Goal: Contribute content: Contribute content

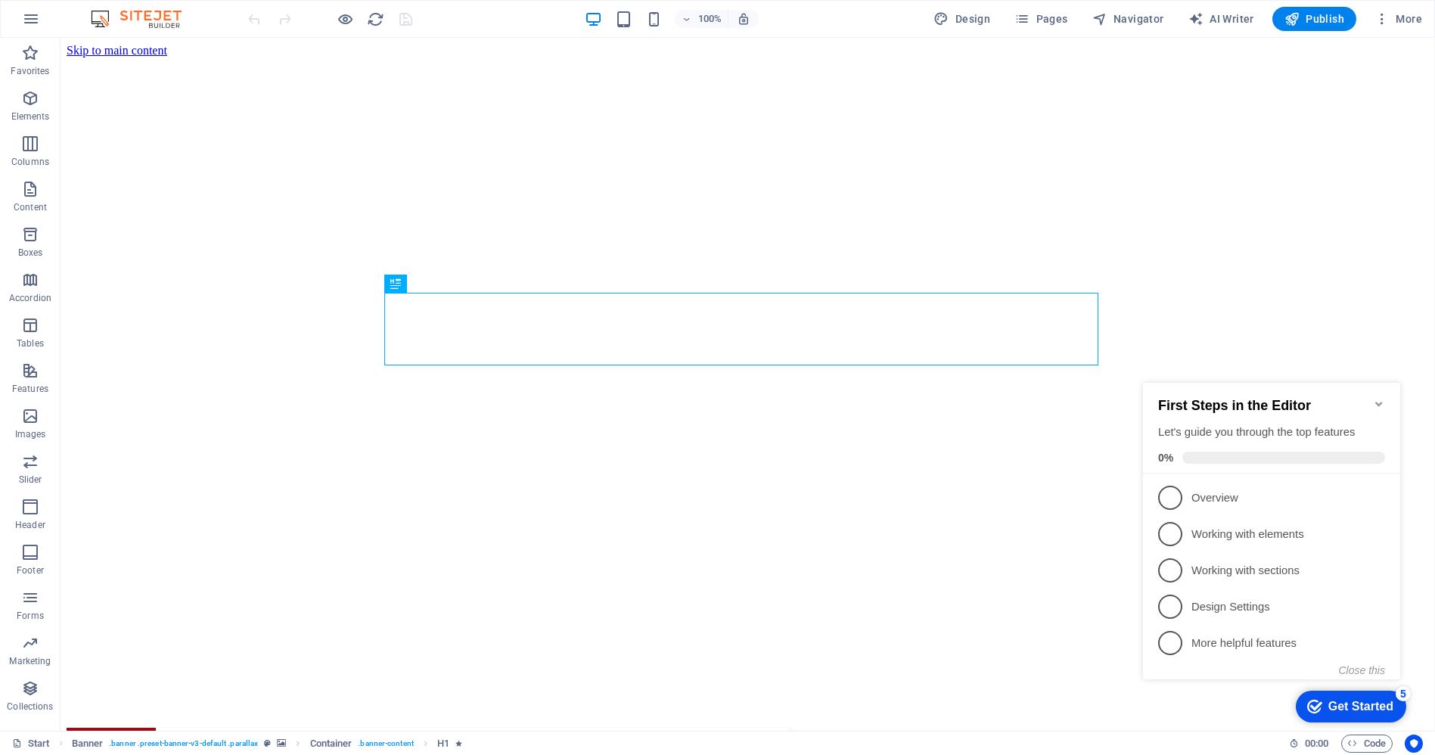
click at [1378, 401] on icon "Minimize checklist" at bounding box center [1378, 403] width 7 height 5
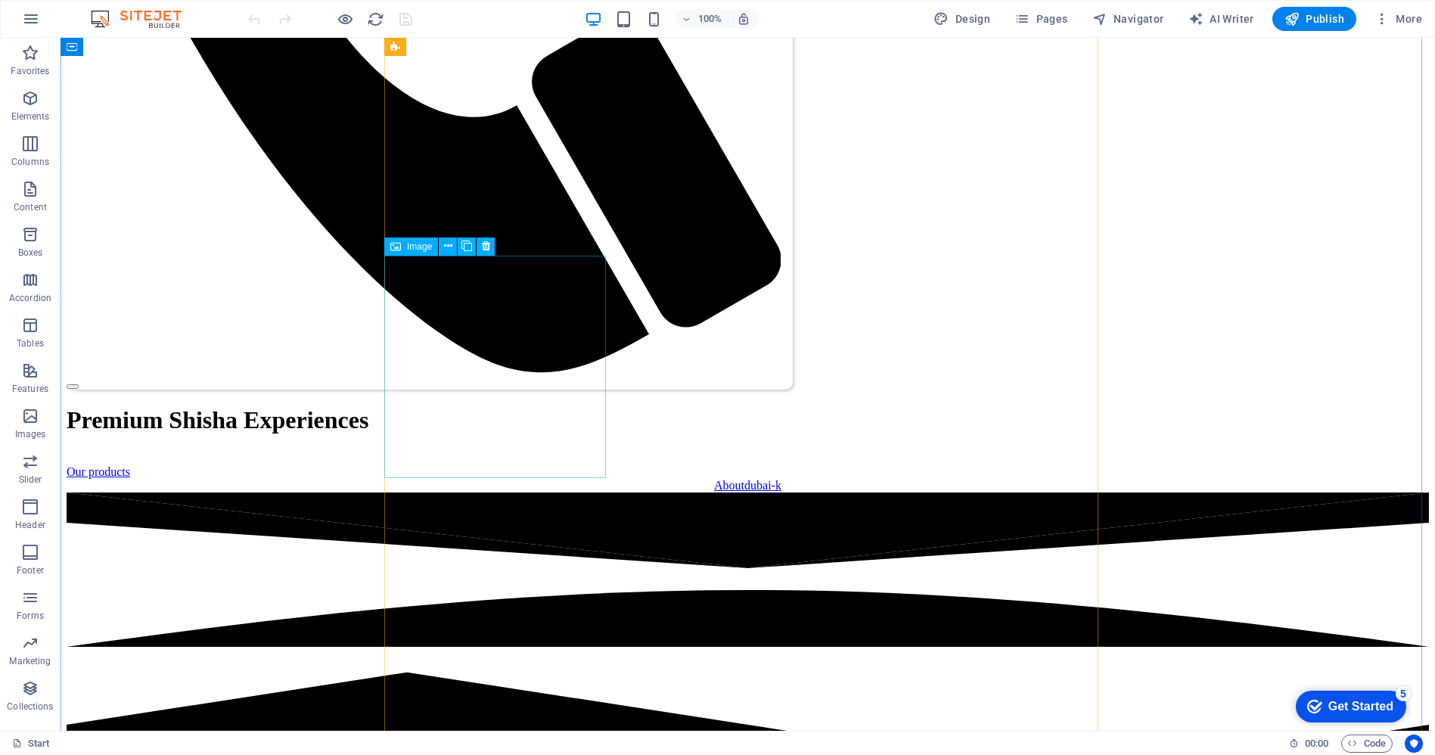
scroll to position [1513, 0]
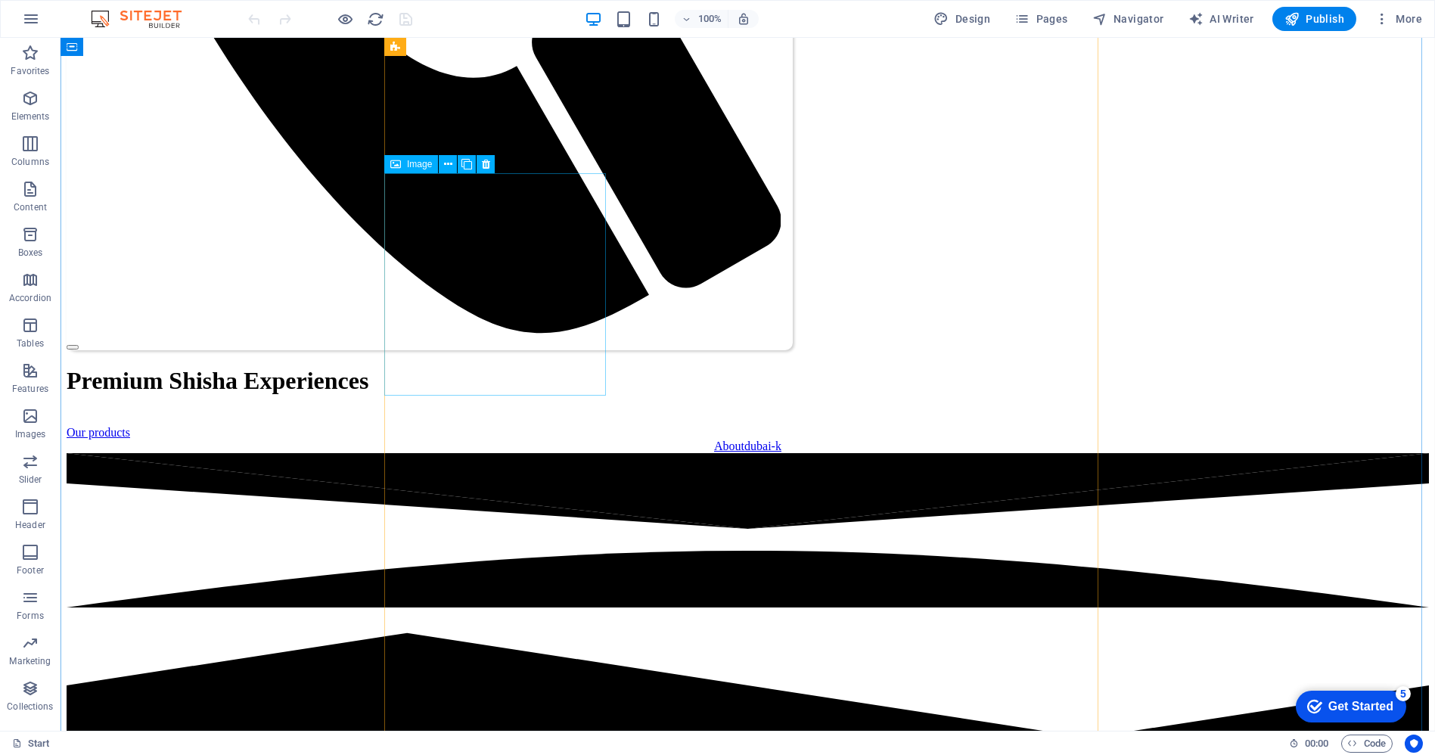
click at [447, 159] on icon at bounding box center [448, 165] width 8 height 16
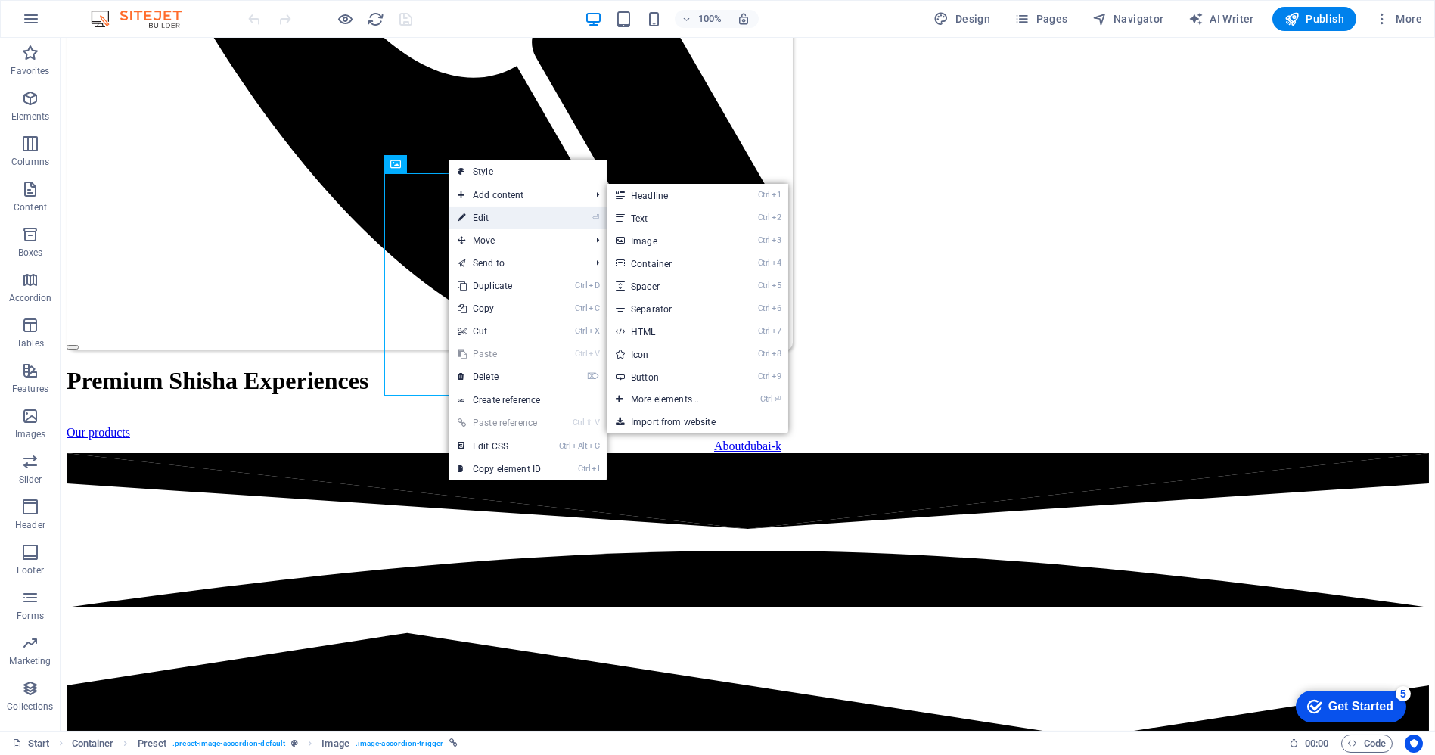
click at [495, 215] on link "⏎ Edit" at bounding box center [499, 218] width 101 height 23
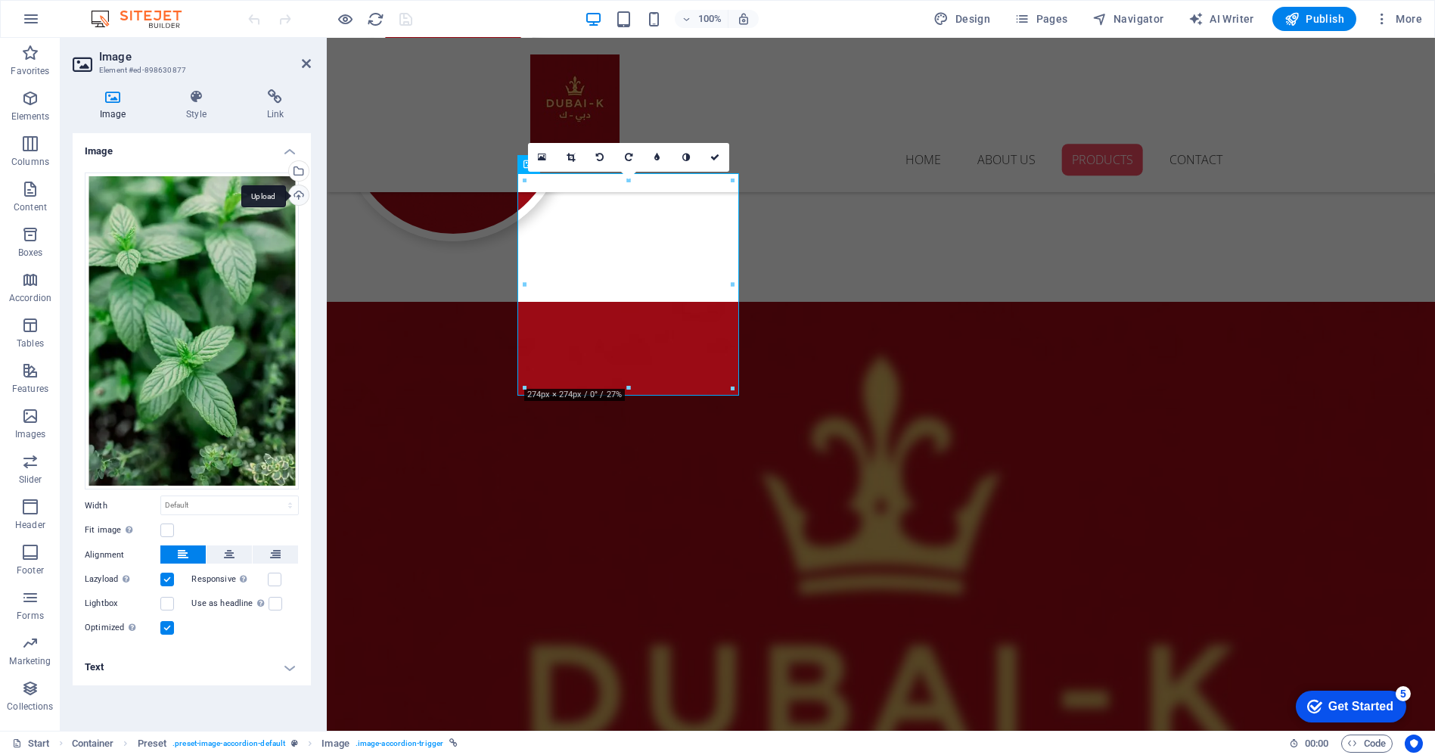
click at [296, 191] on div "Upload" at bounding box center [297, 196] width 23 height 23
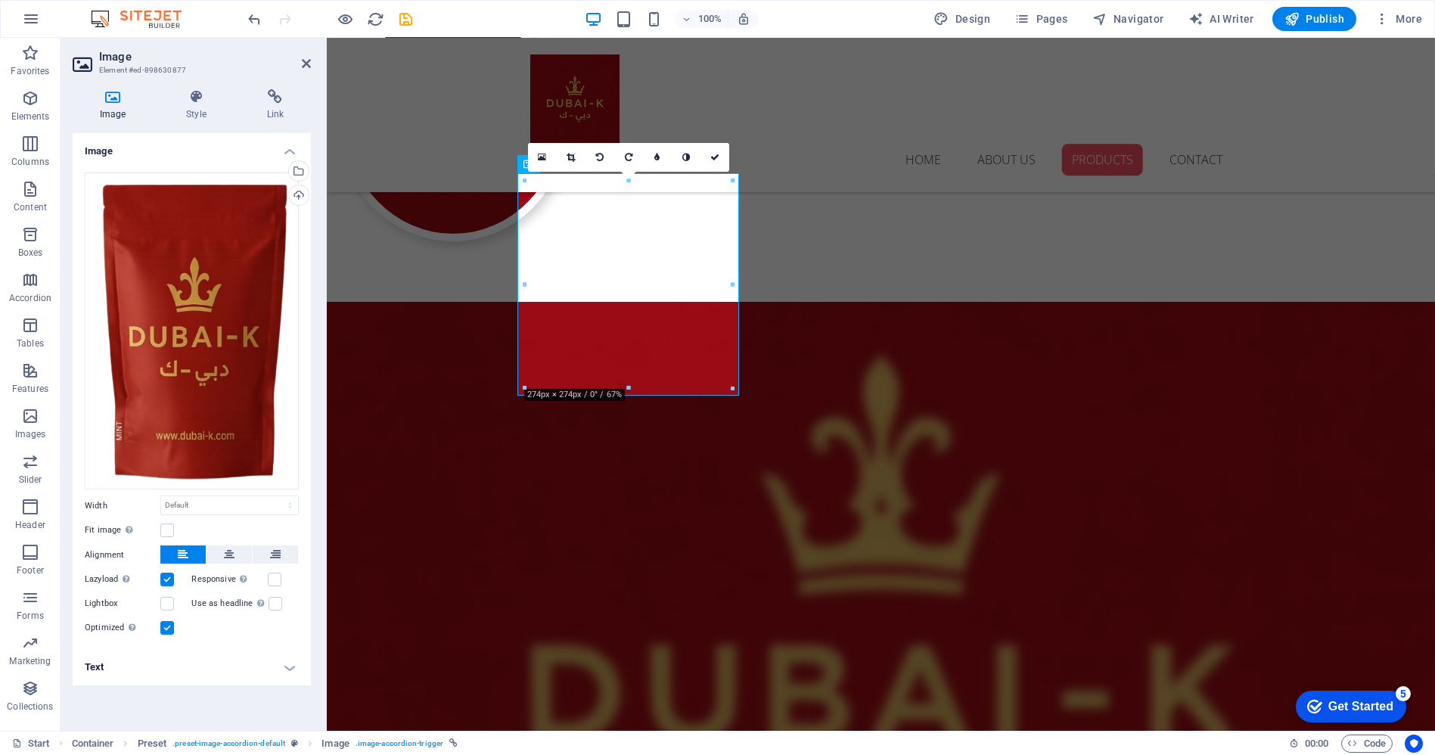
click at [287, 662] on h4 "Text" at bounding box center [192, 667] width 238 height 36
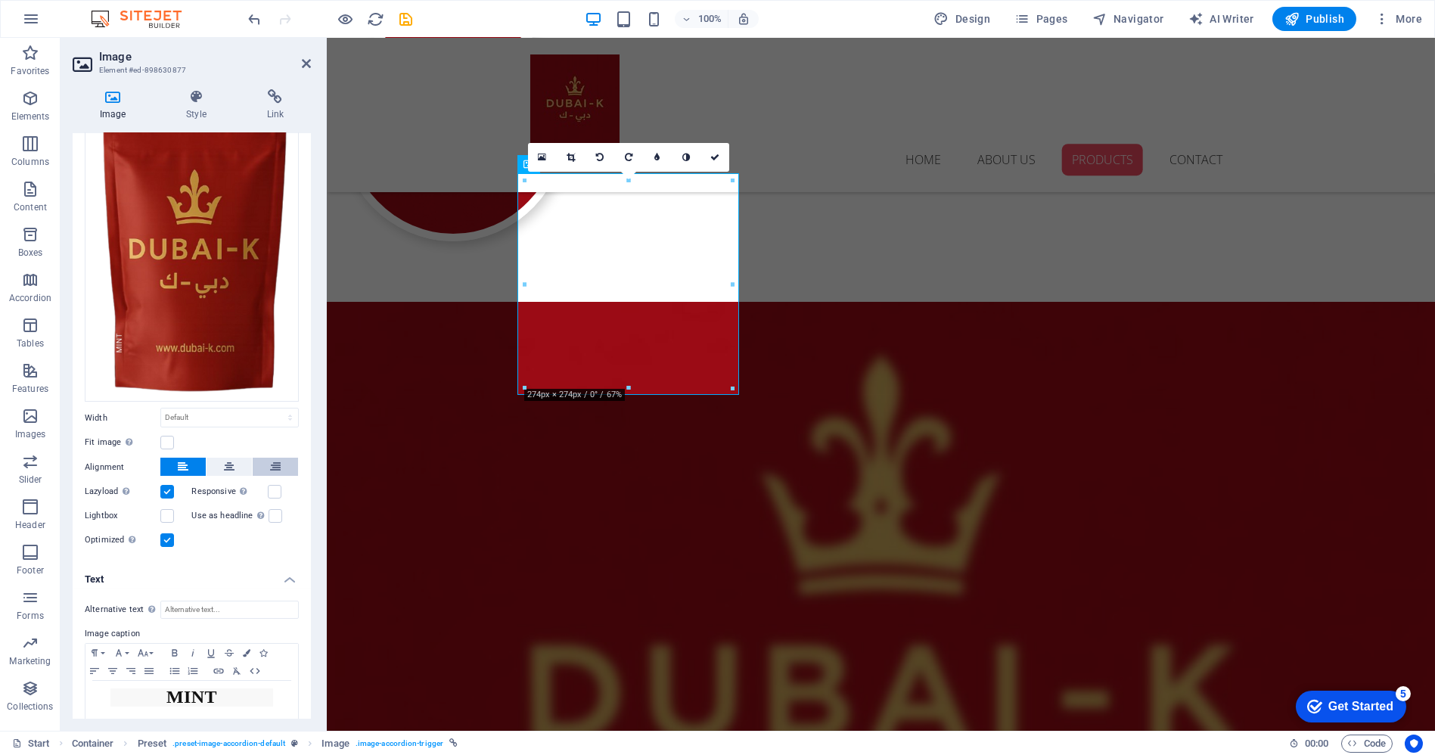
scroll to position [104, 0]
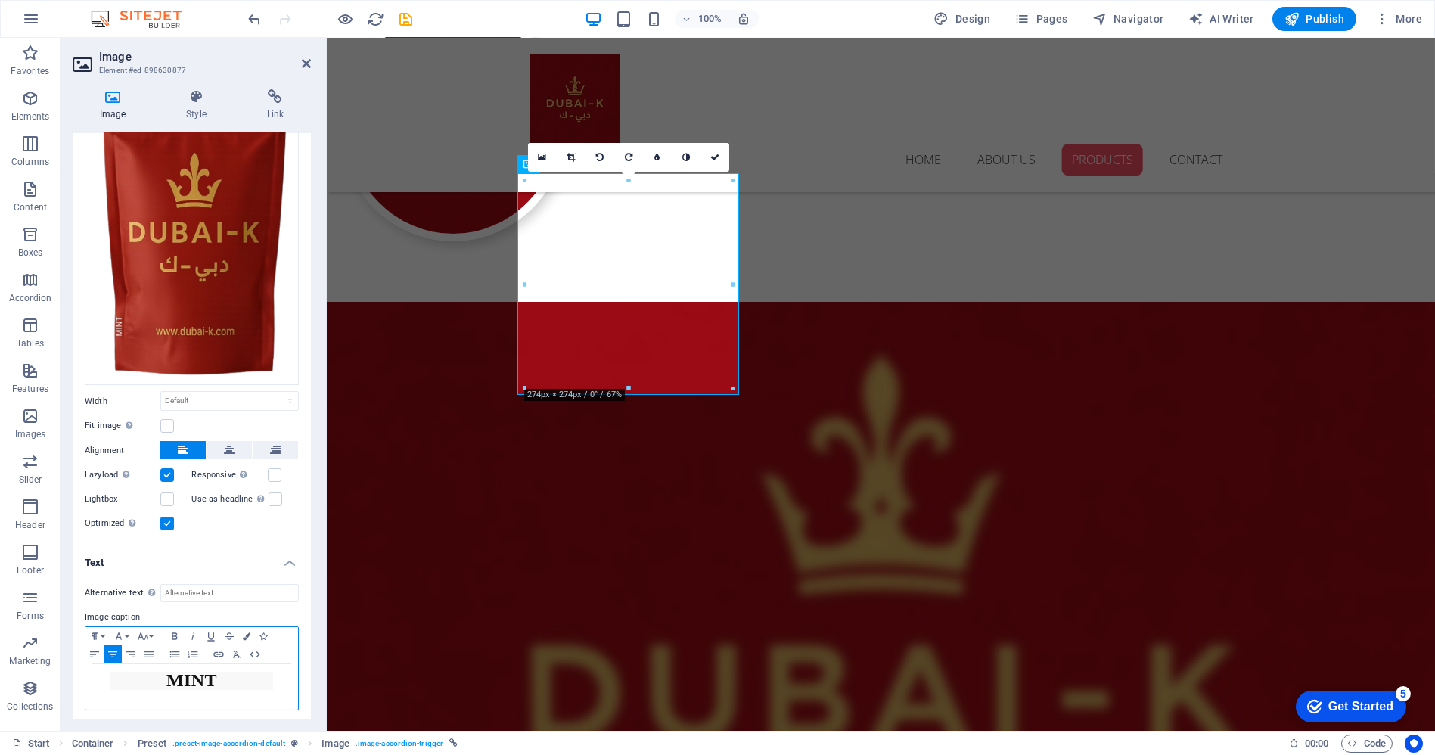
click at [225, 679] on h2 "MINT" at bounding box center [191, 681] width 162 height 18
click at [276, 675] on div "MINT" at bounding box center [191, 686] width 213 height 45
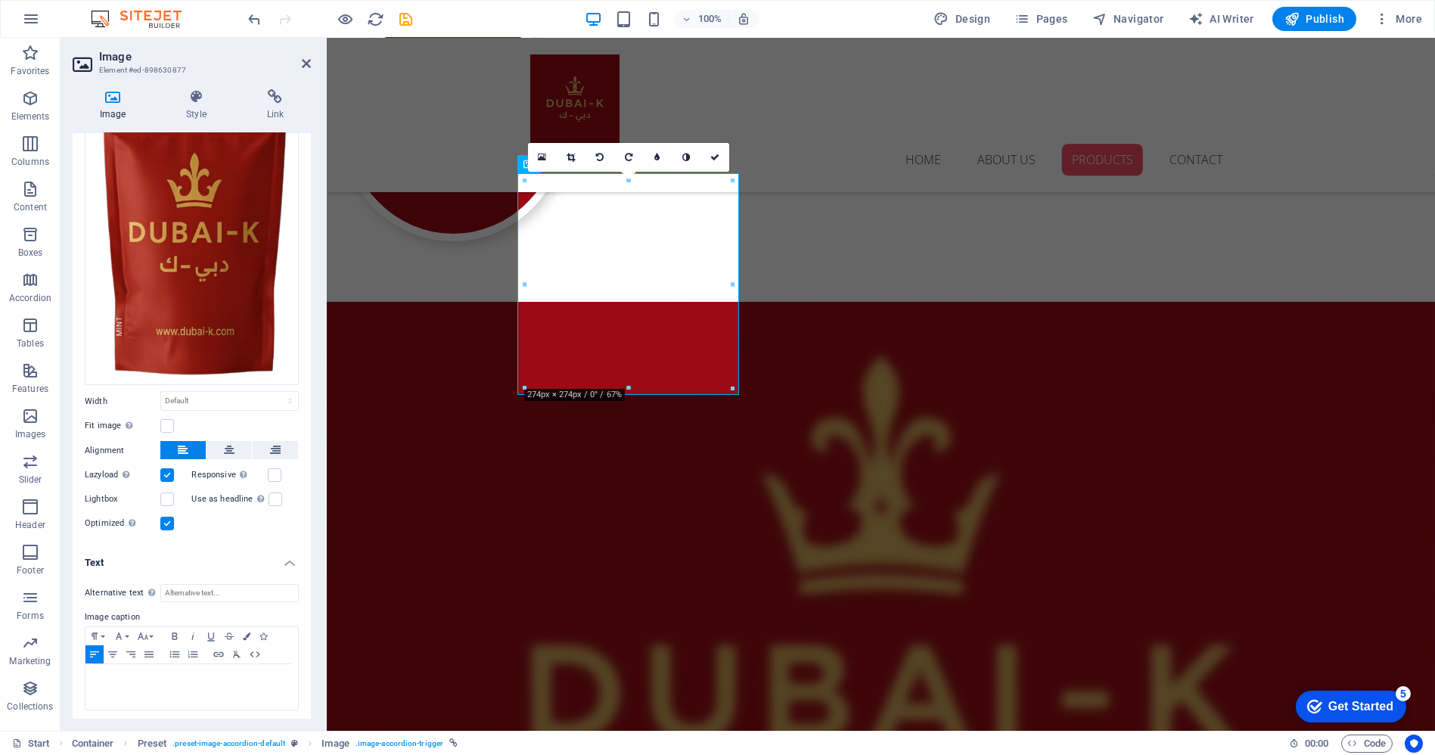
click at [525, 285] on div at bounding box center [525, 284] width 5 height 207
click at [213, 301] on div "Drag files here, click to choose files or select files from Files or our free s…" at bounding box center [192, 227] width 214 height 318
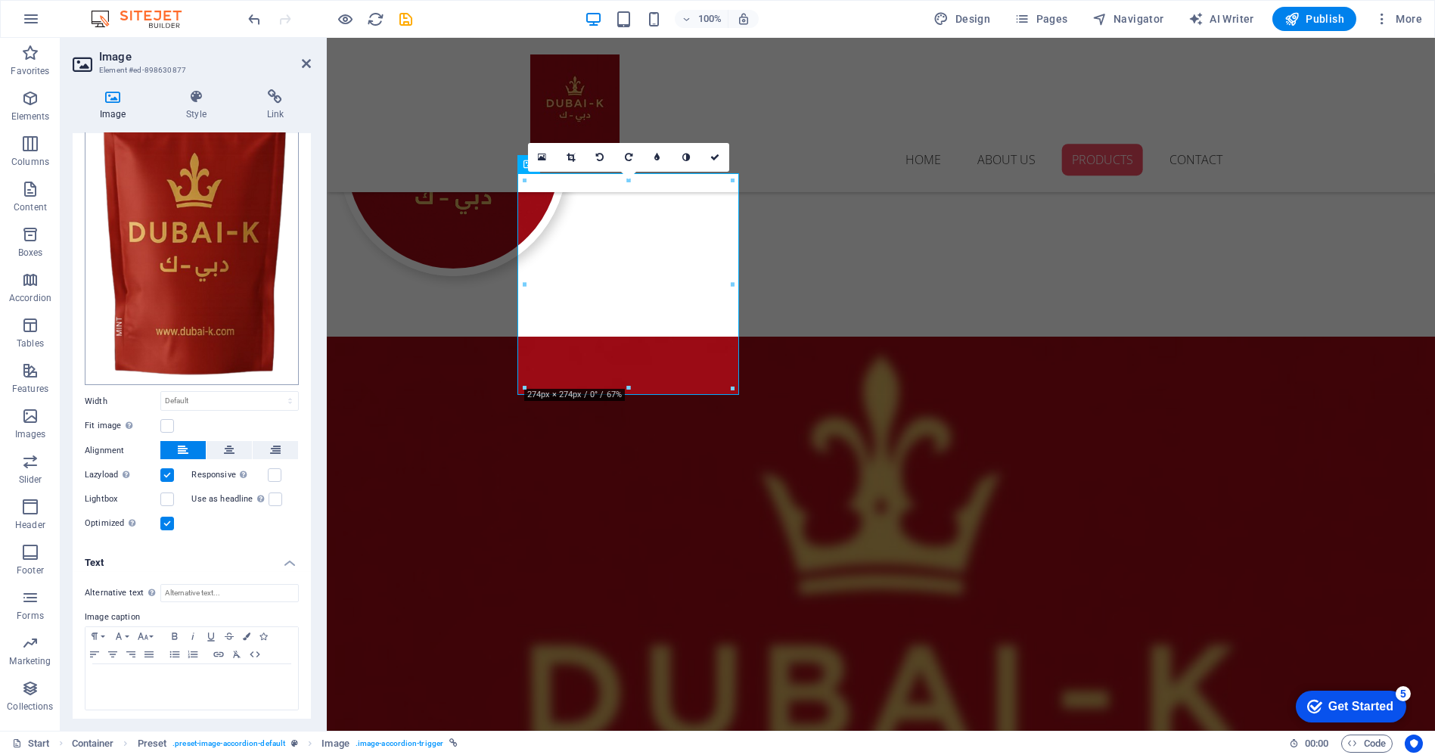
scroll to position [1542, 0]
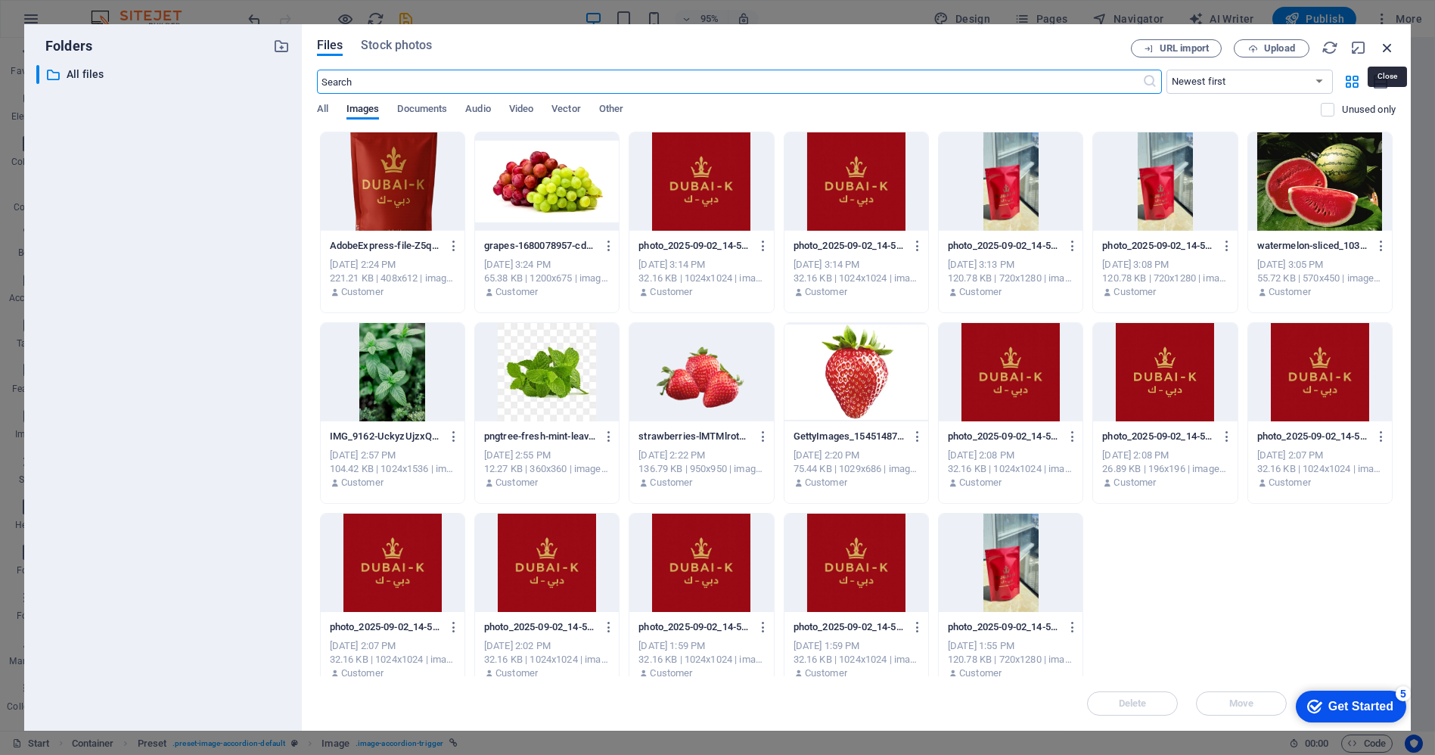
click at [1388, 44] on icon "button" at bounding box center [1387, 47] width 17 height 17
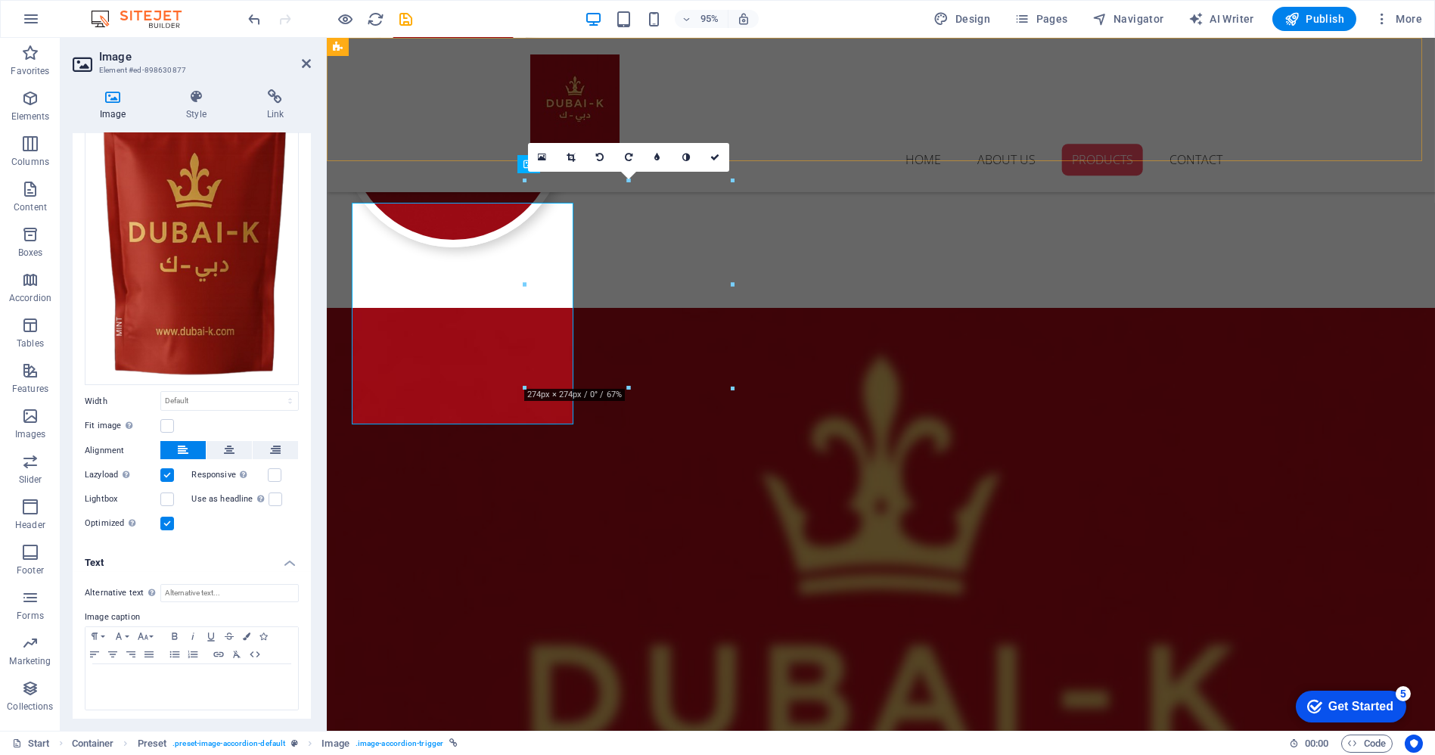
scroll to position [1513, 0]
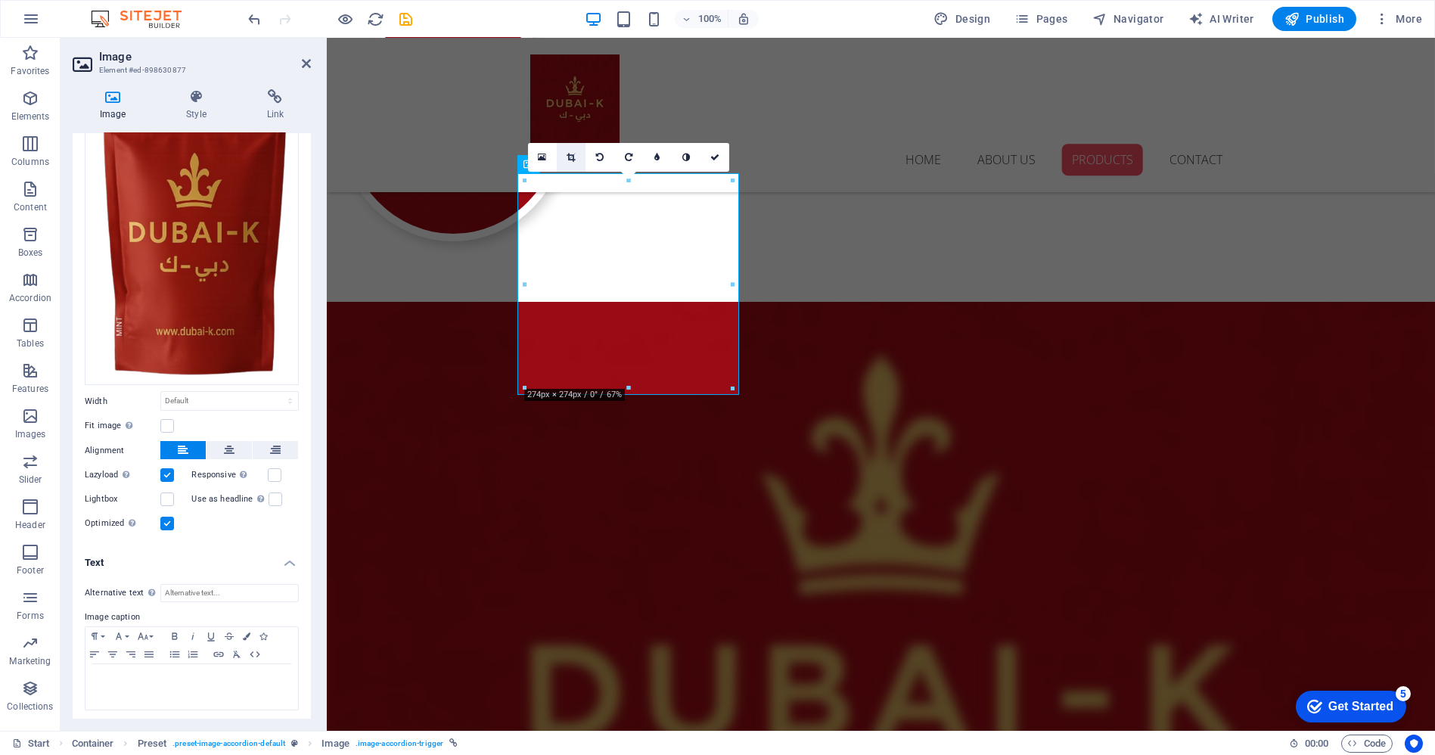
click at [567, 157] on icon at bounding box center [571, 157] width 8 height 9
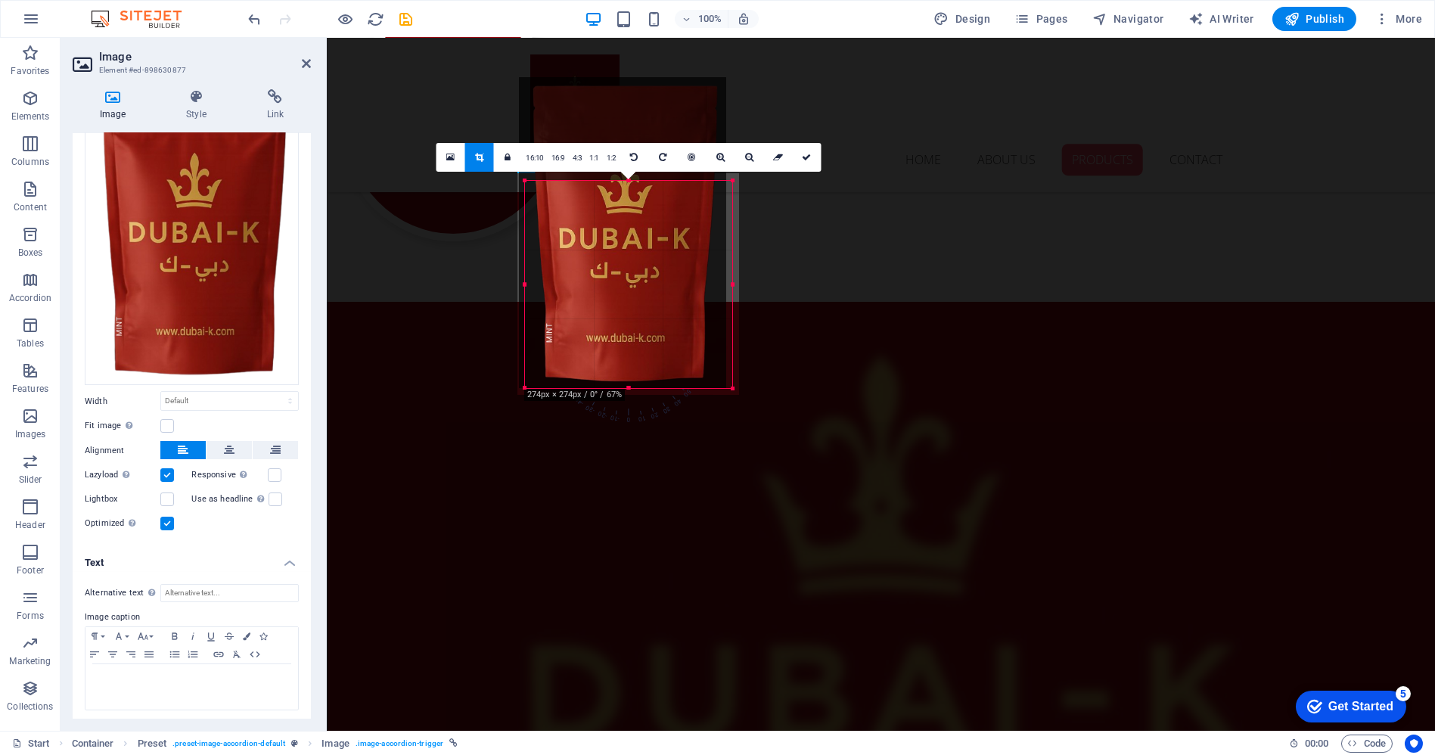
drag, startPoint x: 601, startPoint y: 266, endPoint x: 595, endPoint y: 219, distance: 47.3
click at [595, 219] on div at bounding box center [622, 232] width 207 height 311
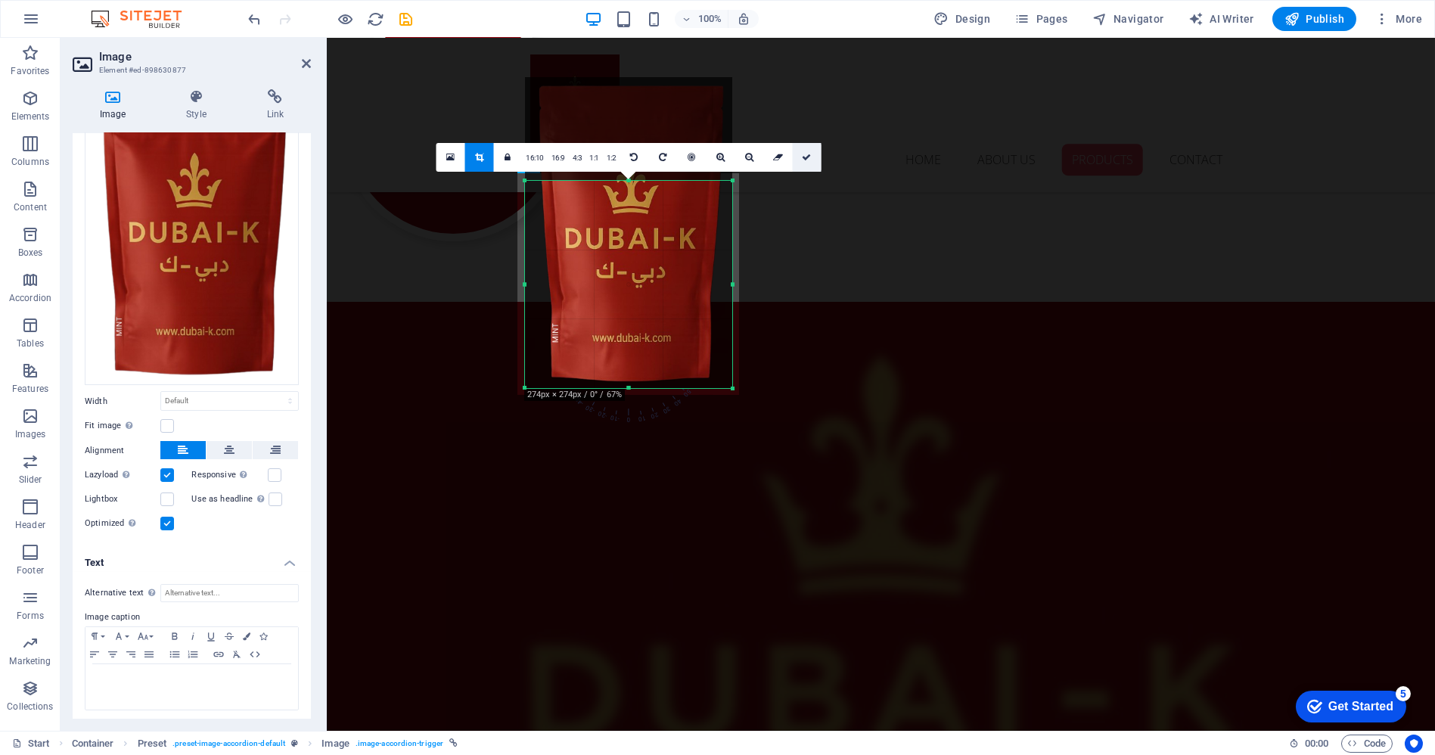
click at [809, 157] on icon at bounding box center [806, 157] width 9 height 9
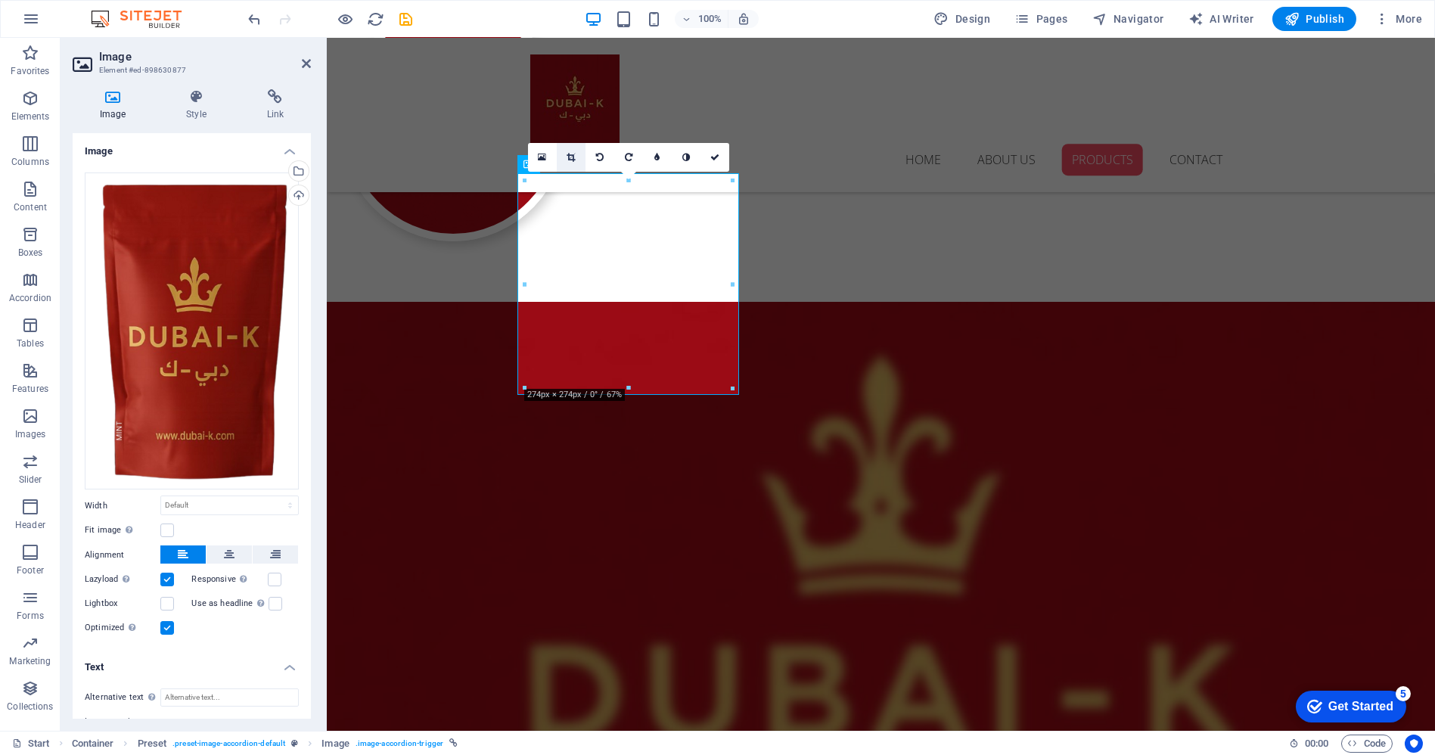
click at [576, 160] on link at bounding box center [571, 157] width 29 height 29
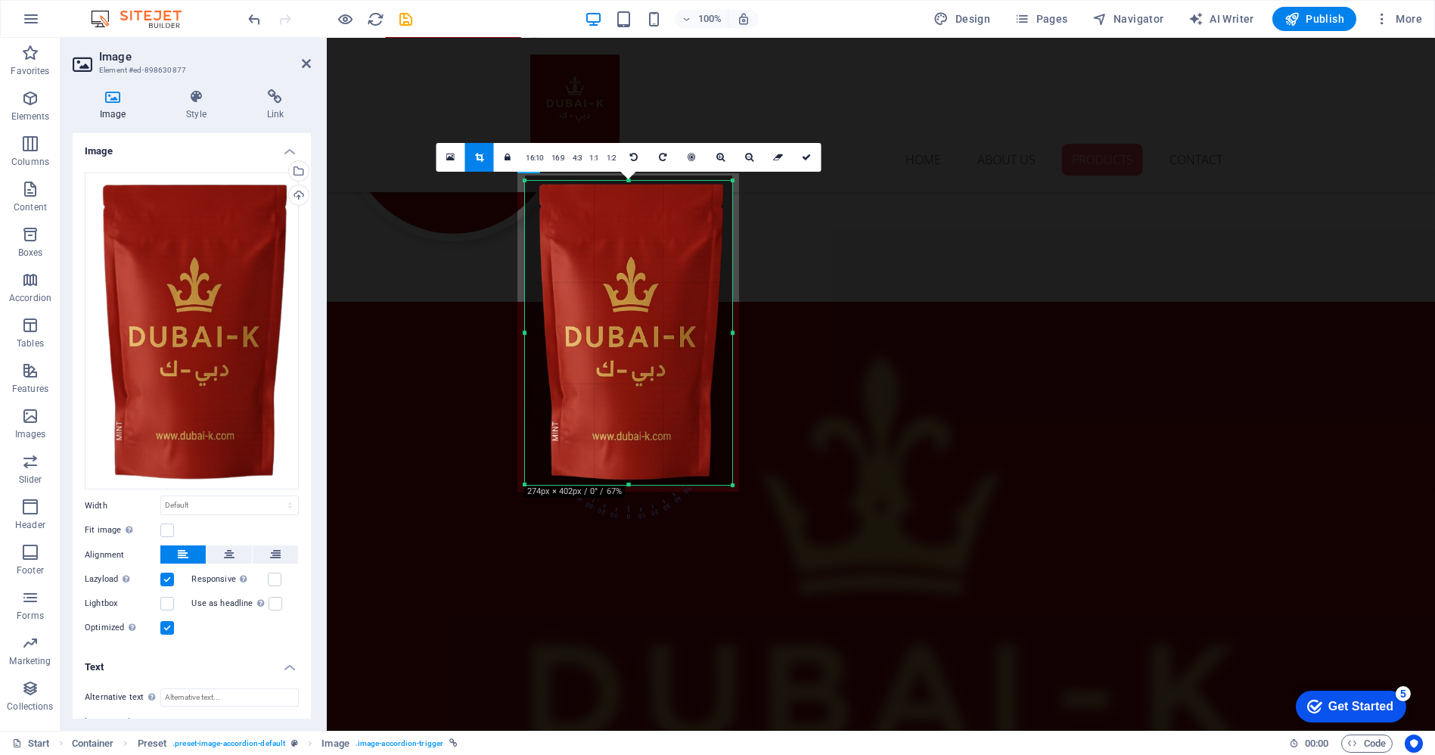
drag, startPoint x: 732, startPoint y: 180, endPoint x: 729, endPoint y: 82, distance: 98.4
click at [806, 150] on link at bounding box center [806, 157] width 29 height 29
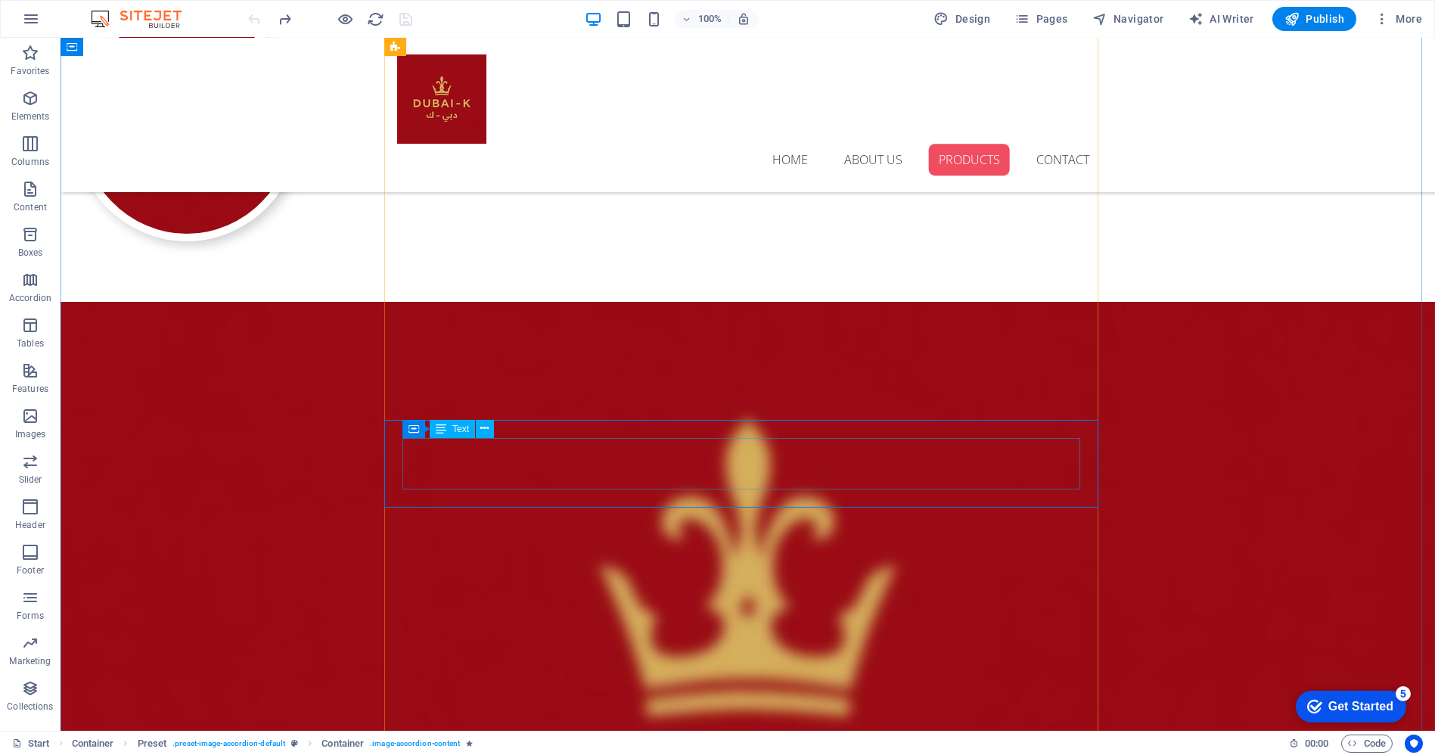
click at [486, 425] on icon at bounding box center [485, 429] width 8 height 16
click at [465, 410] on icon at bounding box center [462, 410] width 8 height 16
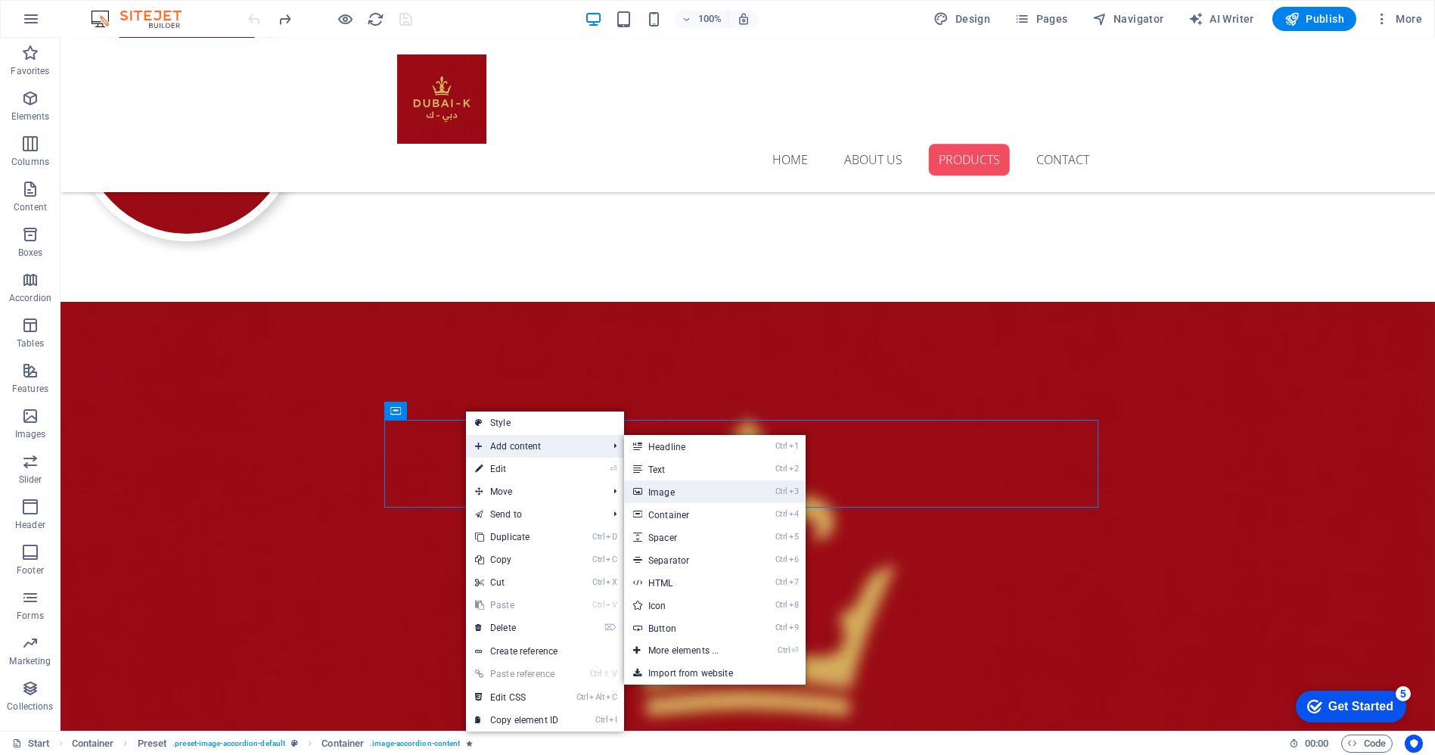
click at [660, 491] on link "Ctrl 3 Image" at bounding box center [686, 491] width 125 height 23
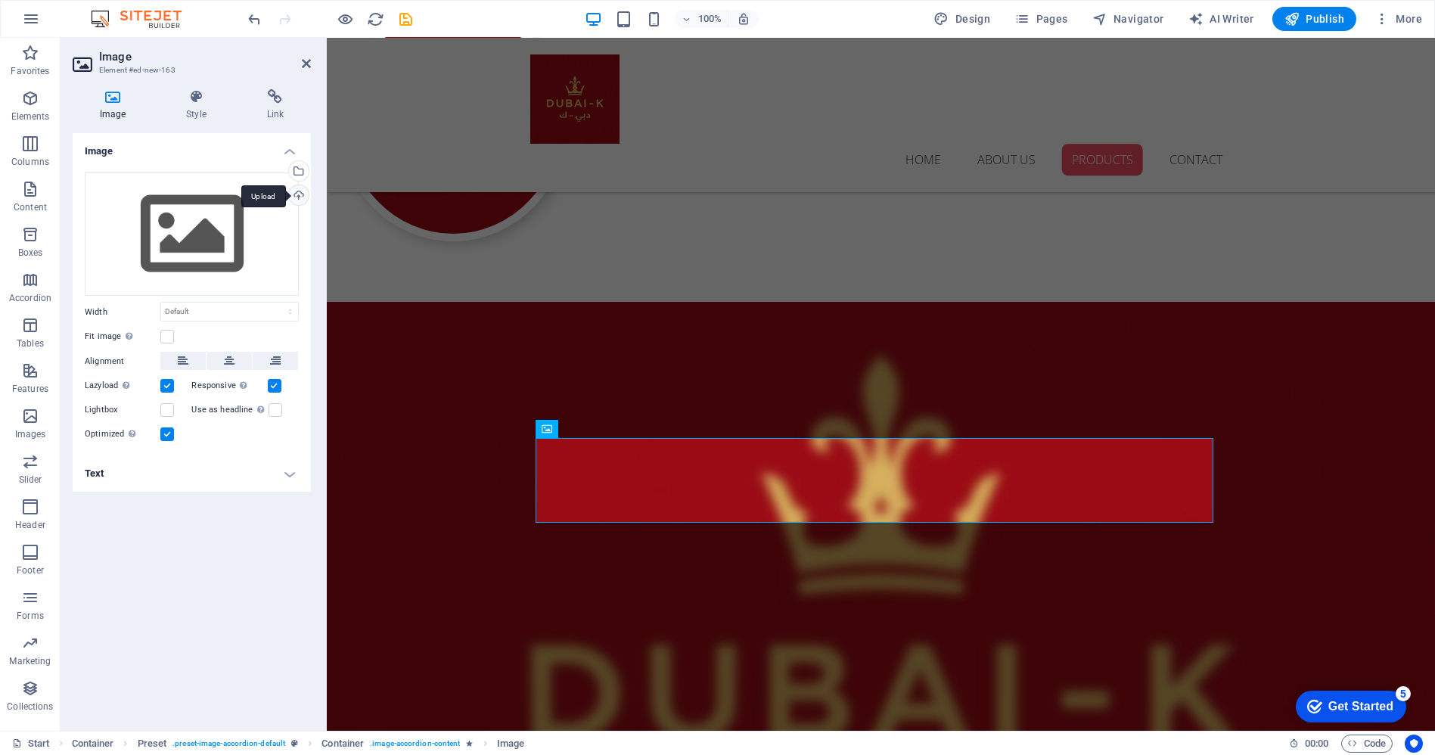
click at [308, 194] on div "Upload" at bounding box center [297, 196] width 23 height 23
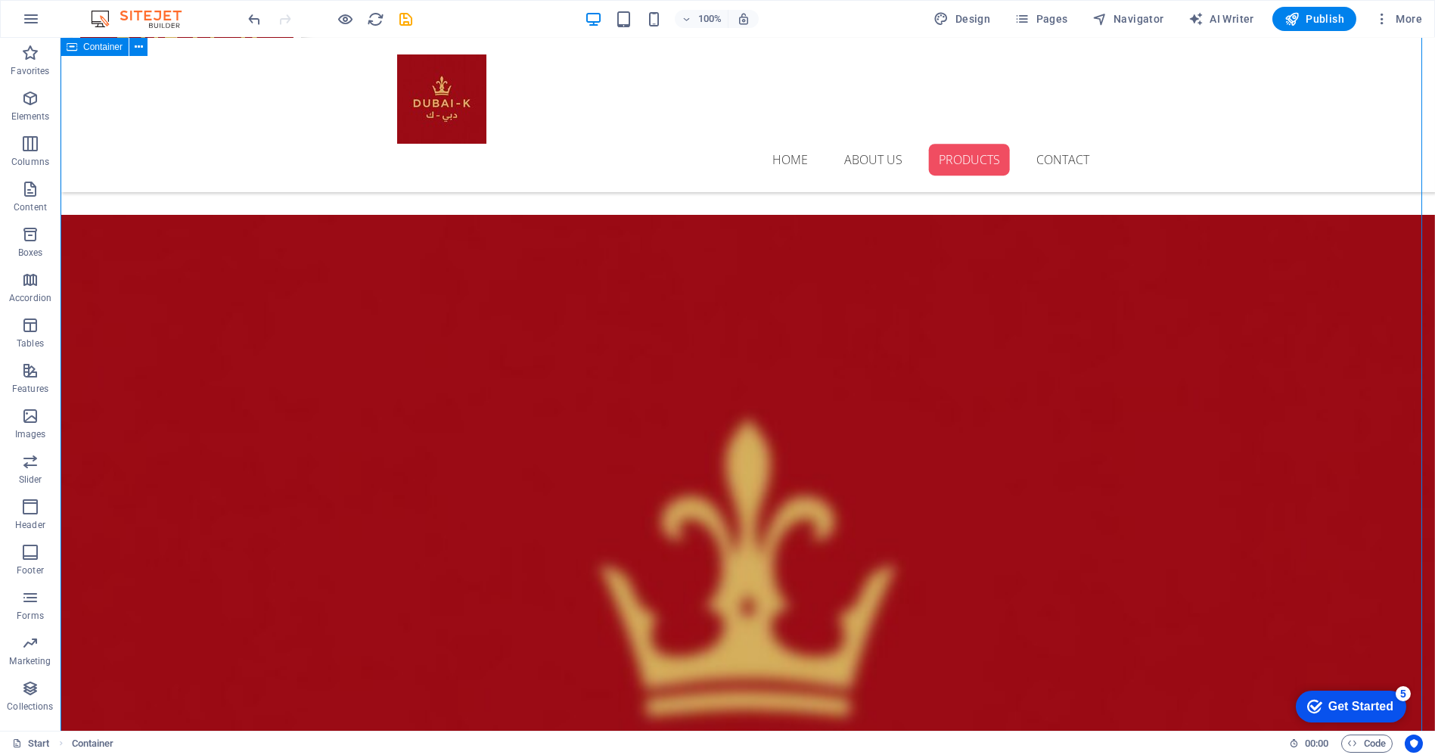
scroll to position [1597, 0]
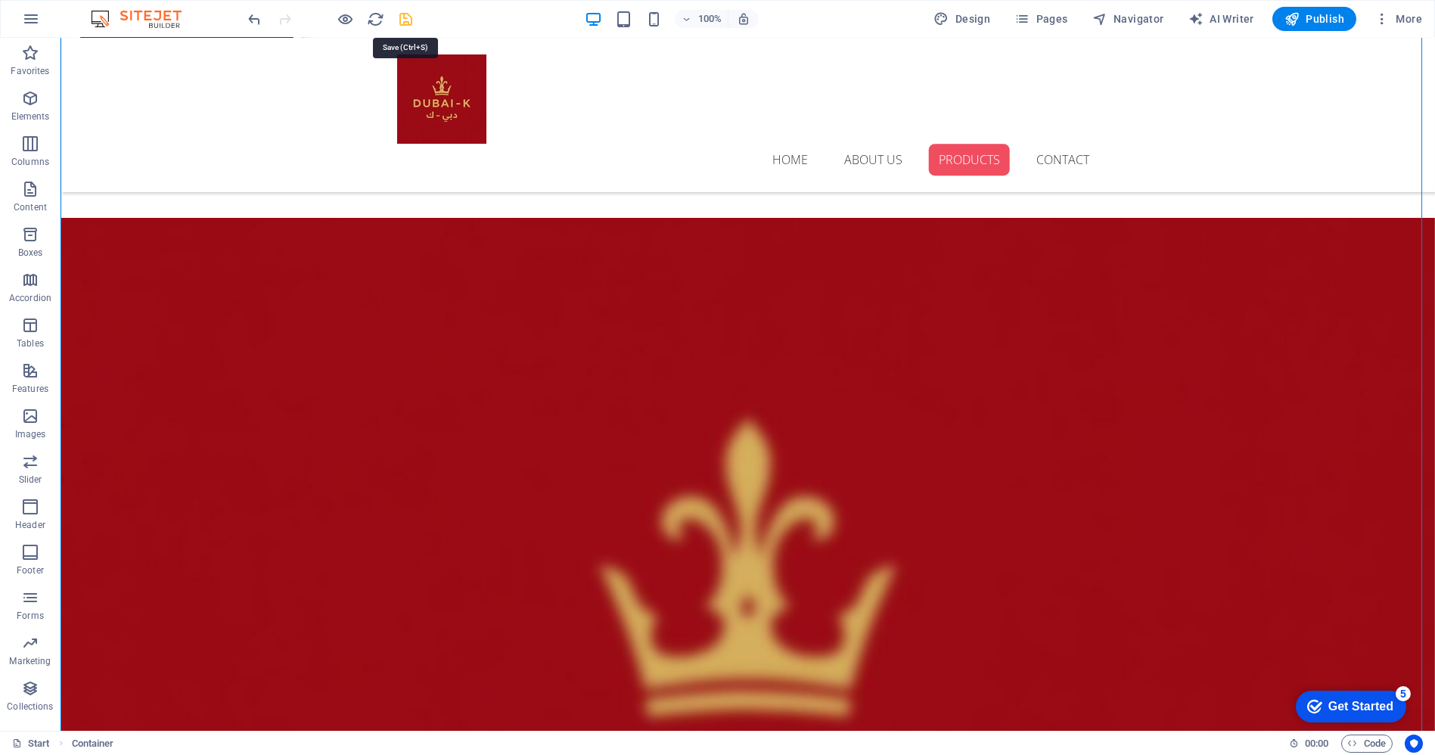
drag, startPoint x: 404, startPoint y: 60, endPoint x: 209, endPoint y: 102, distance: 199.7
click at [209, 102] on div "Home About us Products Contact" at bounding box center [748, 115] width 1375 height 154
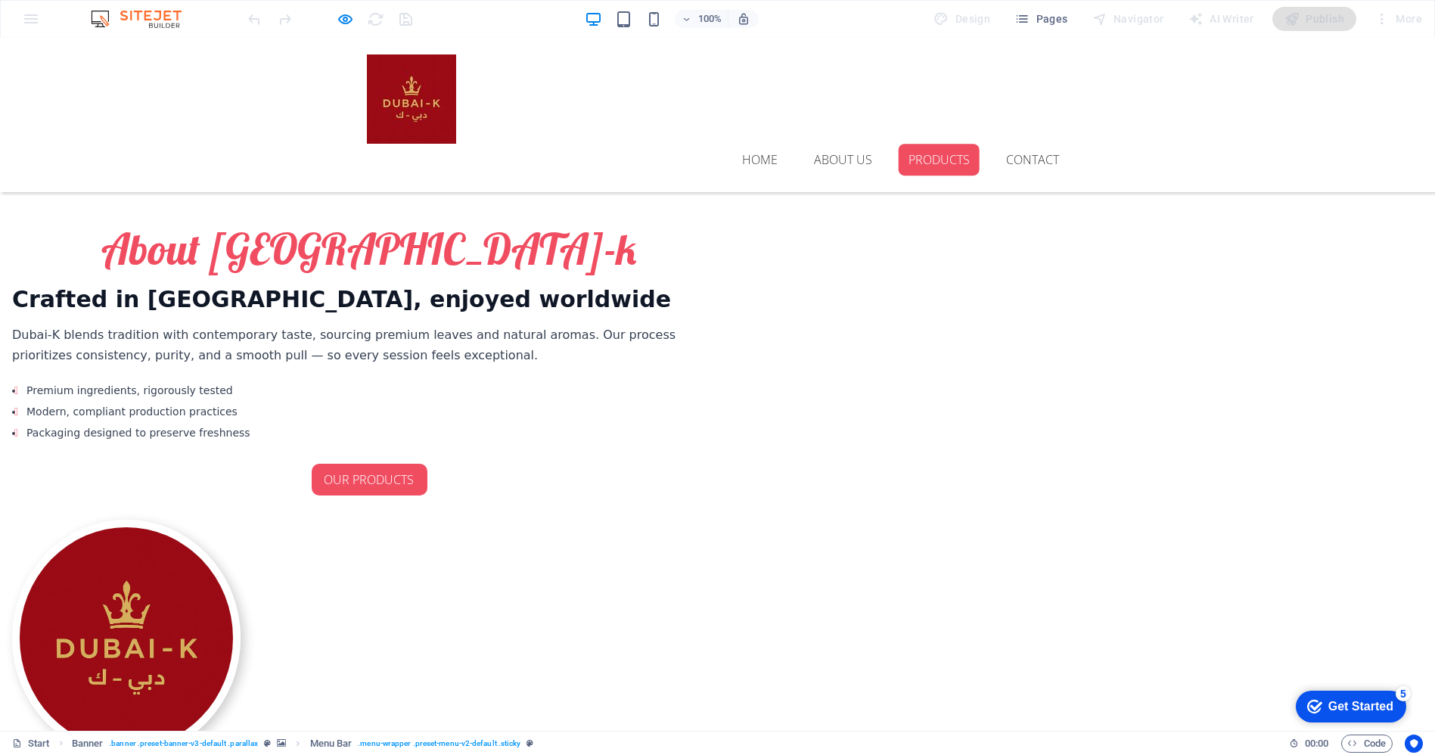
scroll to position [991, 0]
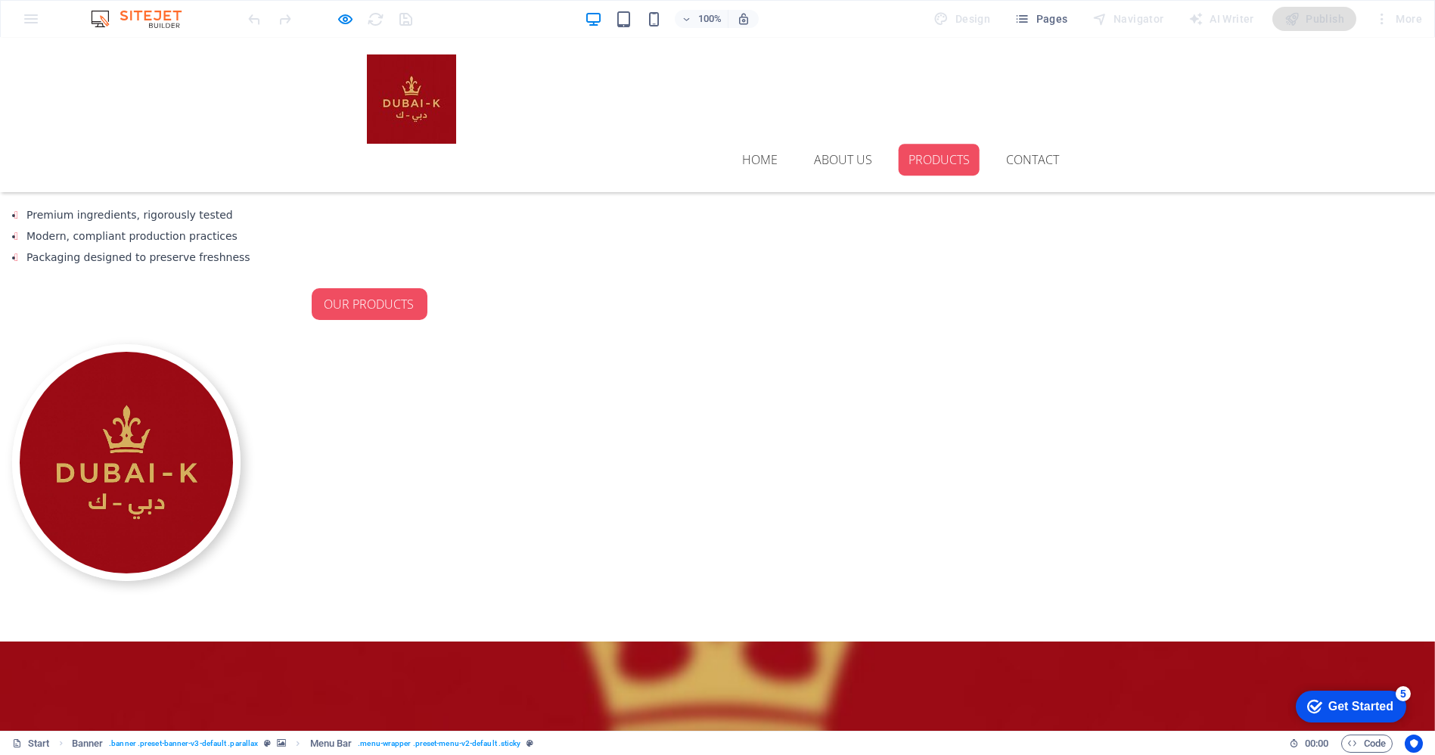
scroll to position [1159, 0]
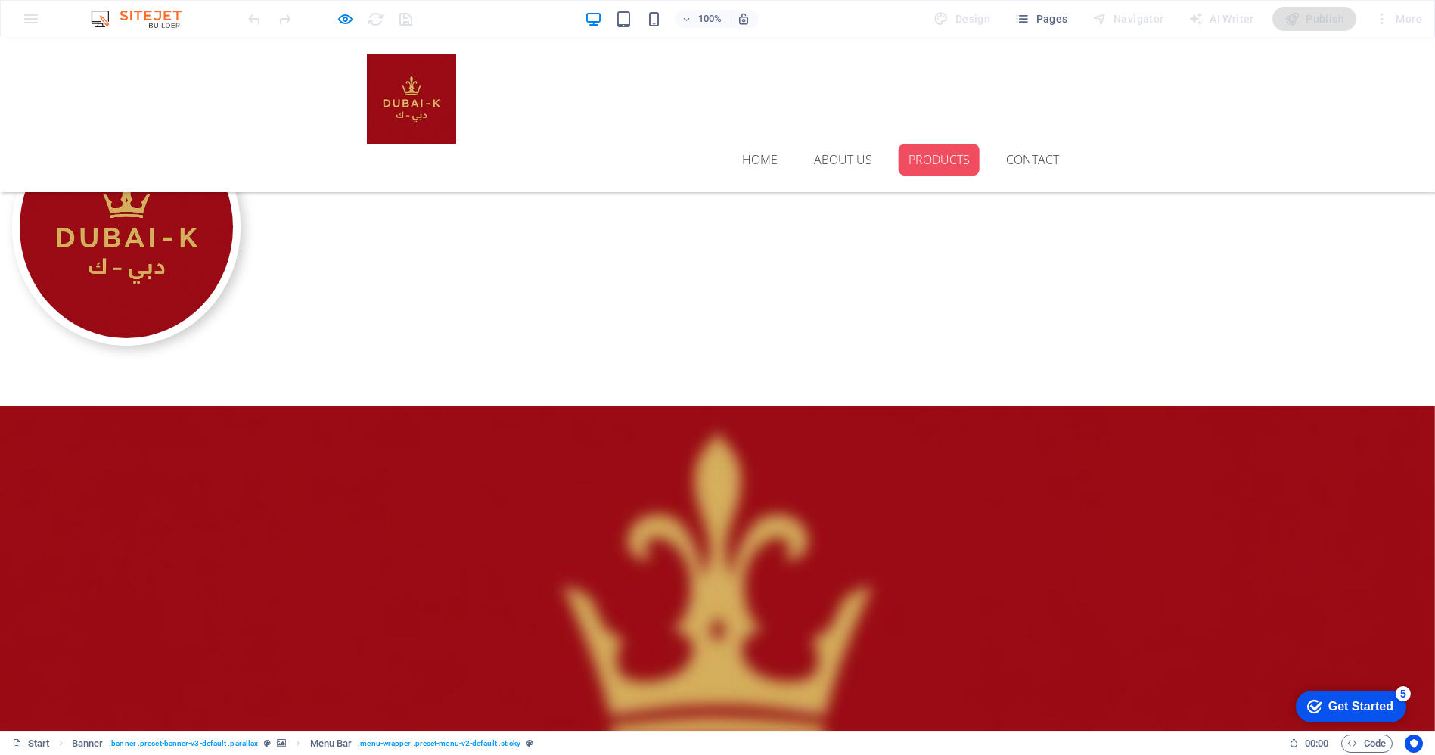
scroll to position [1496, 0]
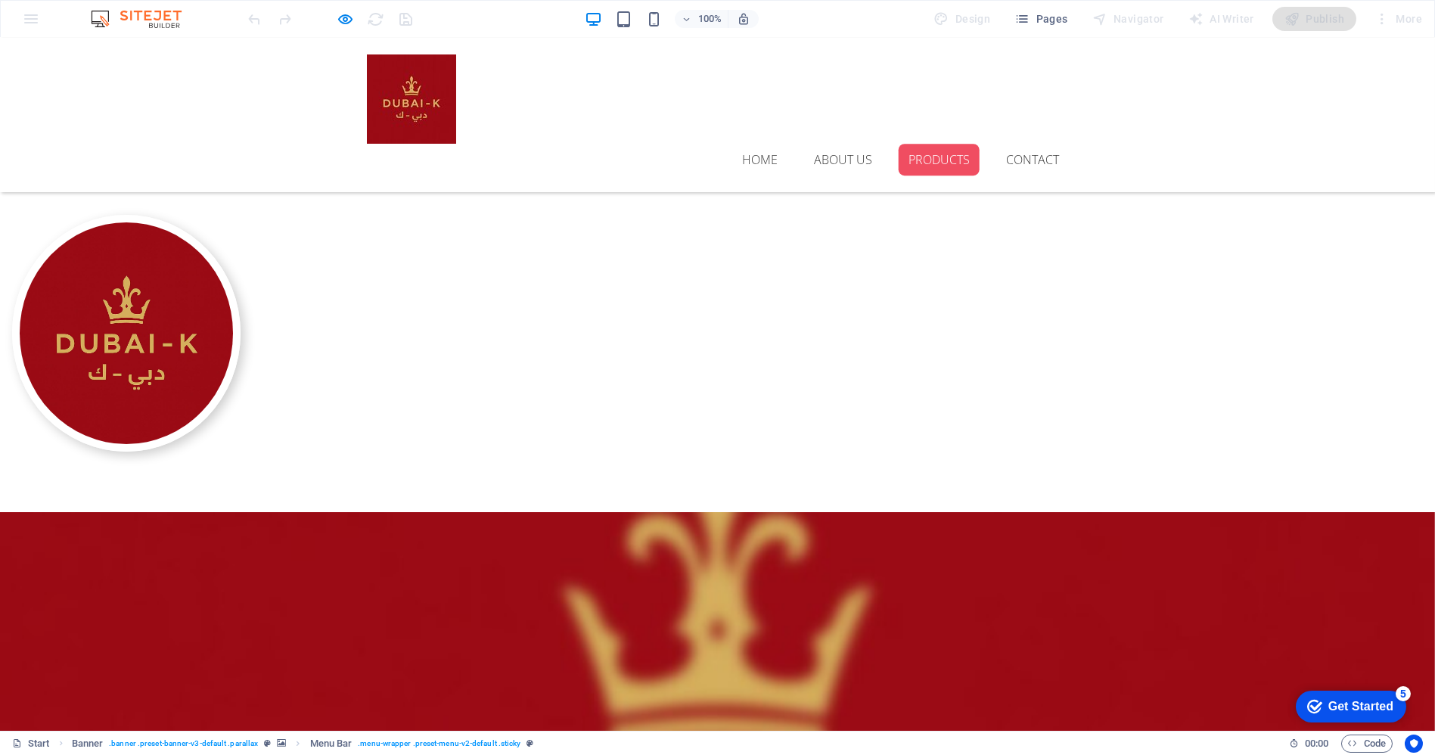
scroll to position [1279, 0]
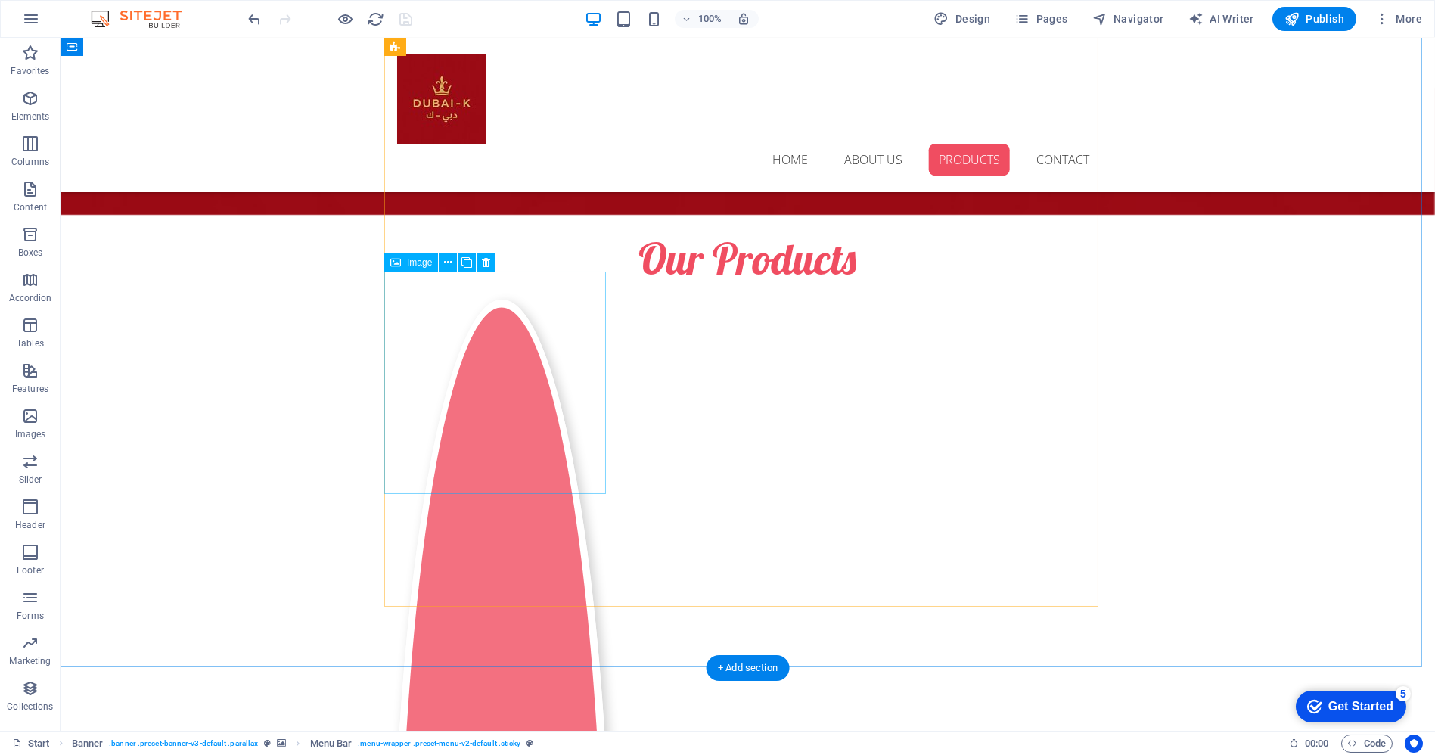
scroll to position [2288, 0]
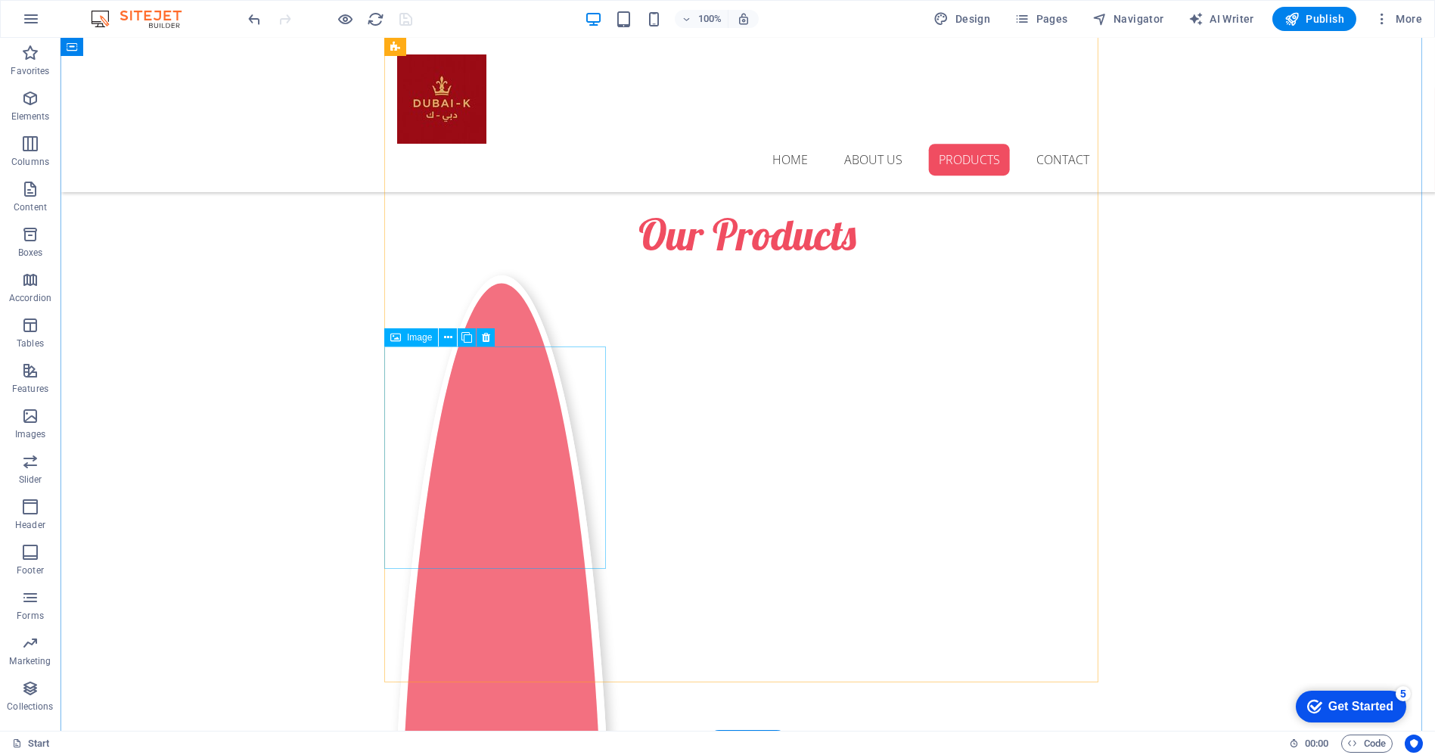
scroll to position [2372, 0]
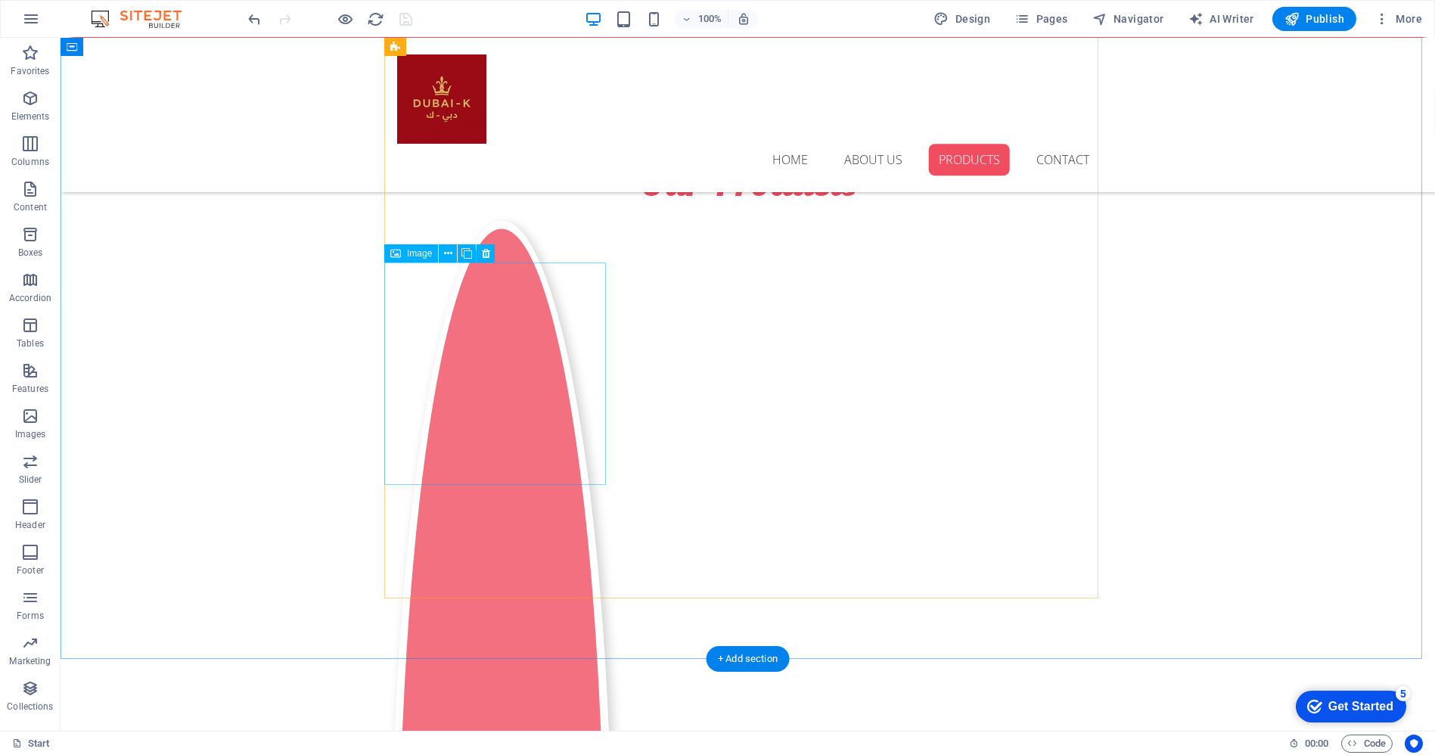
click at [446, 248] on icon at bounding box center [448, 254] width 8 height 16
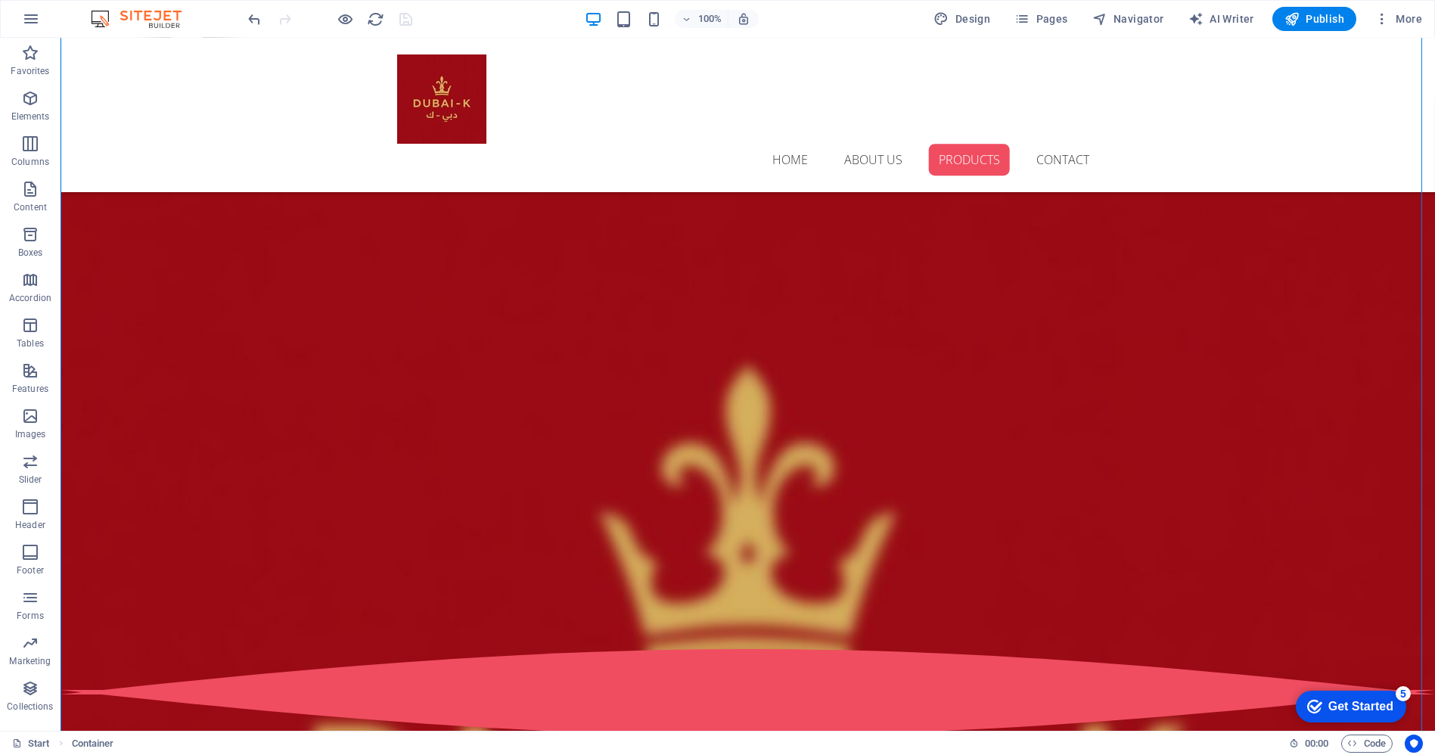
scroll to position [1733, 0]
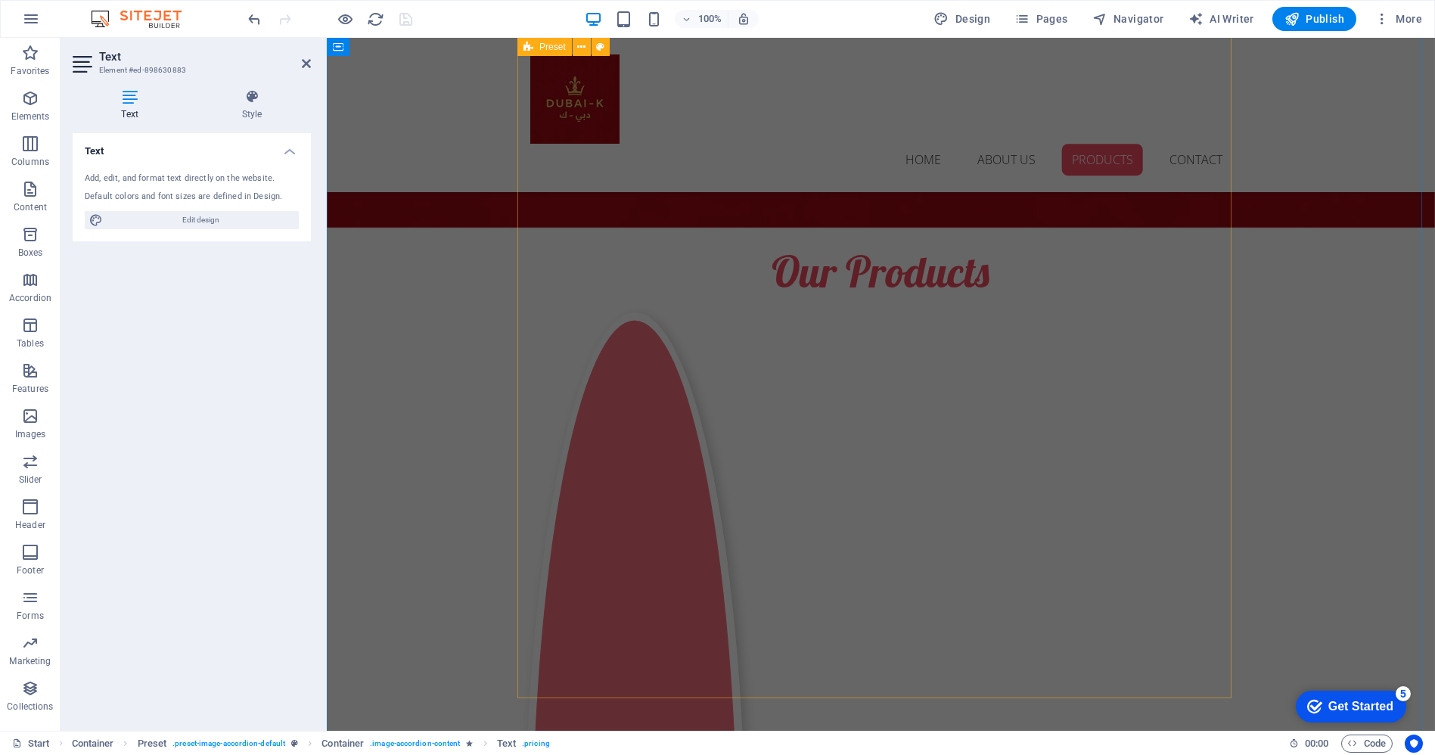
scroll to position [2273, 0]
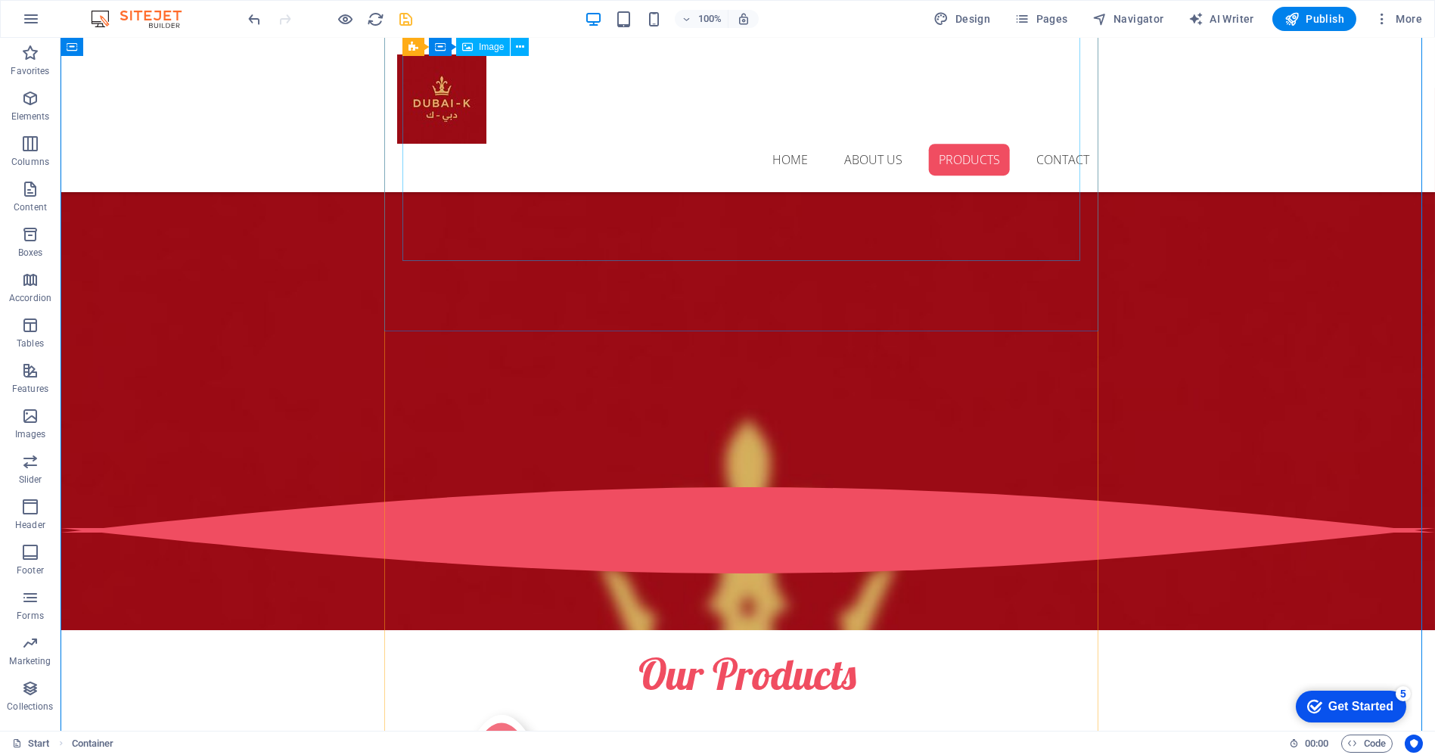
scroll to position [1824, 0]
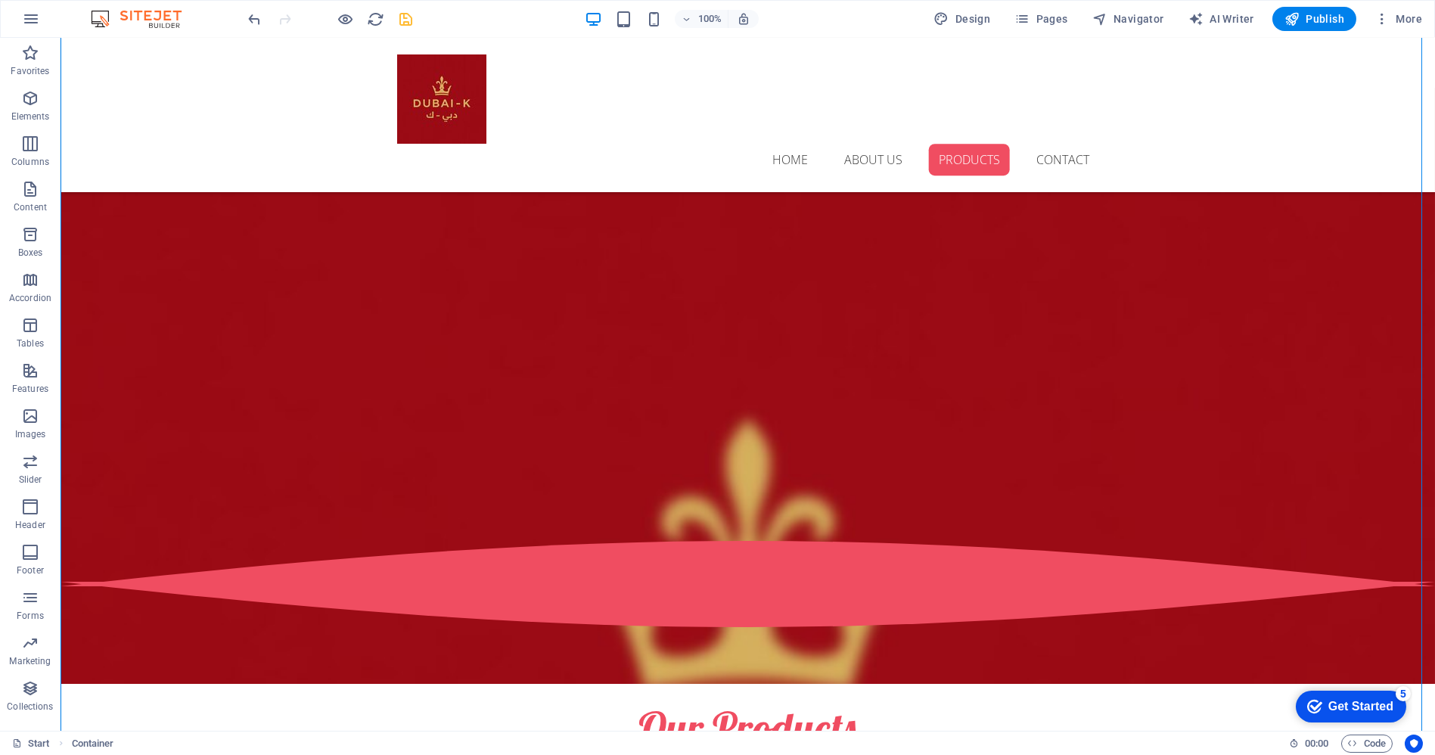
click at [404, 10] on button "save" at bounding box center [406, 19] width 18 height 18
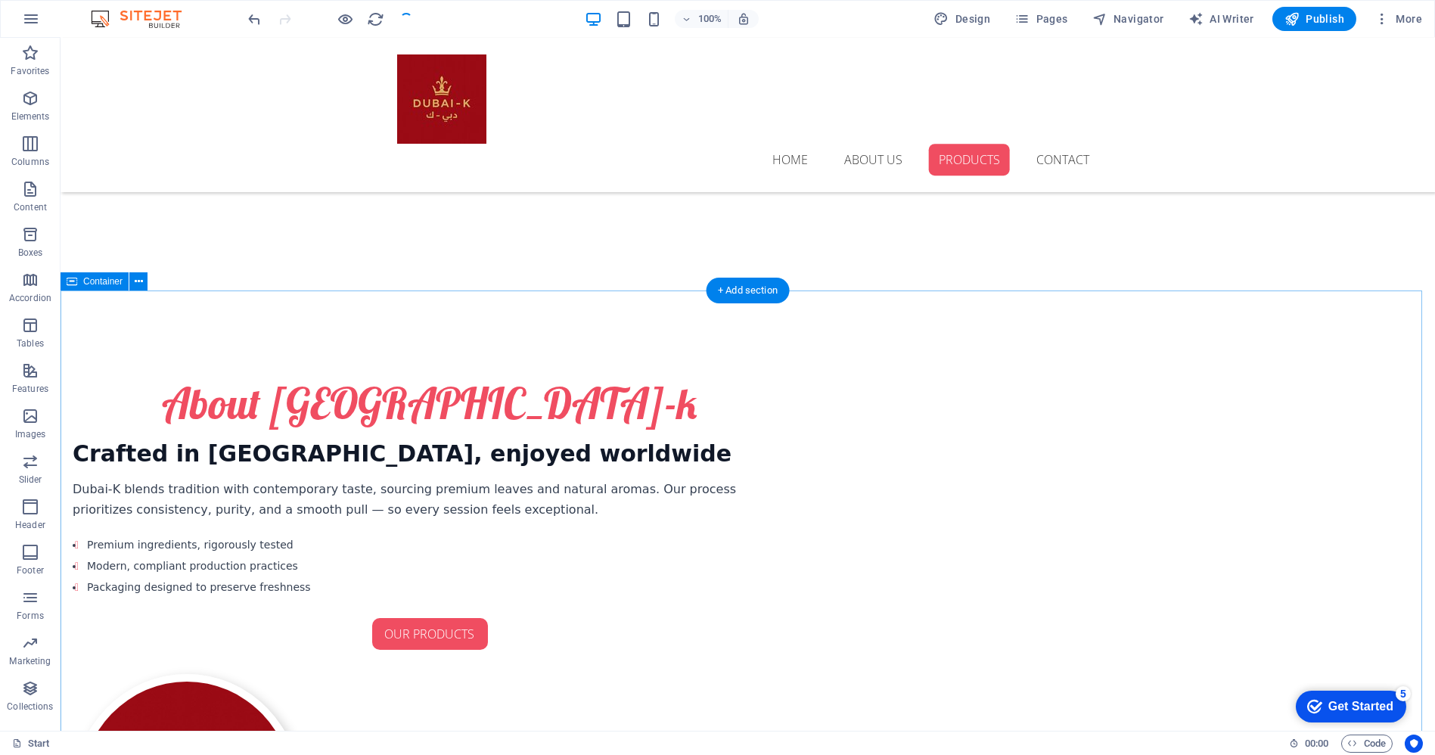
scroll to position [815, 0]
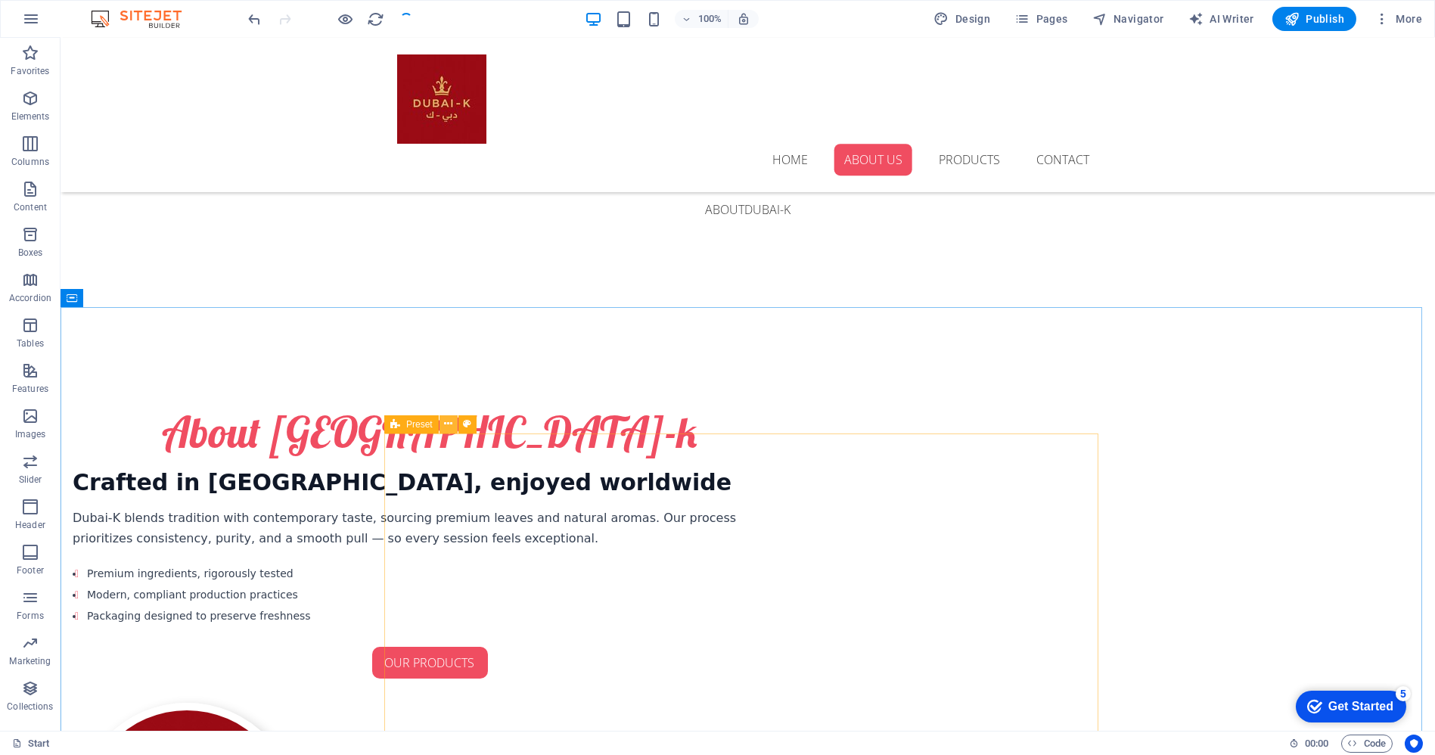
click at [446, 427] on icon at bounding box center [448, 424] width 8 height 16
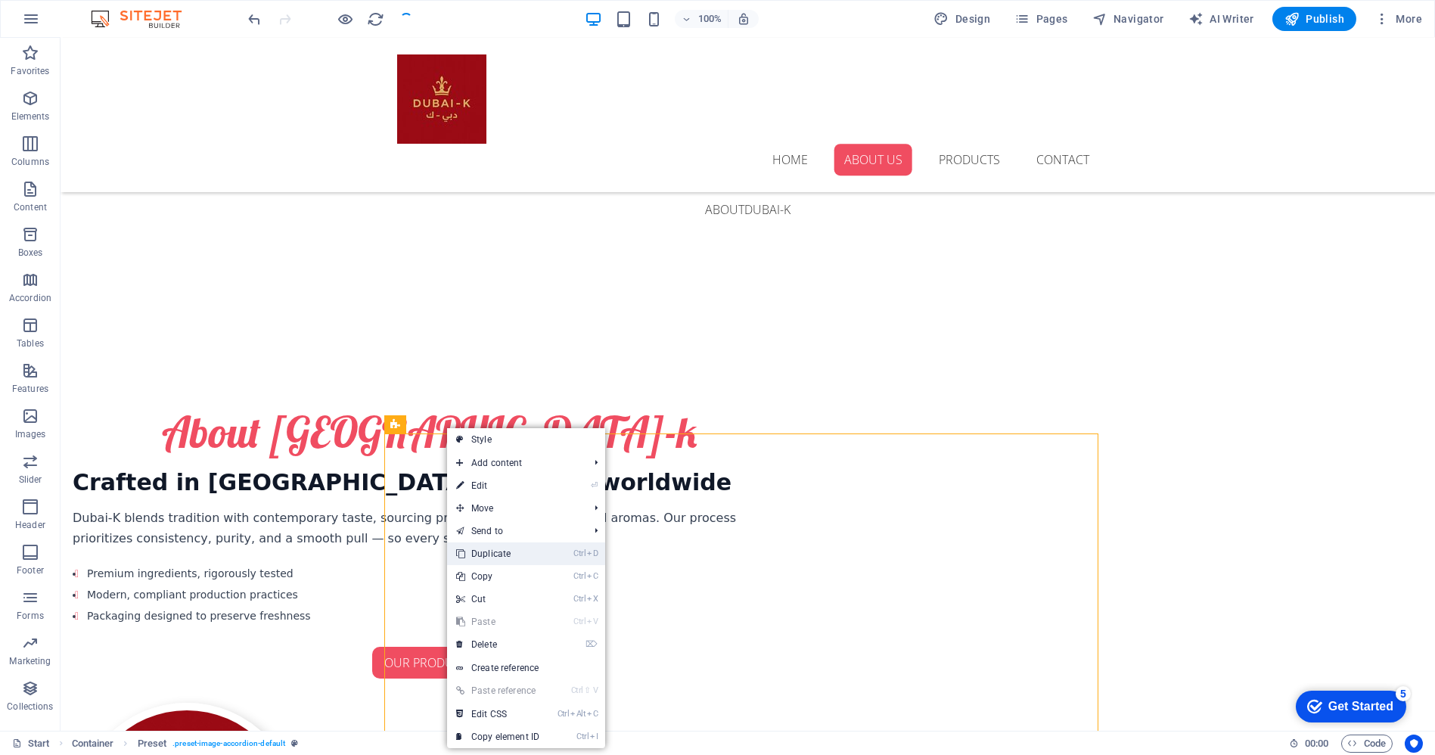
click at [501, 548] on link "Ctrl D Duplicate" at bounding box center [497, 553] width 101 height 23
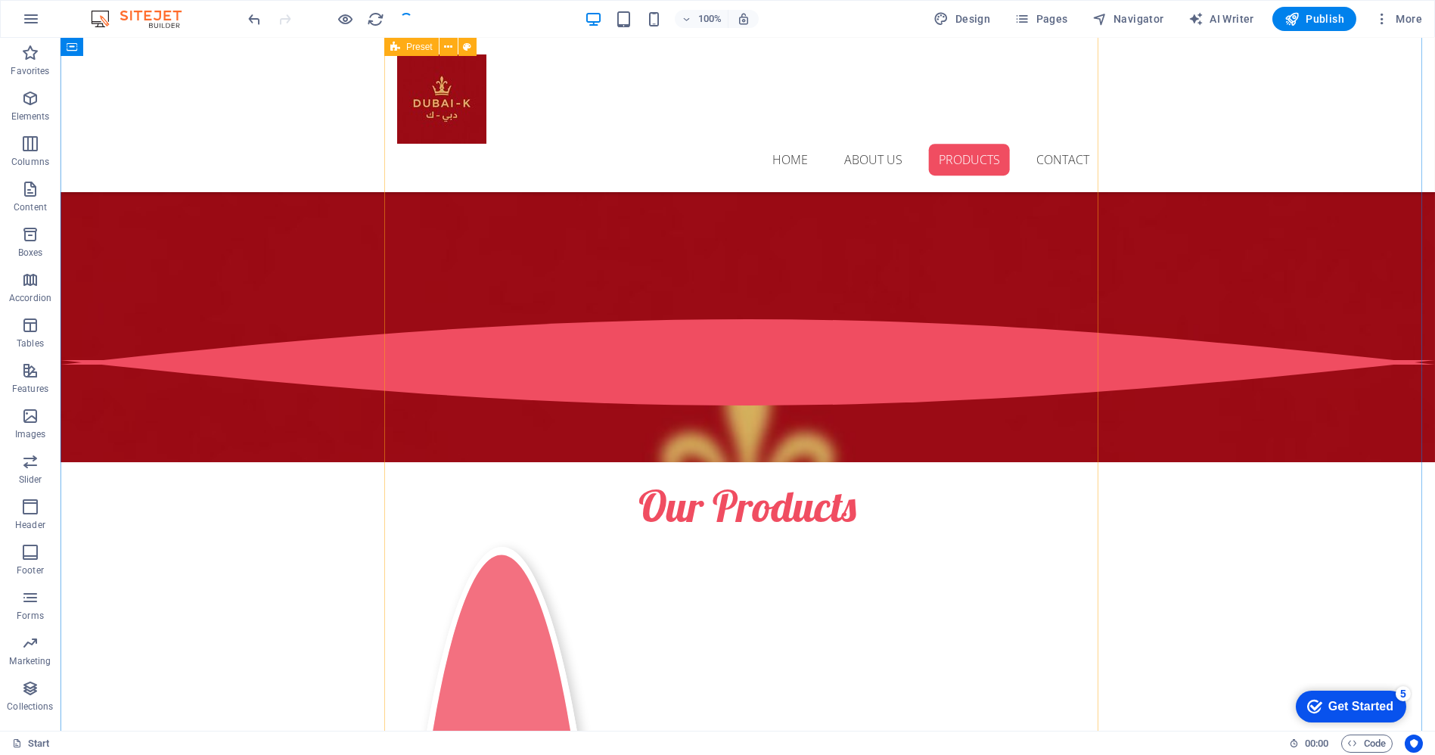
scroll to position [2049, 0]
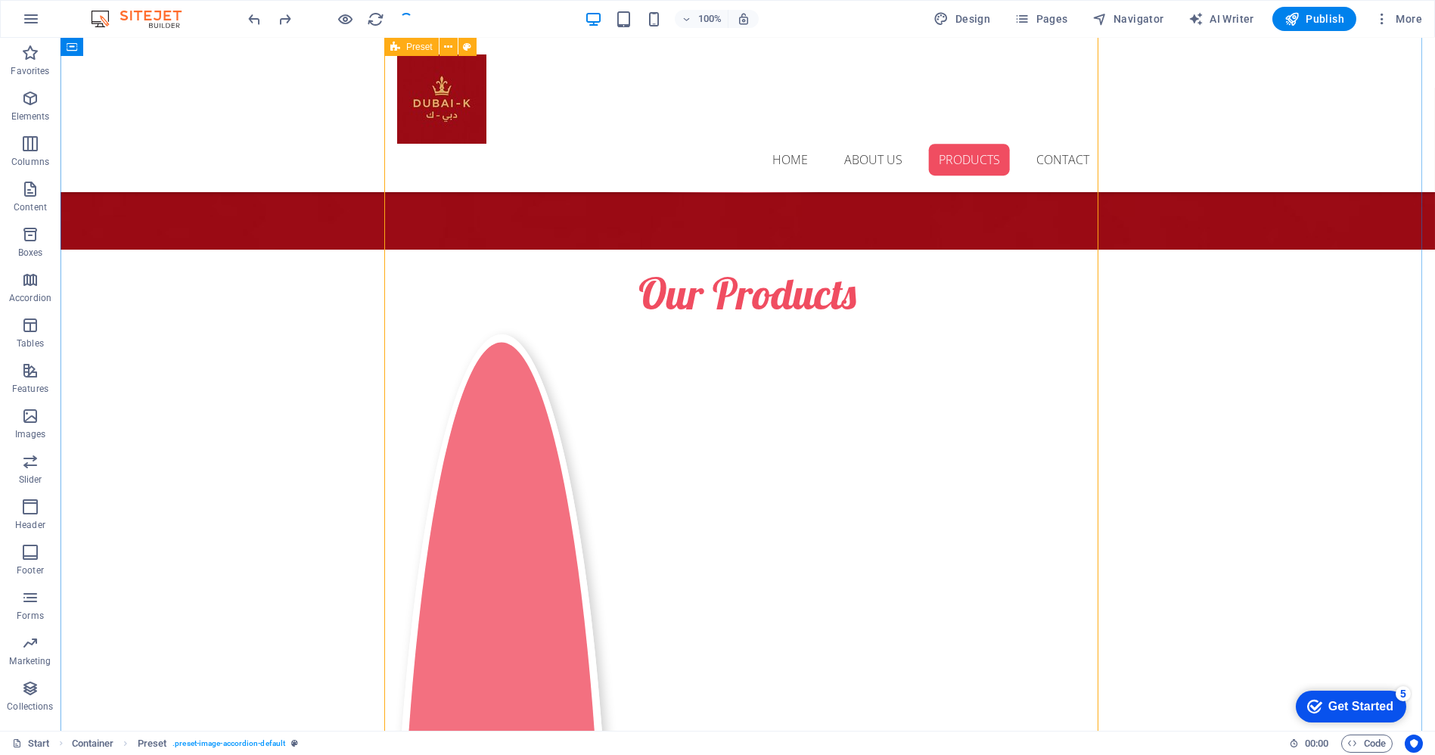
scroll to position [2217, 0]
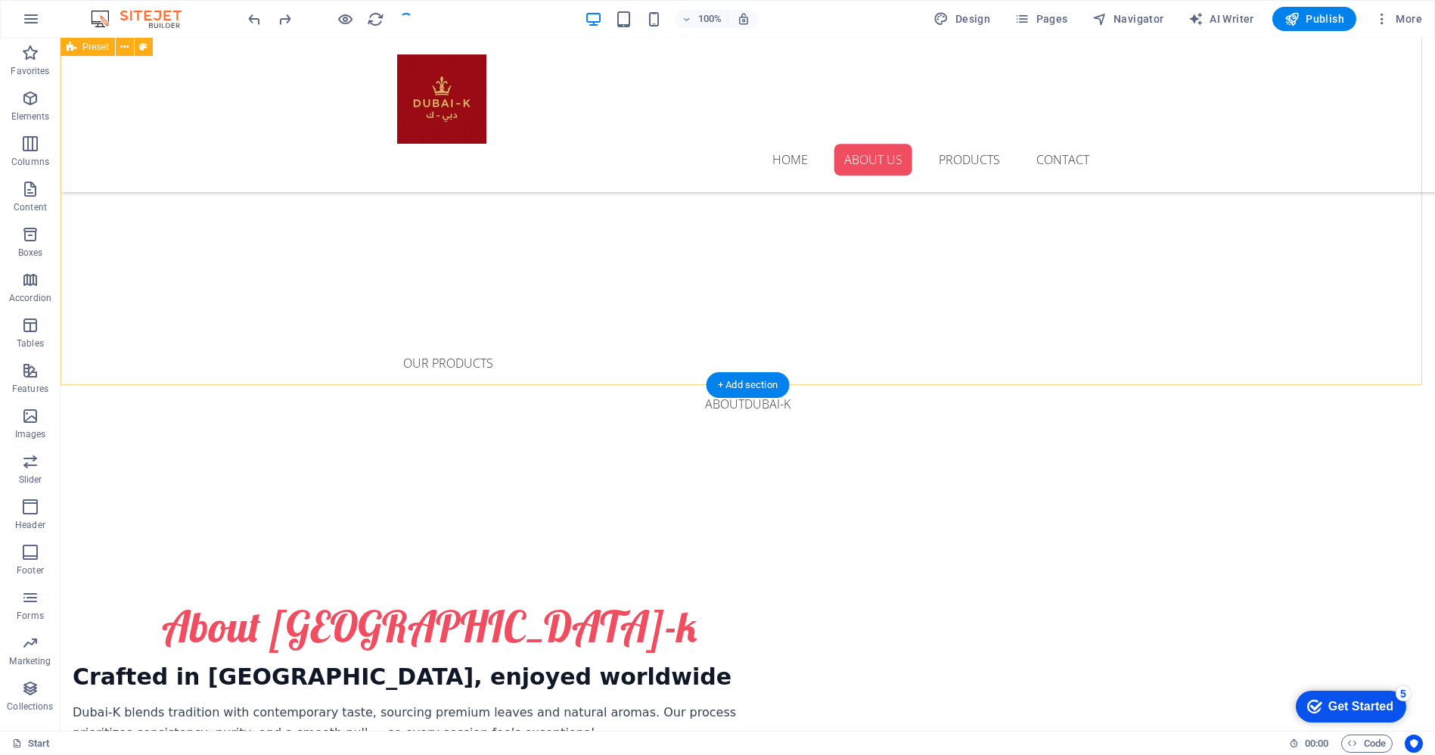
scroll to position [957, 0]
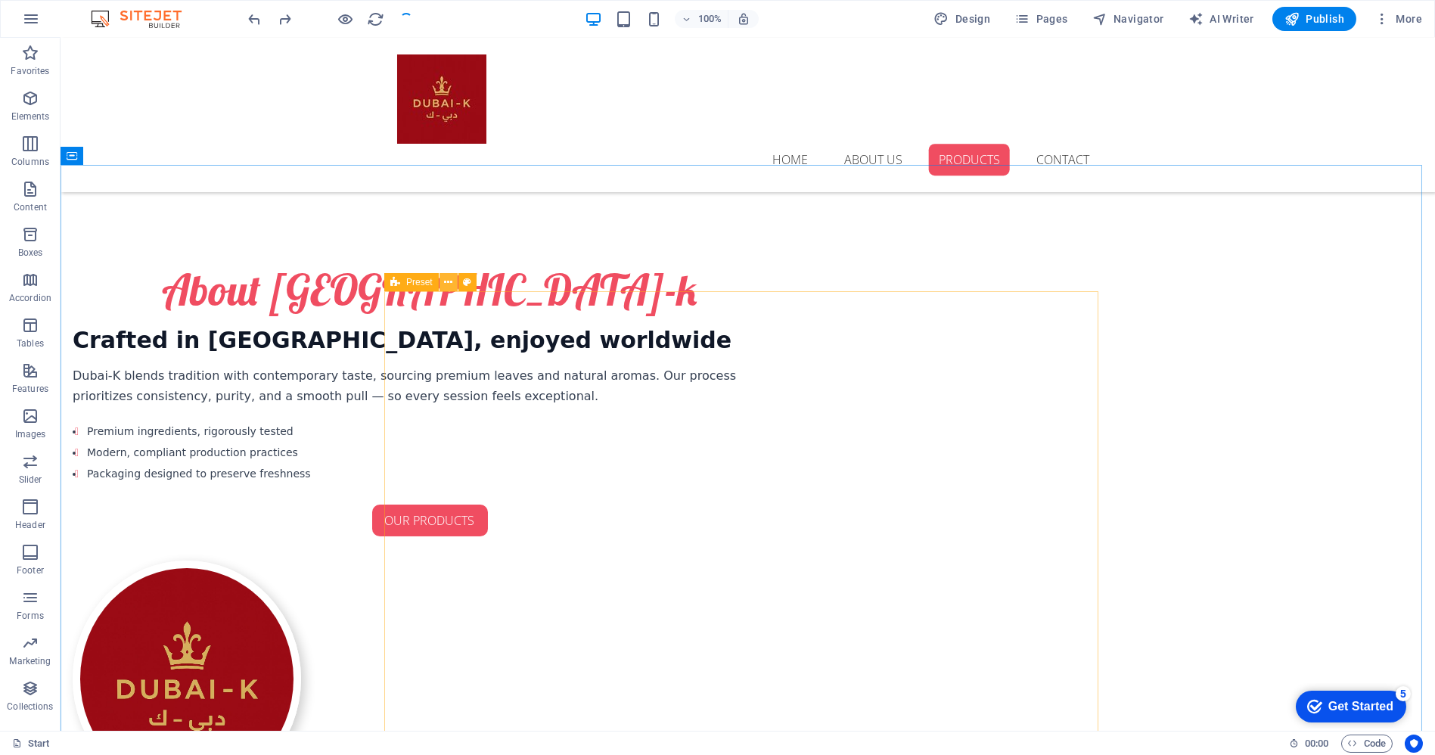
click at [448, 286] on icon at bounding box center [448, 283] width 8 height 16
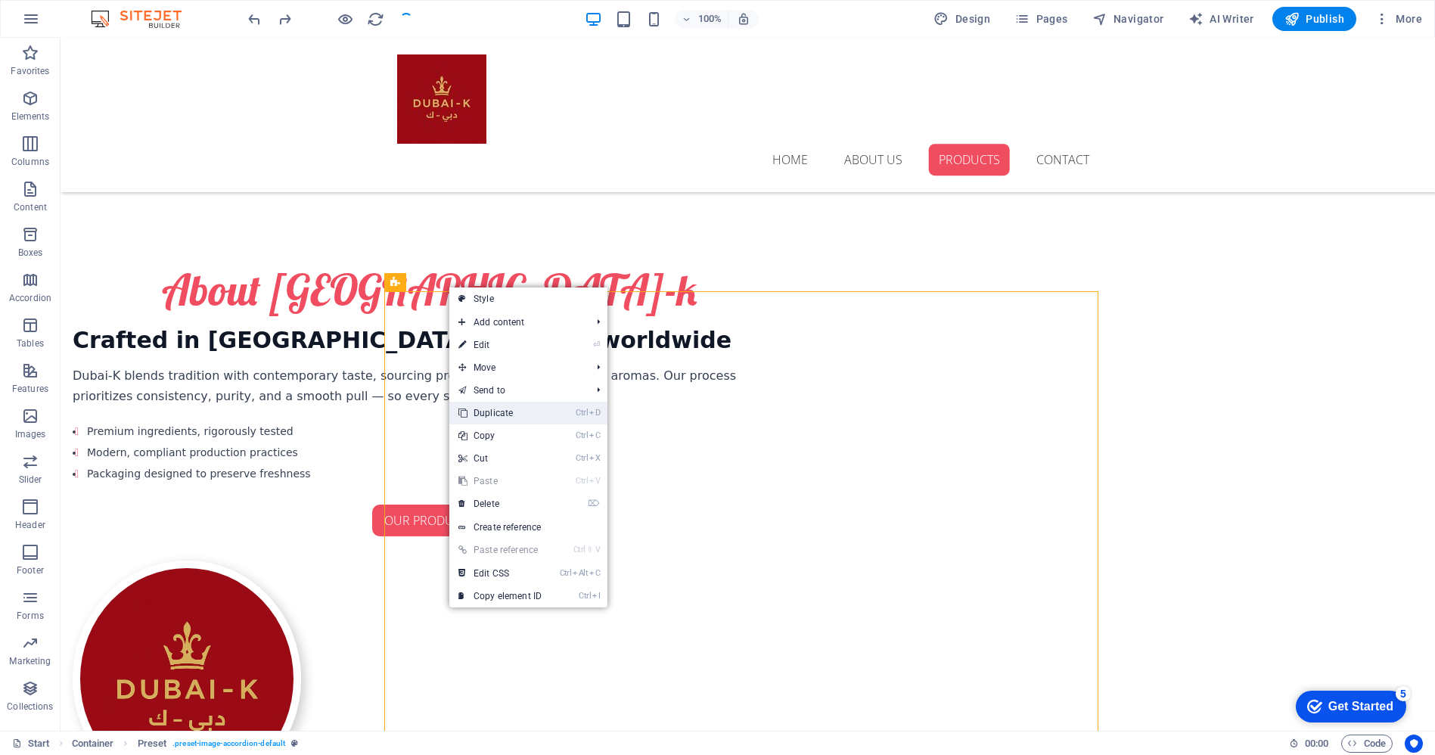
click at [491, 415] on link "Ctrl D Duplicate" at bounding box center [499, 413] width 101 height 23
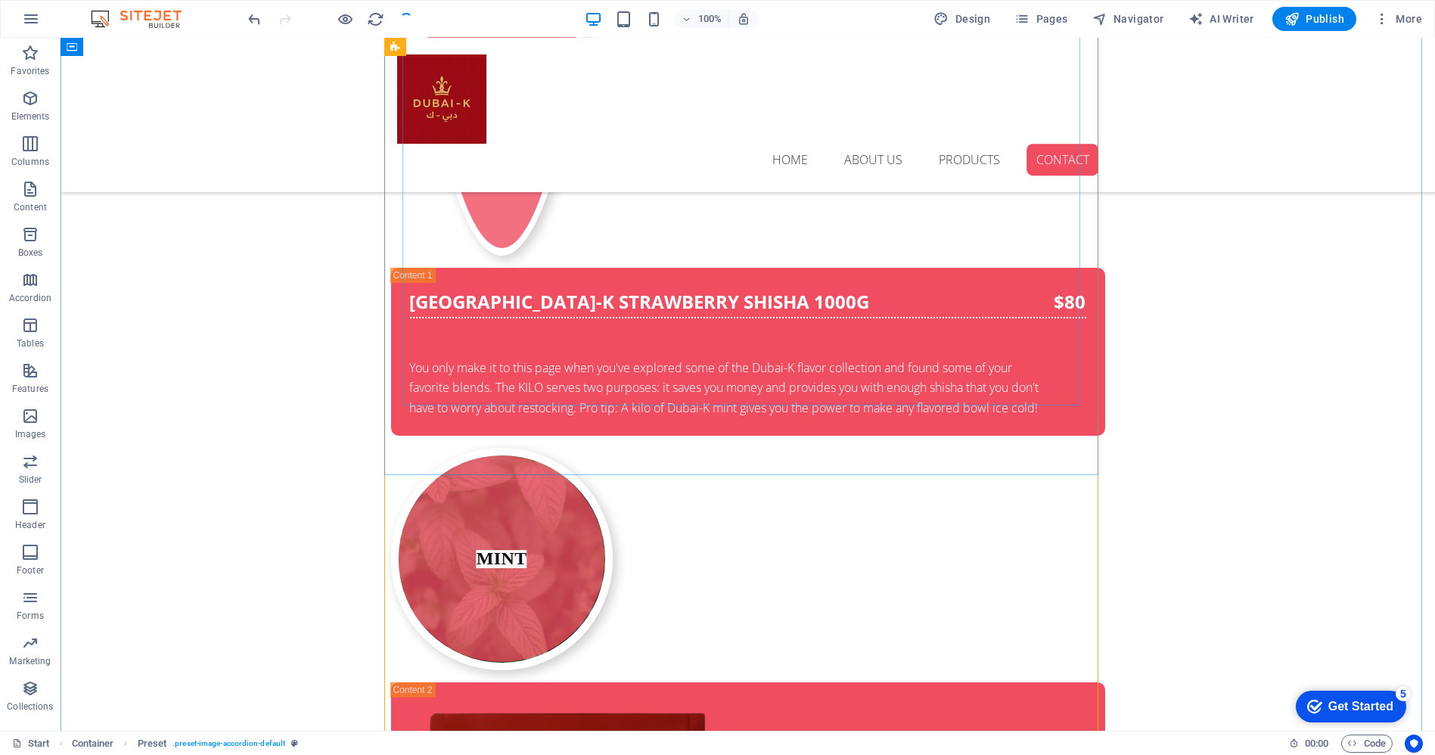
scroll to position [3731, 0]
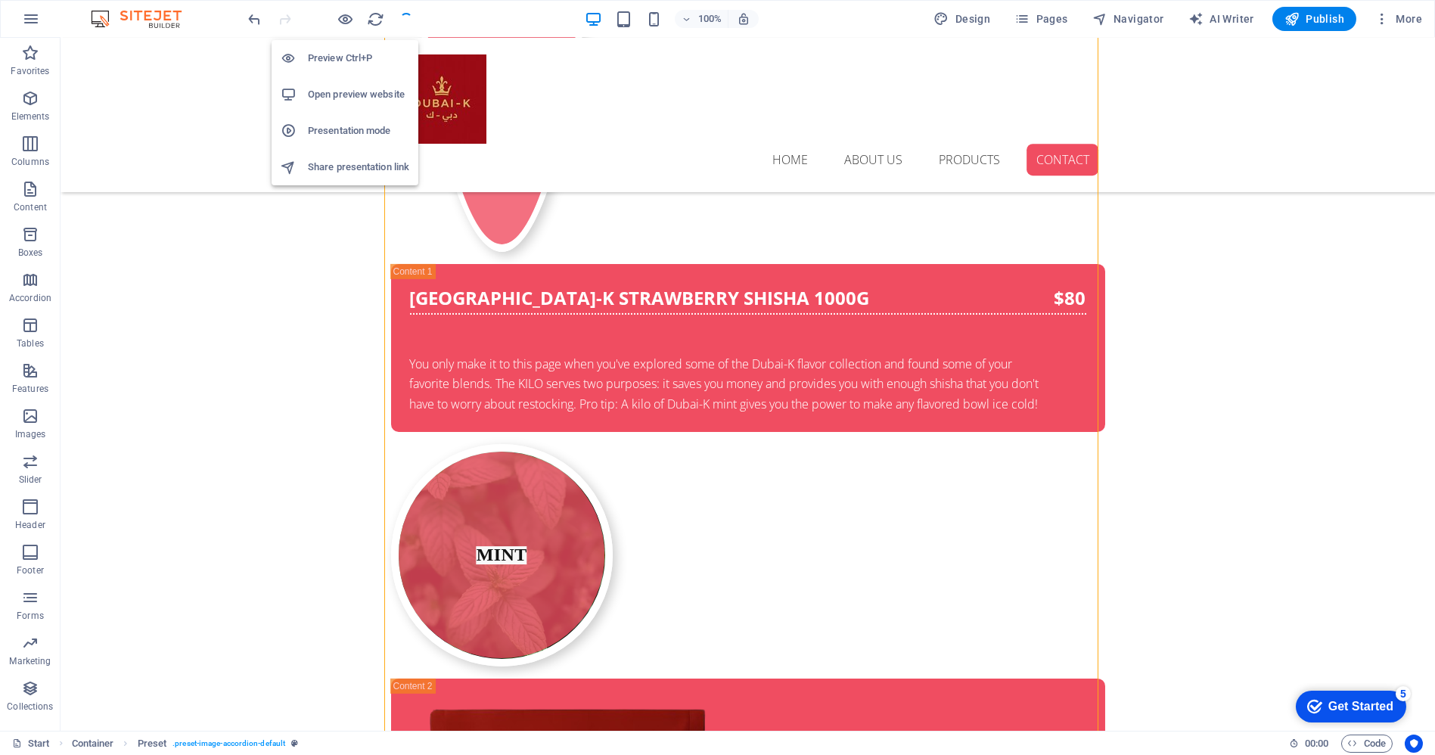
drag, startPoint x: 408, startPoint y: 62, endPoint x: 170, endPoint y: 57, distance: 237.6
click at [170, 57] on div "Home About us Products Contact" at bounding box center [748, 115] width 1375 height 154
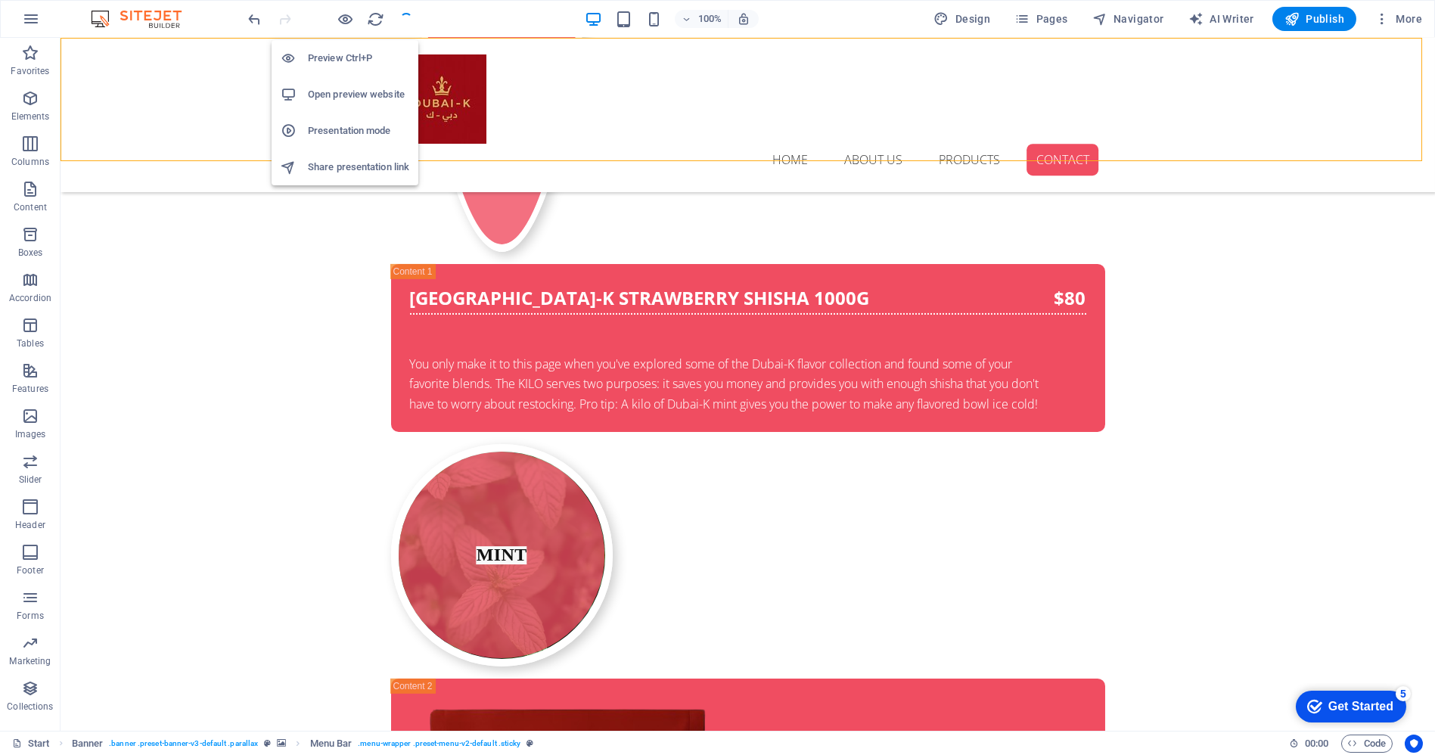
click at [370, 94] on h6 "Open preview website" at bounding box center [358, 94] width 101 height 18
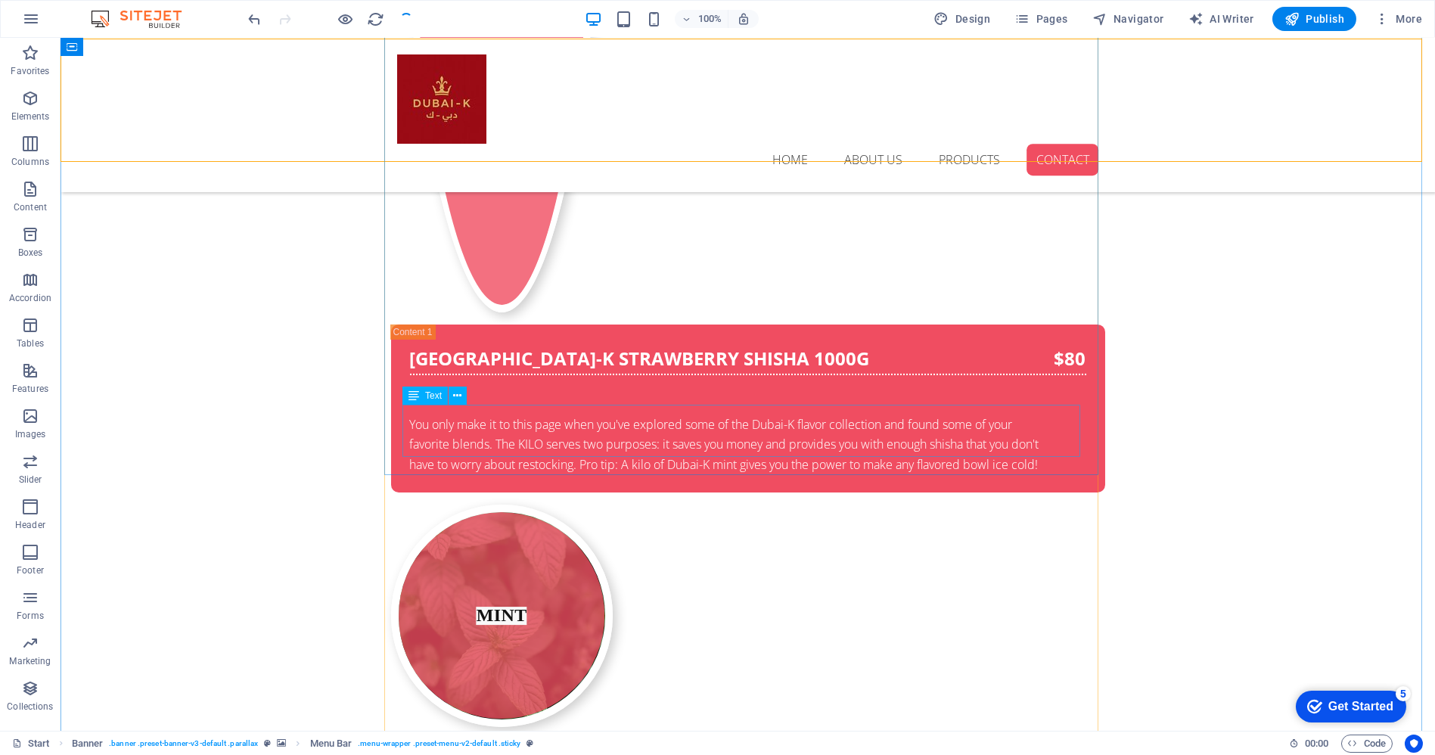
scroll to position [3563, 0]
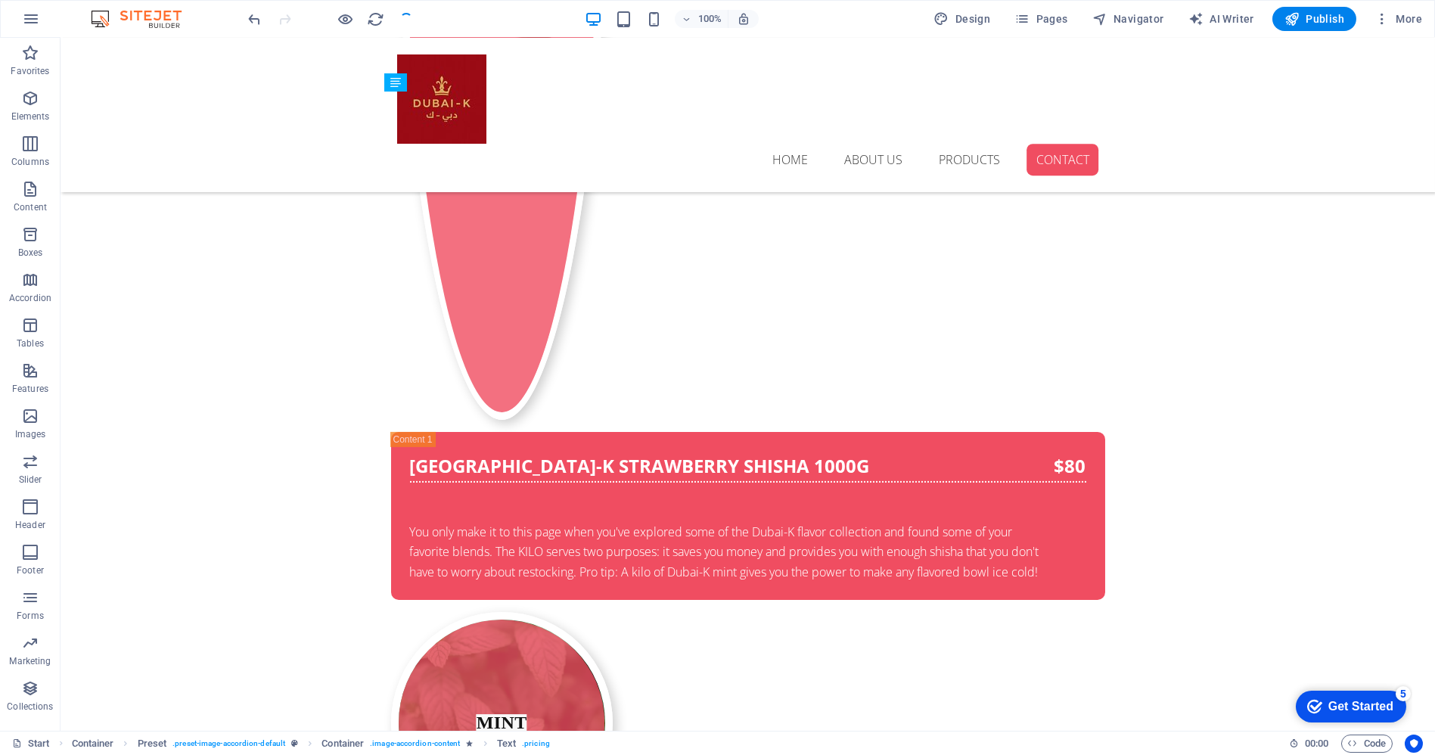
drag, startPoint x: 685, startPoint y: 601, endPoint x: 744, endPoint y: 546, distance: 80.3
click at [458, 563] on icon at bounding box center [458, 563] width 8 height 16
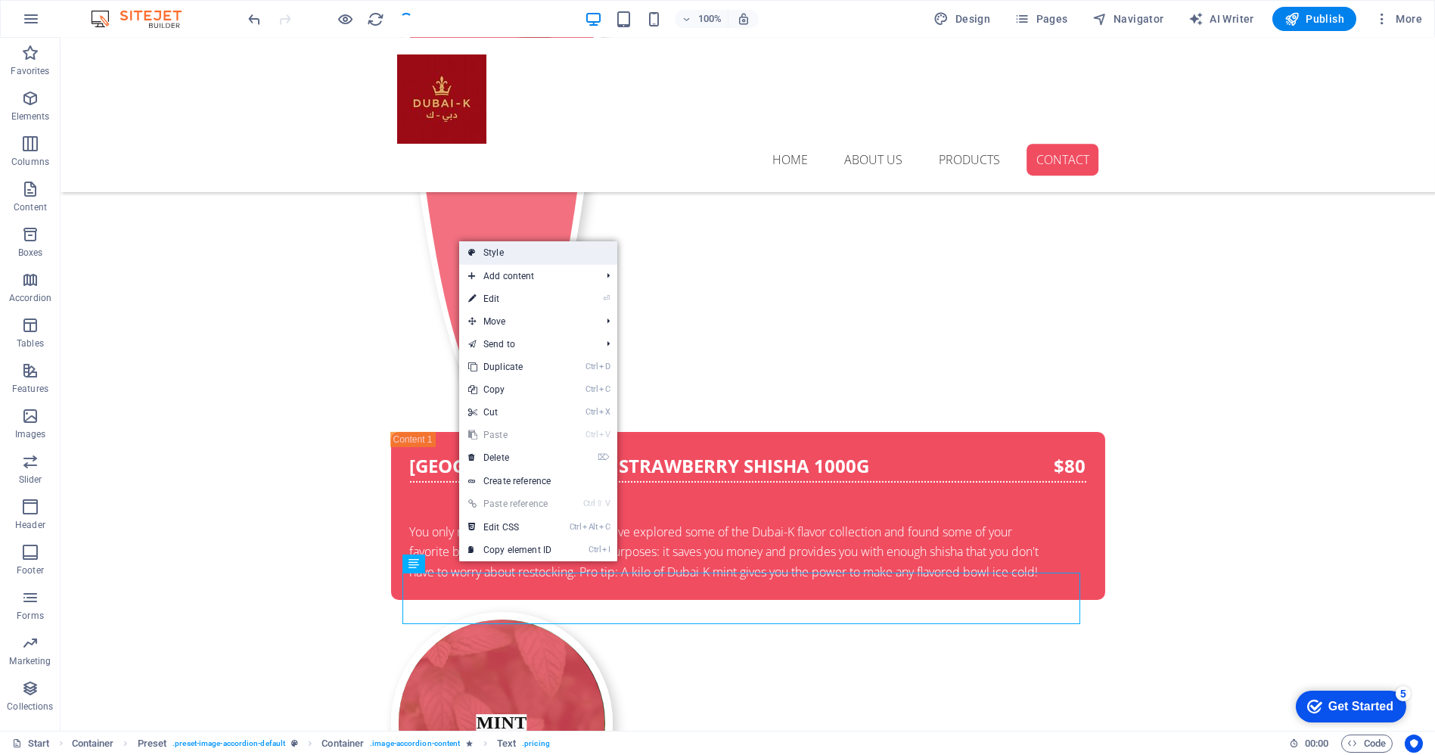
click at [551, 253] on link "Style" at bounding box center [538, 252] width 158 height 23
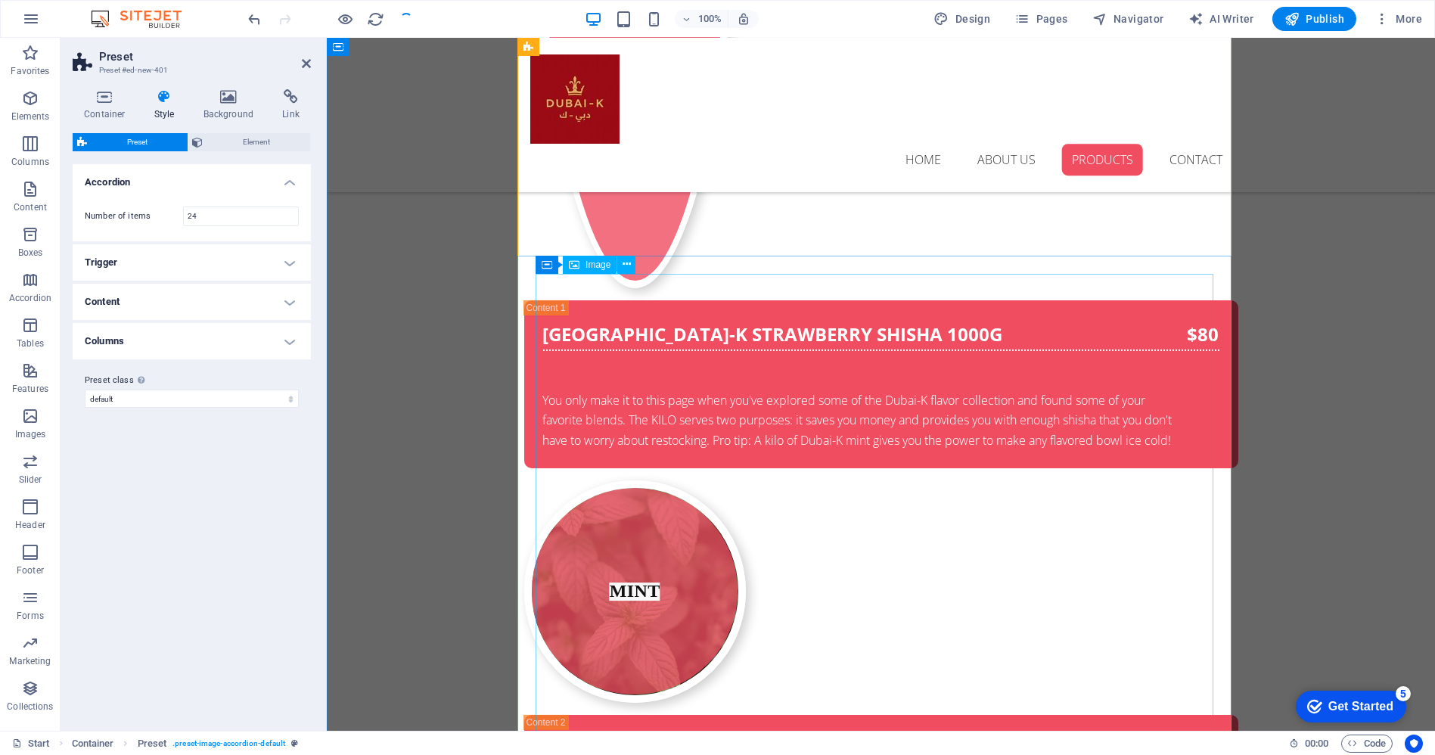
scroll to position [3395, 0]
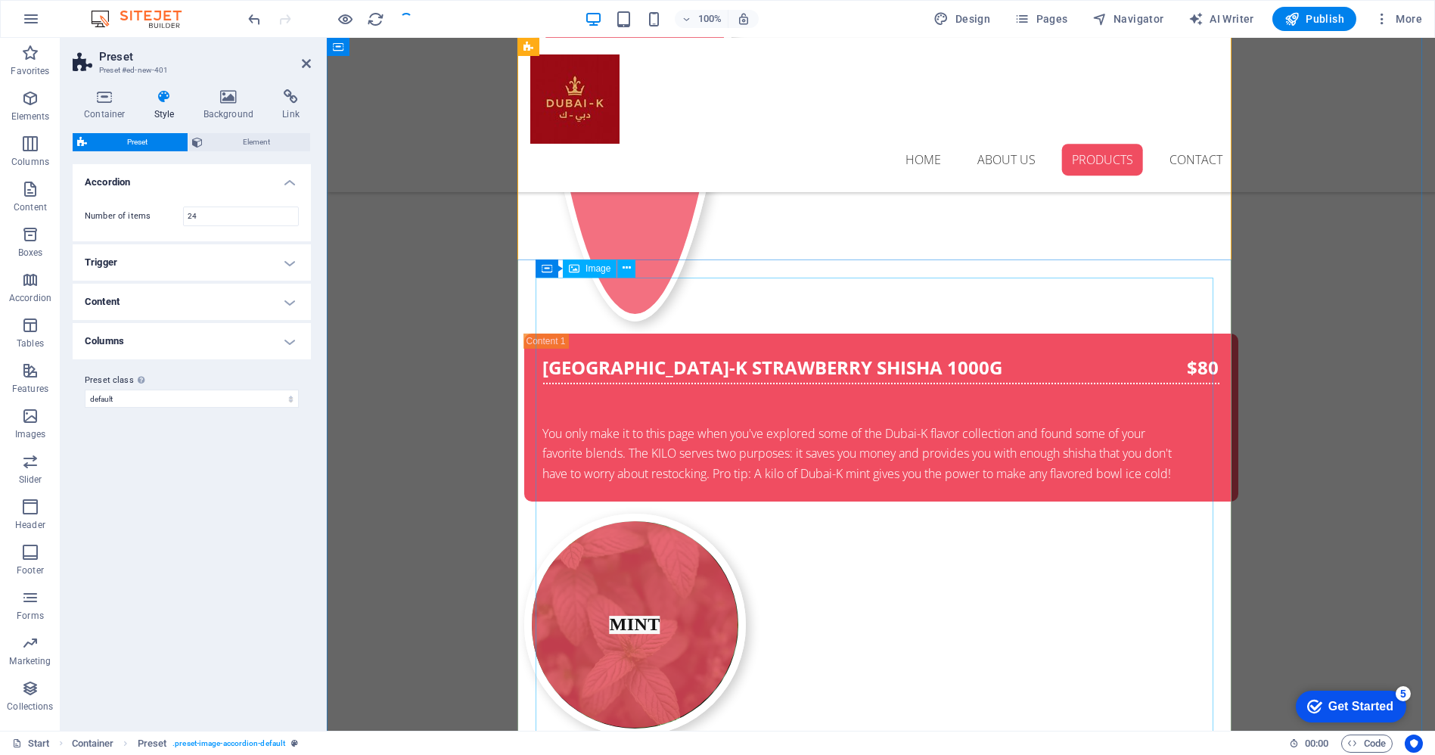
click at [625, 271] on icon at bounding box center [627, 268] width 8 height 16
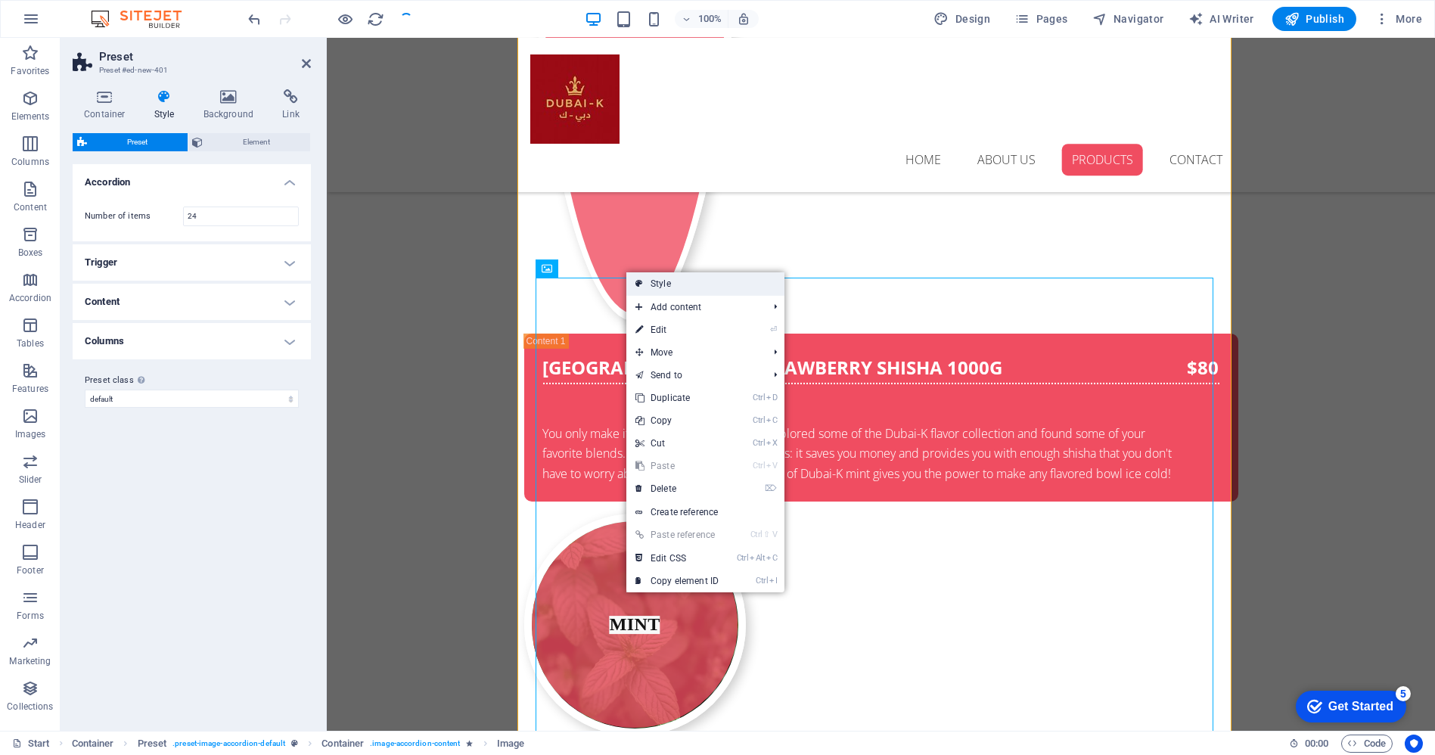
click at [653, 281] on link "Style" at bounding box center [705, 283] width 158 height 23
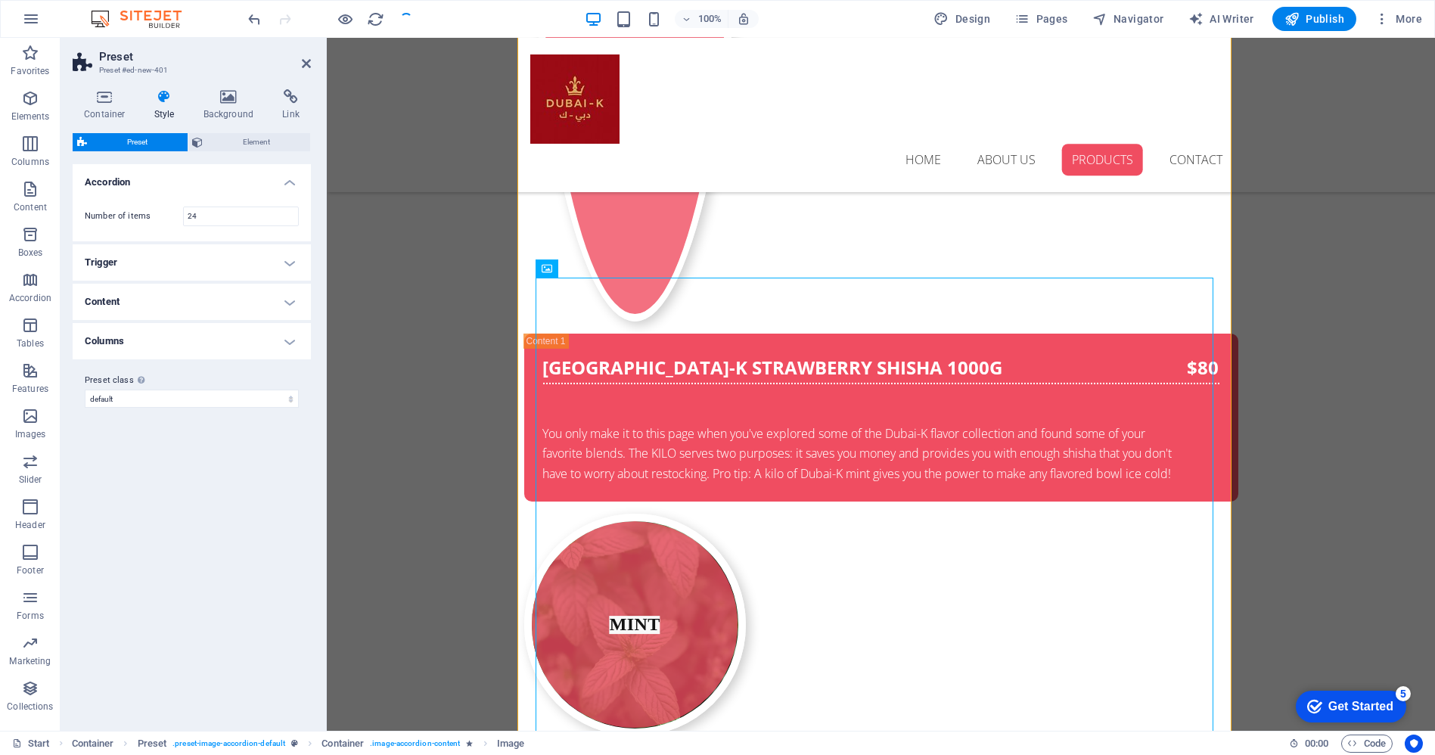
click at [276, 289] on h4 "Content" at bounding box center [192, 302] width 238 height 36
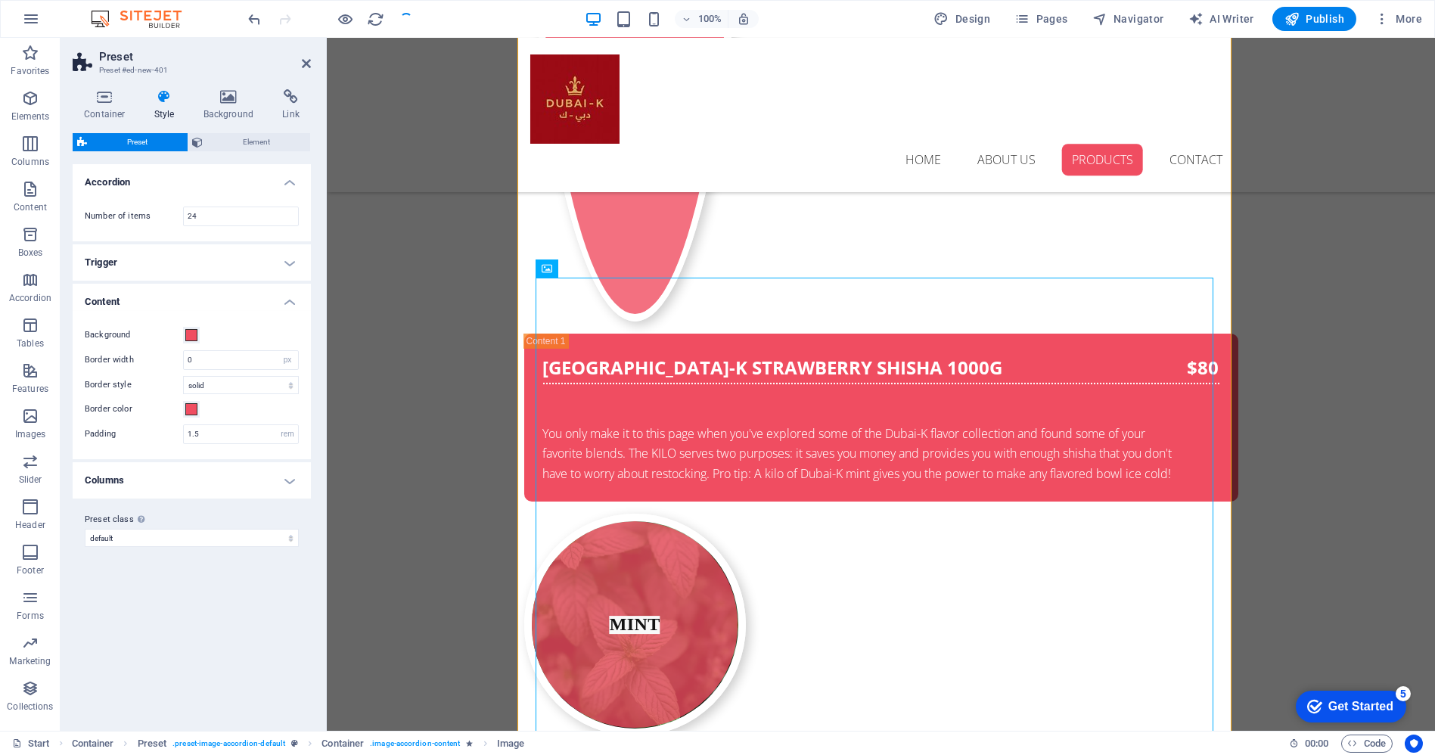
click at [276, 289] on h4 "Content" at bounding box center [192, 297] width 238 height 27
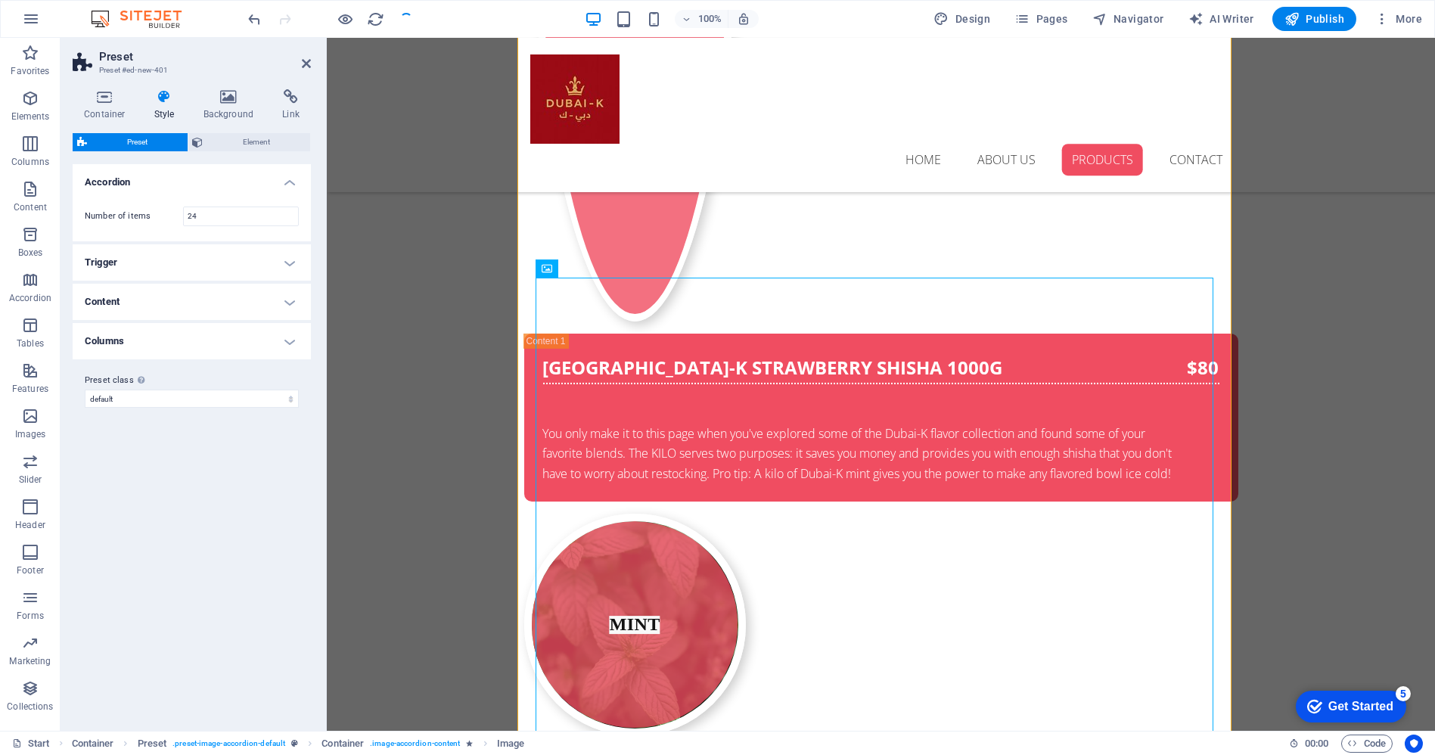
click at [293, 342] on h4 "Columns" at bounding box center [192, 341] width 238 height 36
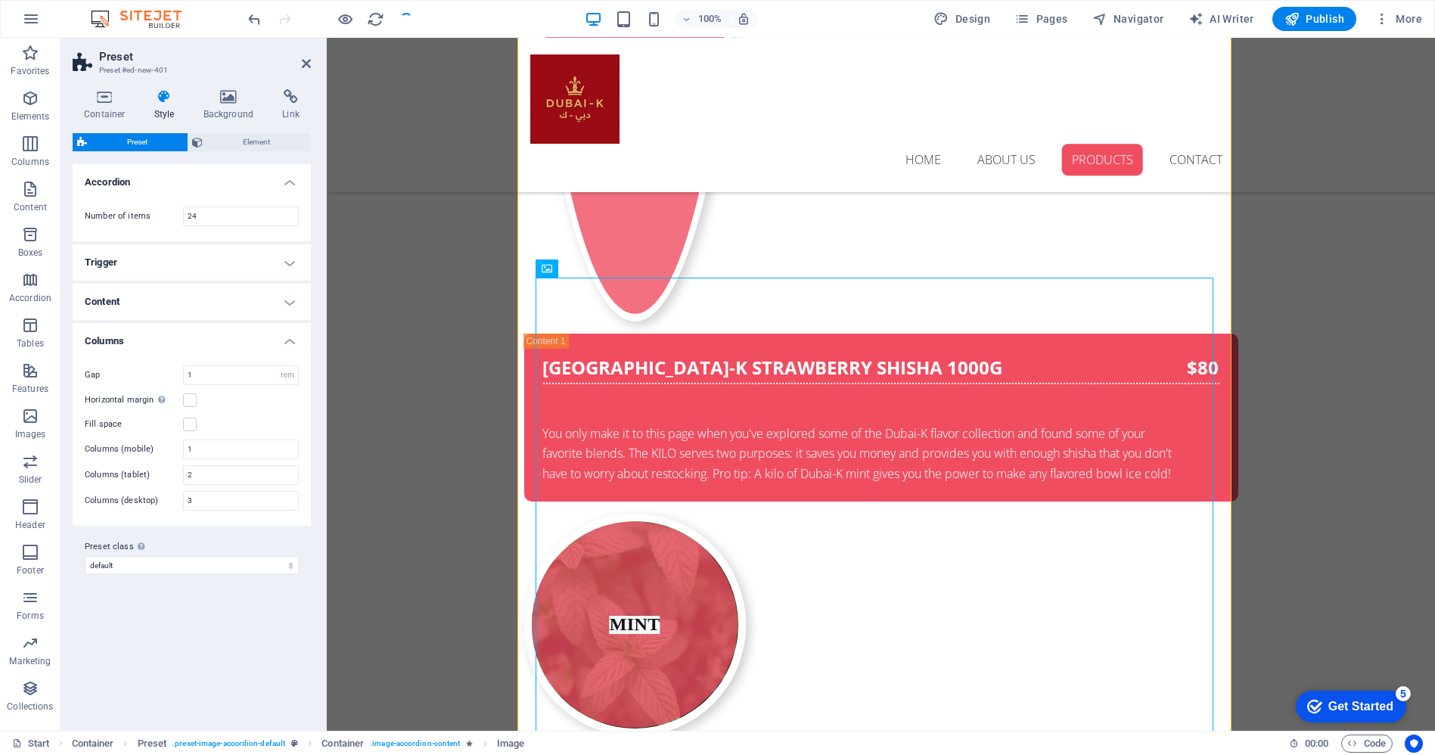
click at [293, 342] on h4 "Columns" at bounding box center [192, 336] width 238 height 27
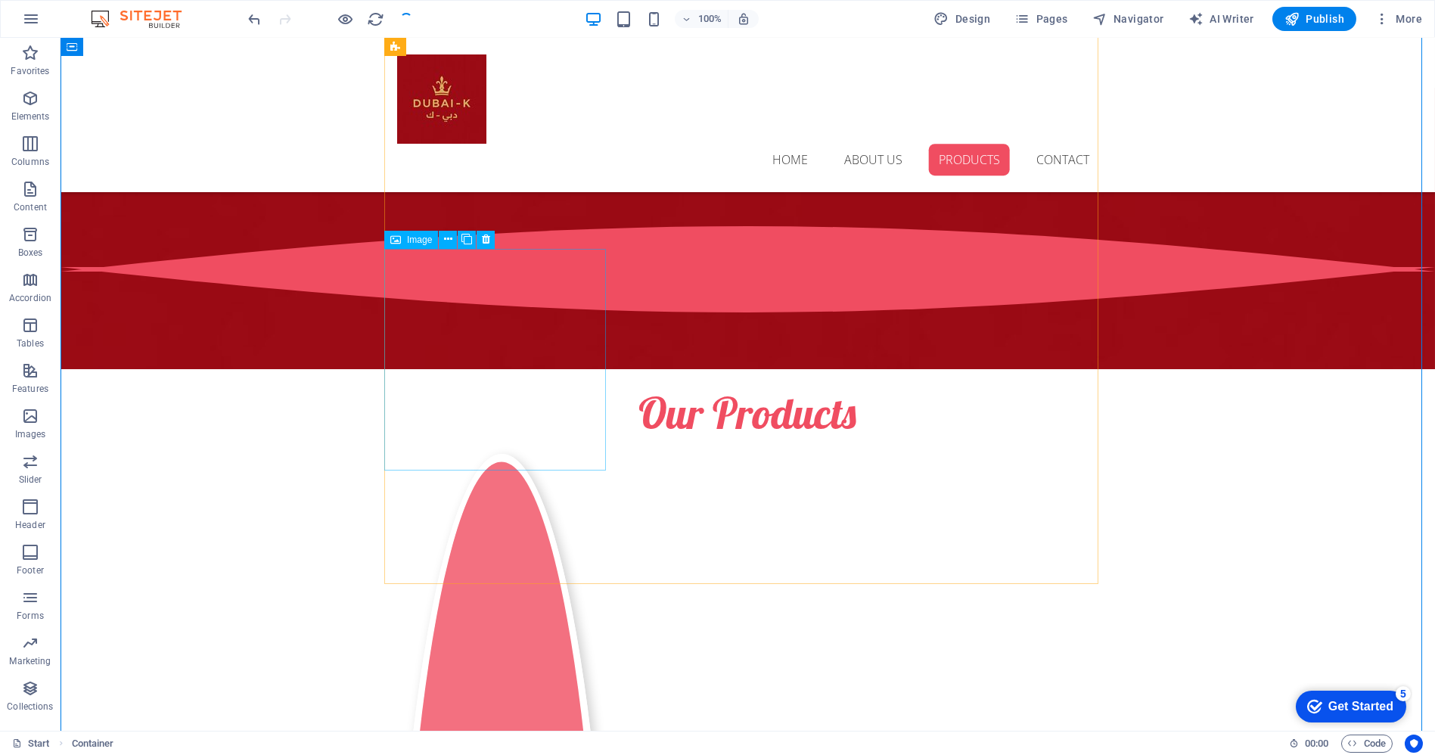
scroll to position [2133, 0]
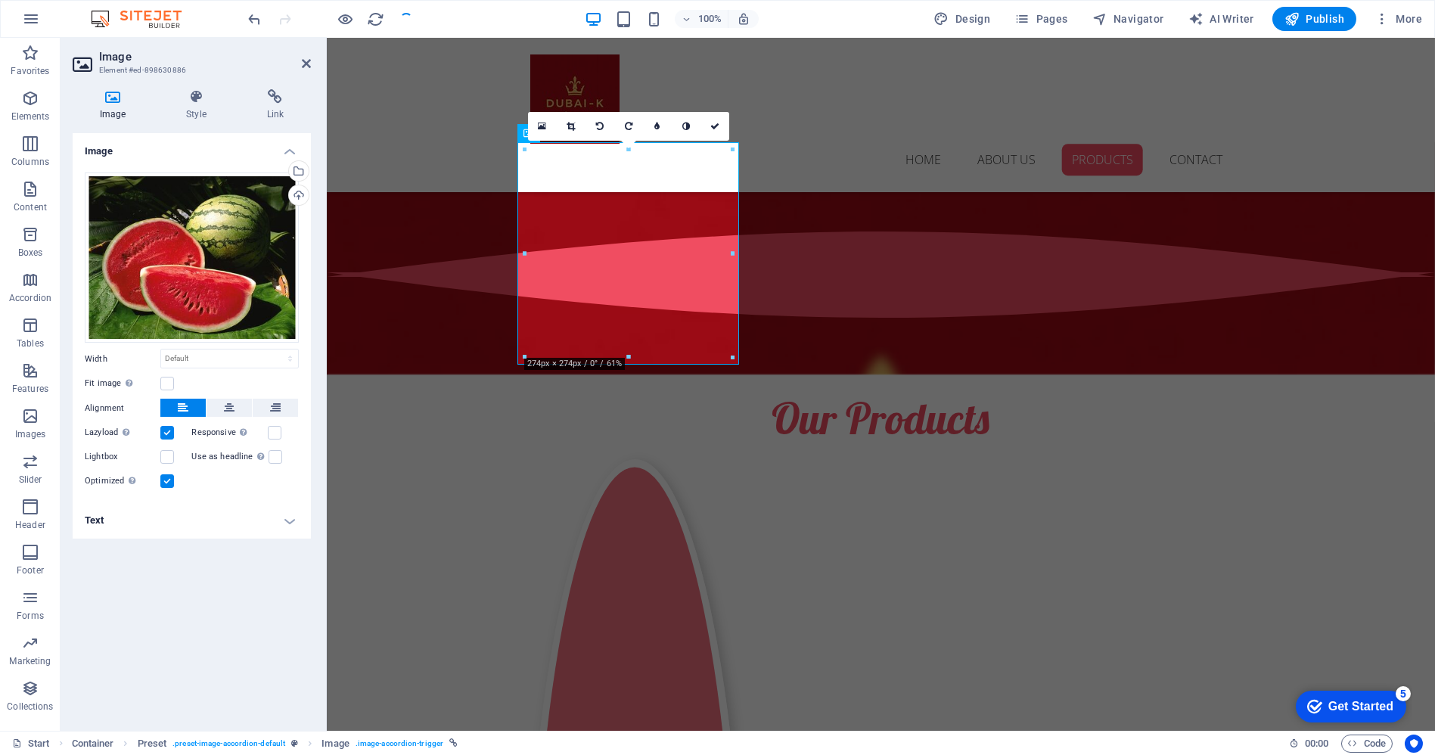
click at [289, 521] on h4 "Text" at bounding box center [192, 520] width 238 height 36
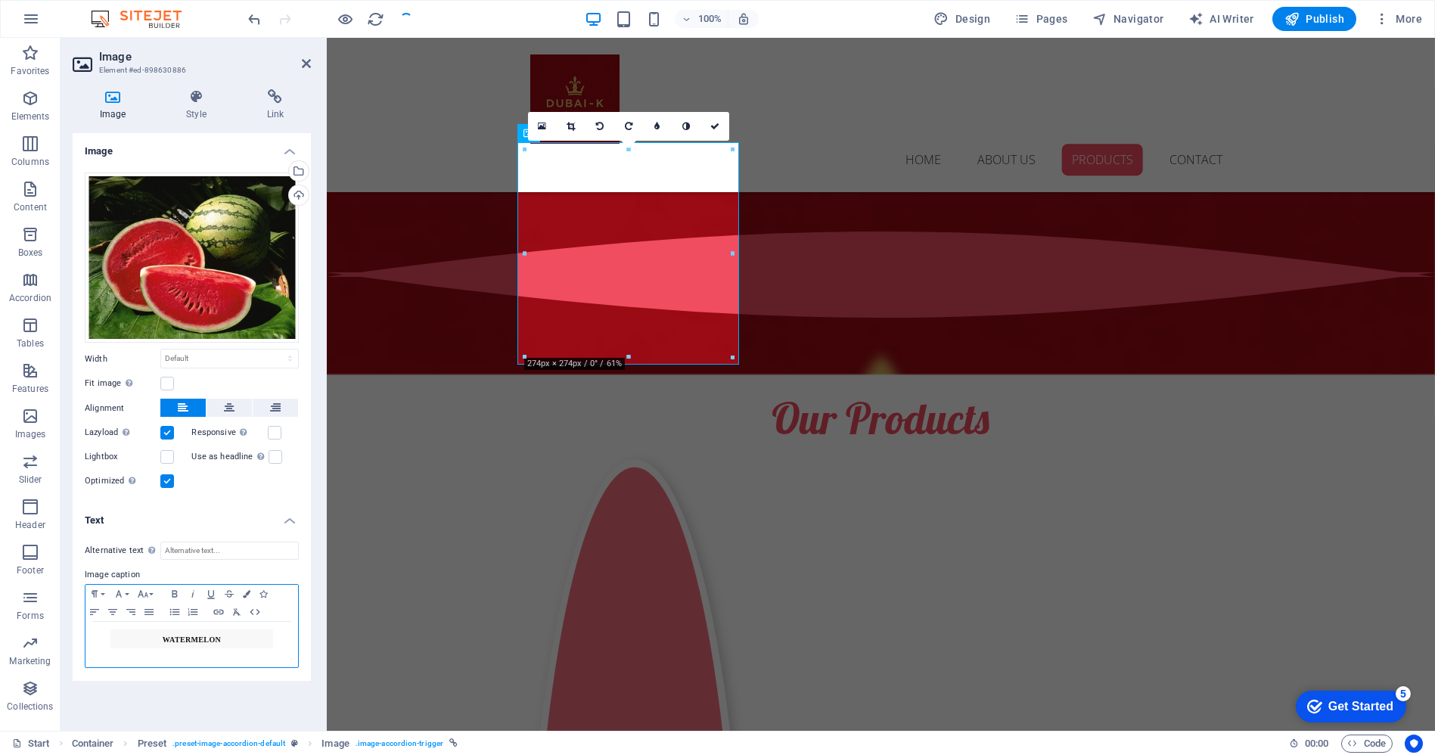
click at [197, 641] on span "WATERMELON" at bounding box center [192, 640] width 58 height 8
copy span "WATERMELON"
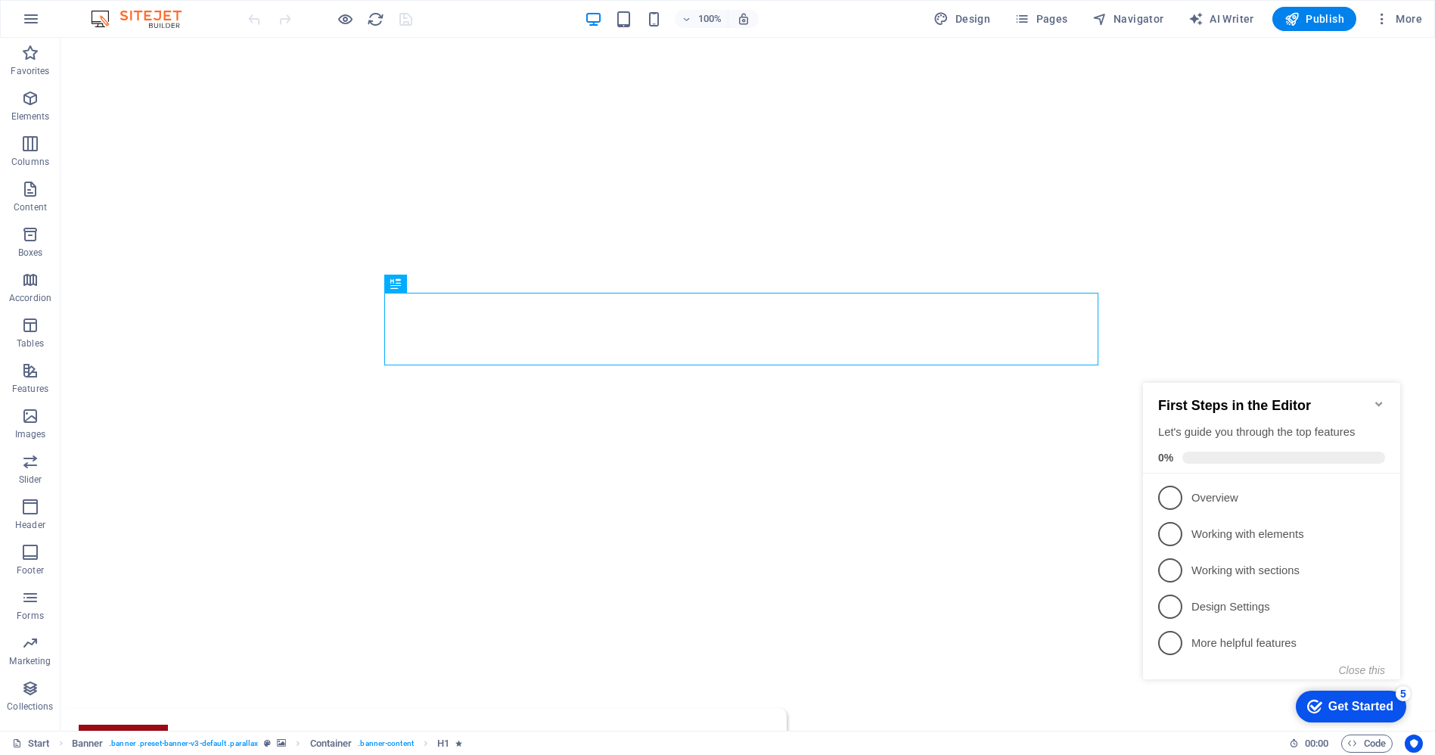
click at [1383, 397] on icon "Minimize checklist" at bounding box center [1378, 403] width 12 height 12
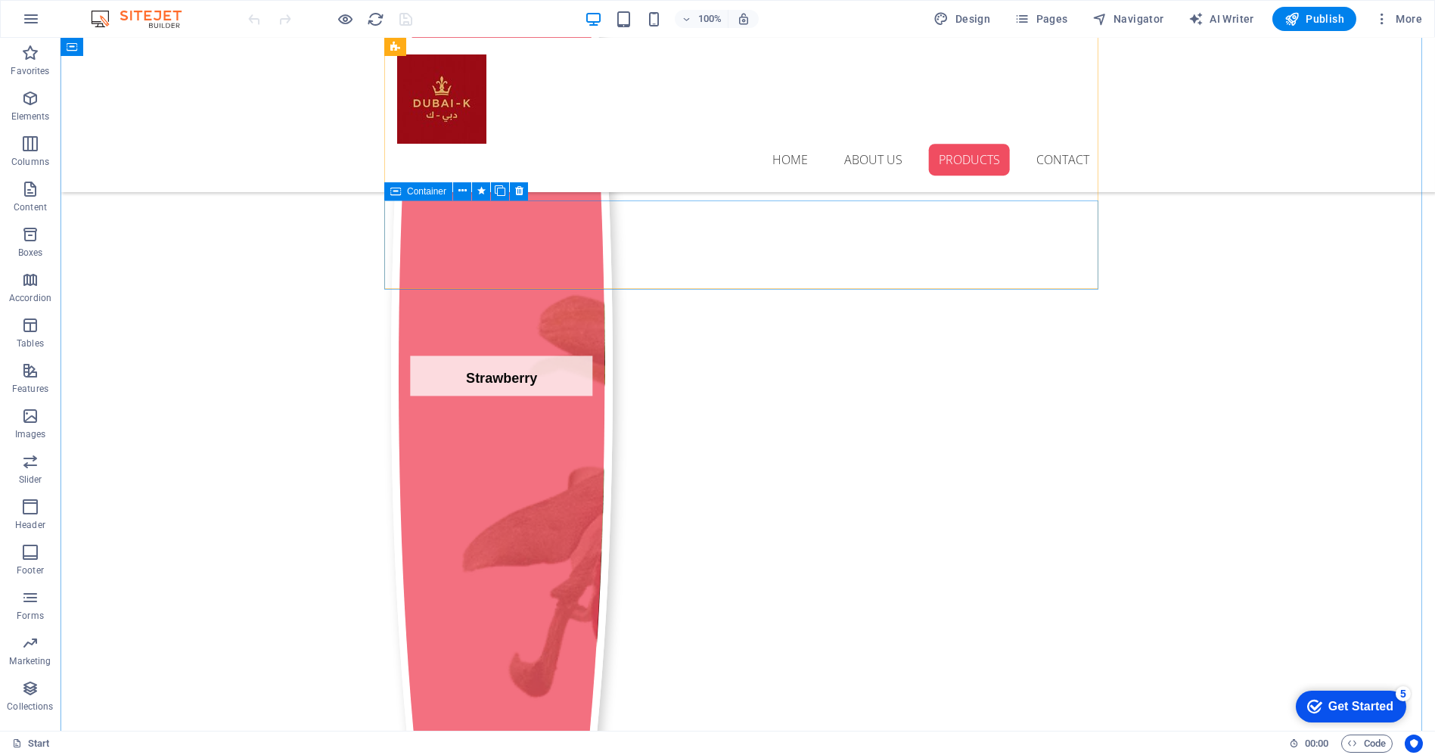
scroll to position [2857, 0]
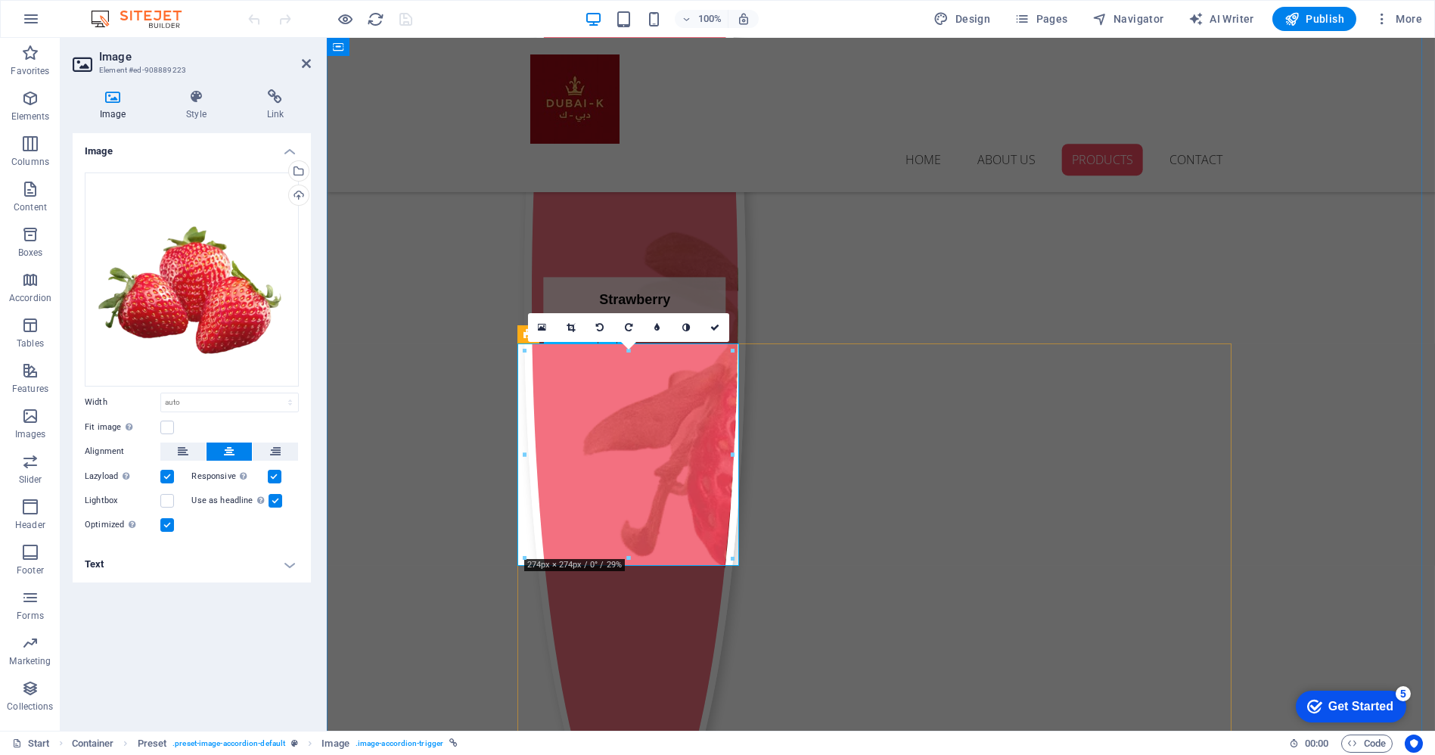
drag, startPoint x: 286, startPoint y: 563, endPoint x: 276, endPoint y: 561, distance: 10.1
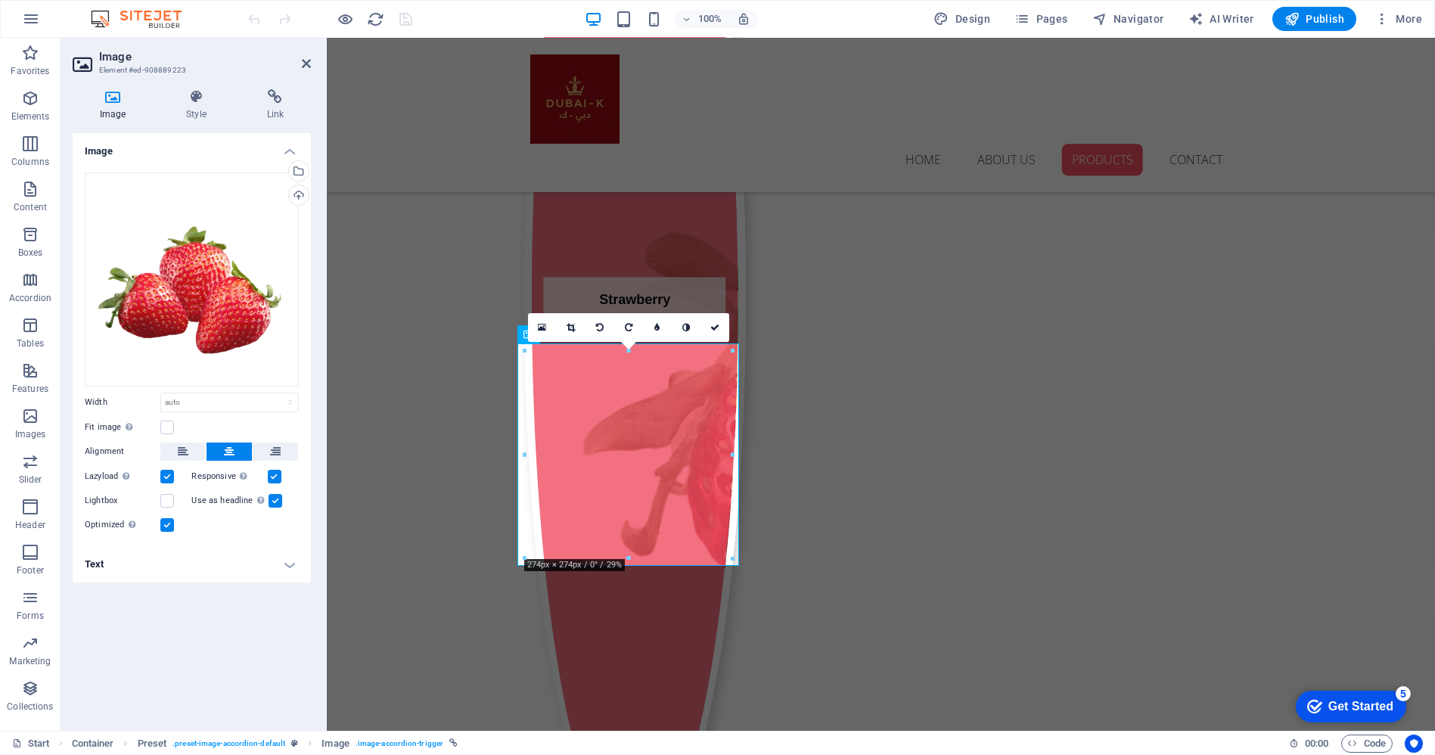
click at [285, 562] on h4 "Text" at bounding box center [192, 564] width 238 height 36
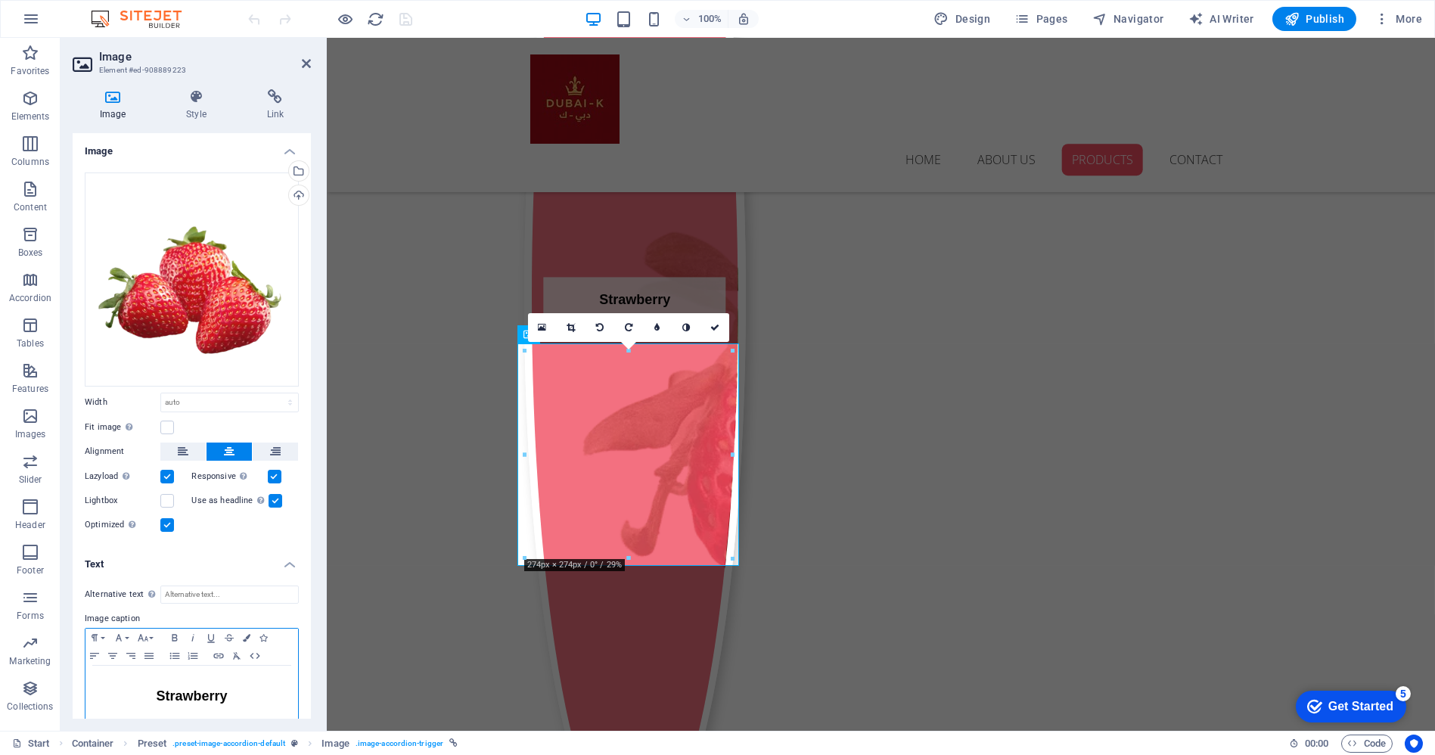
click at [215, 697] on strong "Strawberry" at bounding box center [191, 695] width 71 height 15
click at [297, 193] on div "Upload" at bounding box center [297, 196] width 23 height 23
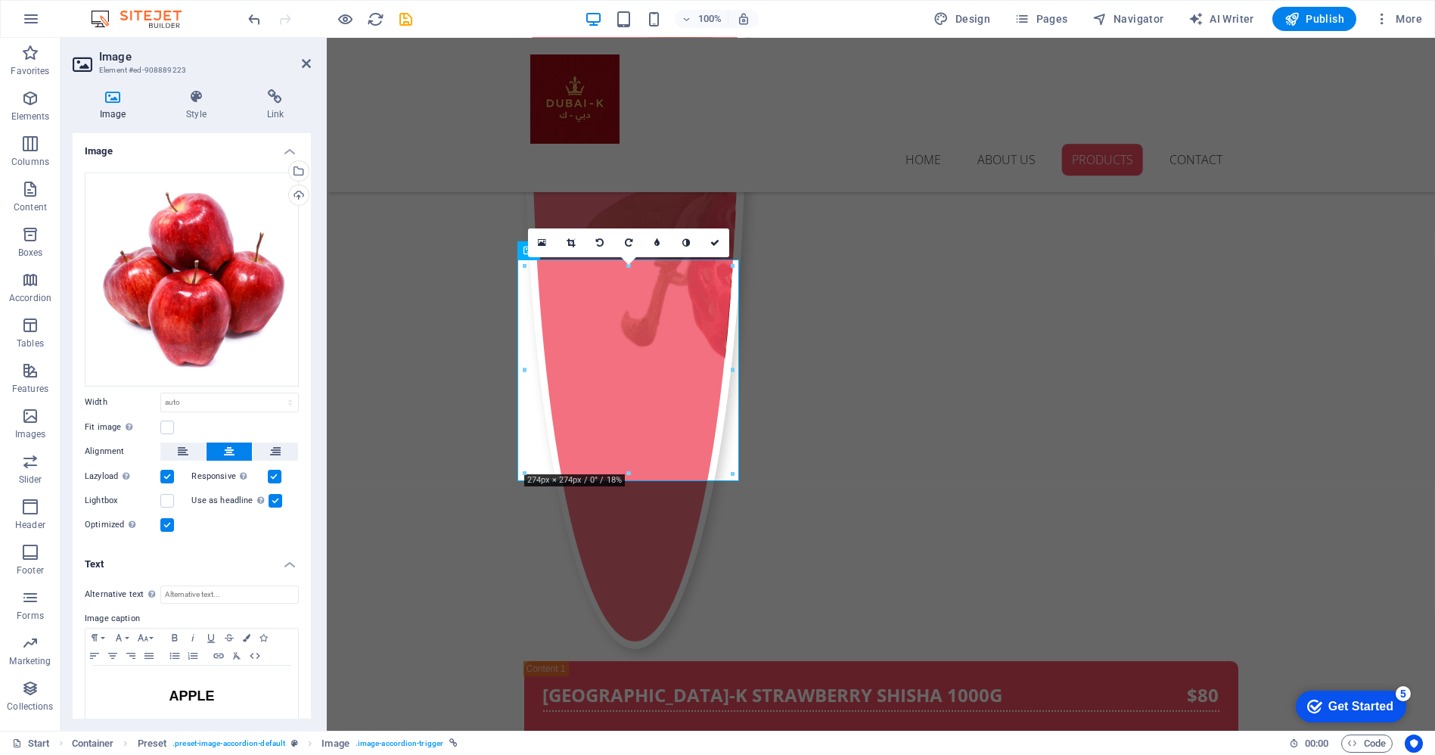
scroll to position [3110, 0]
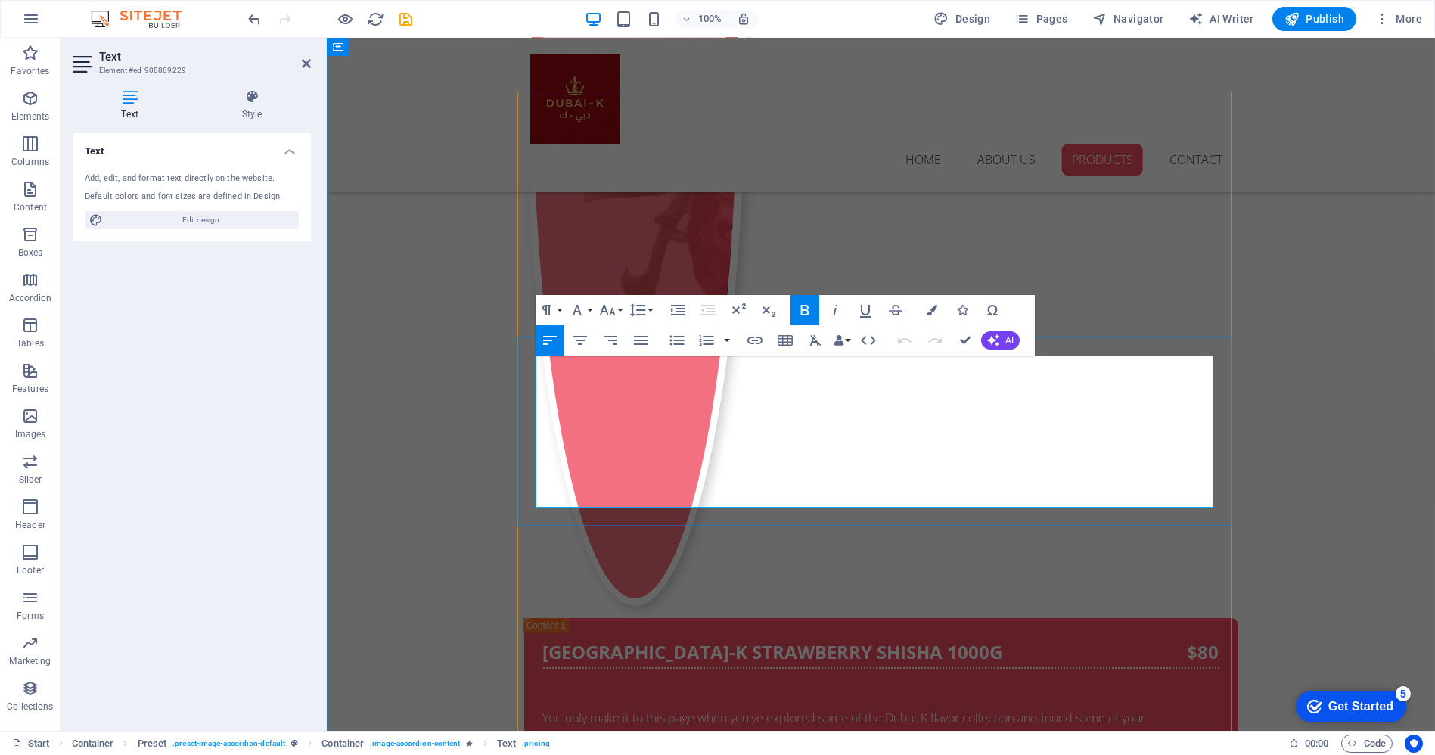
drag, startPoint x: 732, startPoint y: 369, endPoint x: 676, endPoint y: 365, distance: 56.1
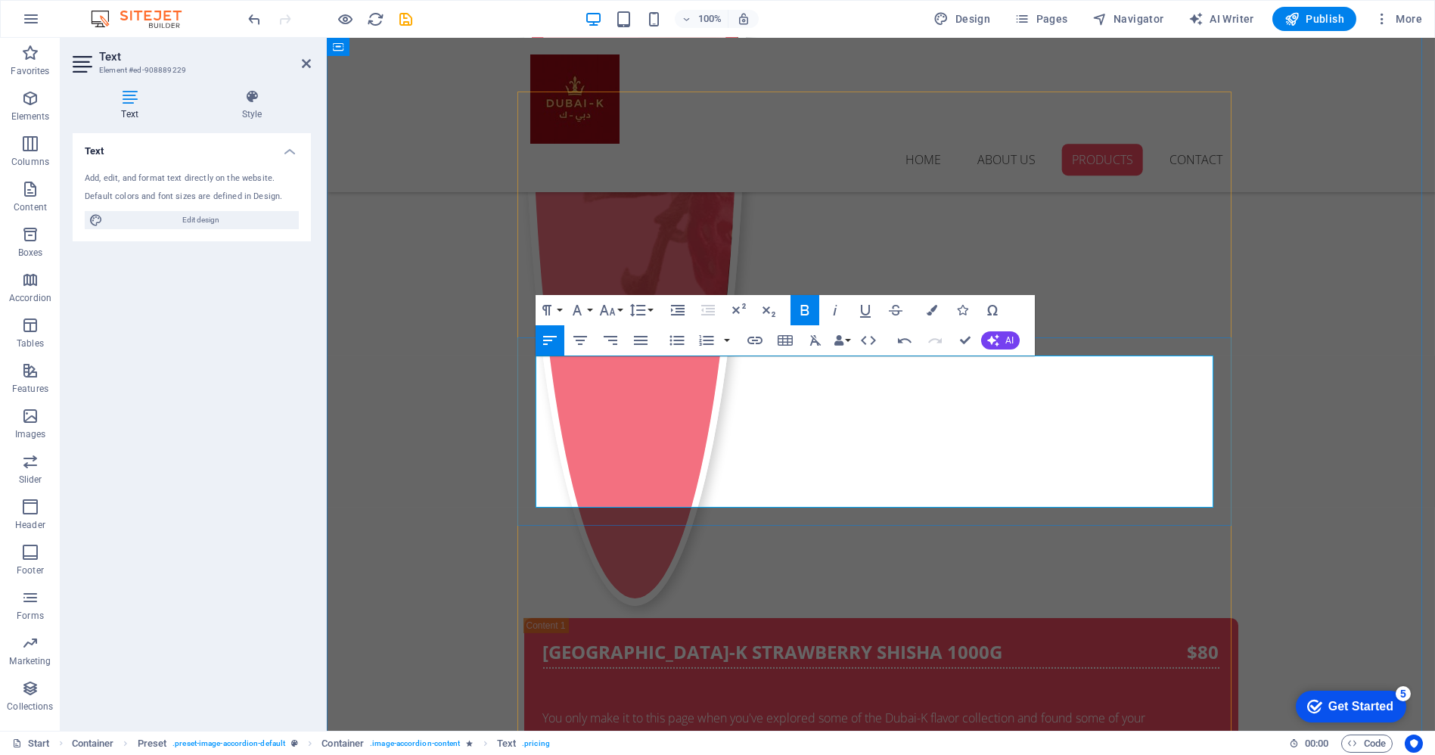
drag, startPoint x: 575, startPoint y: 492, endPoint x: 535, endPoint y: 440, distance: 65.8
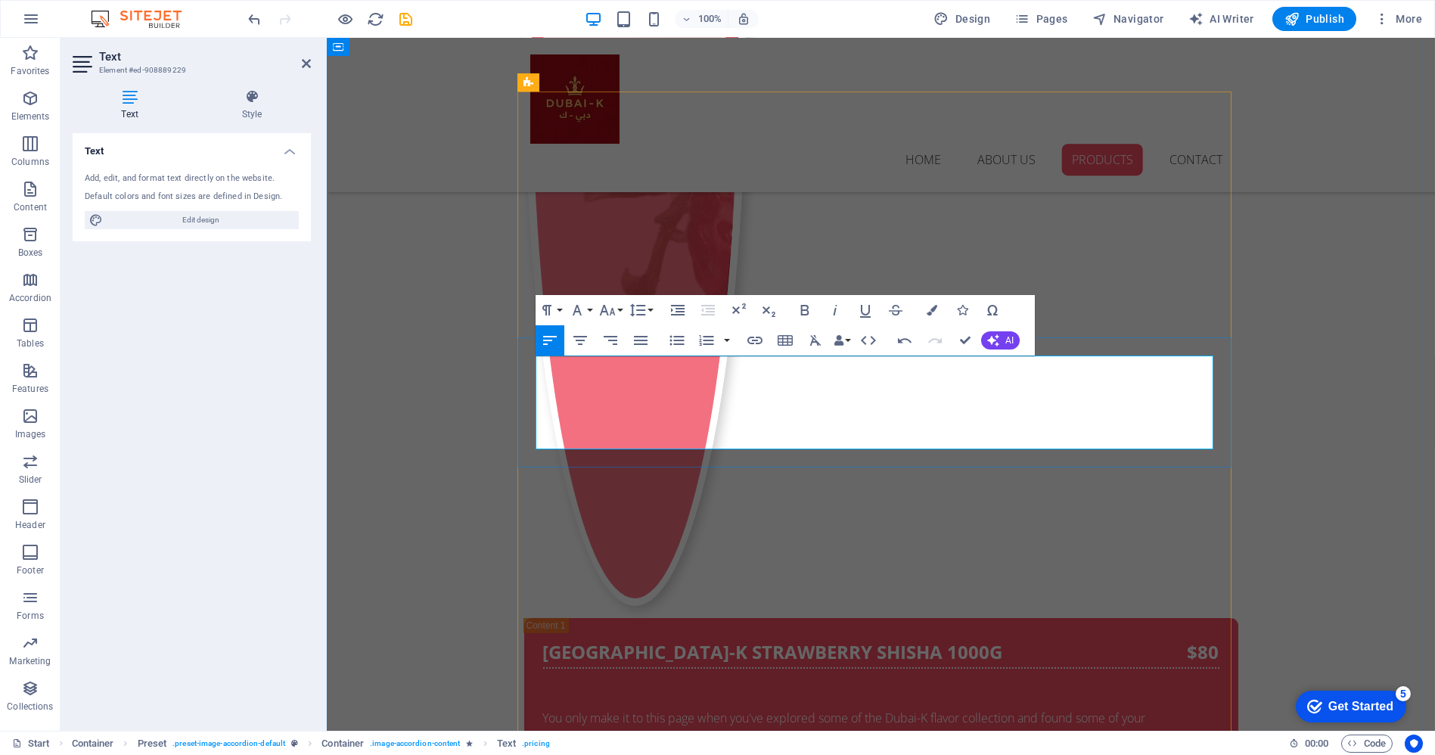
drag, startPoint x: 869, startPoint y: 440, endPoint x: 536, endPoint y: 432, distance: 333.0
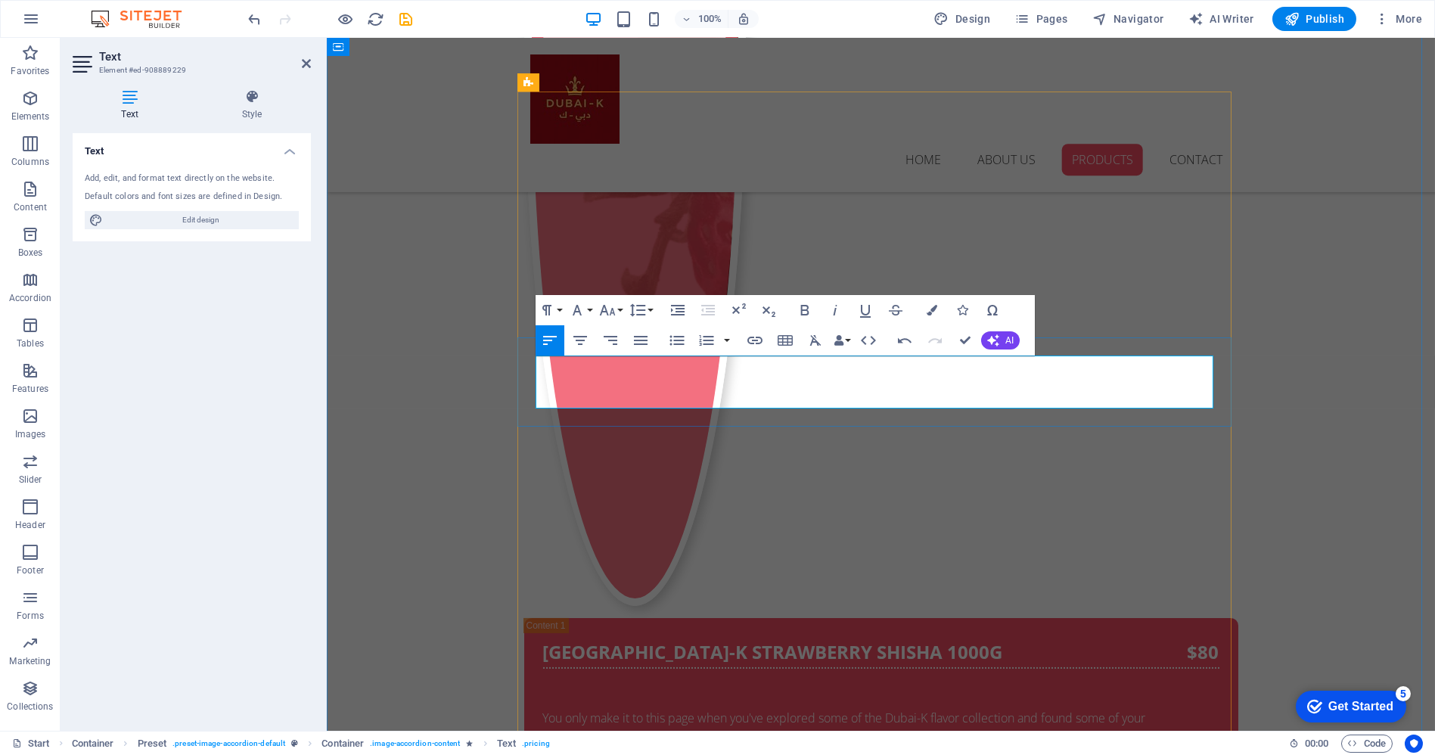
drag, startPoint x: 691, startPoint y: 399, endPoint x: 639, endPoint y: 394, distance: 53.2
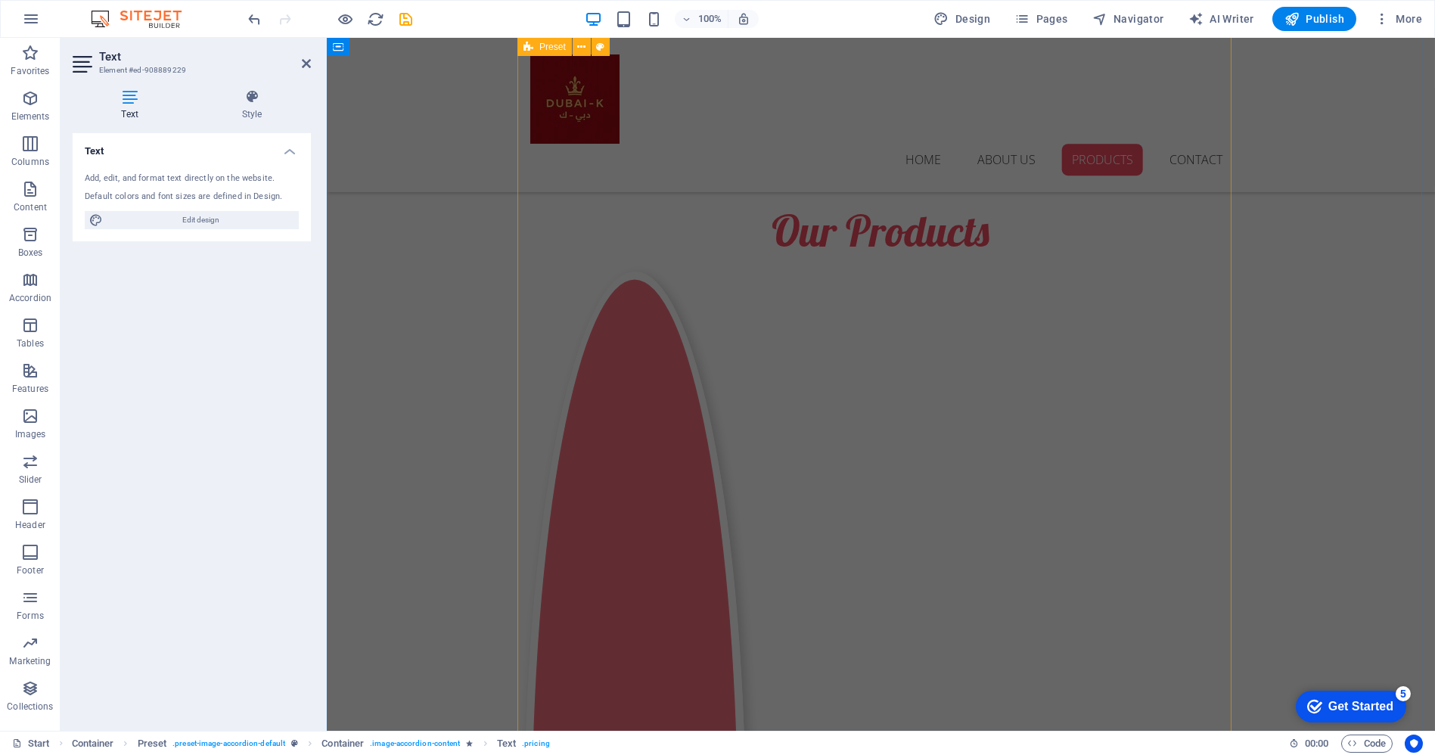
scroll to position [2354, 0]
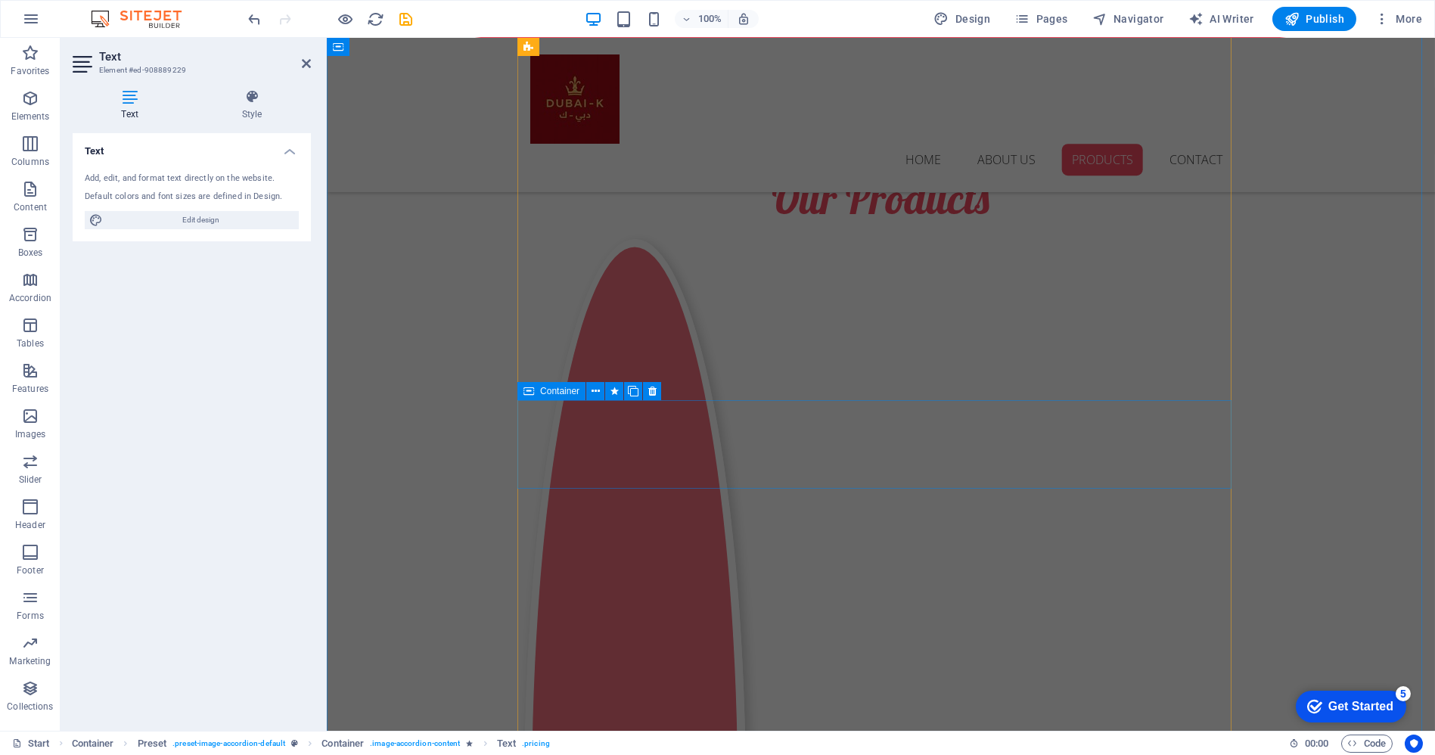
click at [653, 414] on div "Dubai-k watermelon Shisha 1000g Fresh watermelon with a soothingly sweet aftert…" at bounding box center [1207, 422] width 1108 height 693
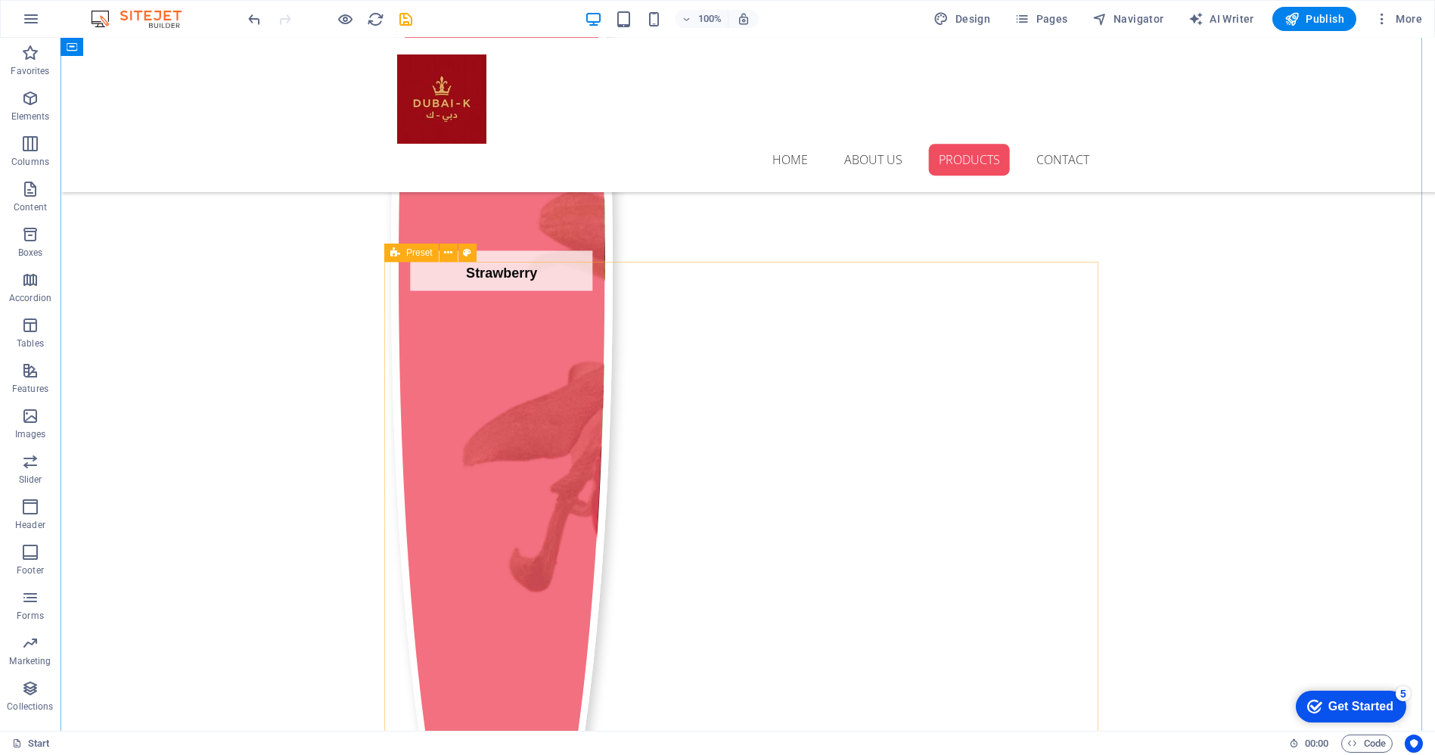
scroll to position [3024, 0]
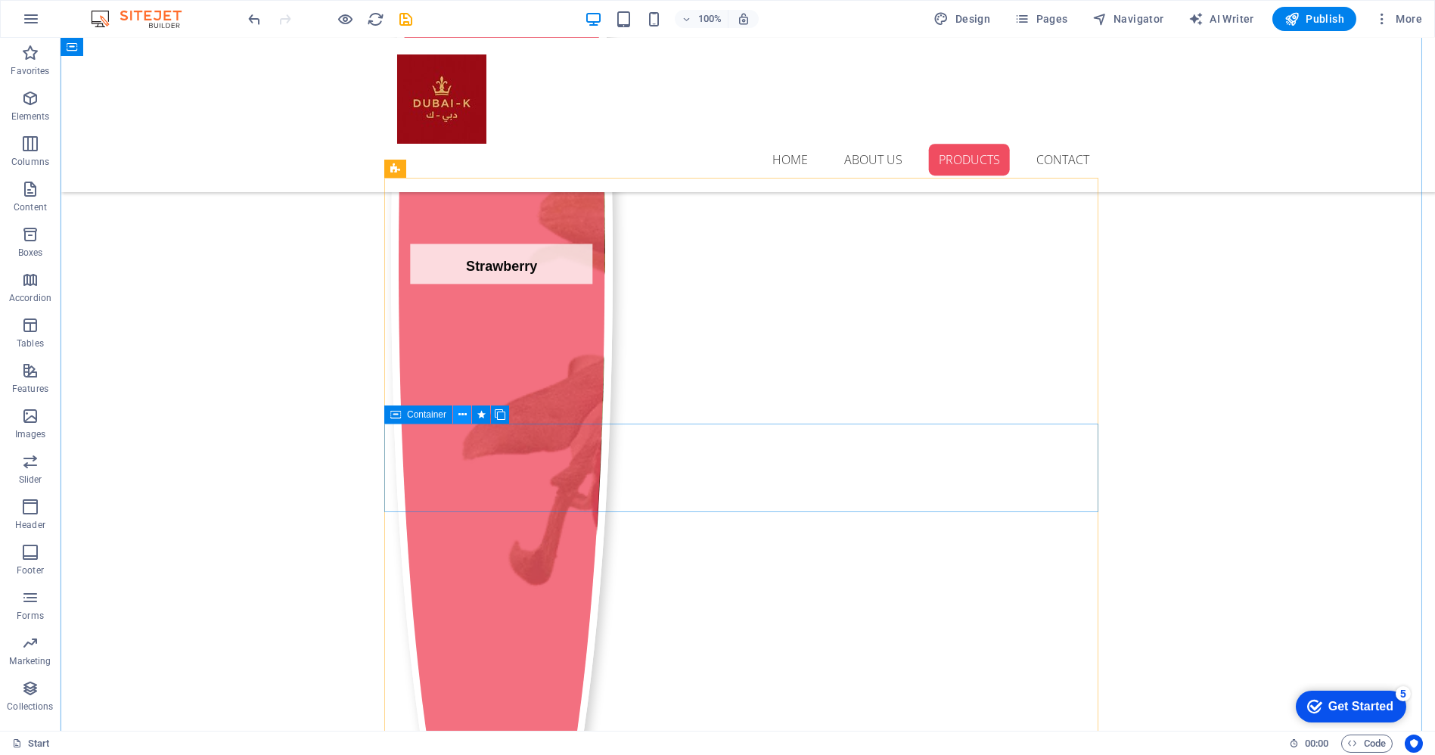
click at [465, 418] on icon at bounding box center [462, 415] width 8 height 16
click at [486, 434] on icon at bounding box center [485, 433] width 8 height 16
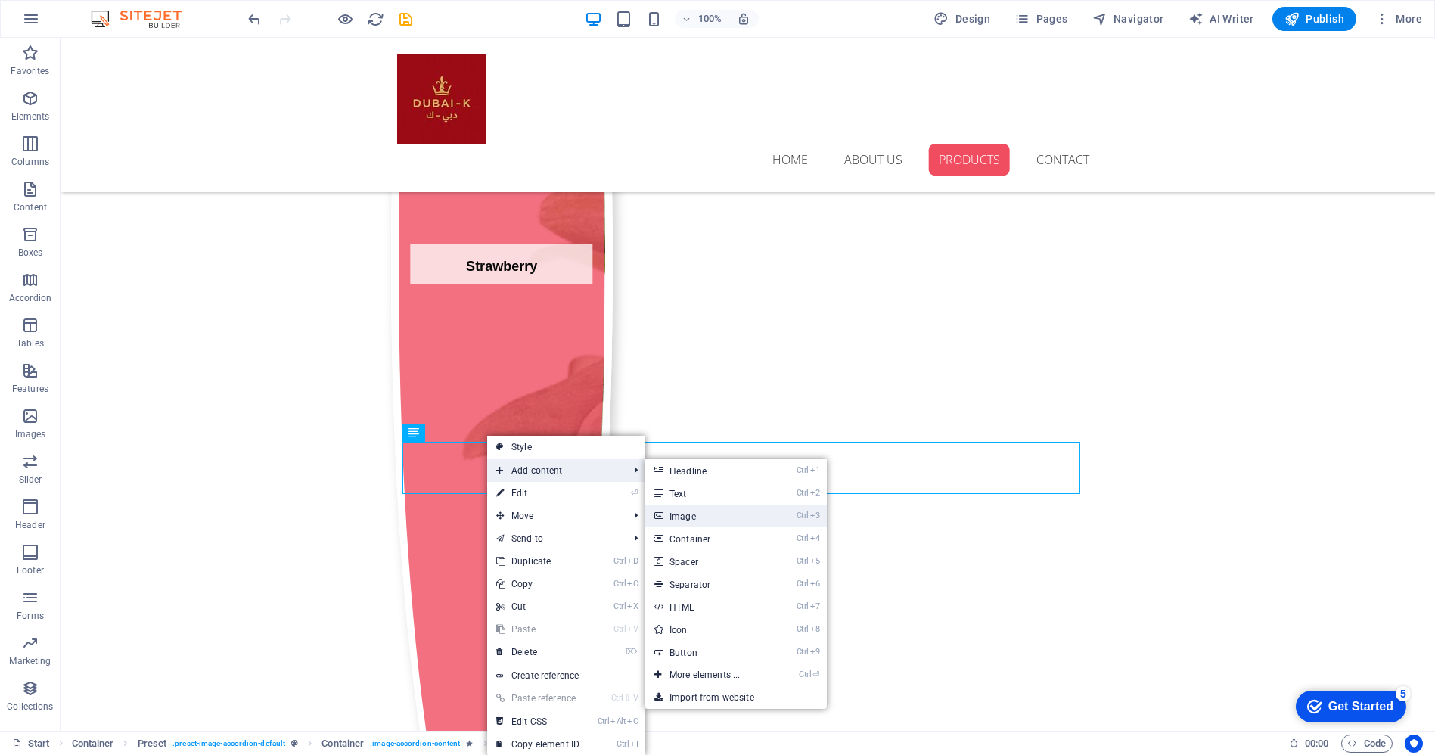
click at [670, 511] on link "Ctrl 3 Image" at bounding box center [707, 516] width 125 height 23
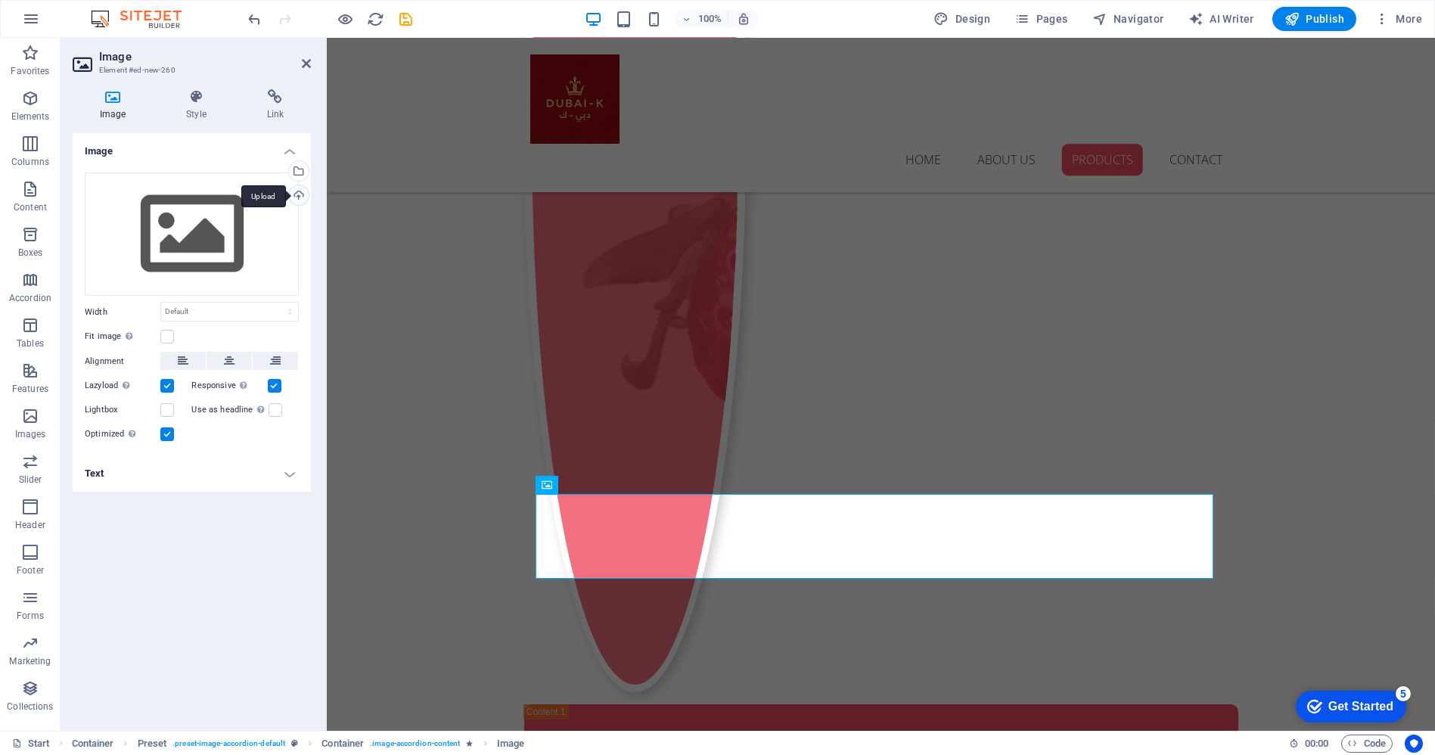
click at [302, 195] on div "Upload" at bounding box center [297, 196] width 23 height 23
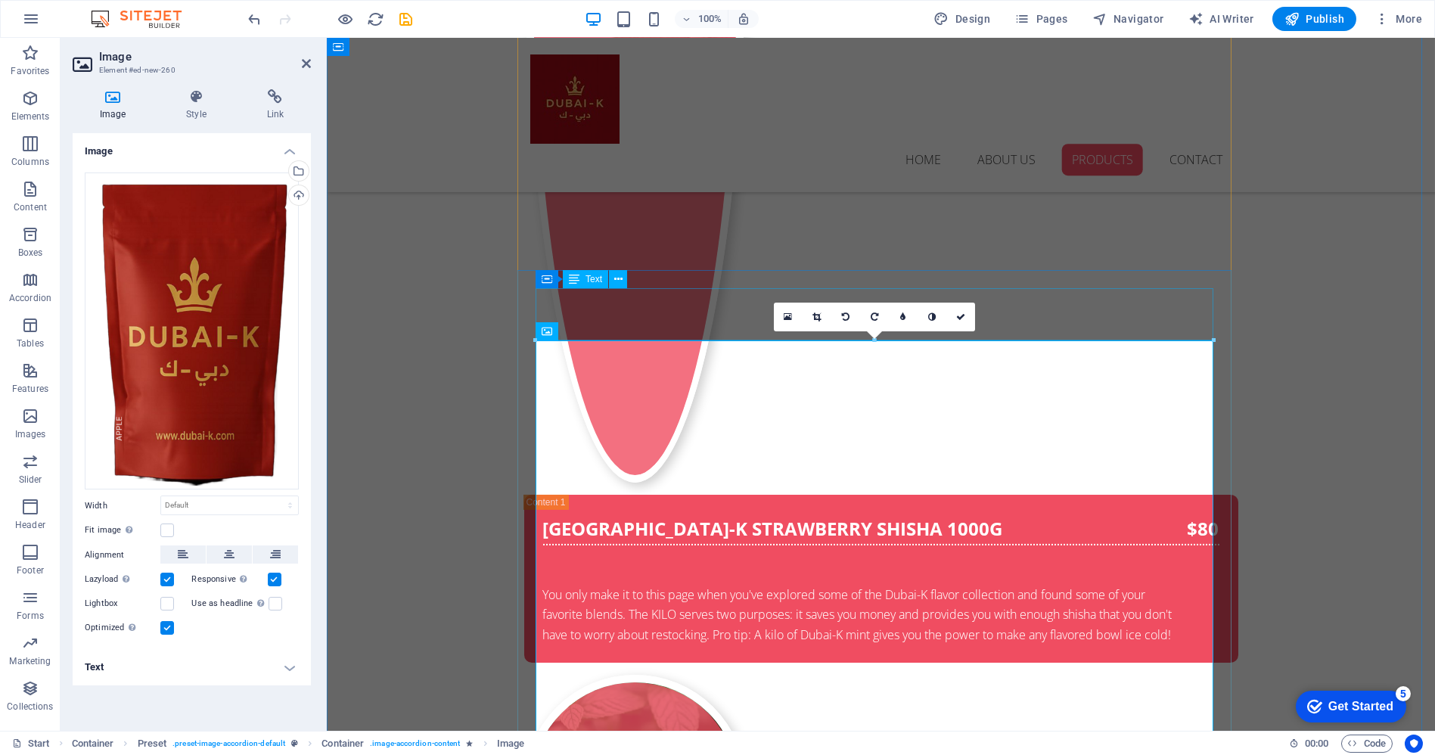
scroll to position [3276, 0]
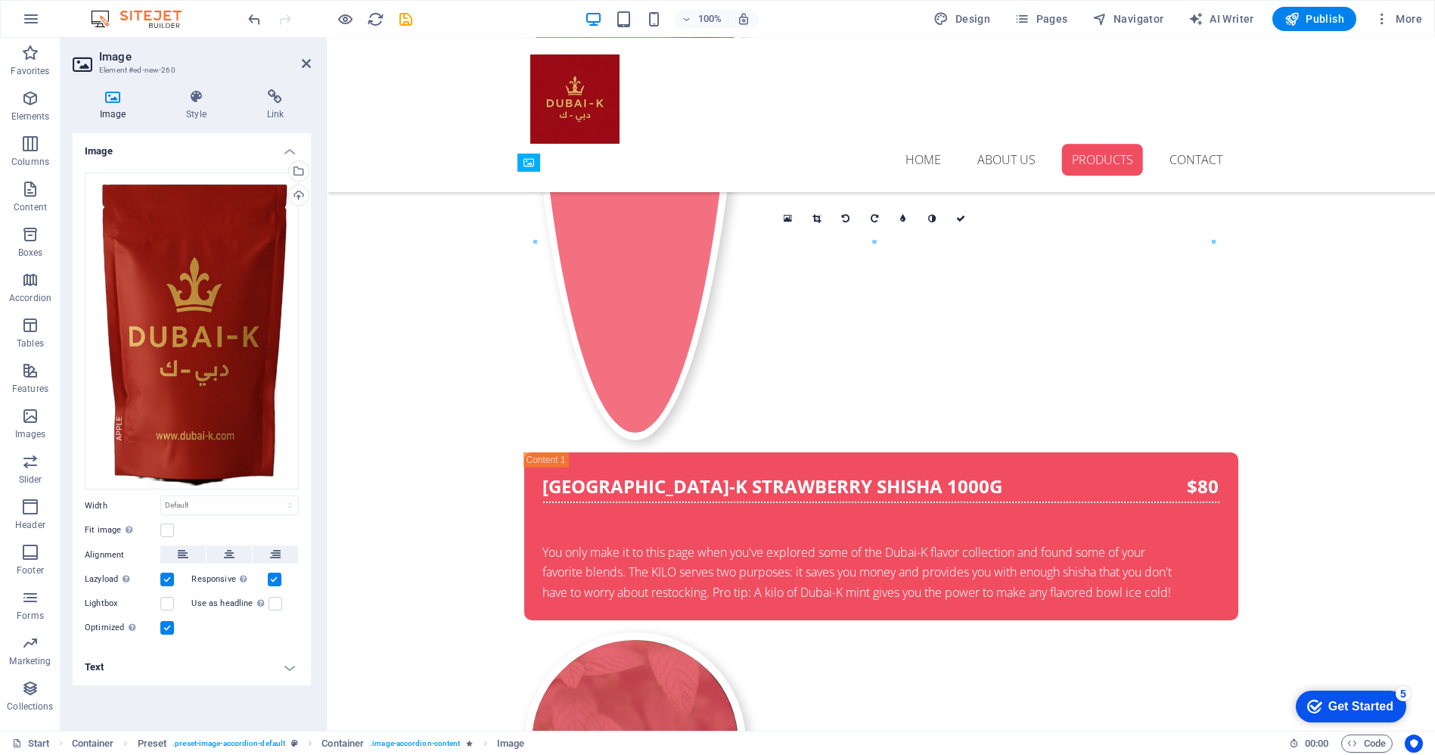
drag, startPoint x: 756, startPoint y: 382, endPoint x: 706, endPoint y: 221, distance: 168.7
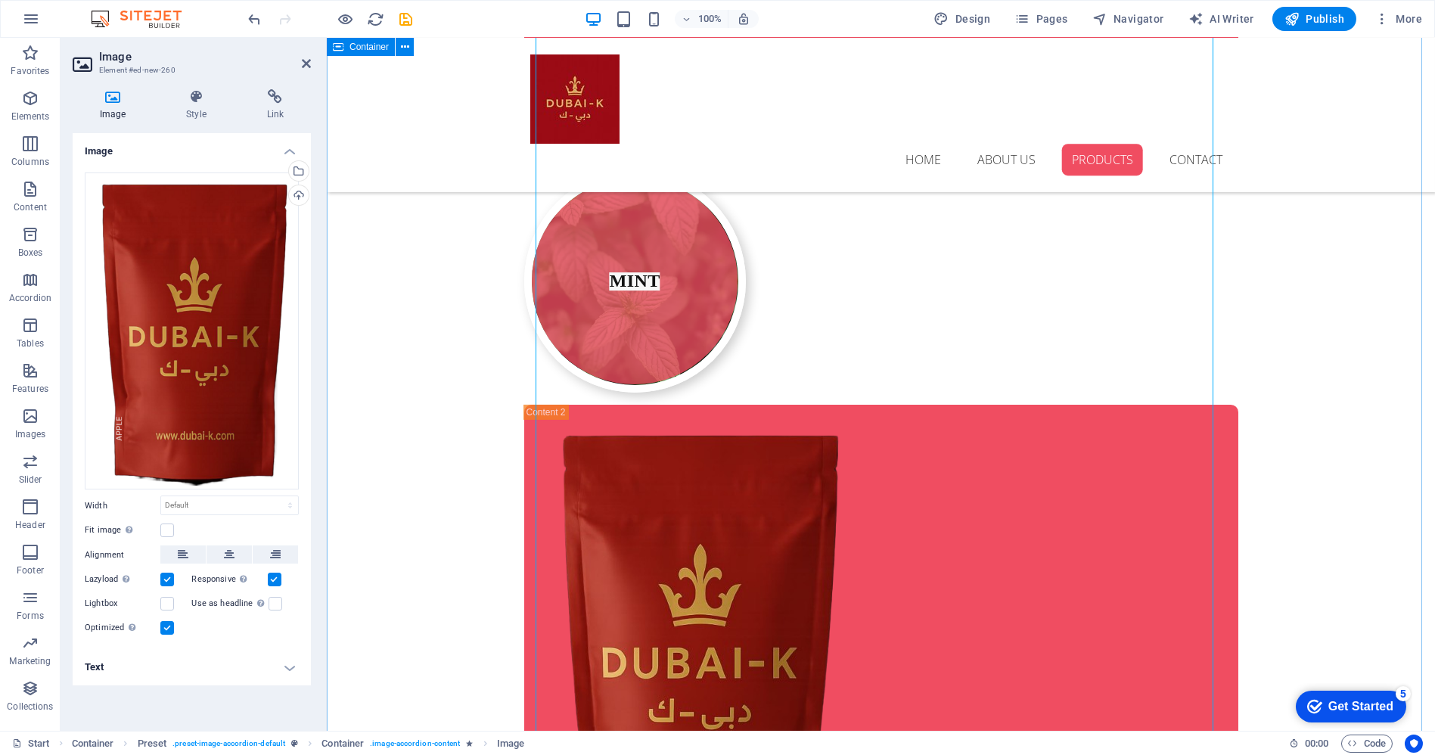
scroll to position [3759, 0]
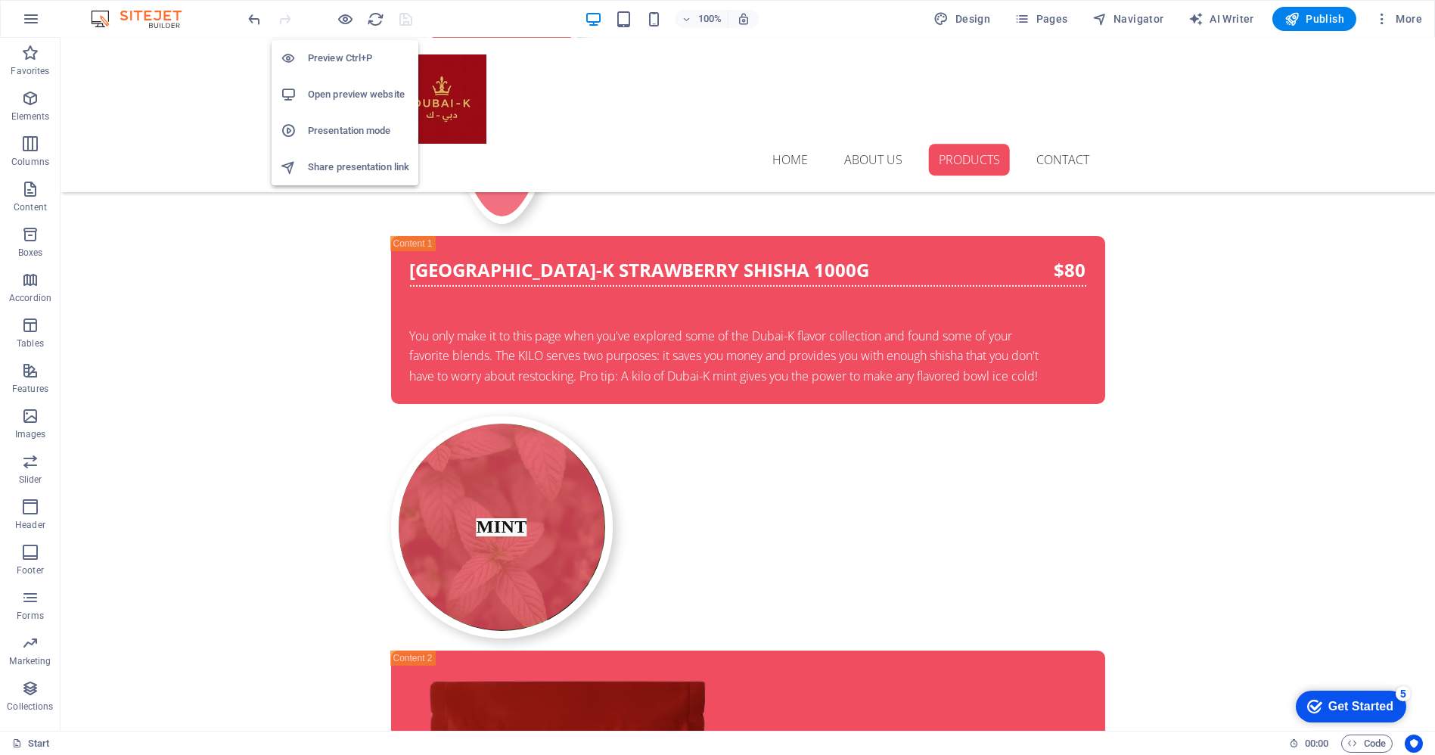
click at [347, 89] on h6 "Open preview website" at bounding box center [358, 94] width 101 height 18
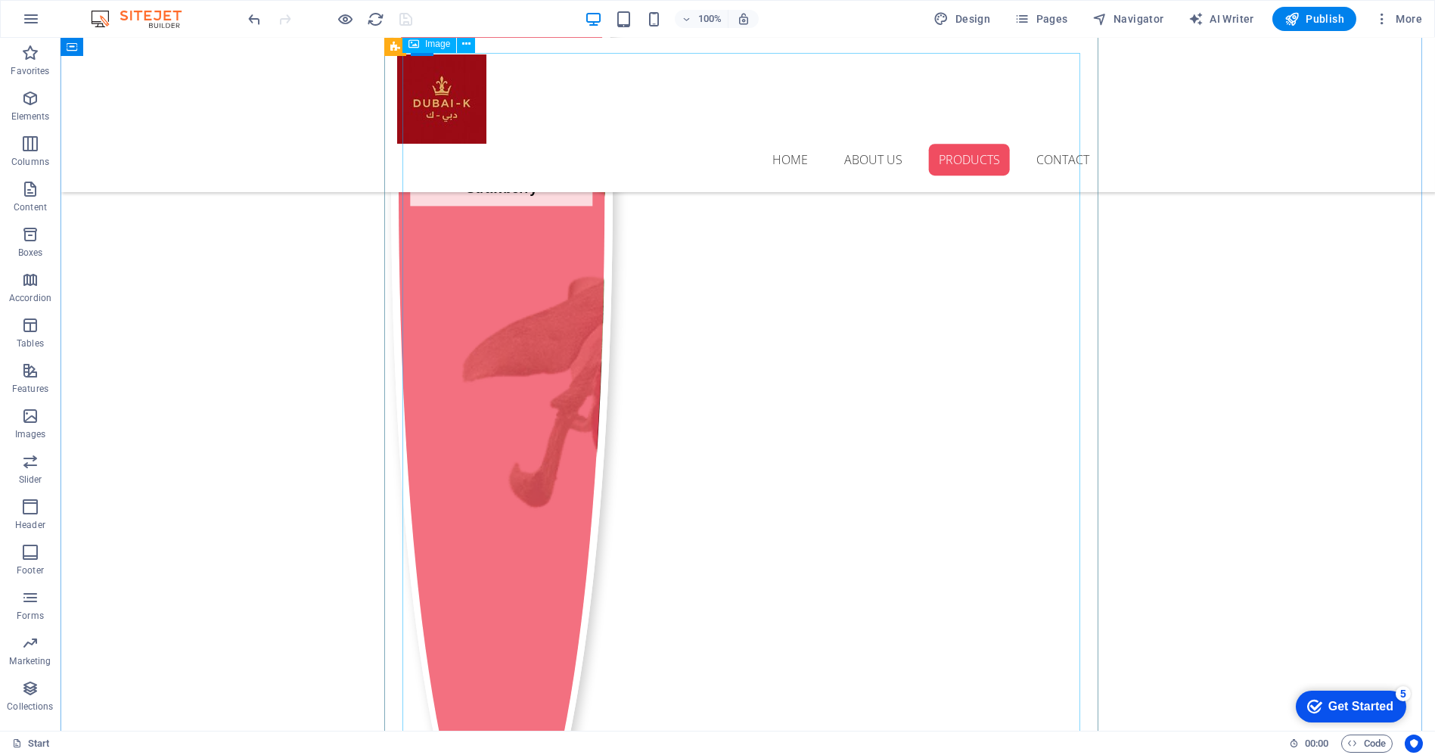
scroll to position [3002, 0]
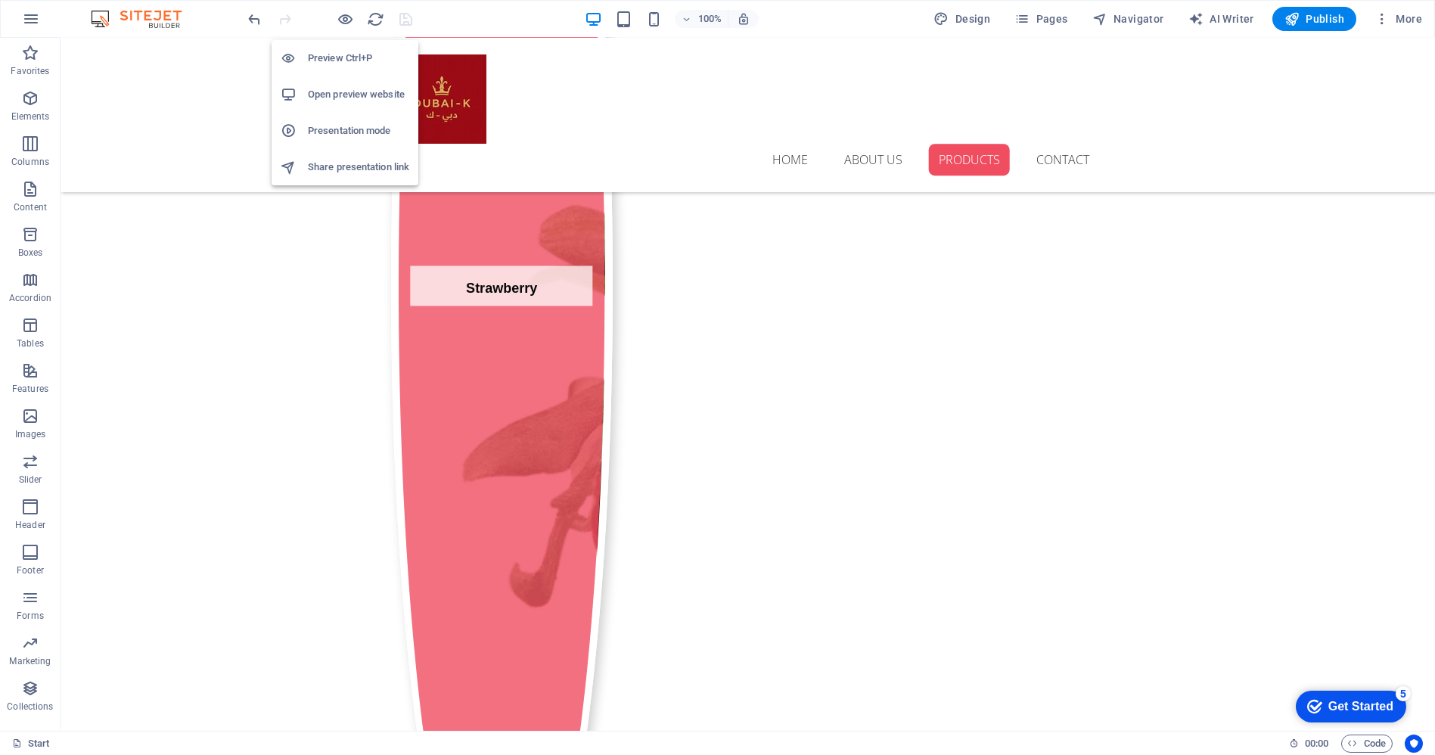
click at [341, 57] on h6 "Preview Ctrl+P" at bounding box center [358, 58] width 101 height 18
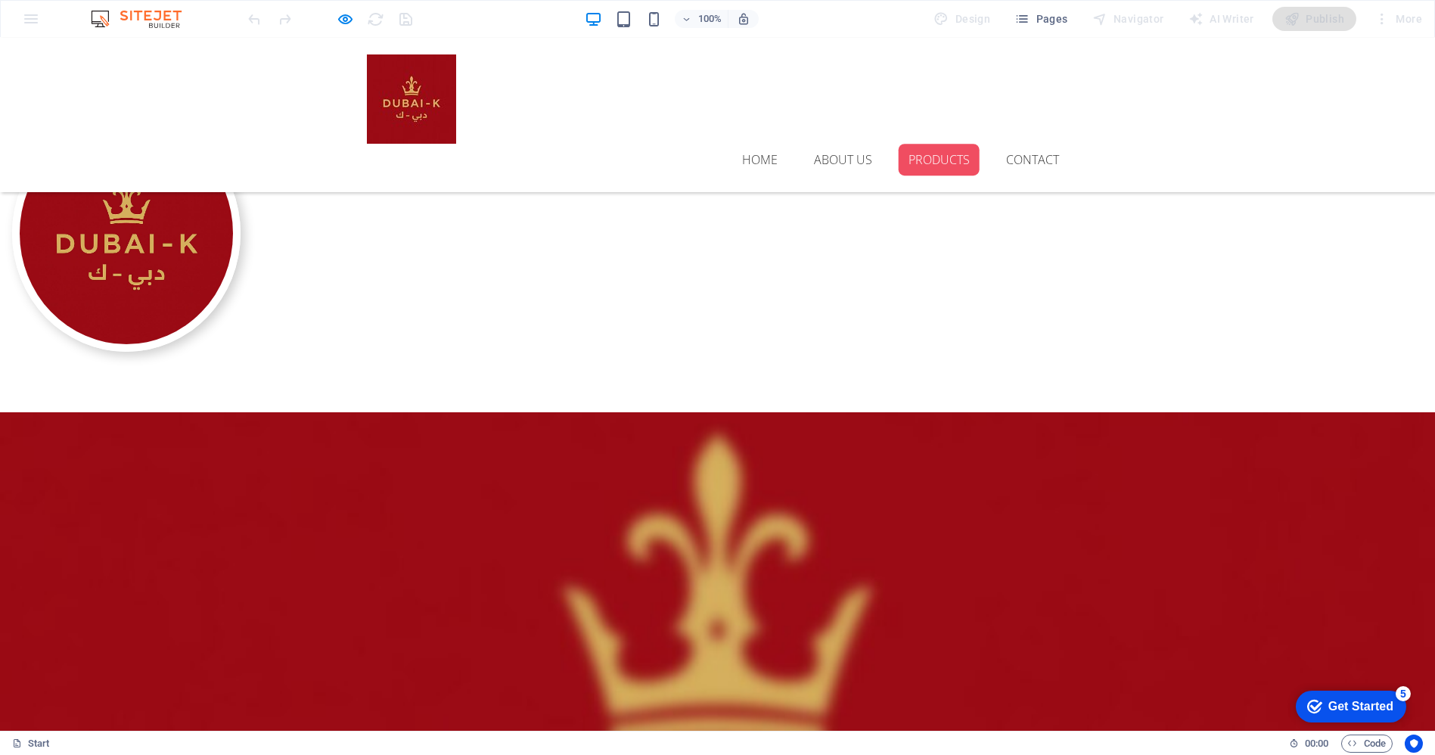
scroll to position [1294, 0]
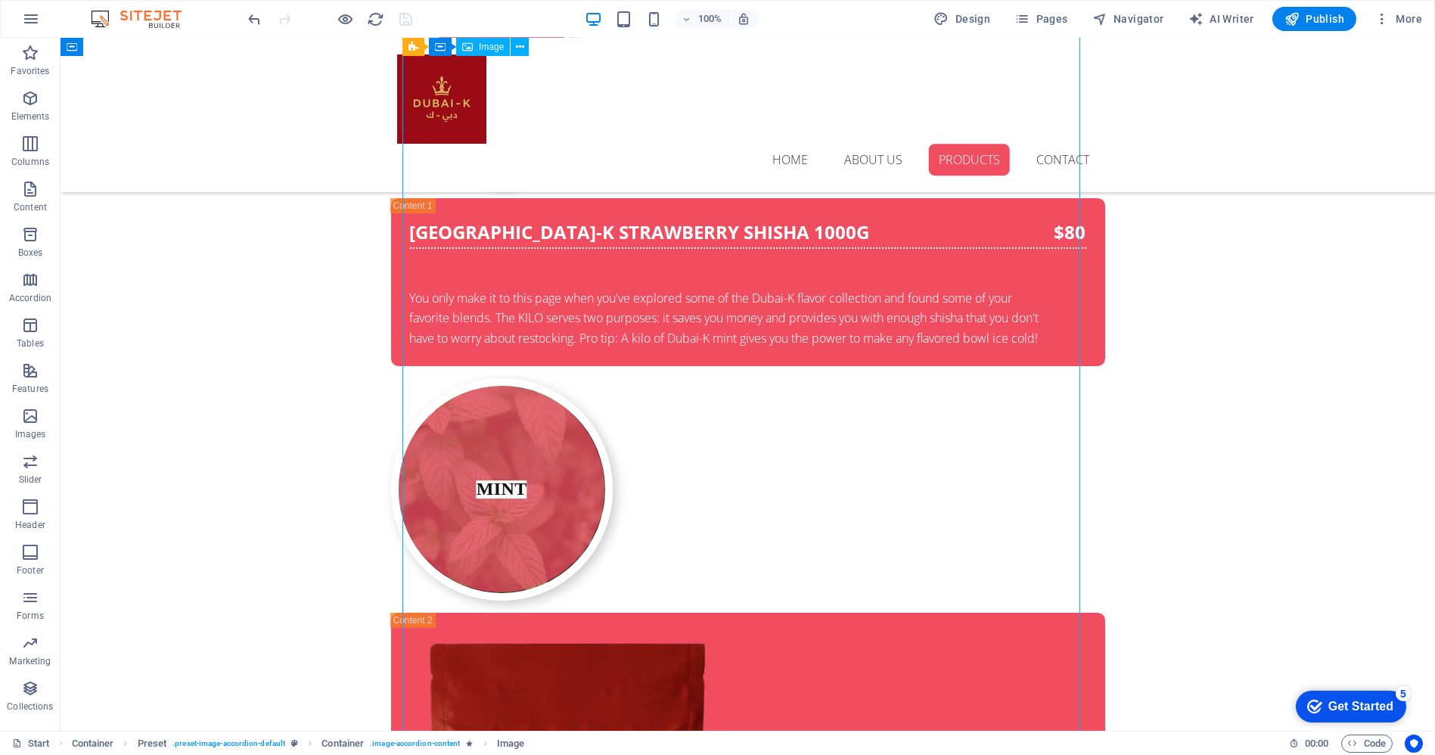
scroll to position [3985, 0]
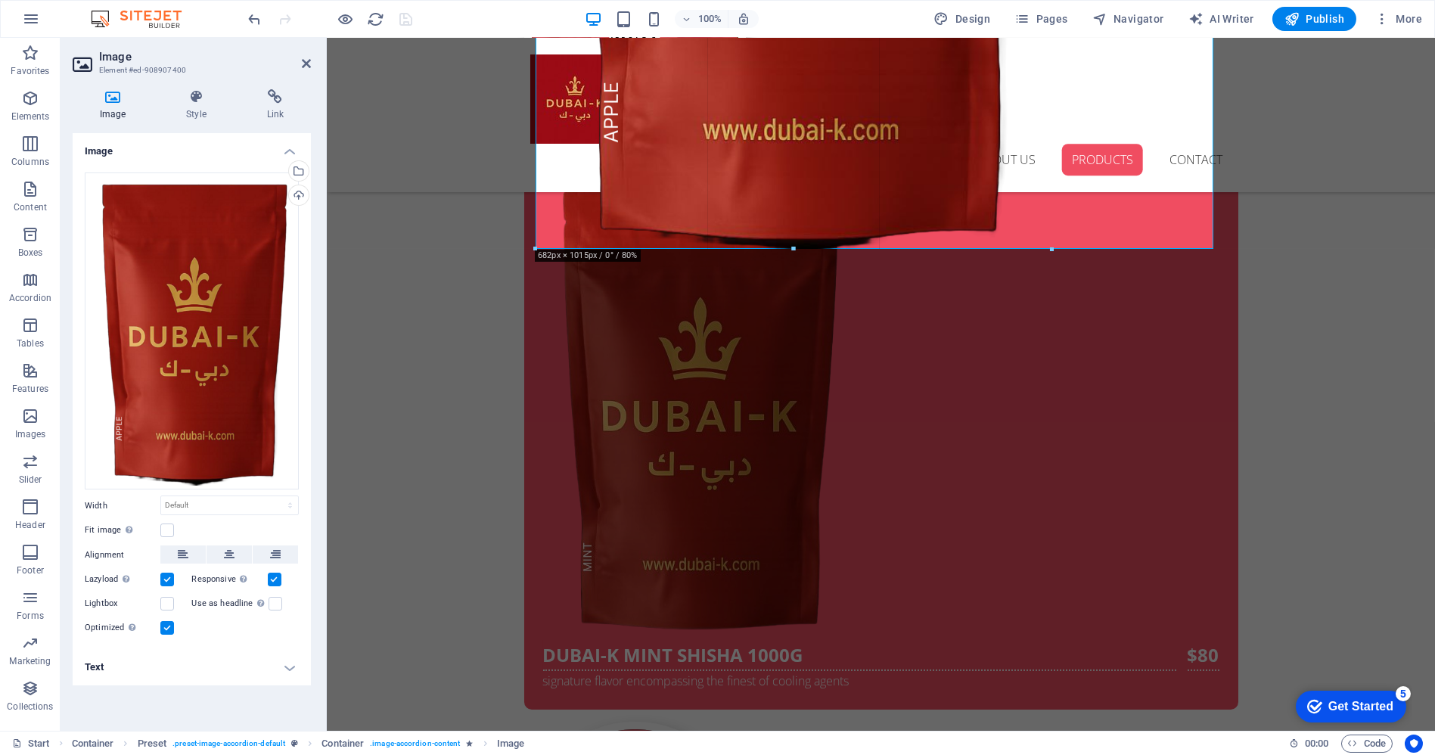
drag, startPoint x: 1214, startPoint y: 497, endPoint x: 946, endPoint y: 247, distance: 366.7
type input "682"
select select "px"
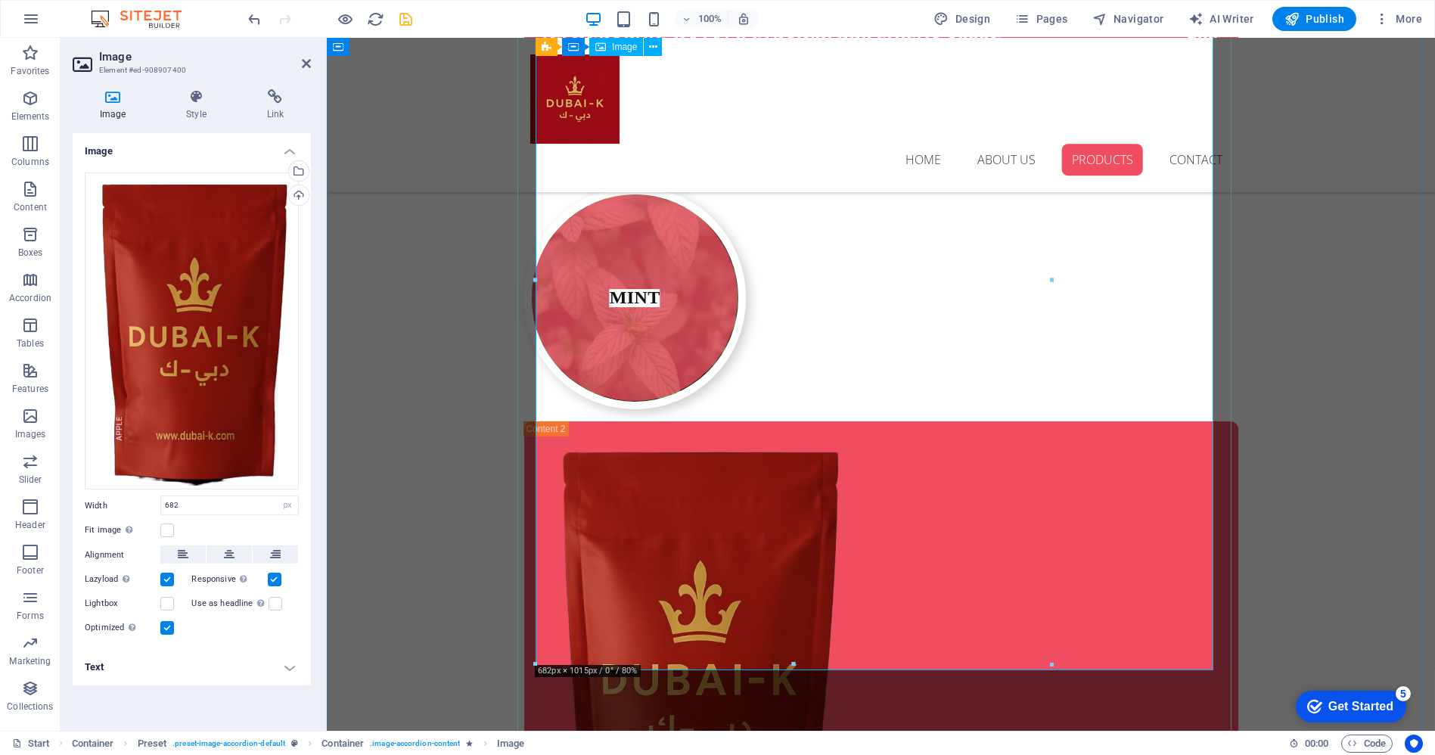
scroll to position [3817, 0]
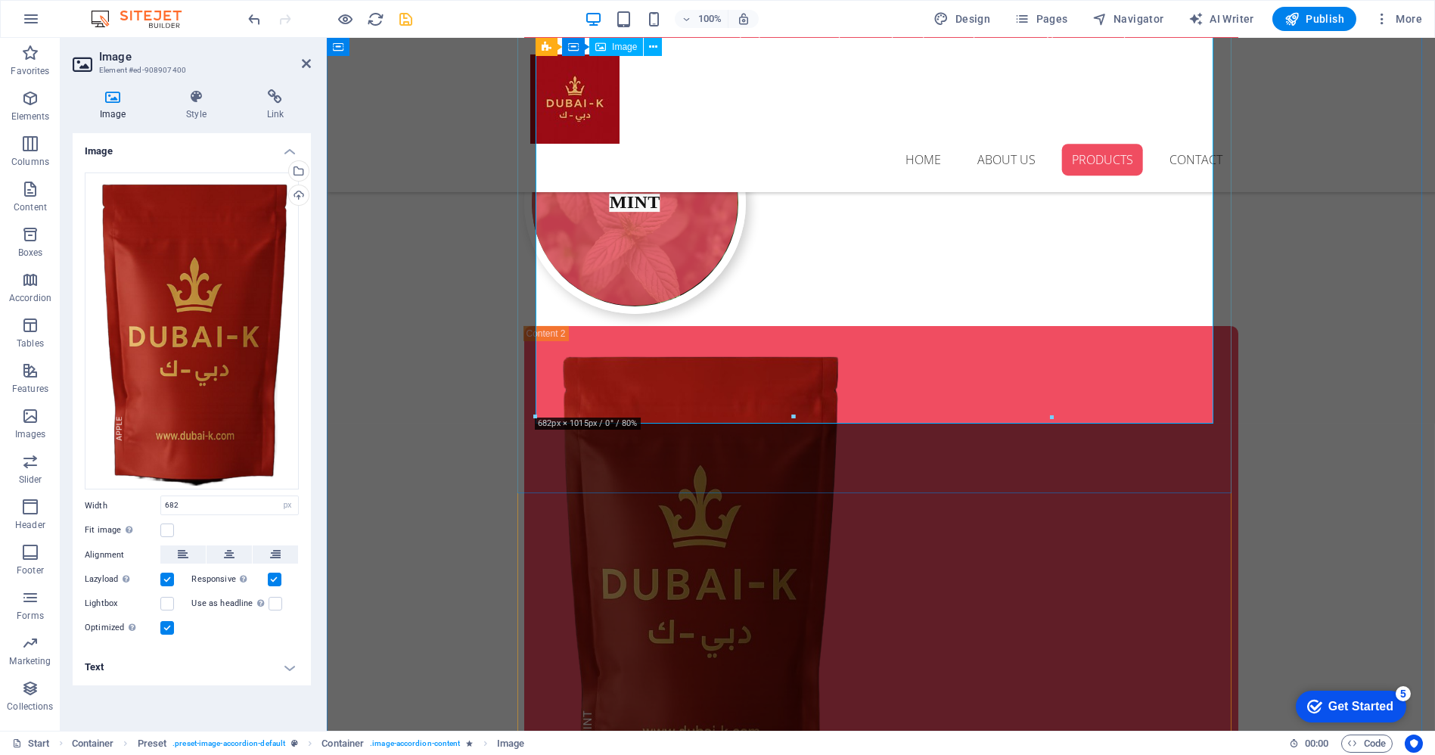
select select "DISABLED_OPTION_VALUE"
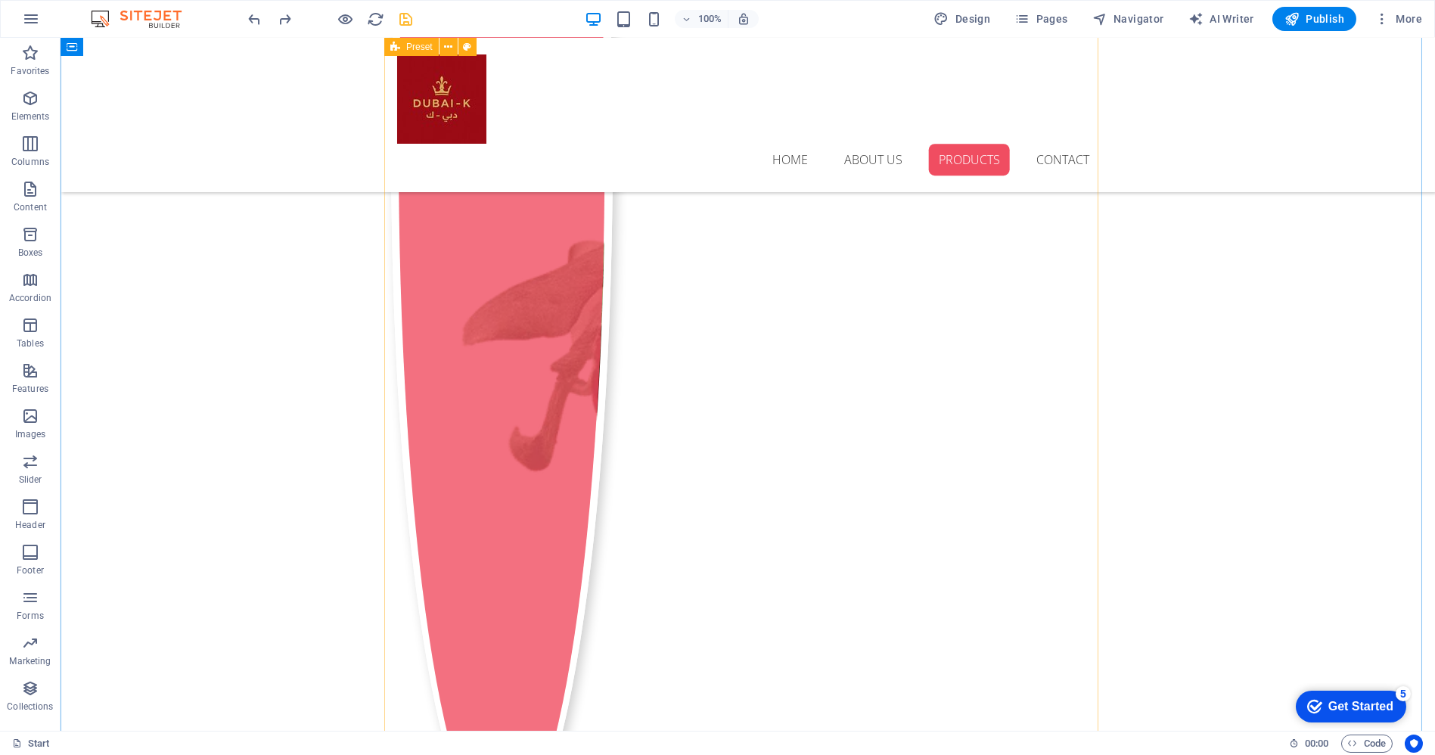
scroll to position [3135, 0]
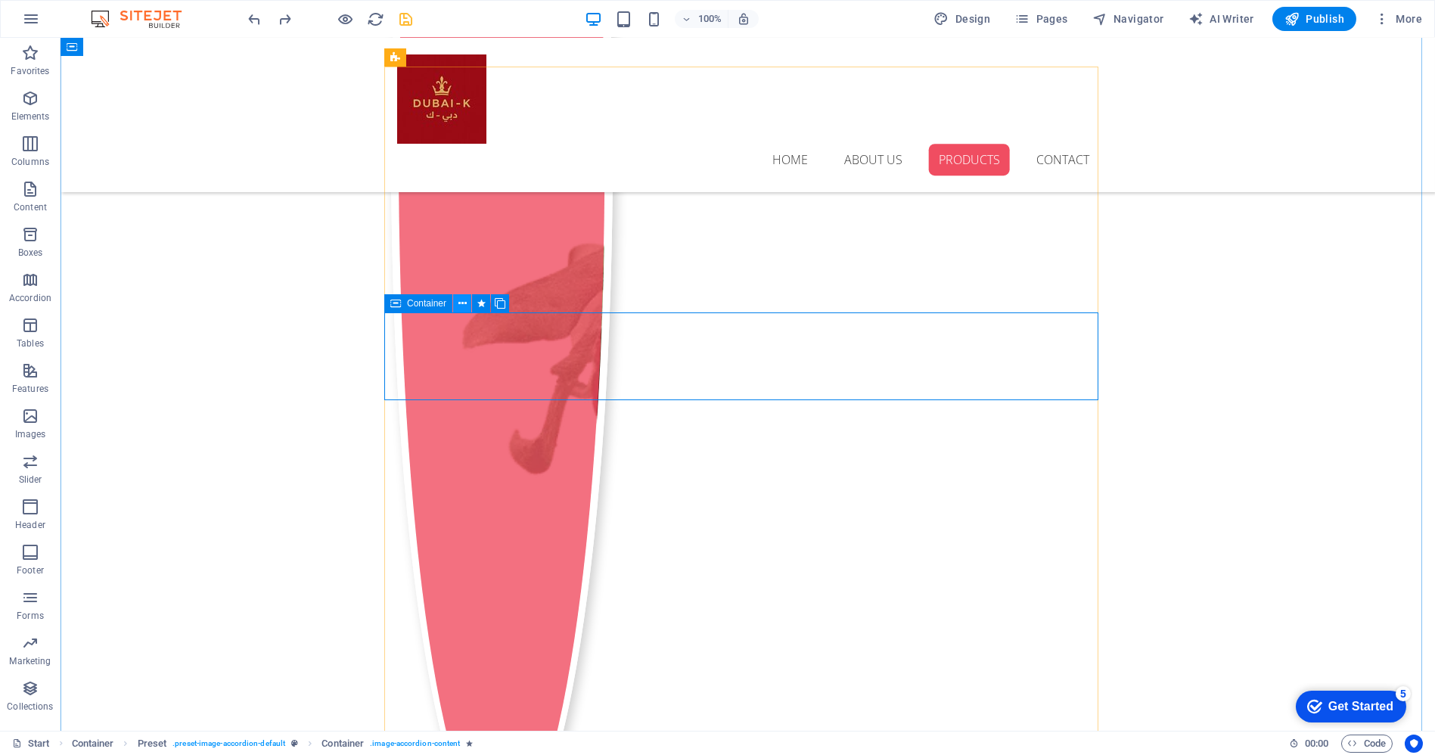
click at [462, 303] on icon at bounding box center [462, 304] width 8 height 16
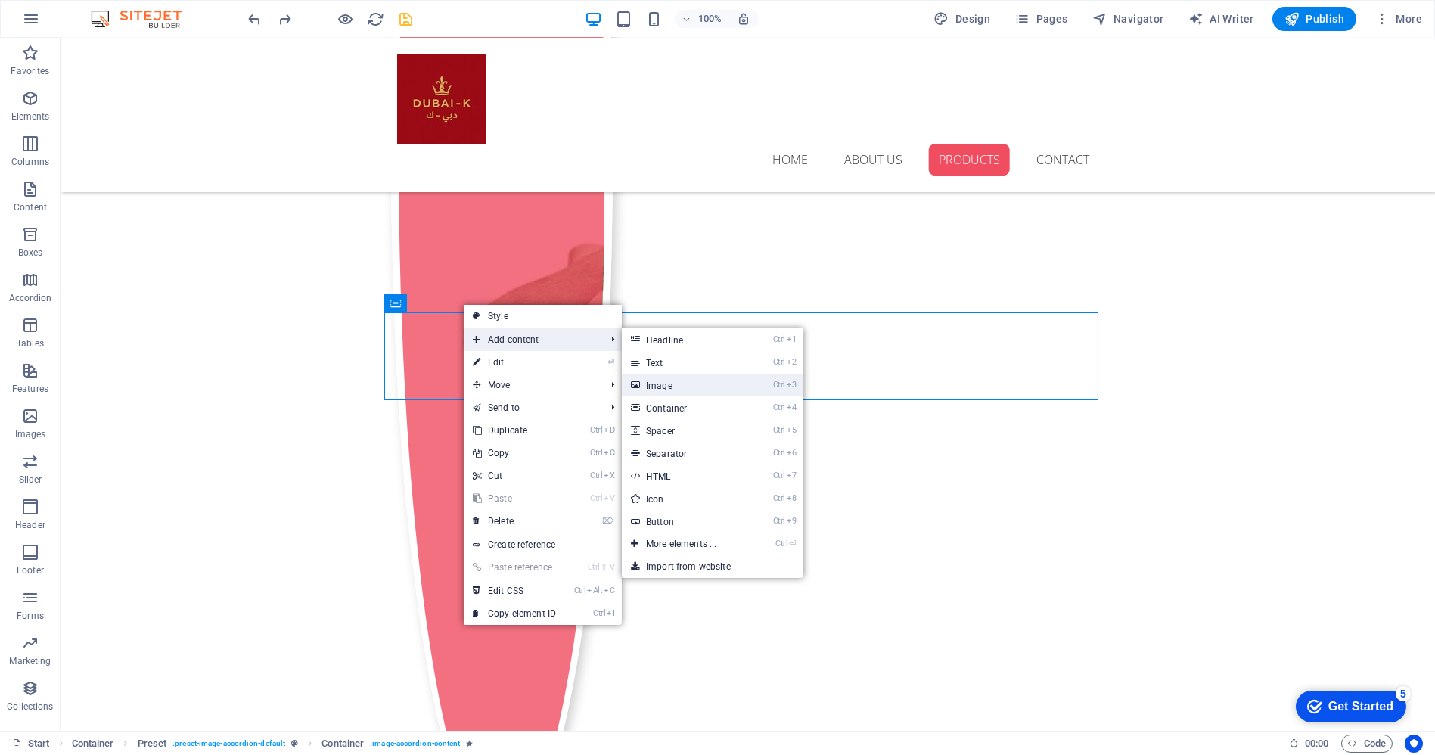
click at [672, 384] on link "Ctrl 3 Image" at bounding box center [684, 385] width 125 height 23
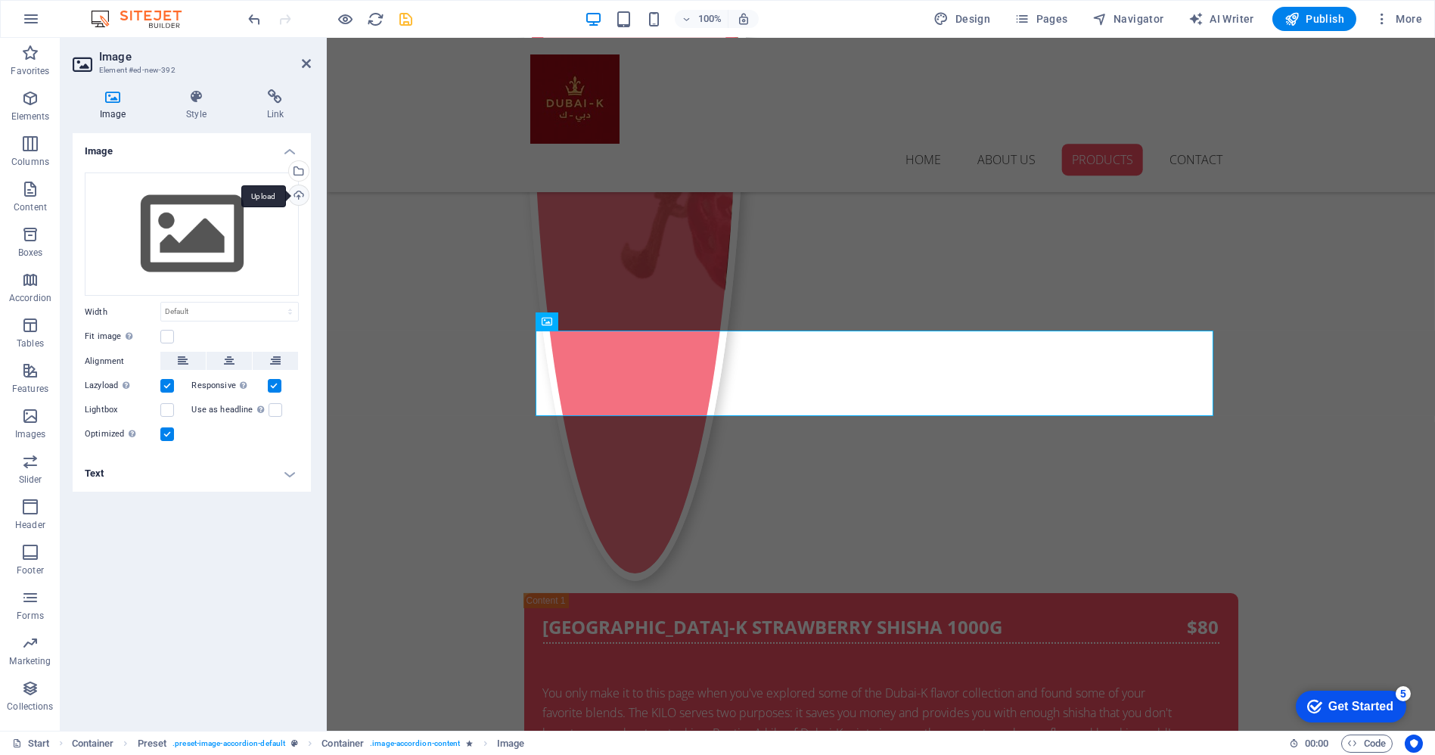
click at [298, 200] on div "Upload" at bounding box center [297, 196] width 23 height 23
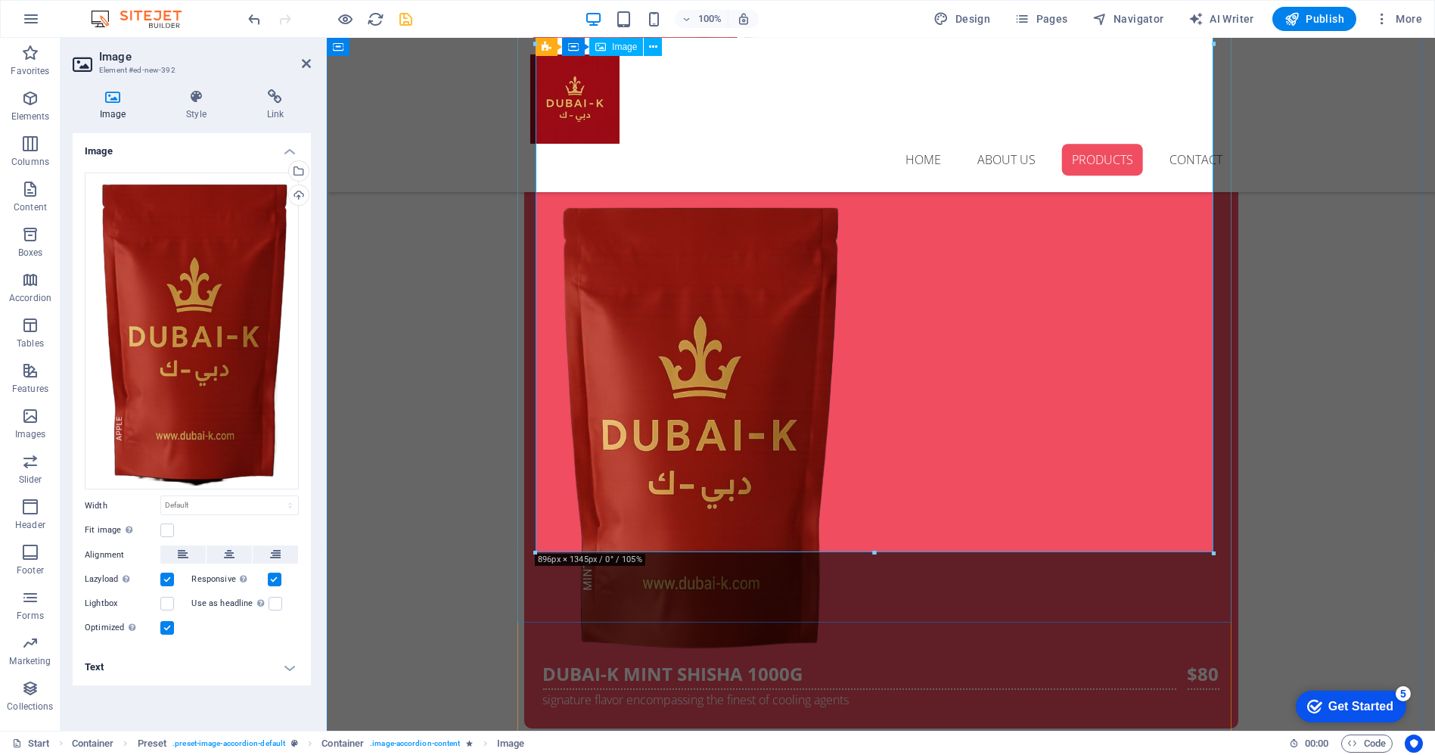
scroll to position [3976, 0]
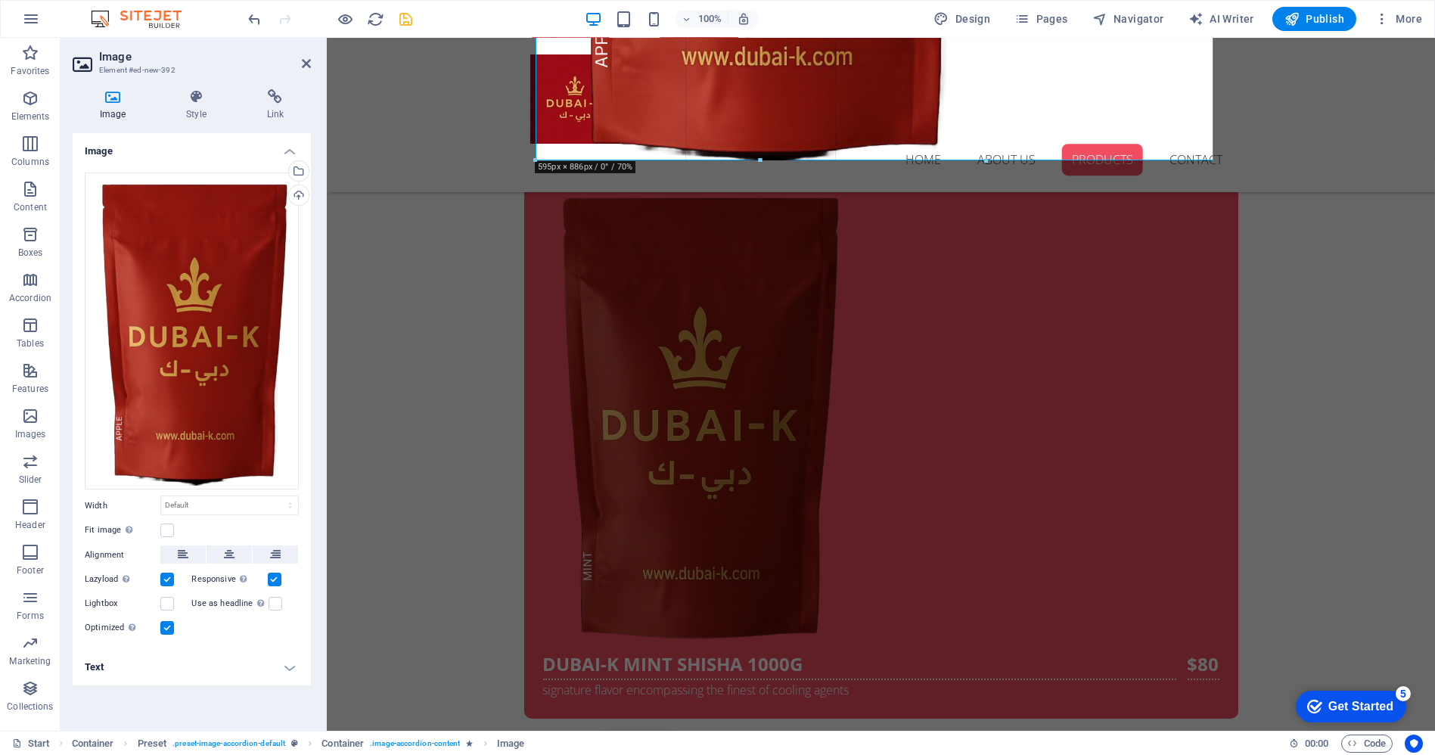
drag, startPoint x: 1214, startPoint y: 511, endPoint x: 836, endPoint y: 163, distance: 513.5
type input "595"
select select "px"
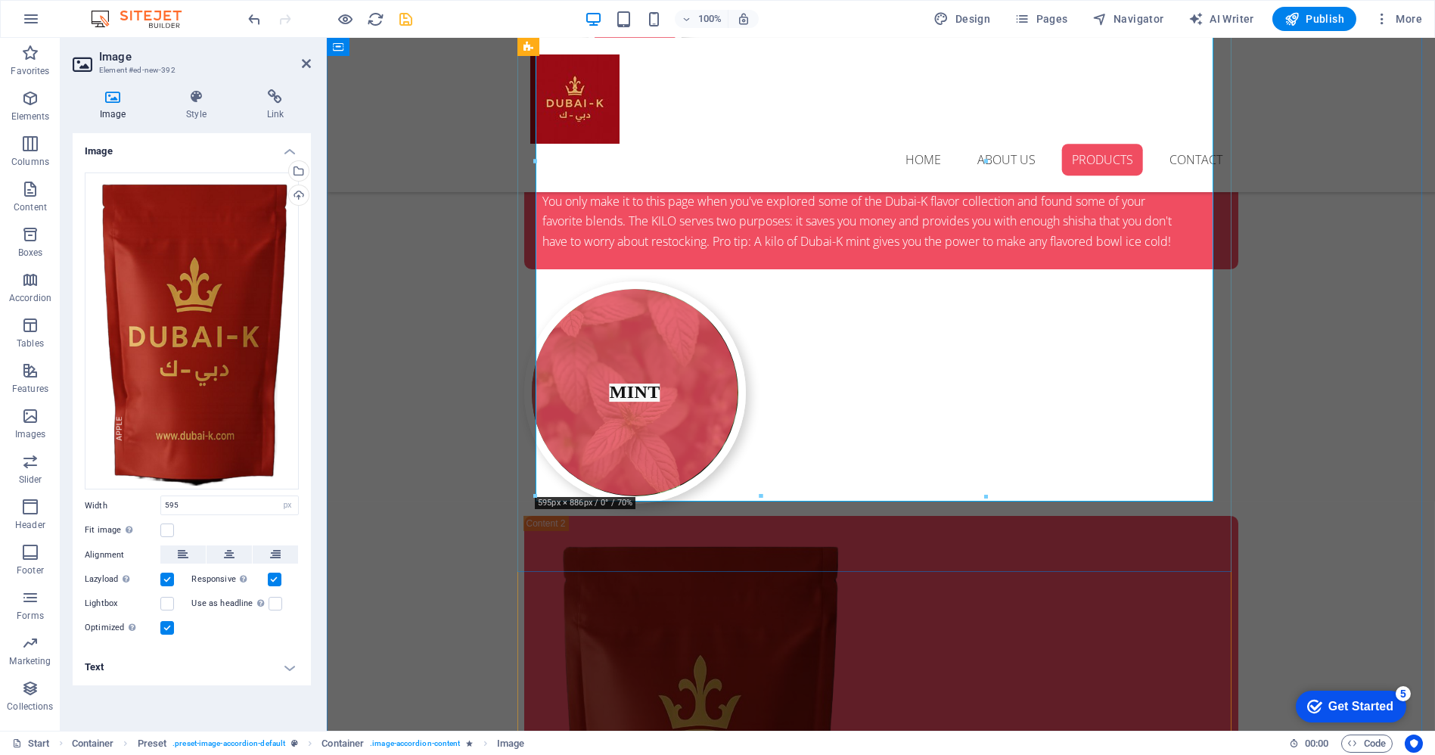
scroll to position [3640, 0]
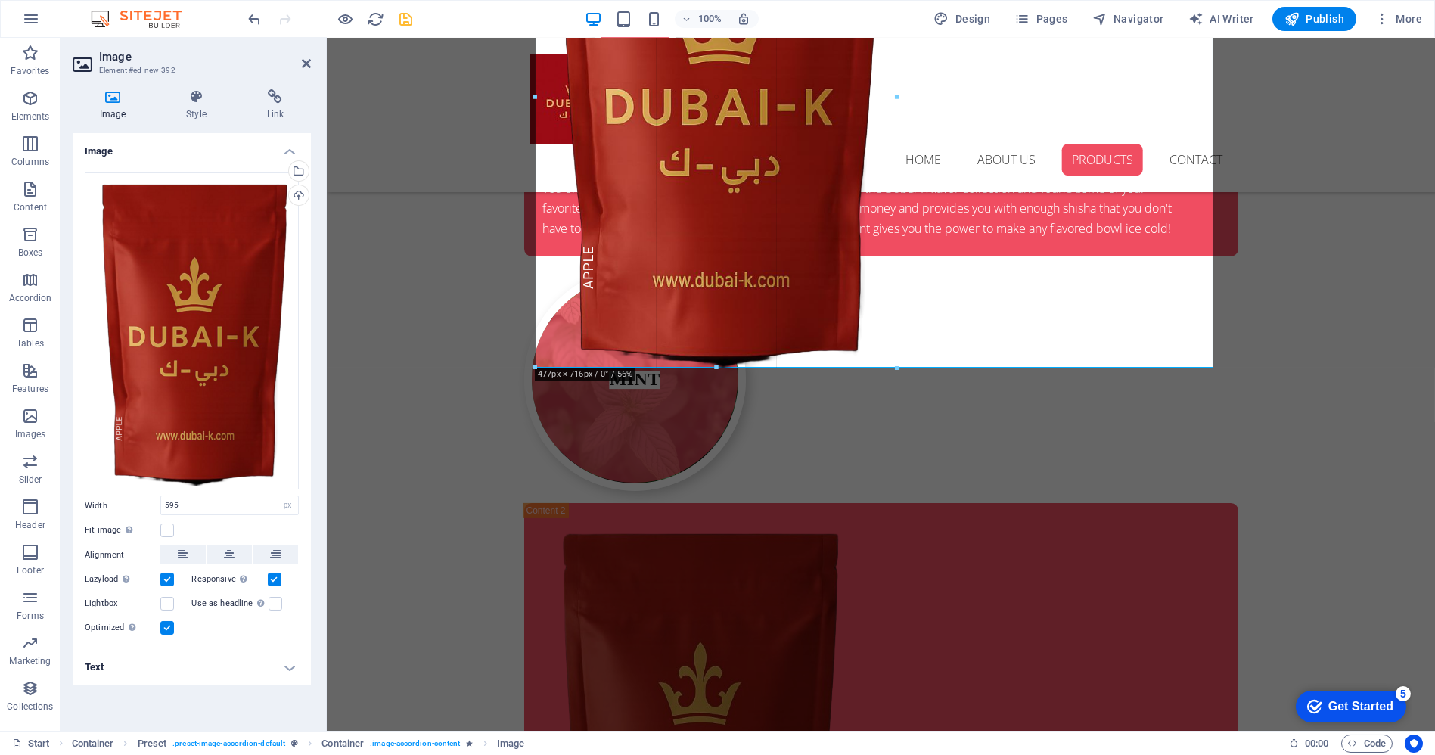
drag, startPoint x: 985, startPoint y: 500, endPoint x: 536, endPoint y: 339, distance: 477.4
type input "477"
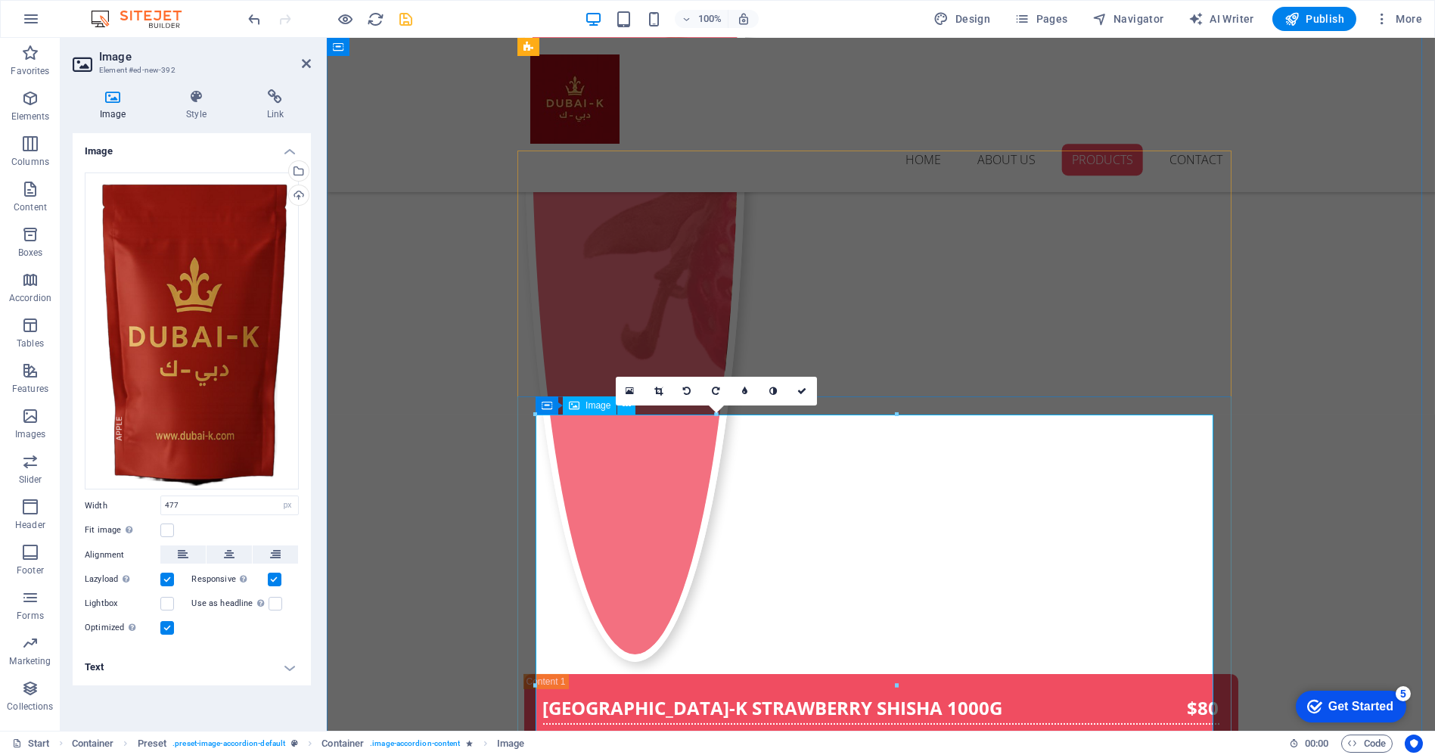
scroll to position [3051, 0]
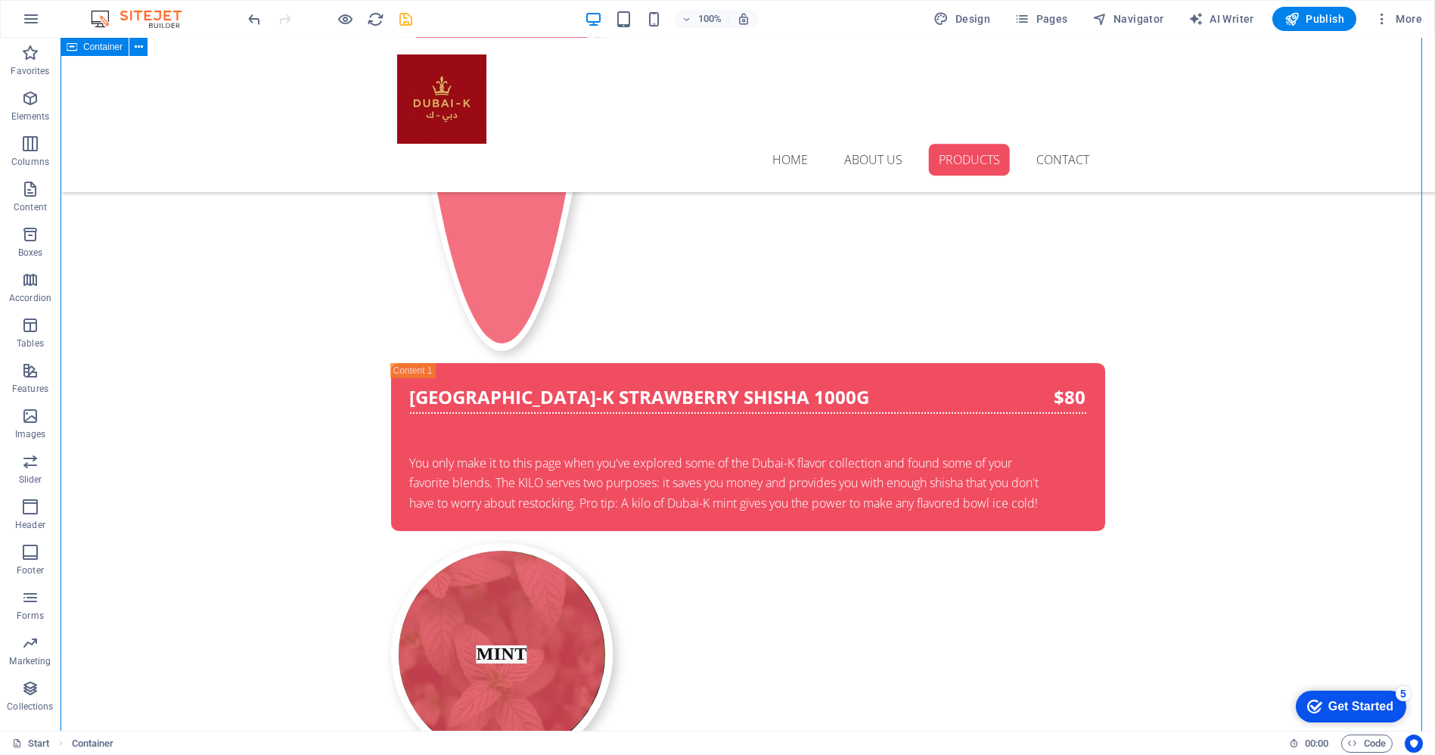
scroll to position [3640, 0]
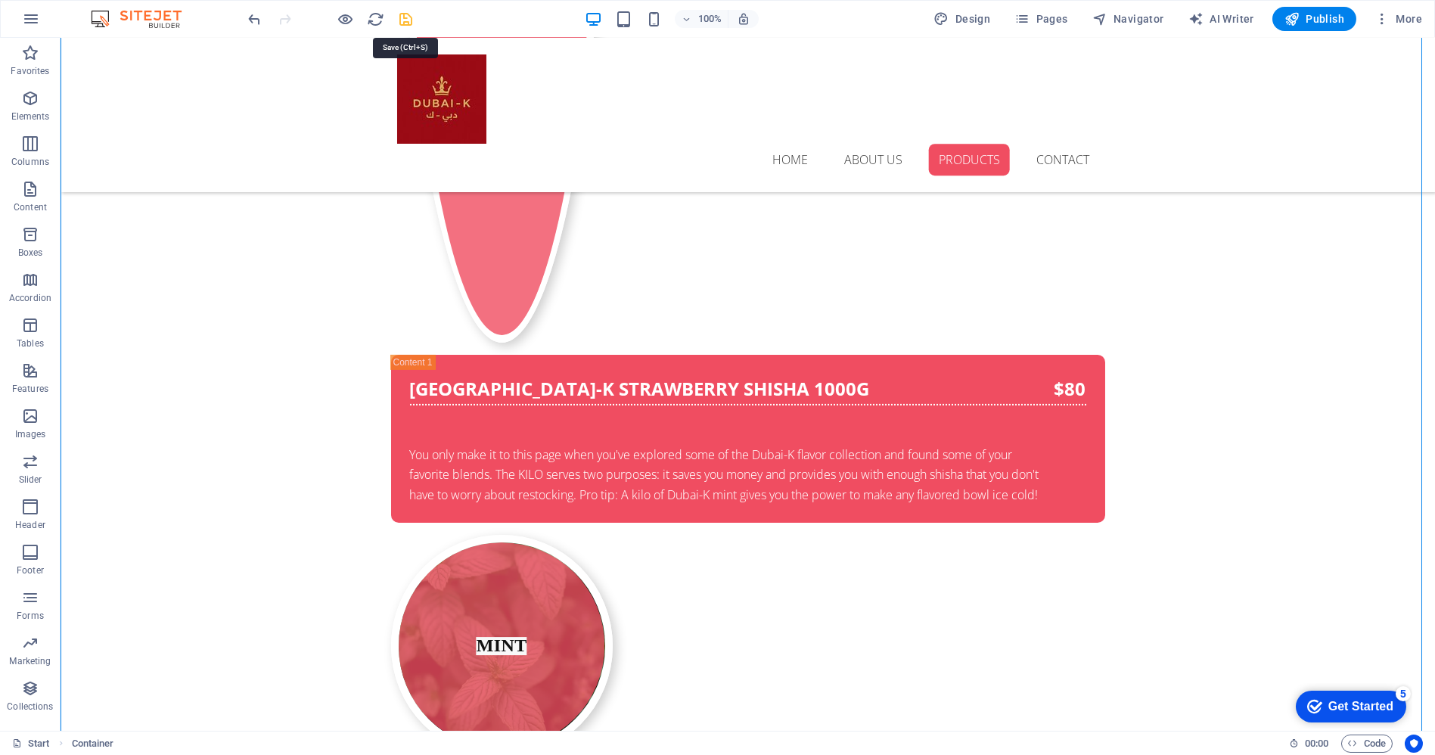
click at [406, 20] on icon "save" at bounding box center [406, 19] width 17 height 17
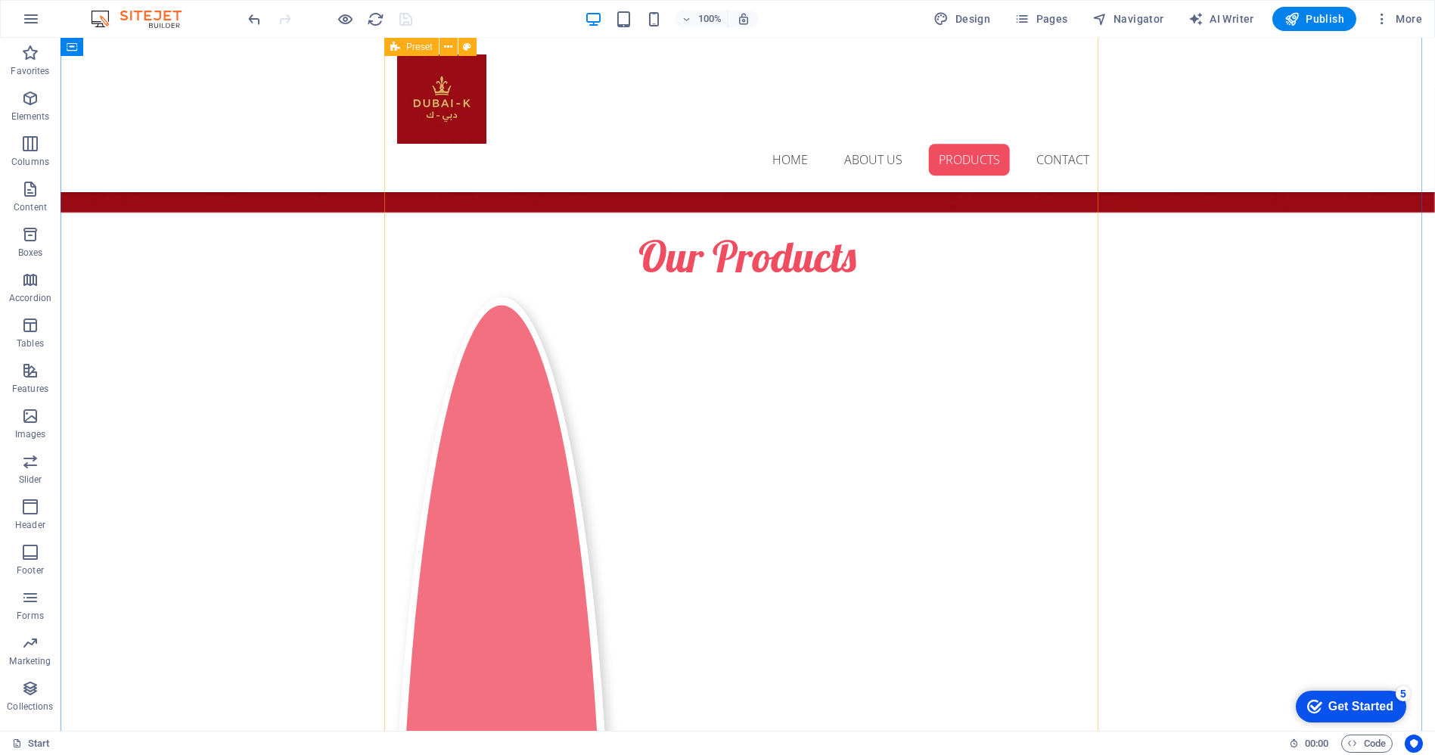
scroll to position [2295, 0]
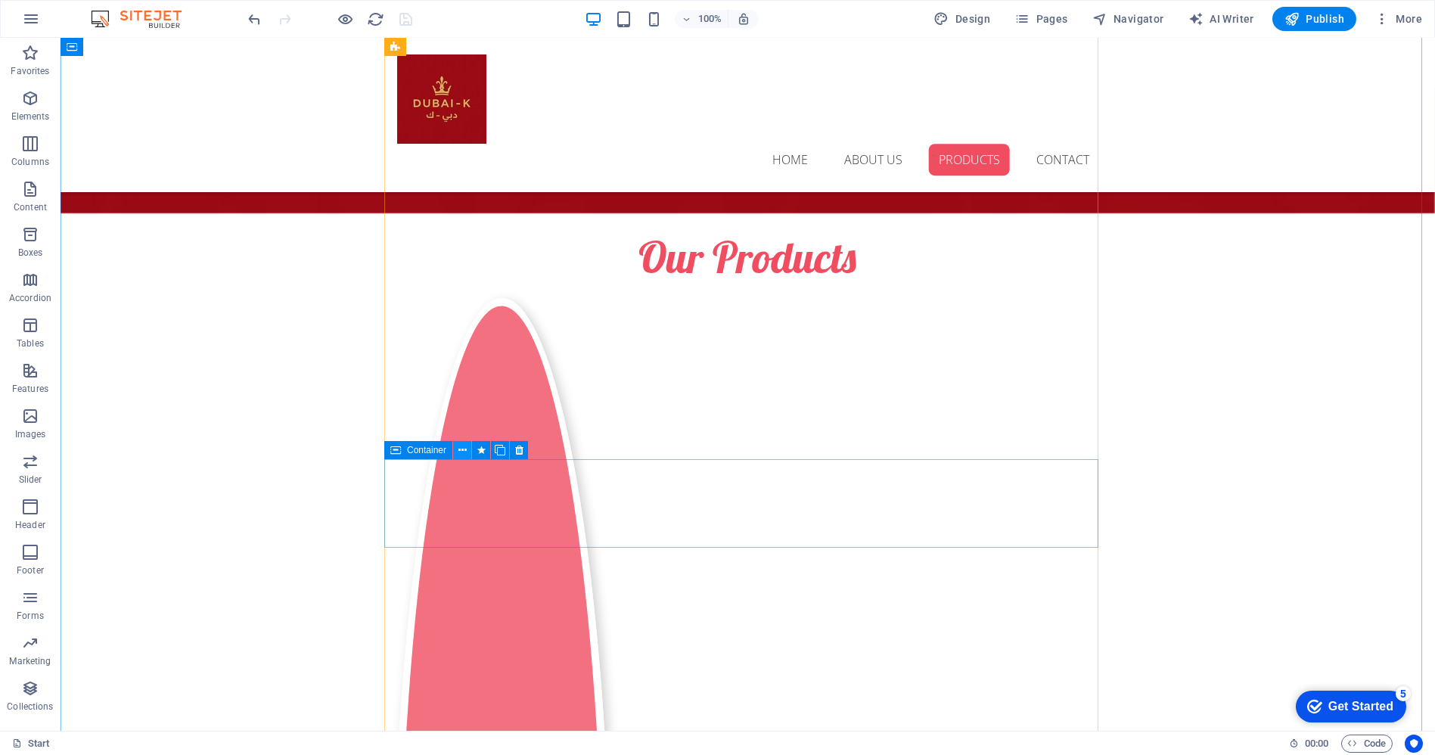
click at [464, 448] on icon at bounding box center [462, 451] width 8 height 16
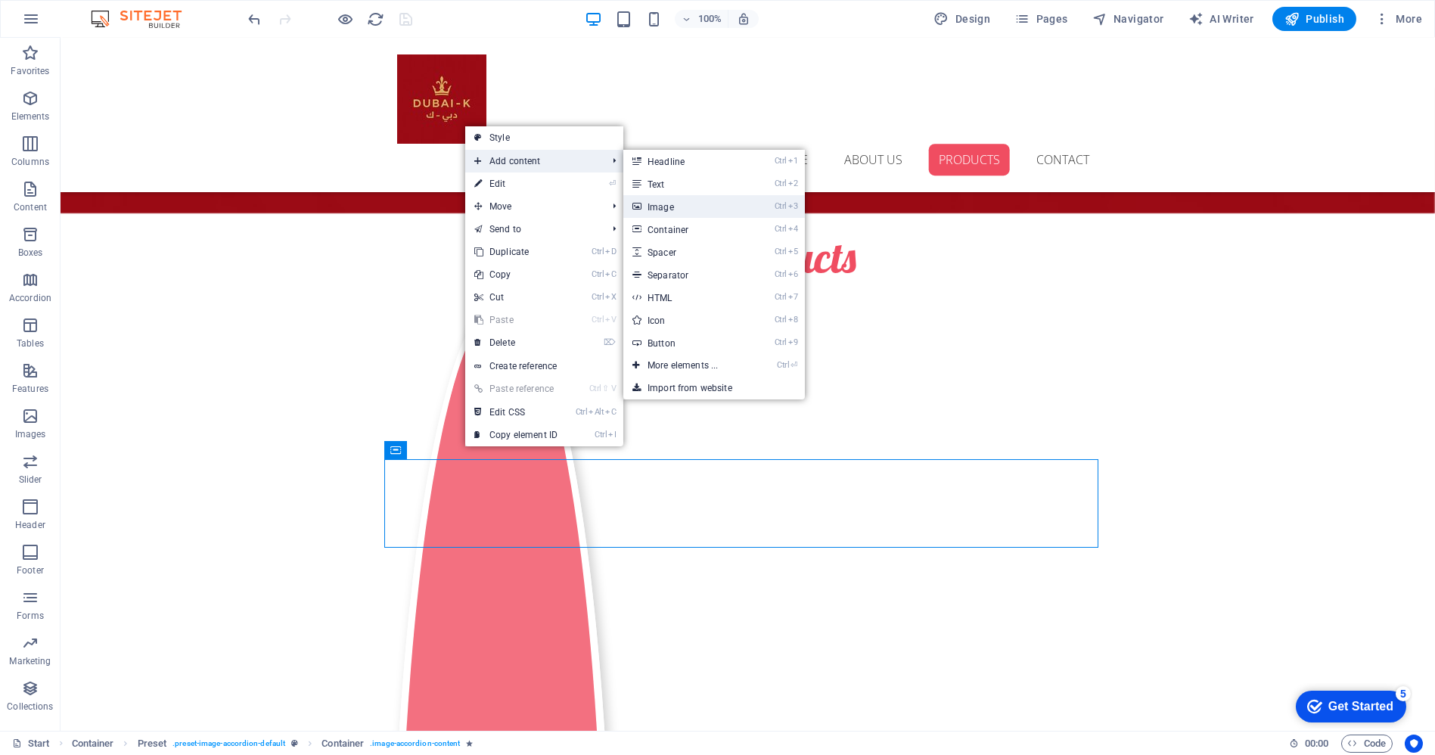
click at [720, 204] on link "Ctrl 3 Image" at bounding box center [685, 206] width 125 height 23
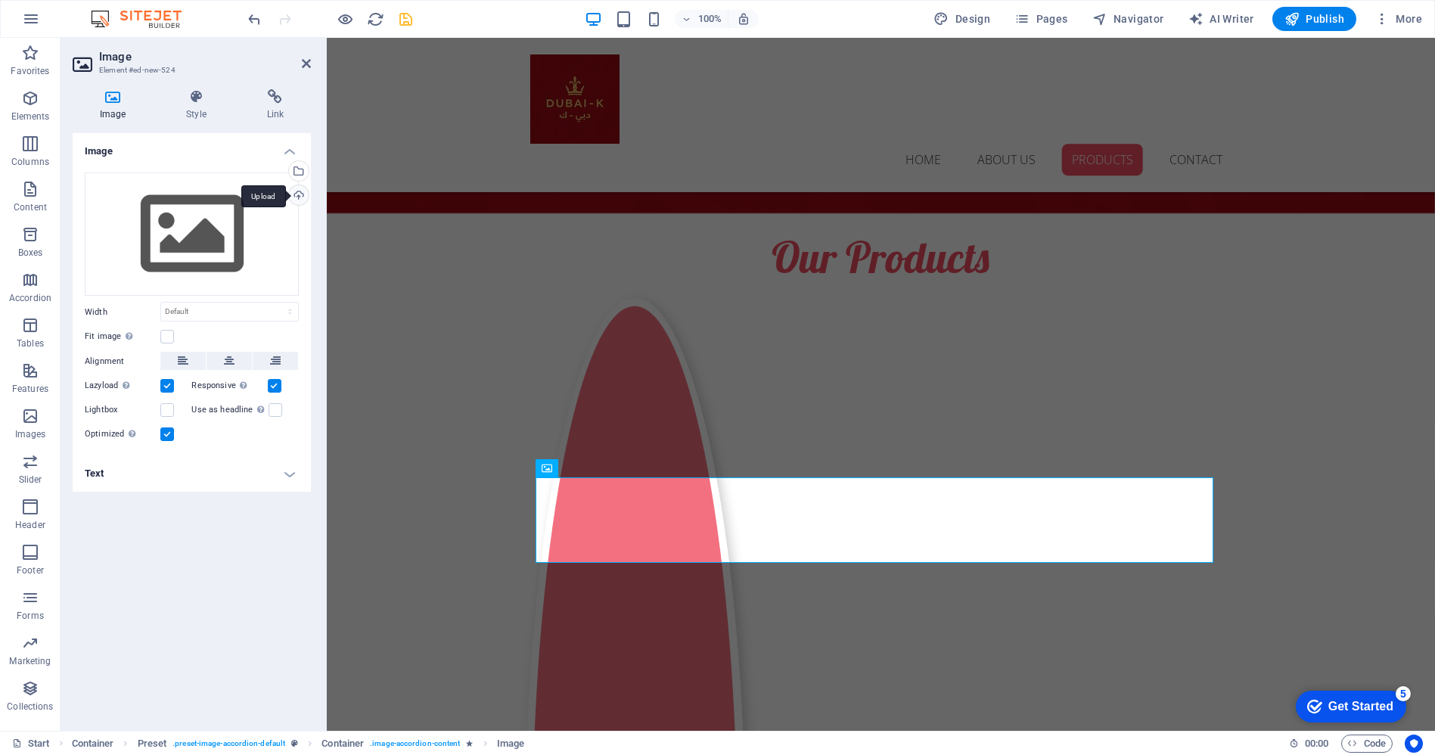
click at [303, 193] on div "Upload" at bounding box center [297, 196] width 23 height 23
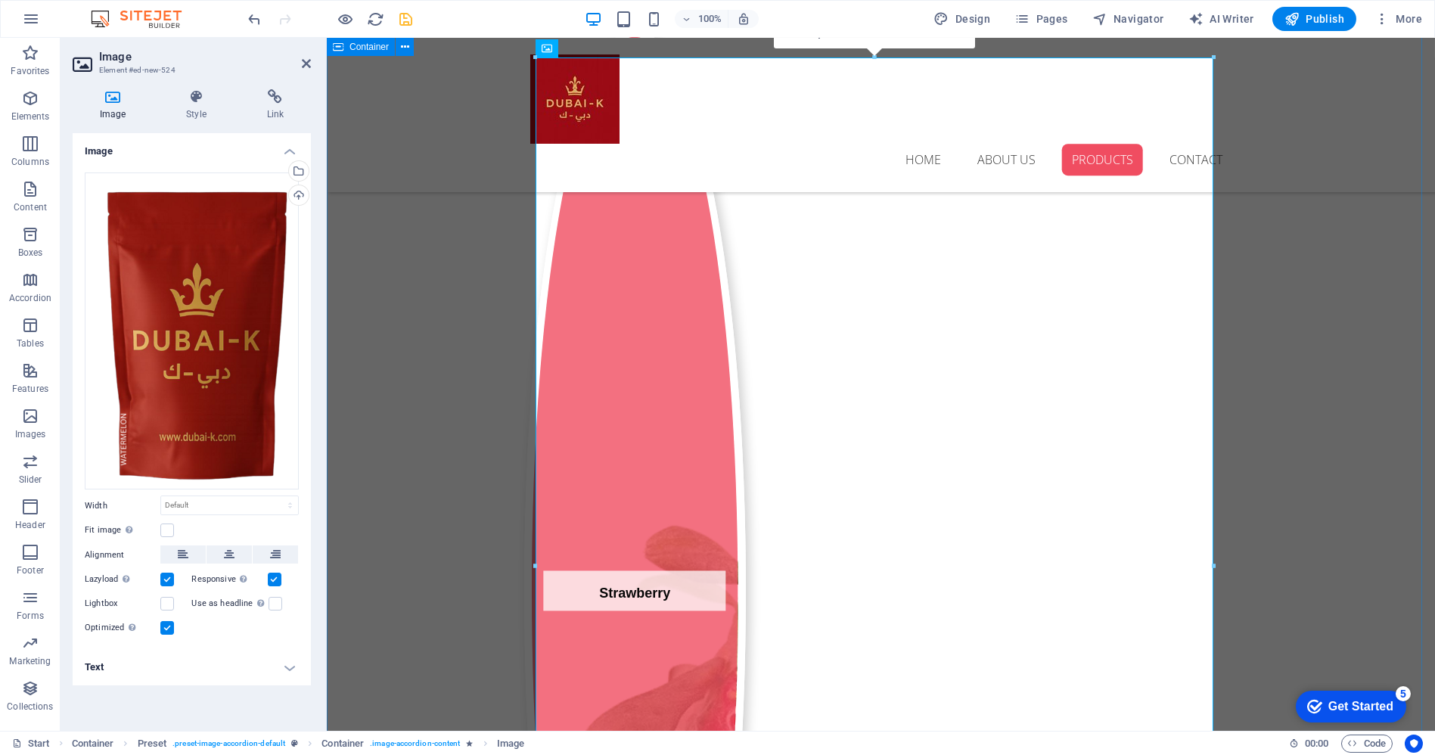
scroll to position [2547, 0]
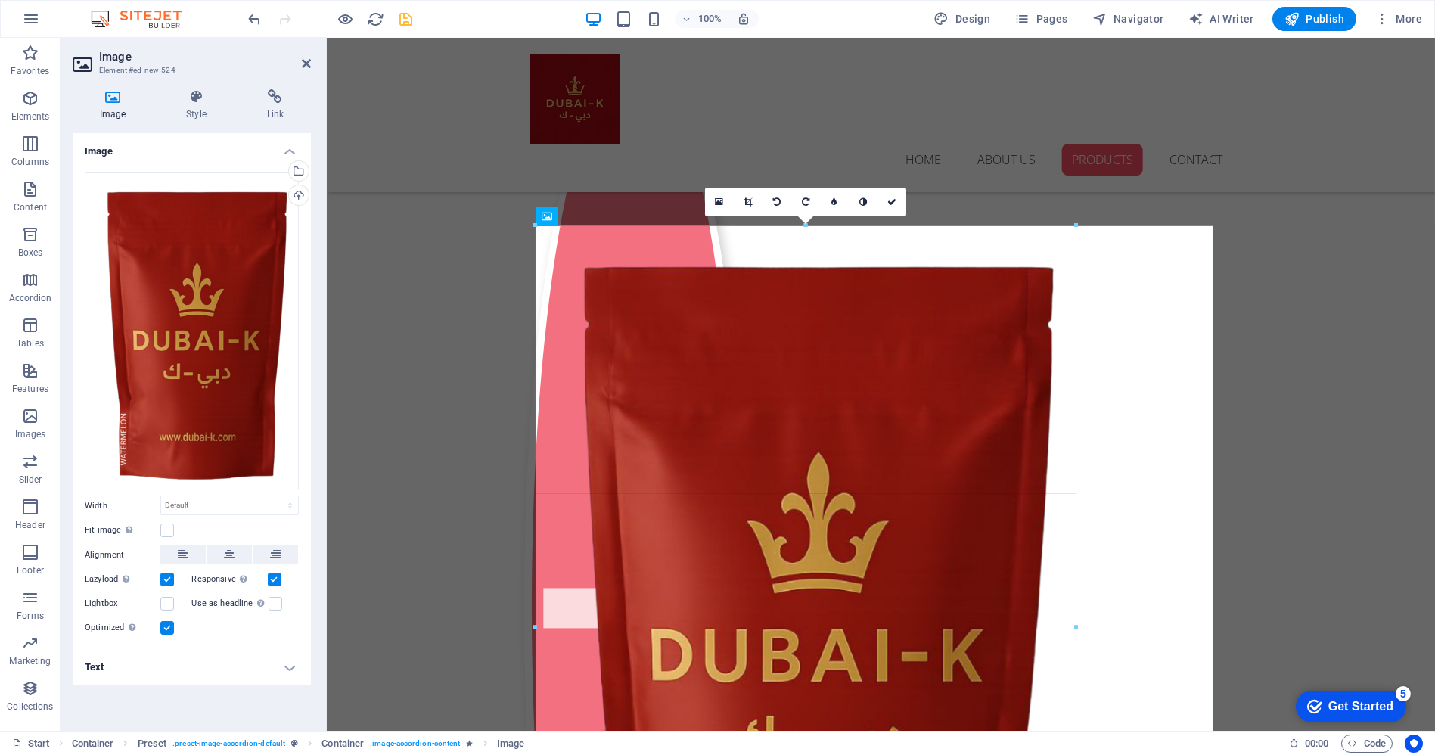
drag, startPoint x: 1214, startPoint y: 226, endPoint x: 508, endPoint y: 440, distance: 738.1
type input "714"
select select "px"
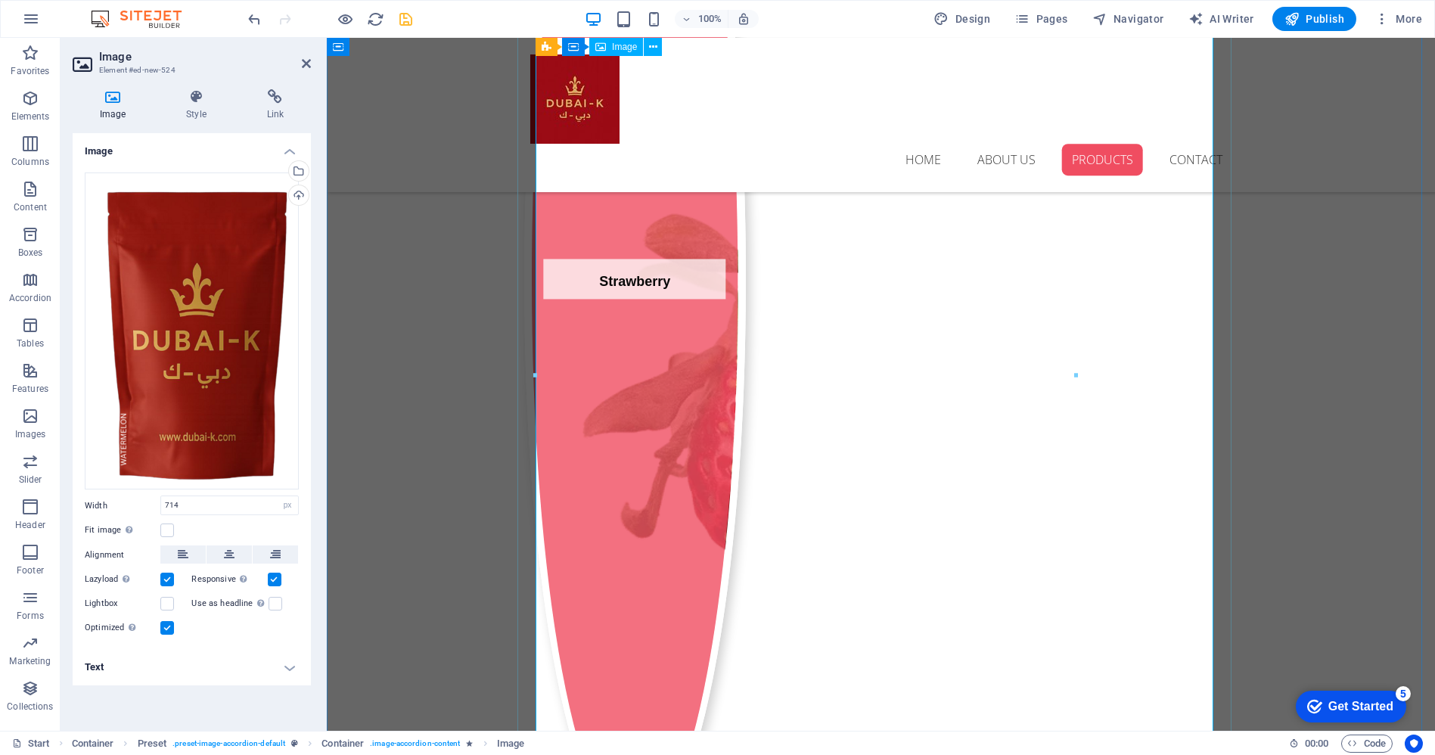
scroll to position [3051, 0]
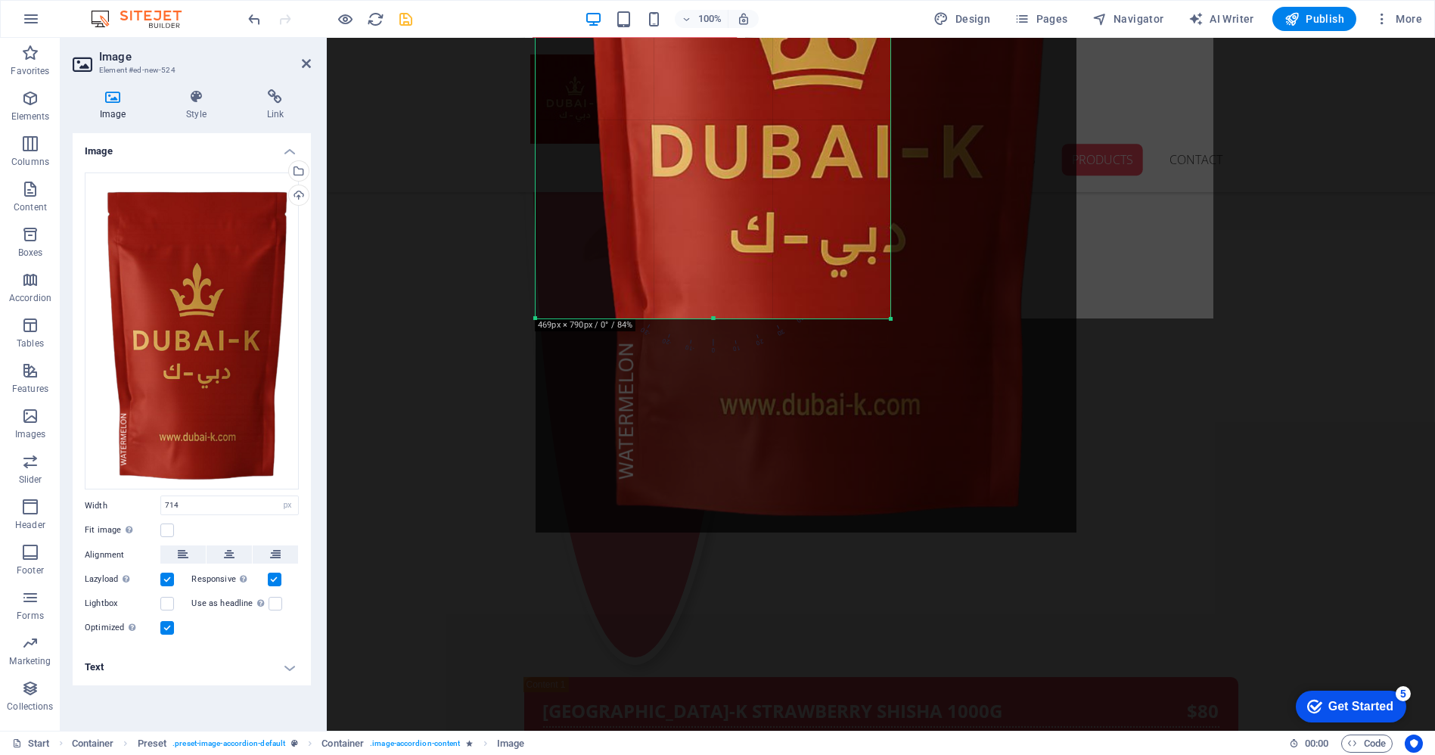
drag, startPoint x: 1077, startPoint y: 530, endPoint x: 892, endPoint y: 317, distance: 282.0
click at [892, 317] on div at bounding box center [891, 319] width 9 height 9
type input "469"
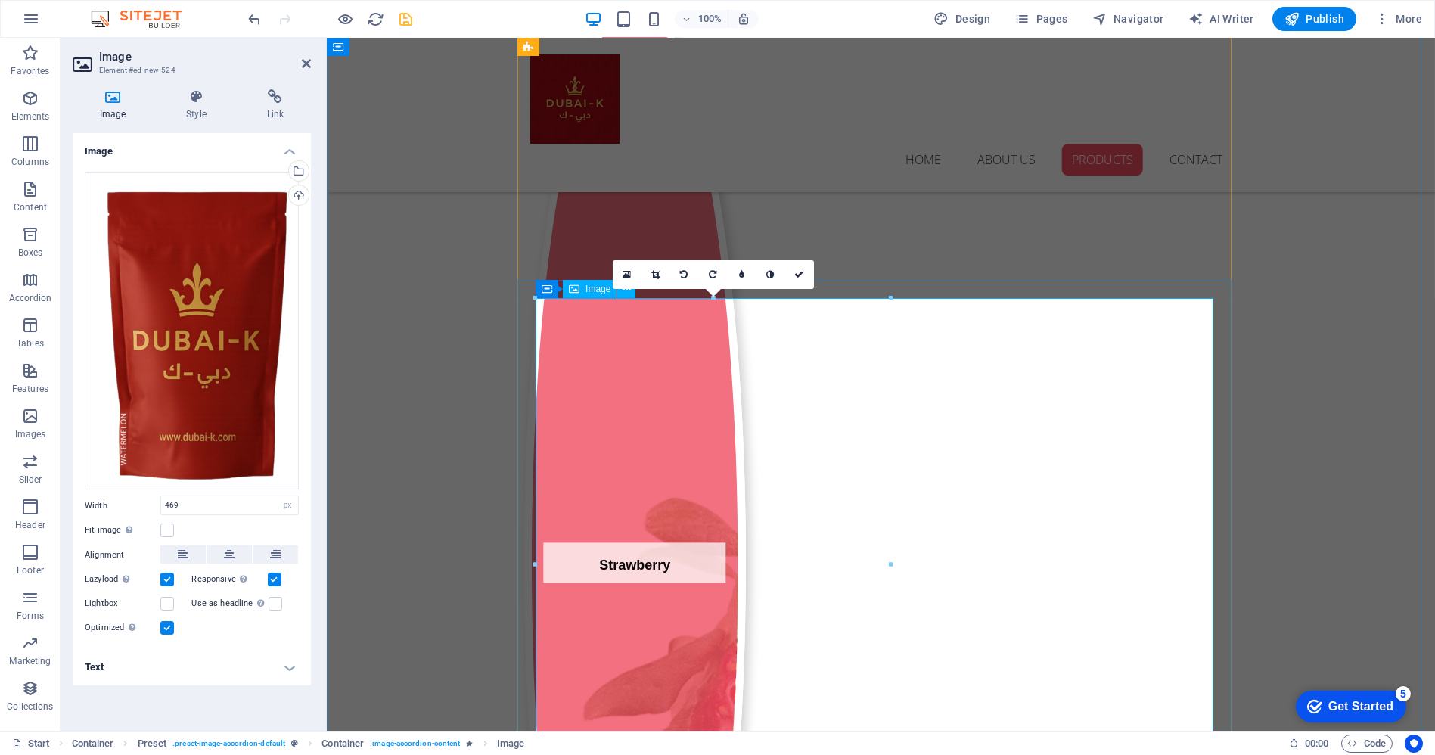
scroll to position [2715, 0]
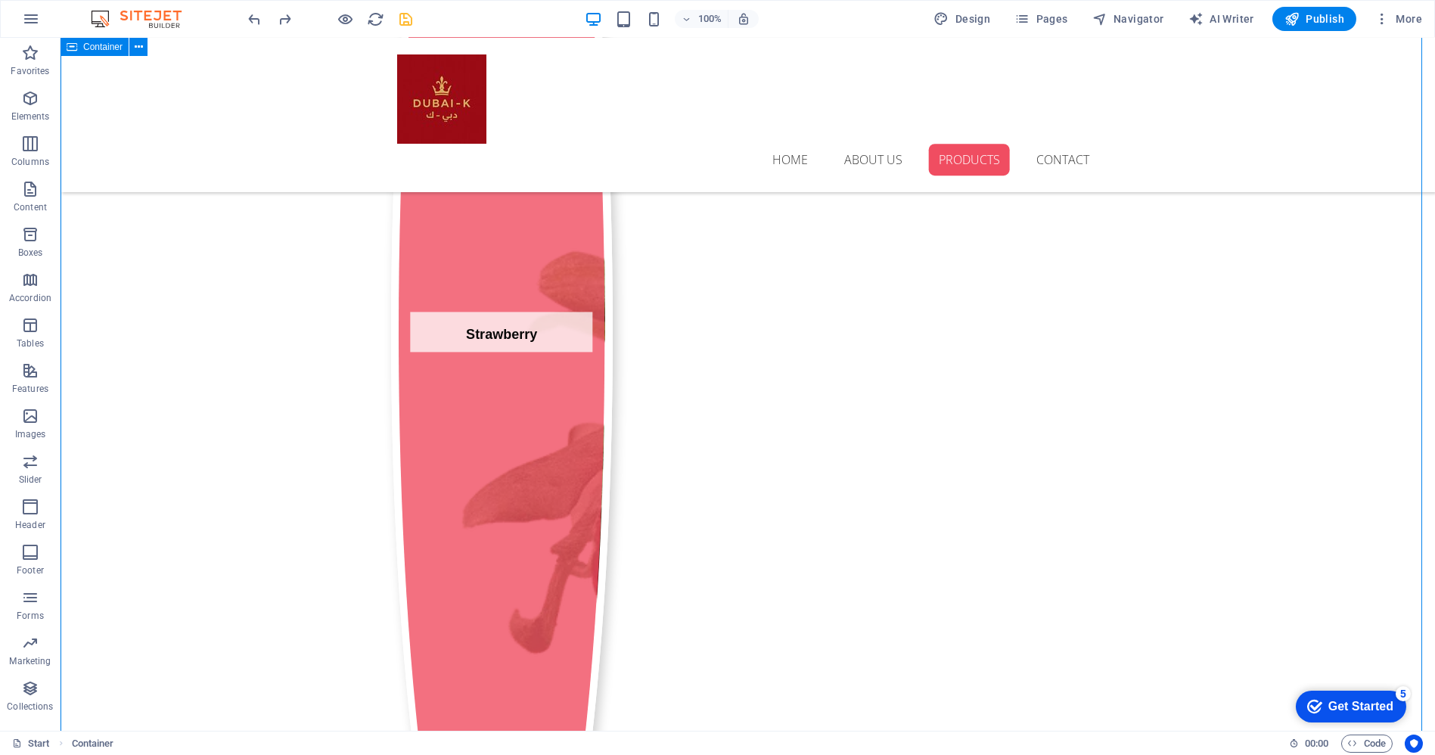
scroll to position [2967, 0]
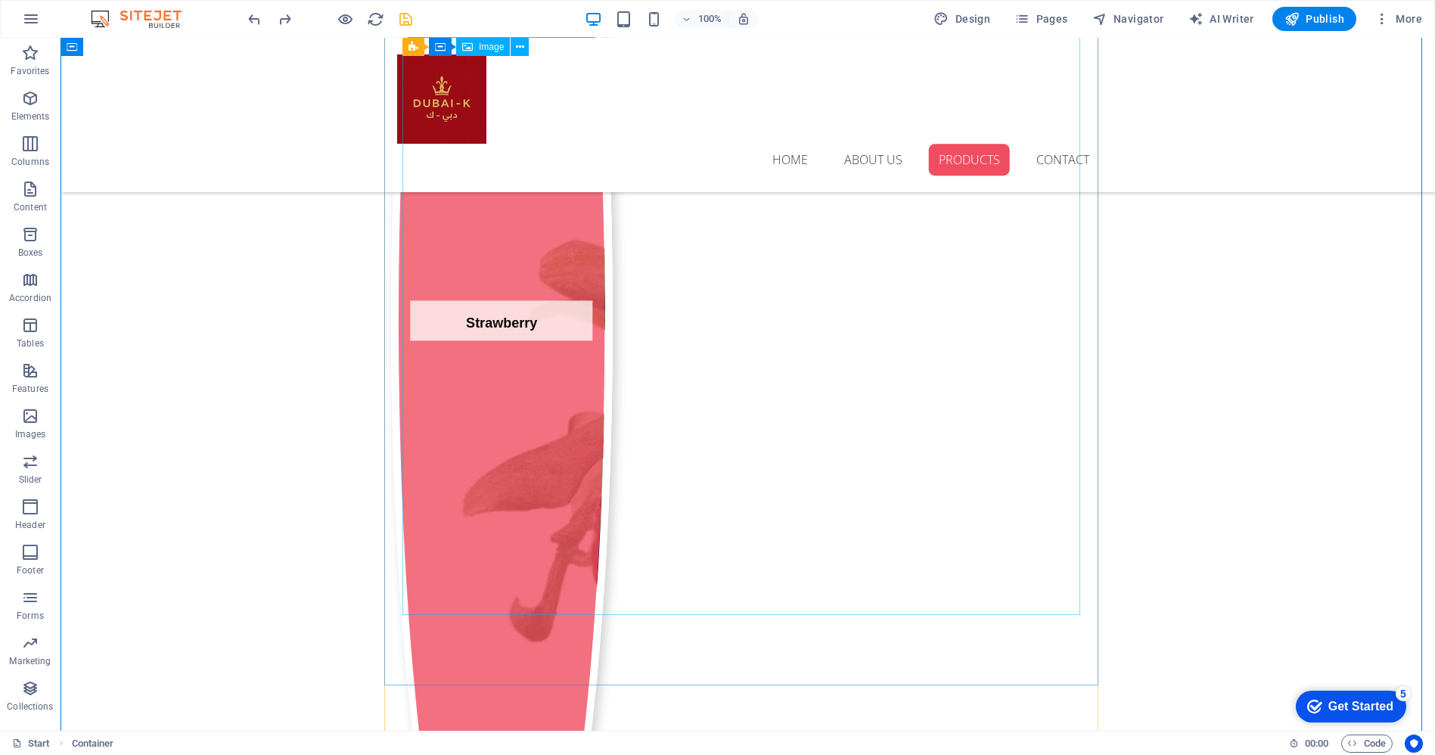
drag, startPoint x: 1079, startPoint y: 613, endPoint x: 991, endPoint y: 527, distance: 122.5
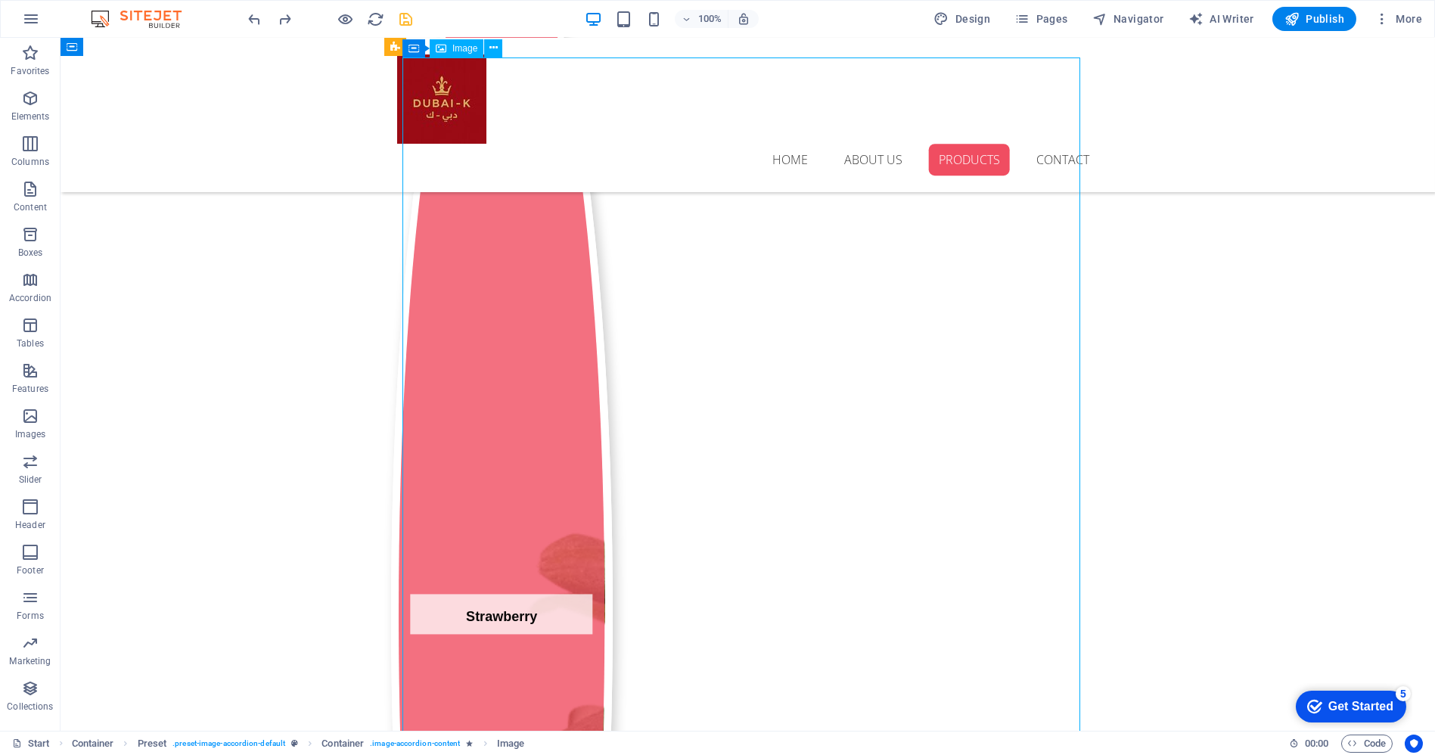
scroll to position [2463, 0]
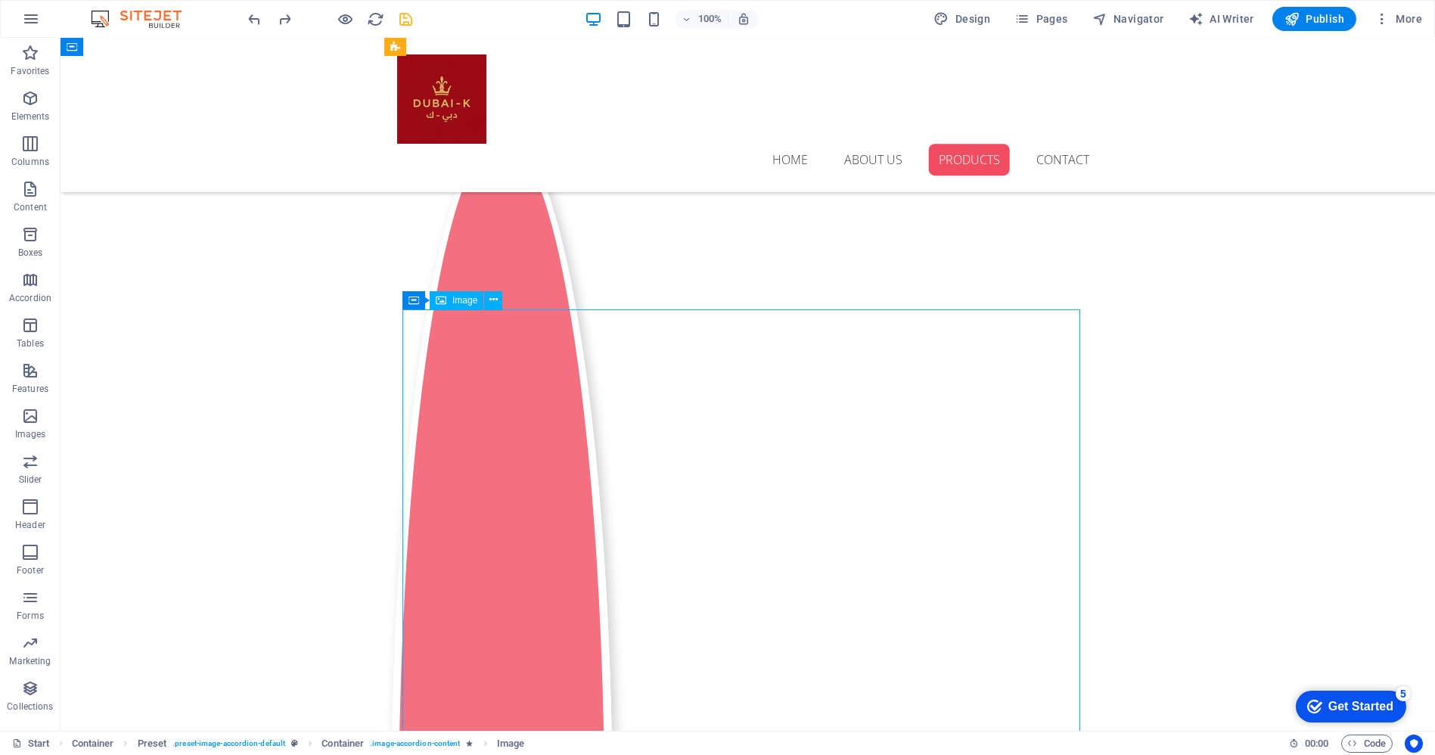
select select "px"
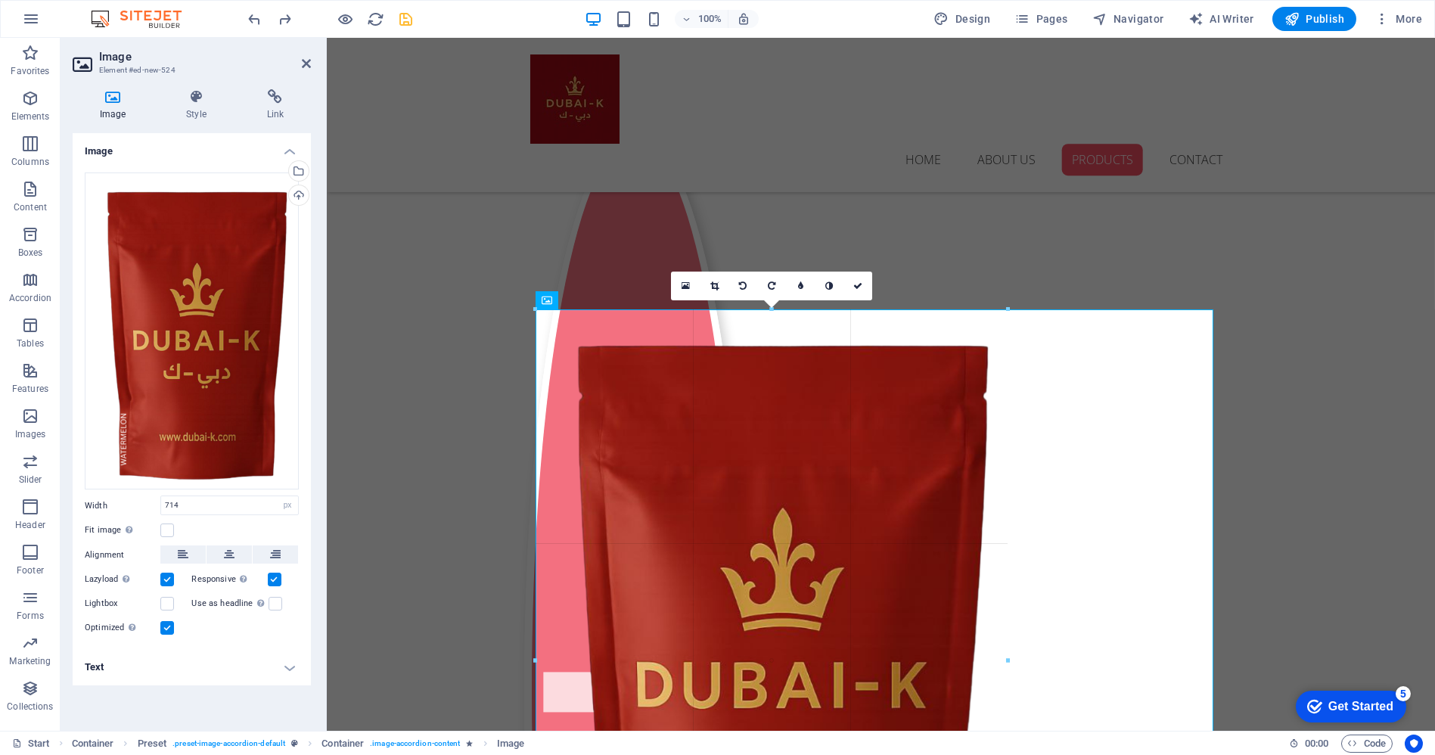
drag, startPoint x: 1076, startPoint y: 309, endPoint x: 684, endPoint y: 416, distance: 406.4
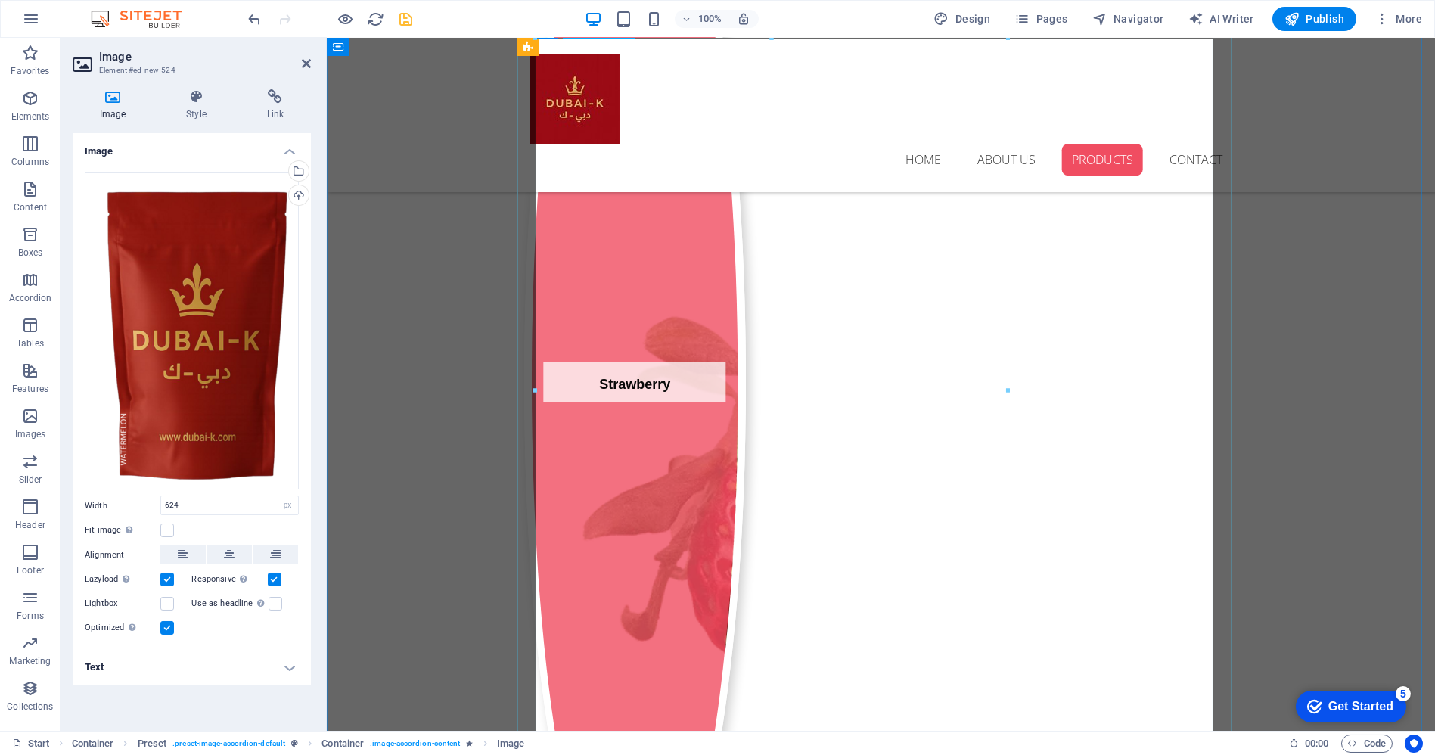
scroll to position [3051, 0]
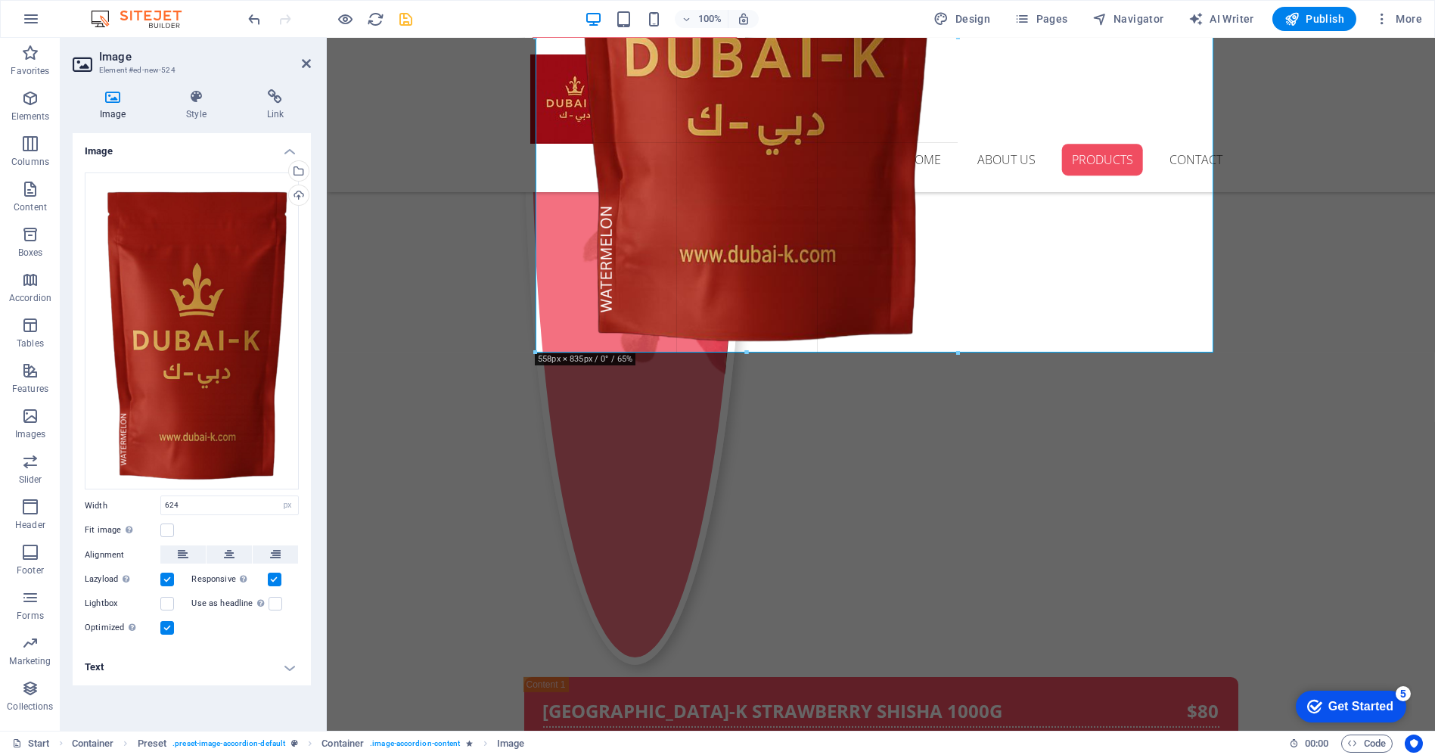
drag, startPoint x: 1006, startPoint y: 421, endPoint x: 954, endPoint y: 280, distance: 150.8
type input "559"
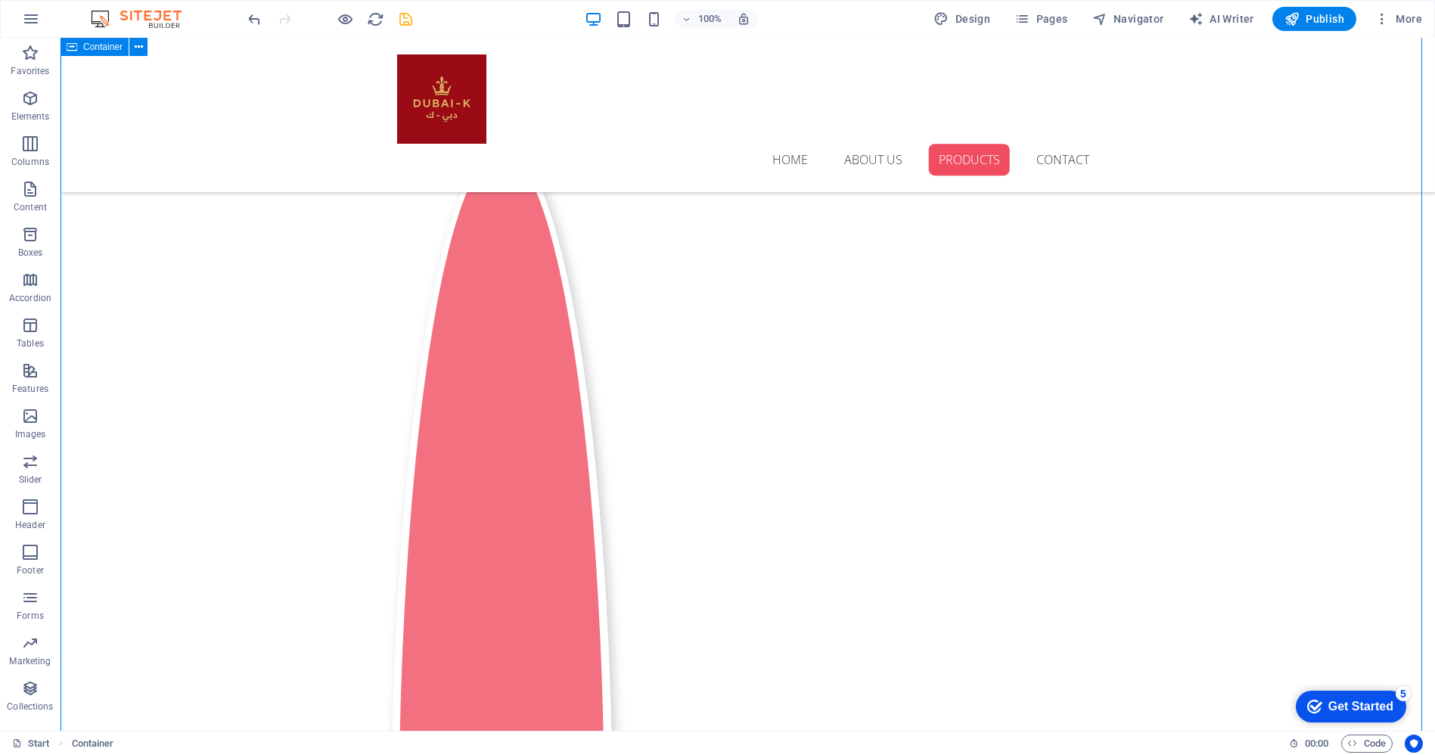
scroll to position [2799, 0]
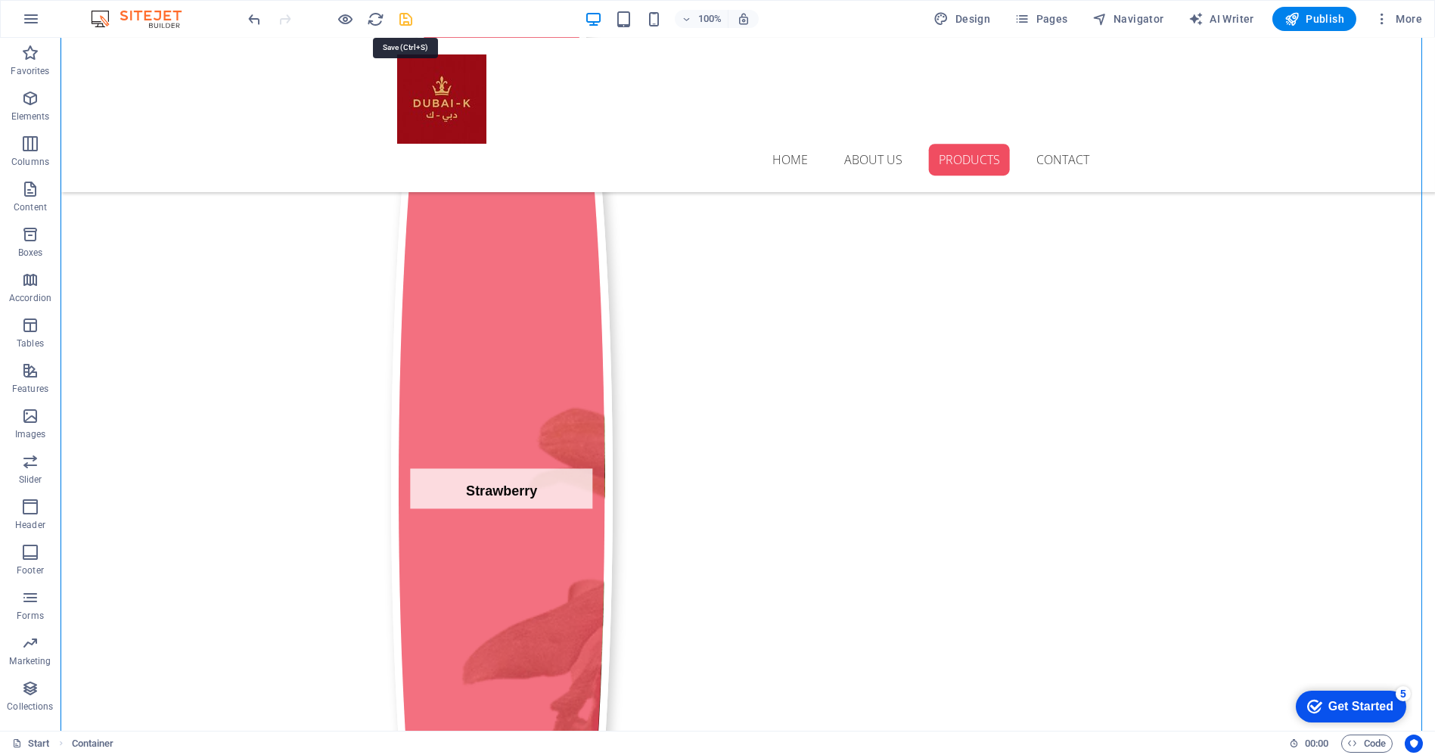
click at [409, 17] on icon "save" at bounding box center [406, 19] width 17 height 17
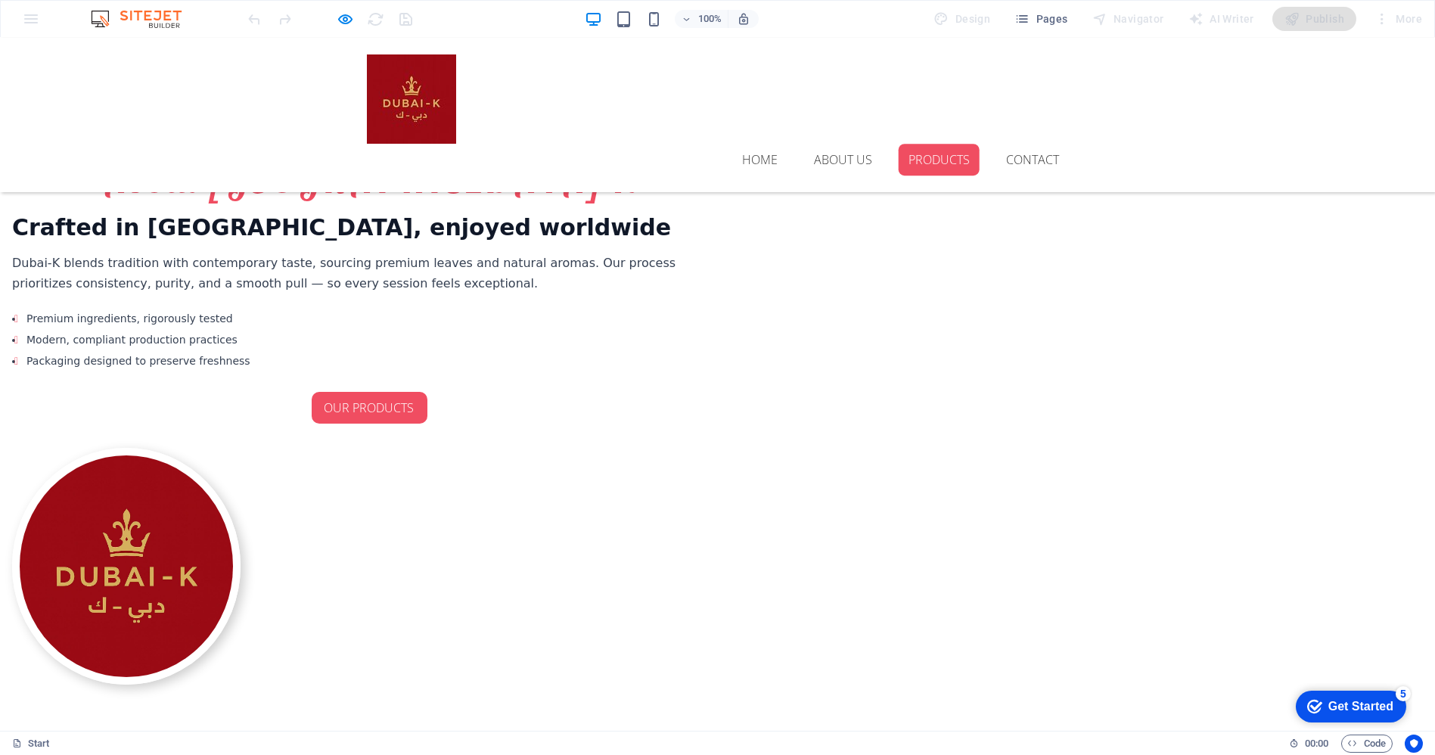
scroll to position [1129, 0]
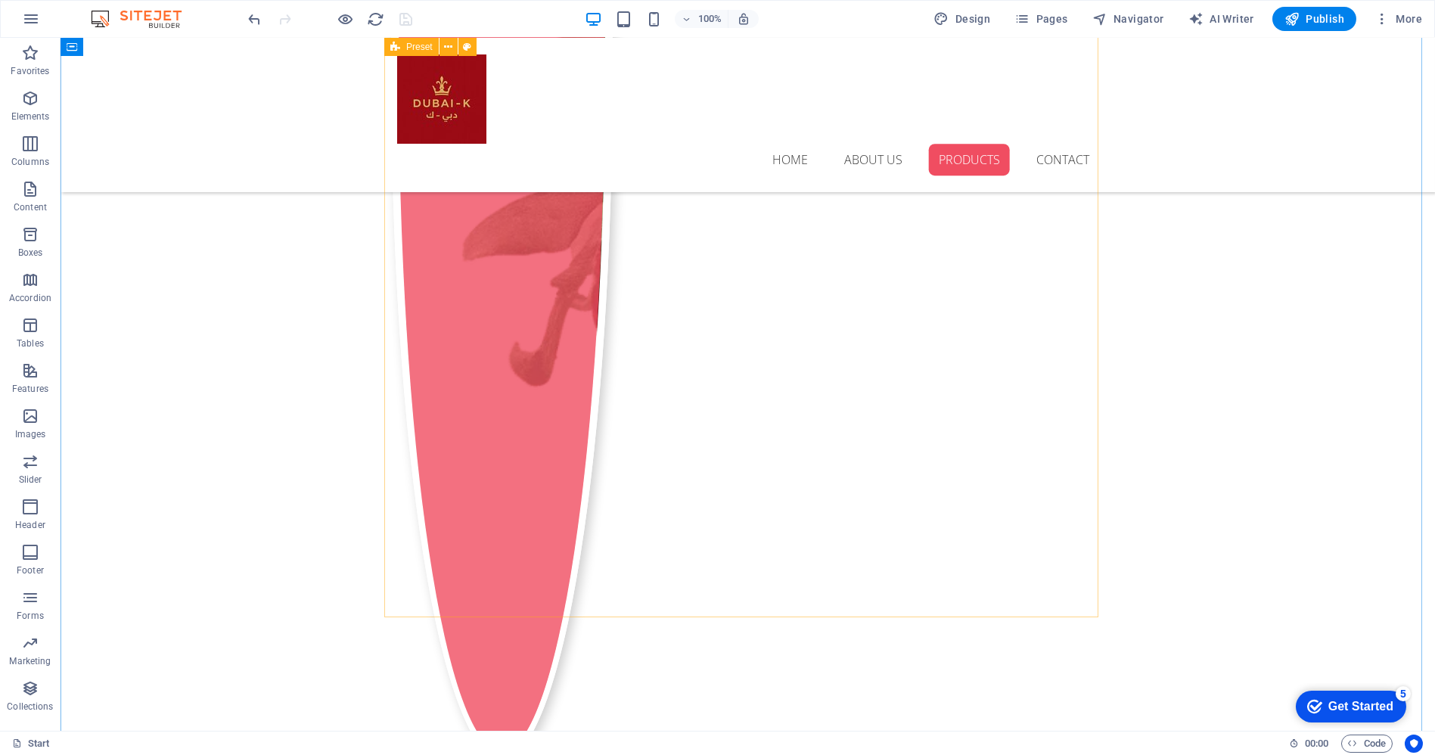
scroll to position [3230, 0]
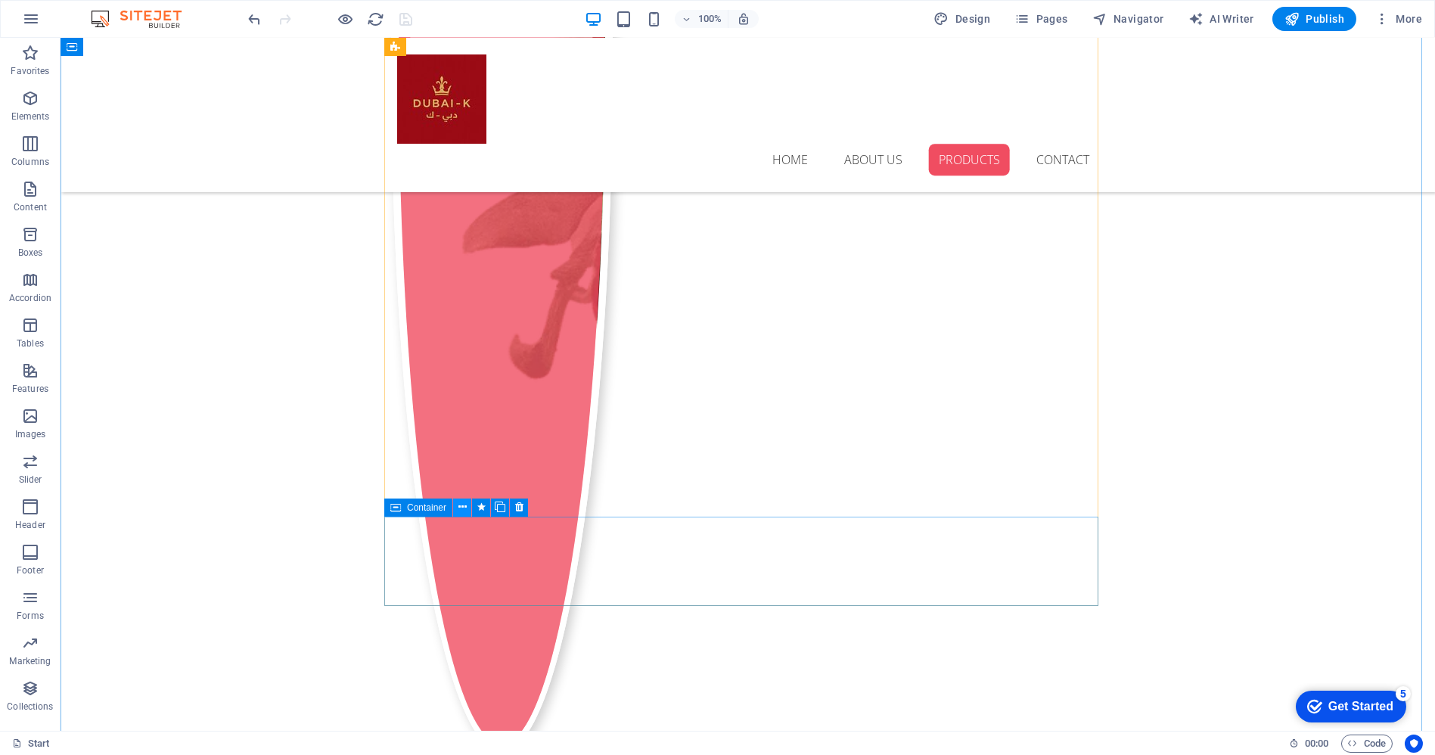
click at [462, 509] on icon at bounding box center [462, 507] width 8 height 16
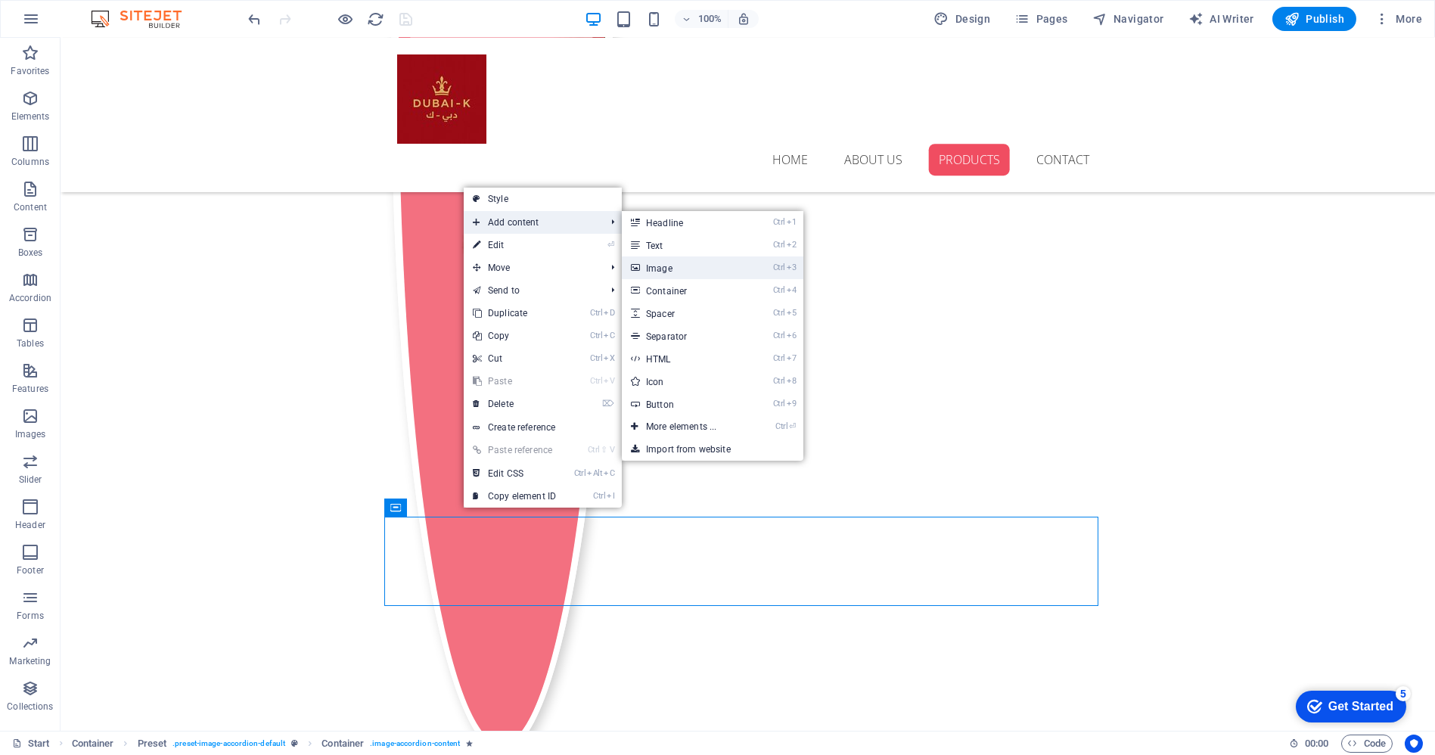
click at [653, 267] on link "Ctrl 3 Image" at bounding box center [684, 267] width 125 height 23
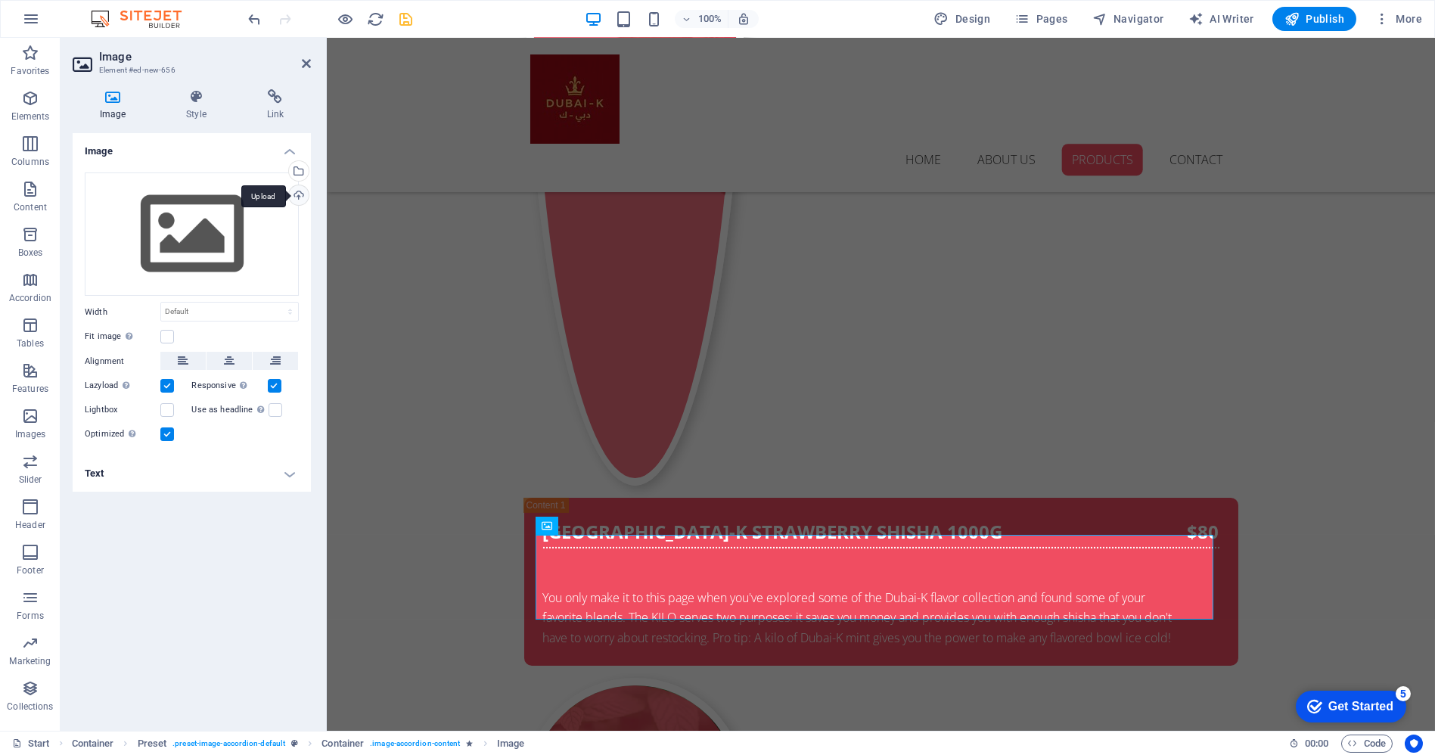
click at [304, 190] on div "Upload" at bounding box center [297, 196] width 23 height 23
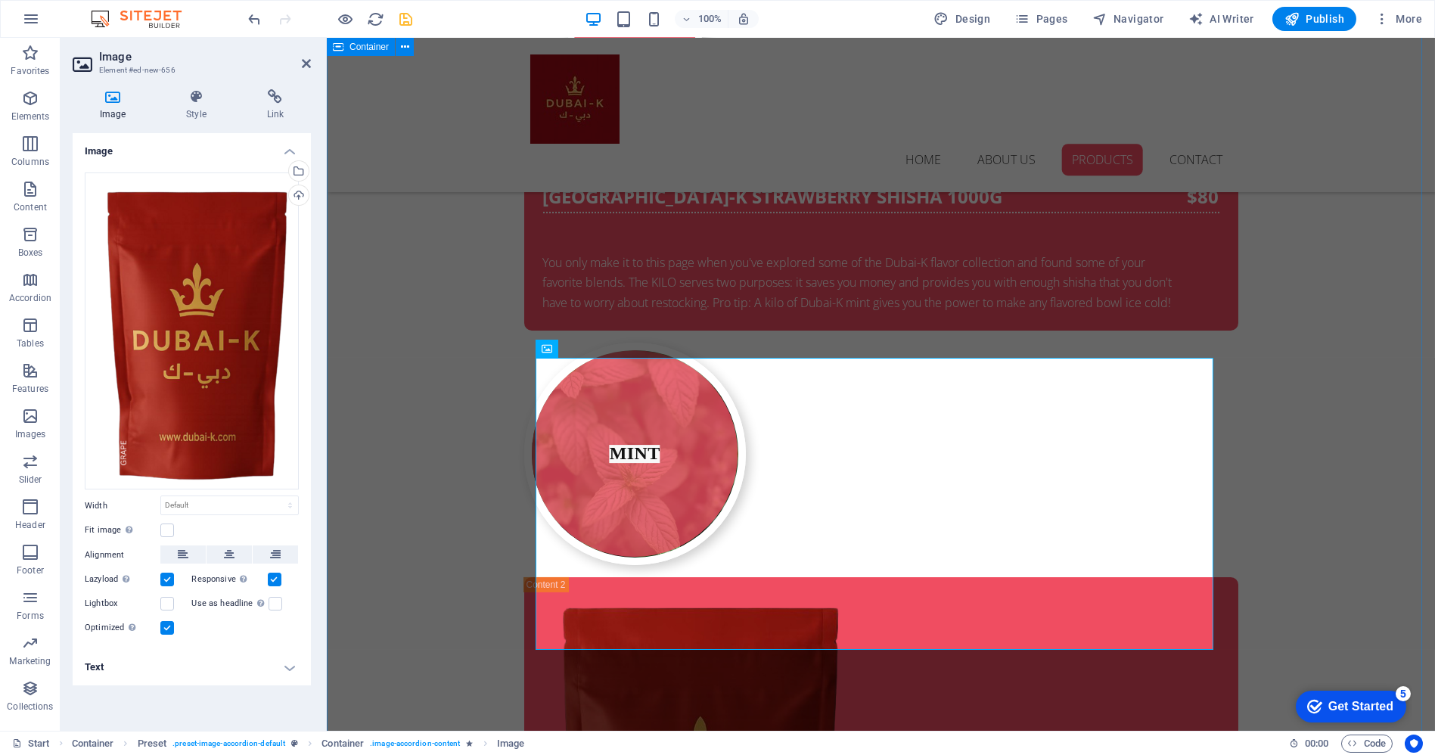
scroll to position [3566, 0]
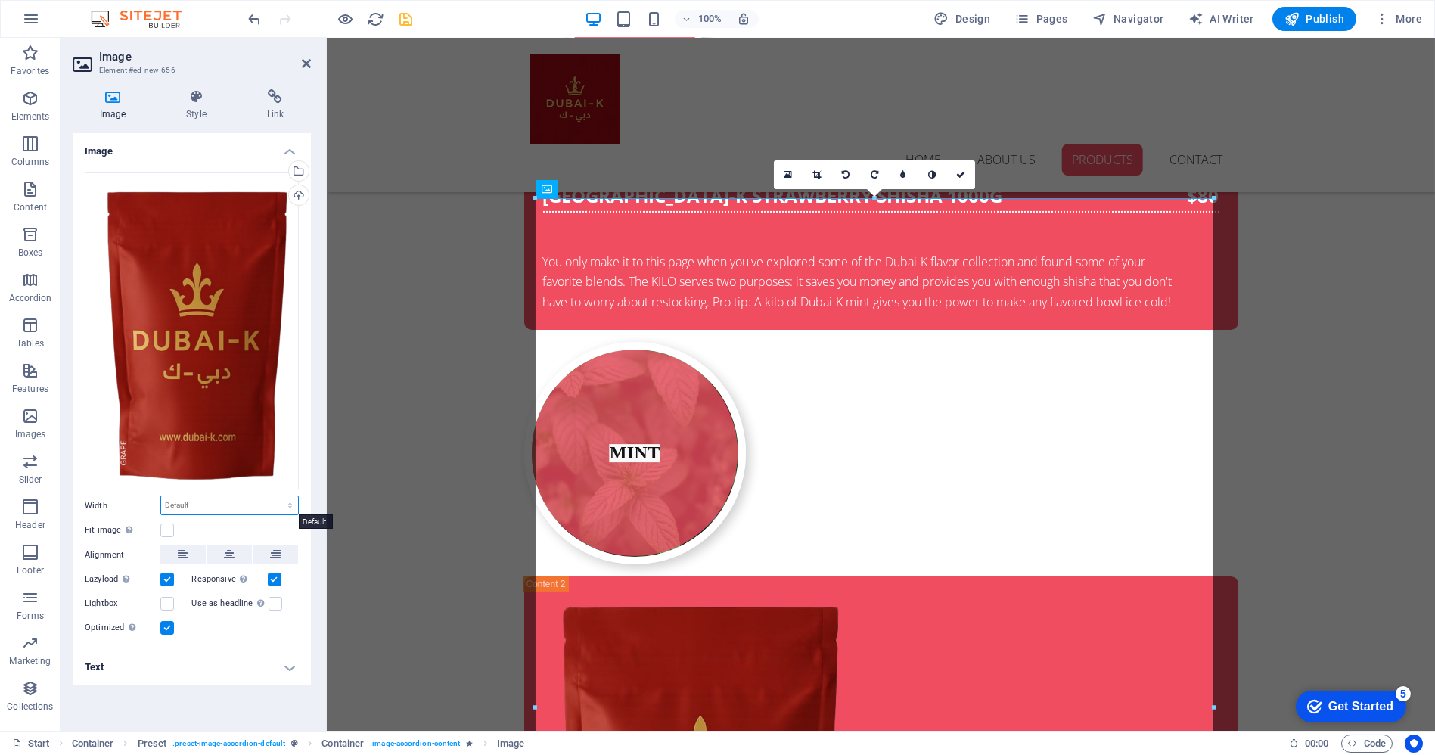
click at [285, 509] on select "Default auto px rem % em vh vw" at bounding box center [229, 505] width 137 height 18
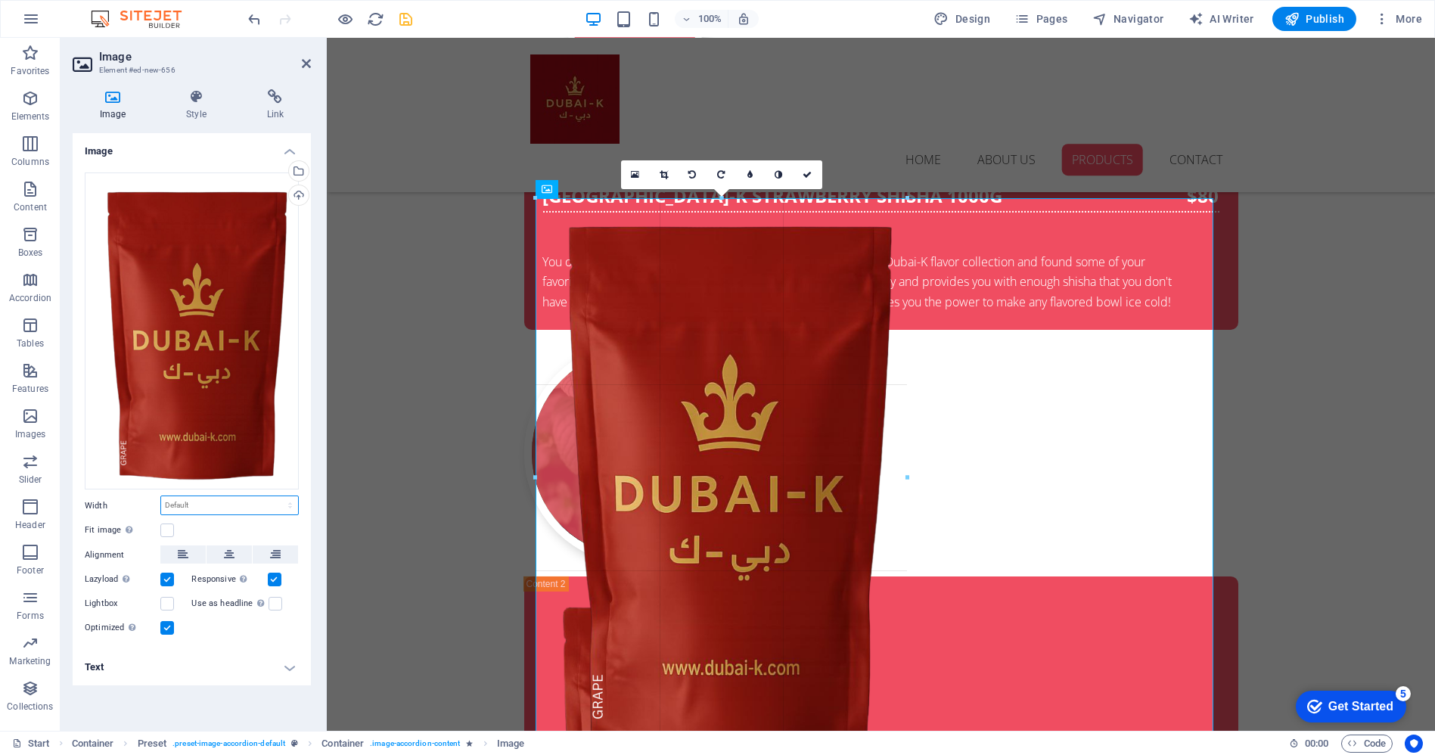
drag, startPoint x: 213, startPoint y: 164, endPoint x: 615, endPoint y: 575, distance: 575.1
type input "491"
select select "px"
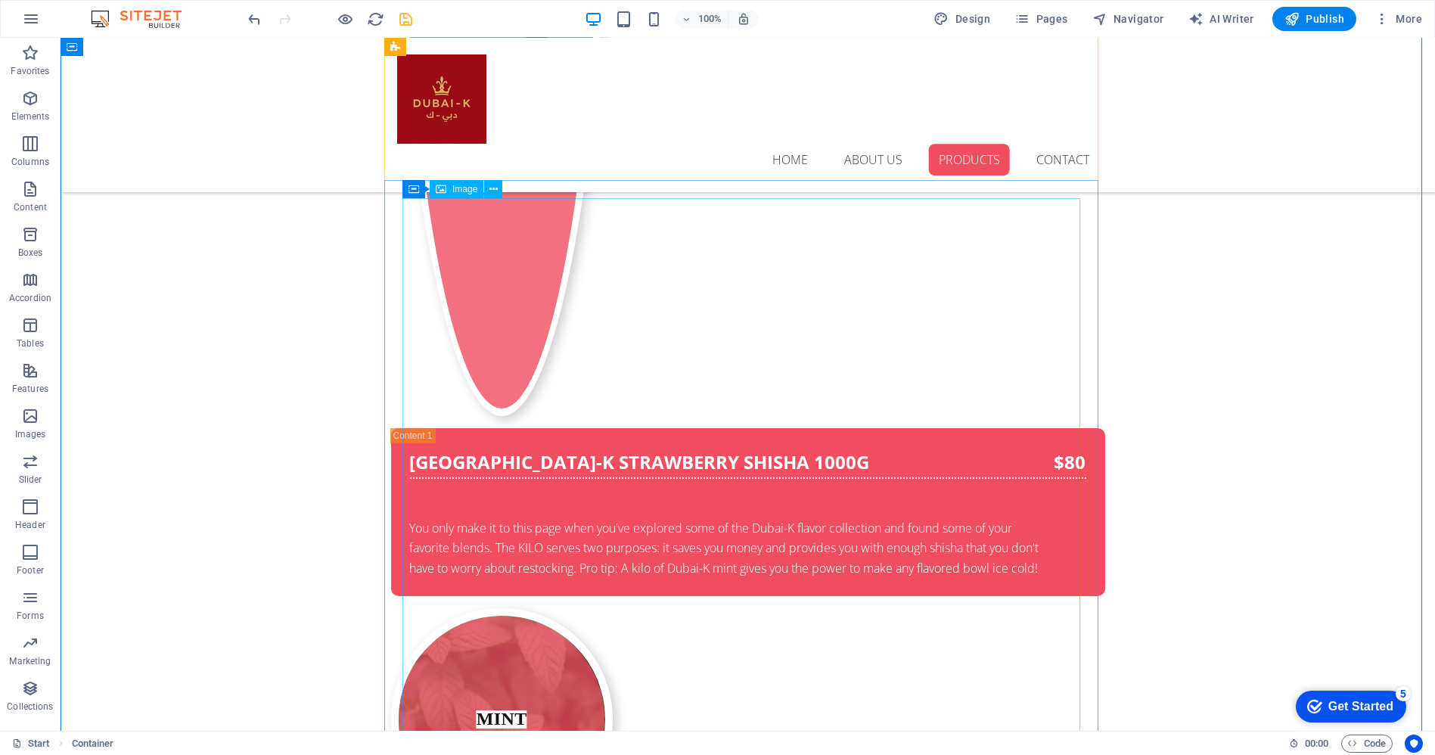
select select "px"
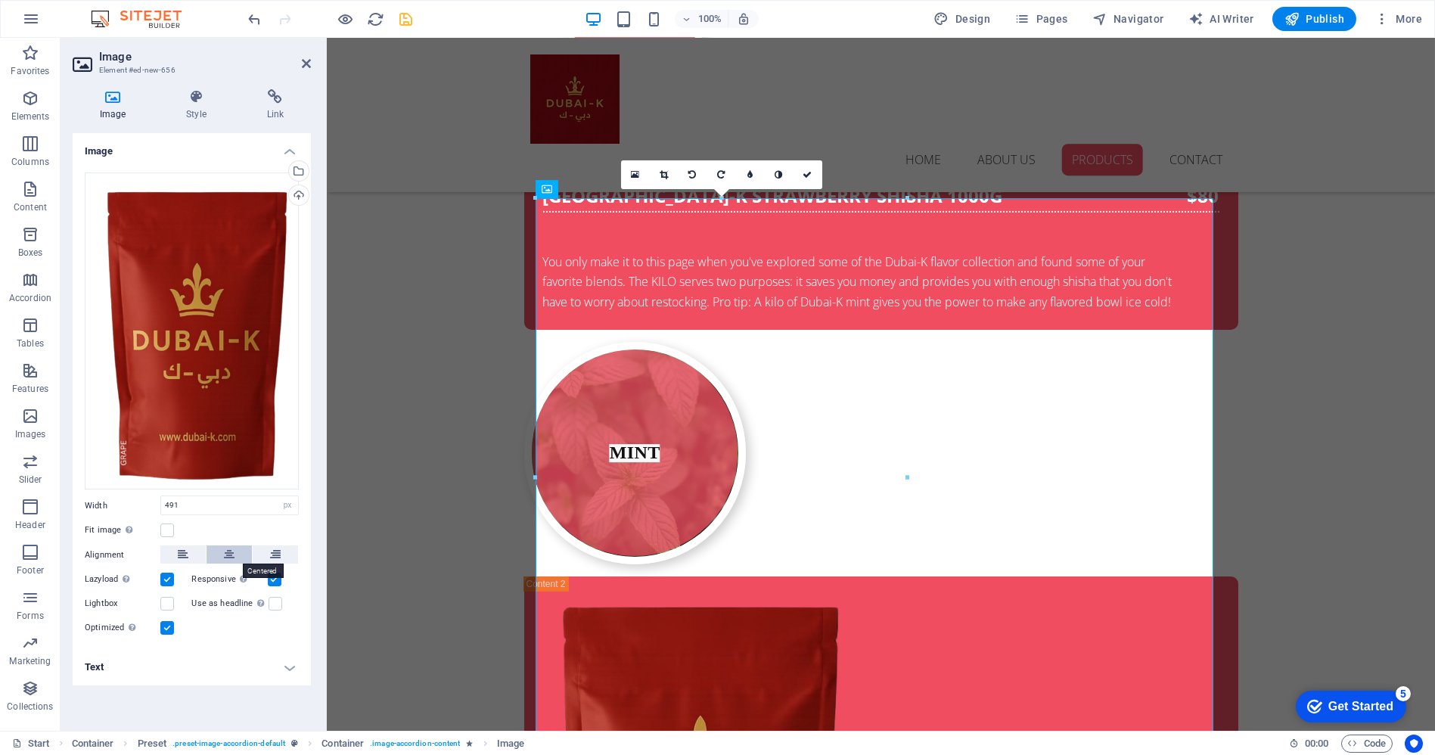
click at [231, 554] on icon at bounding box center [229, 554] width 11 height 18
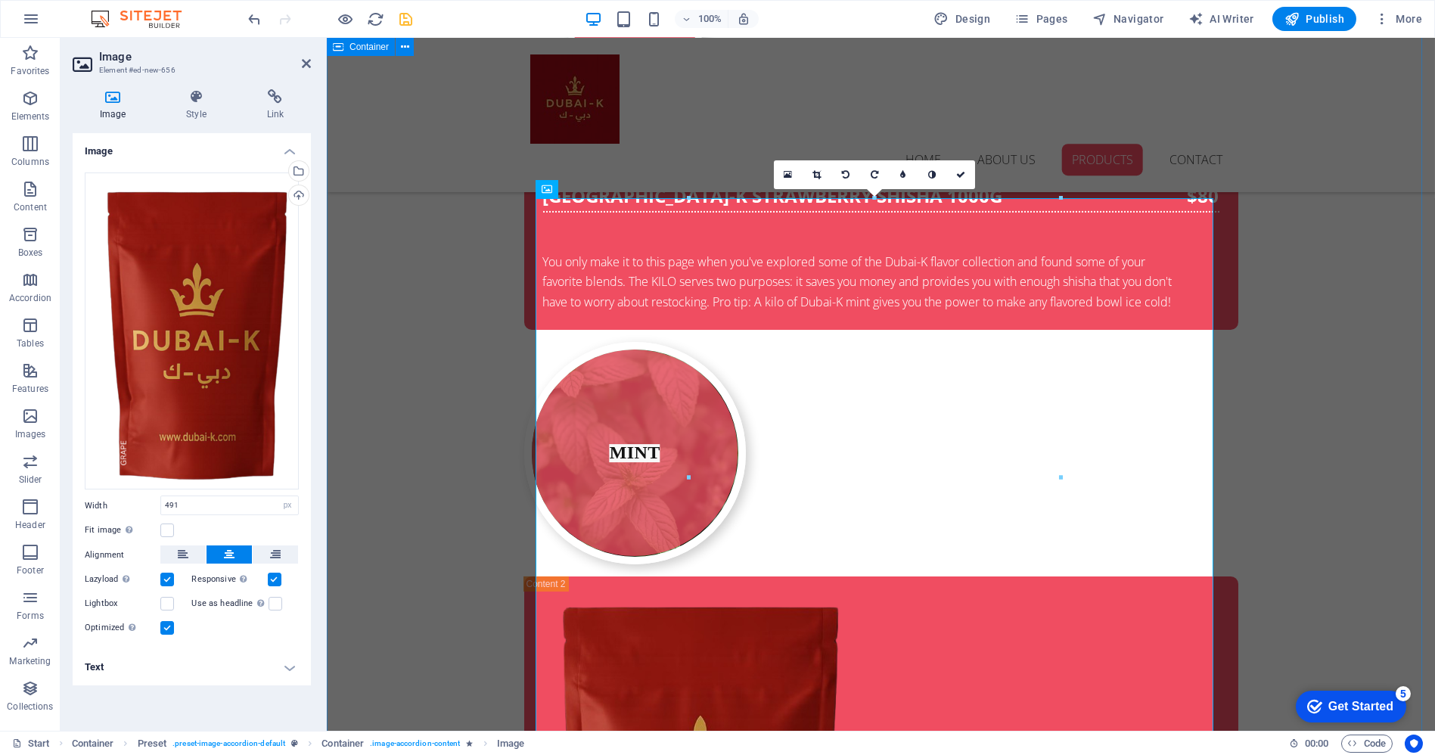
scroll to position [3819, 0]
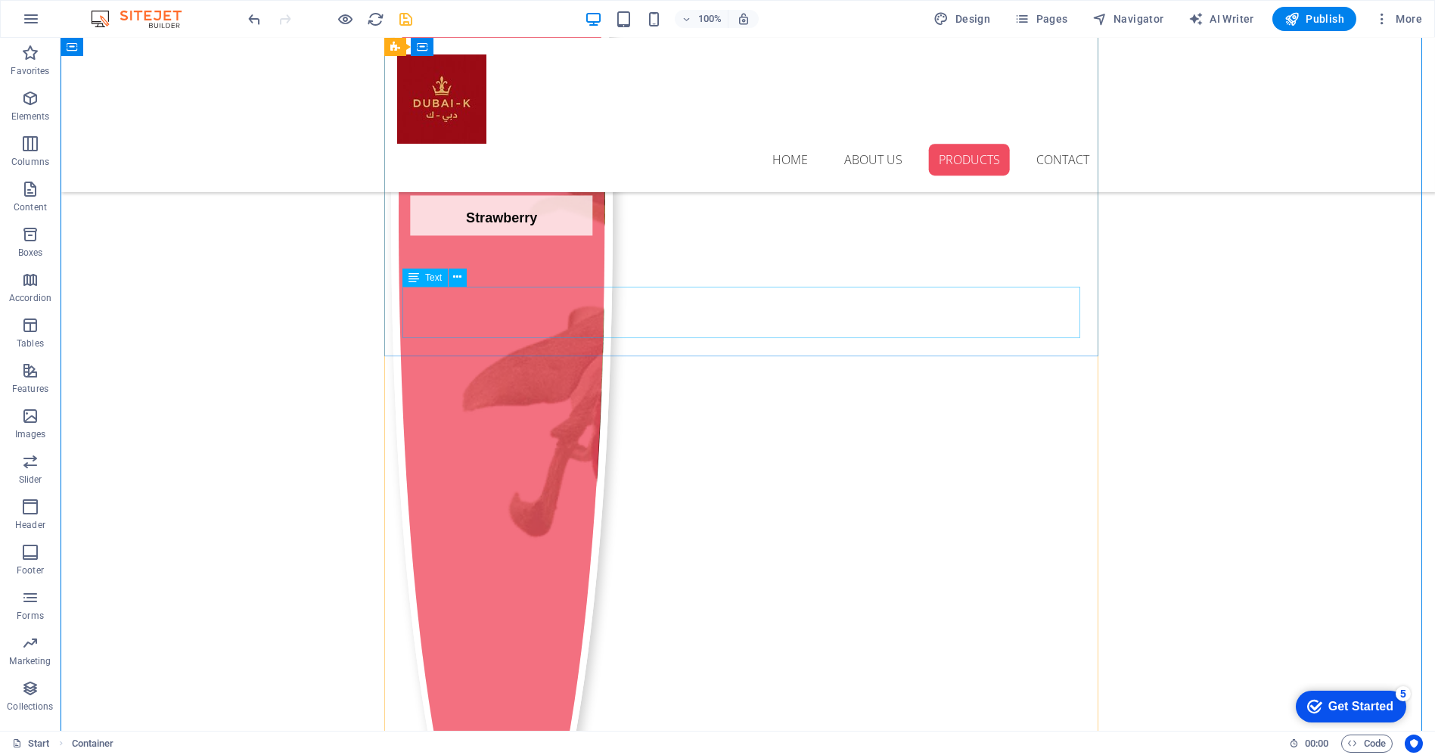
scroll to position [2894, 0]
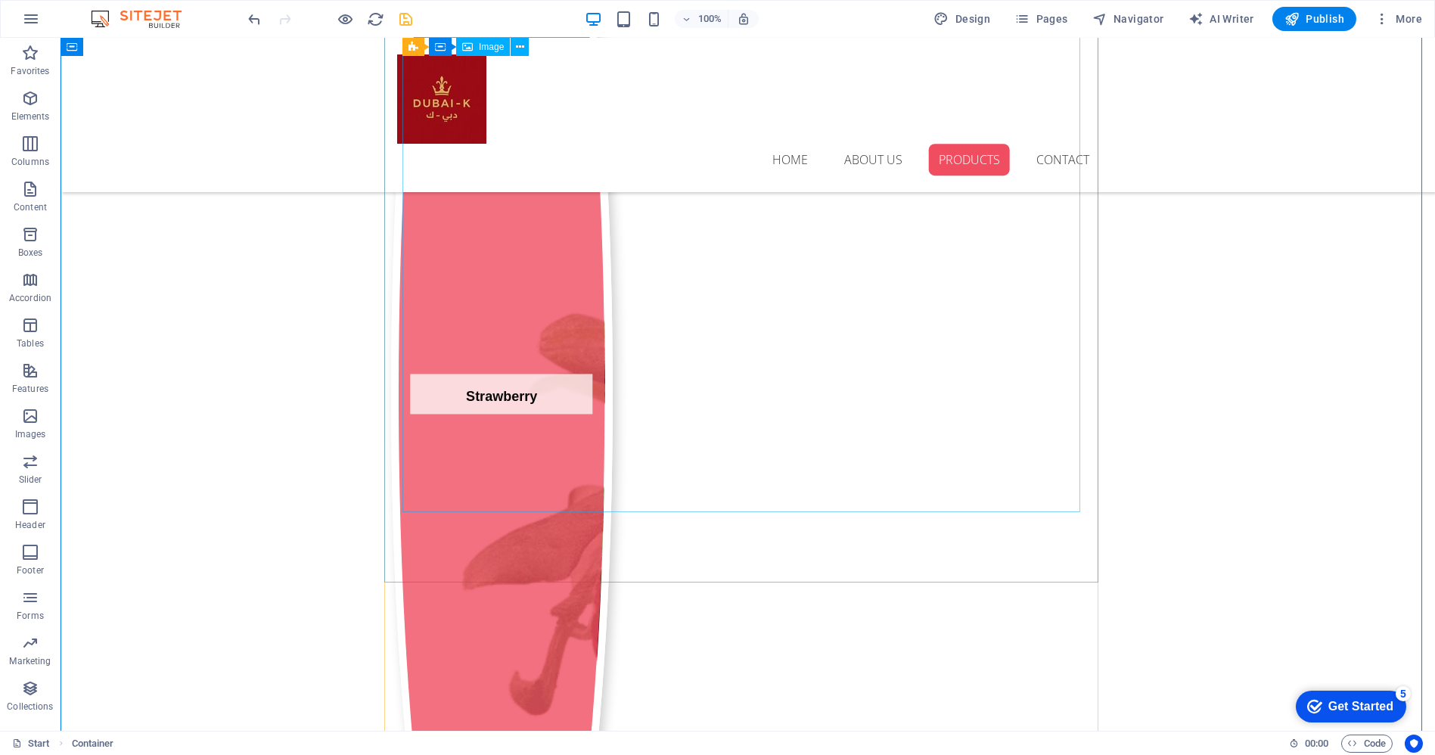
select select "px"
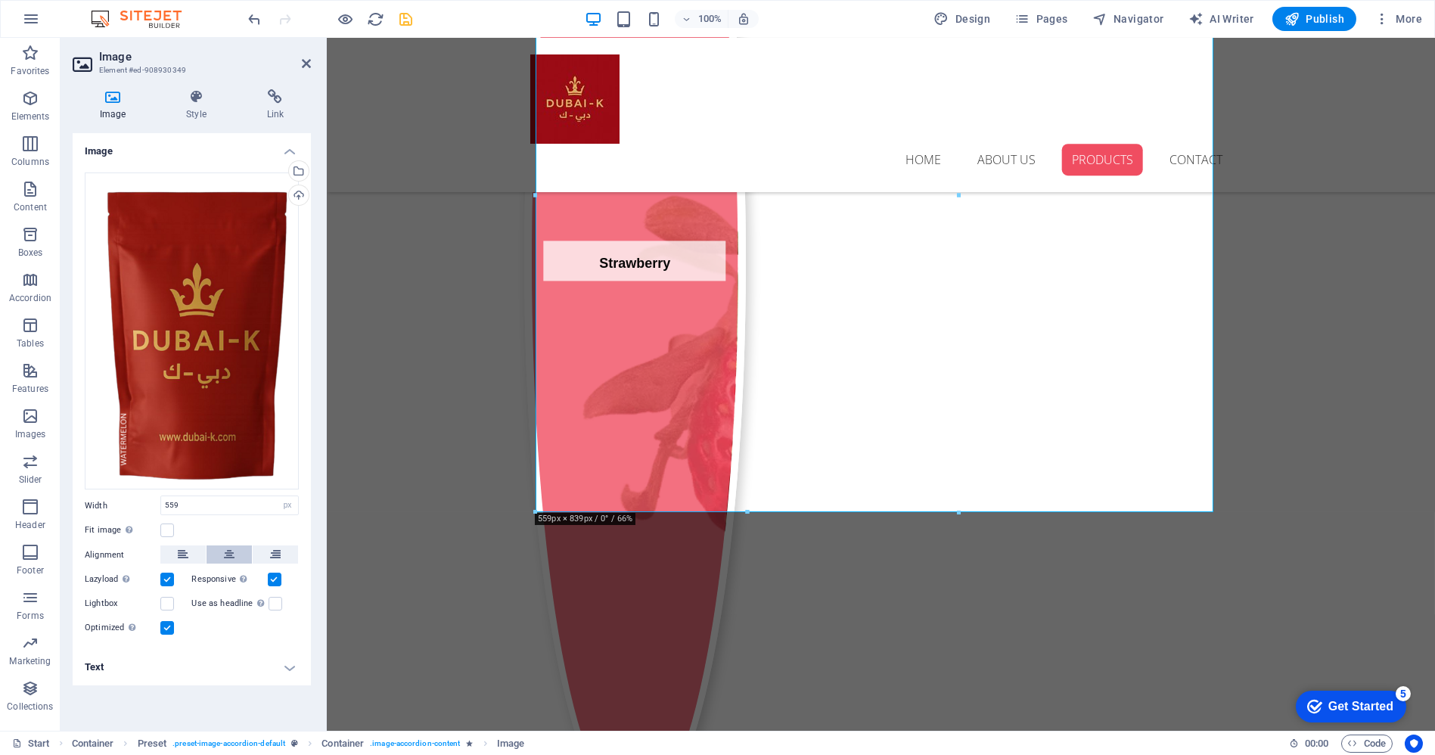
click at [231, 550] on icon at bounding box center [229, 554] width 11 height 18
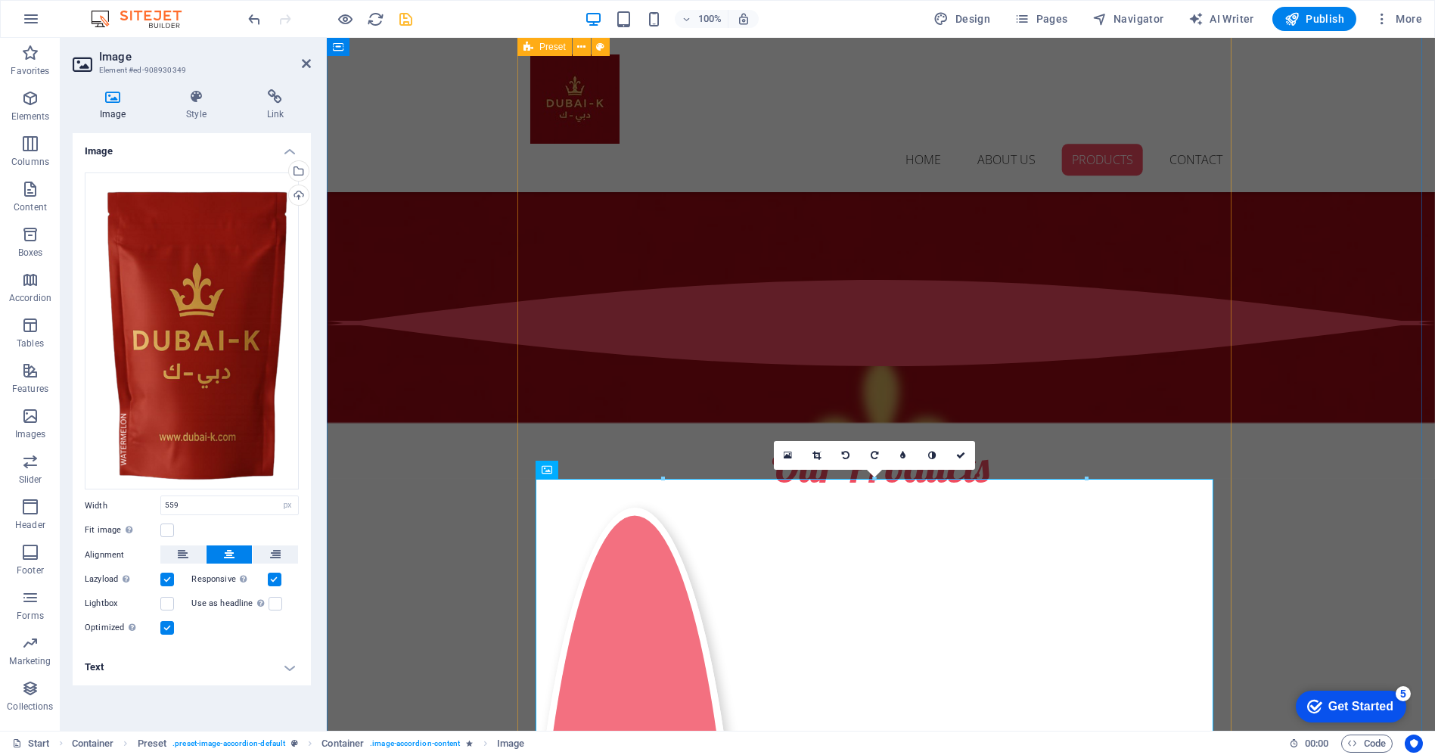
scroll to position [1969, 0]
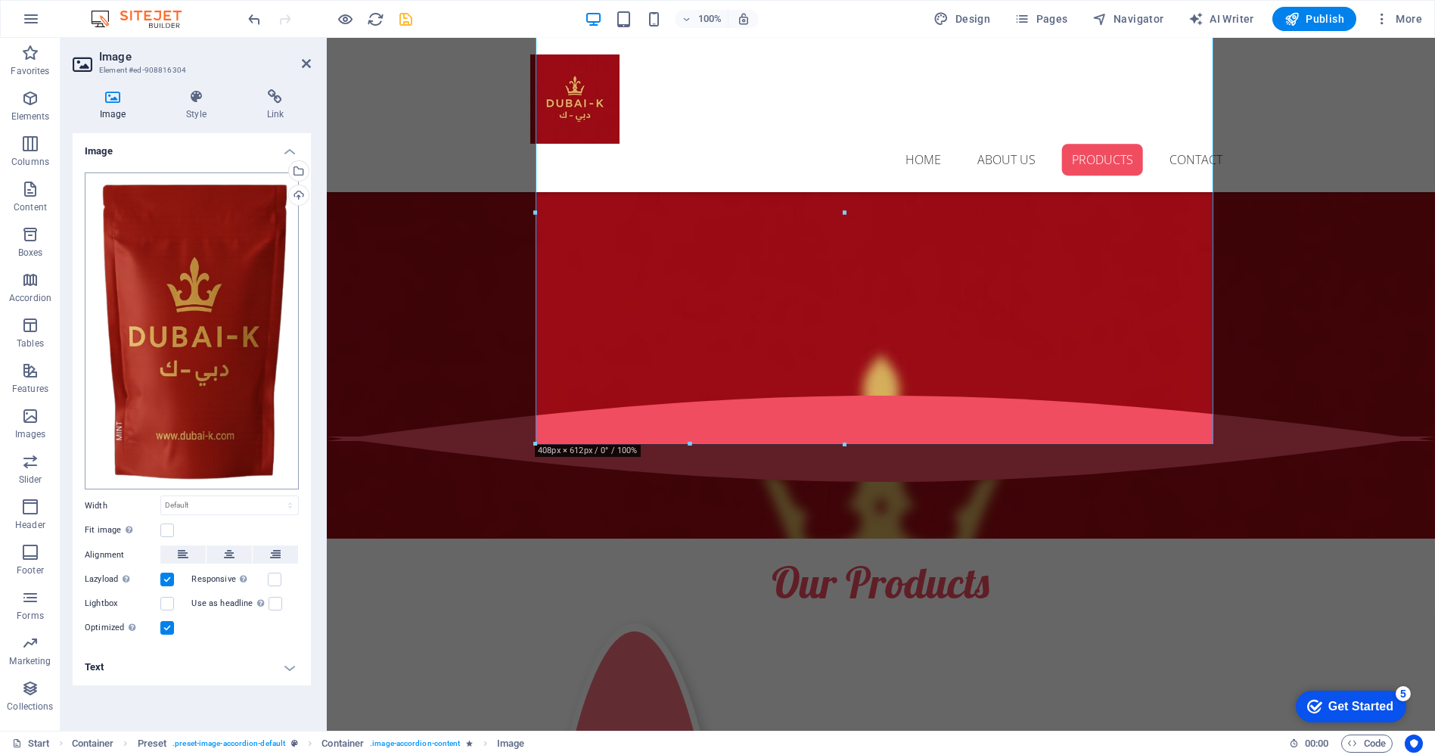
click at [225, 295] on div "Drag files here, click to choose files or select files from Files or our free s…" at bounding box center [192, 404] width 238 height 489
click at [226, 552] on icon at bounding box center [229, 554] width 11 height 18
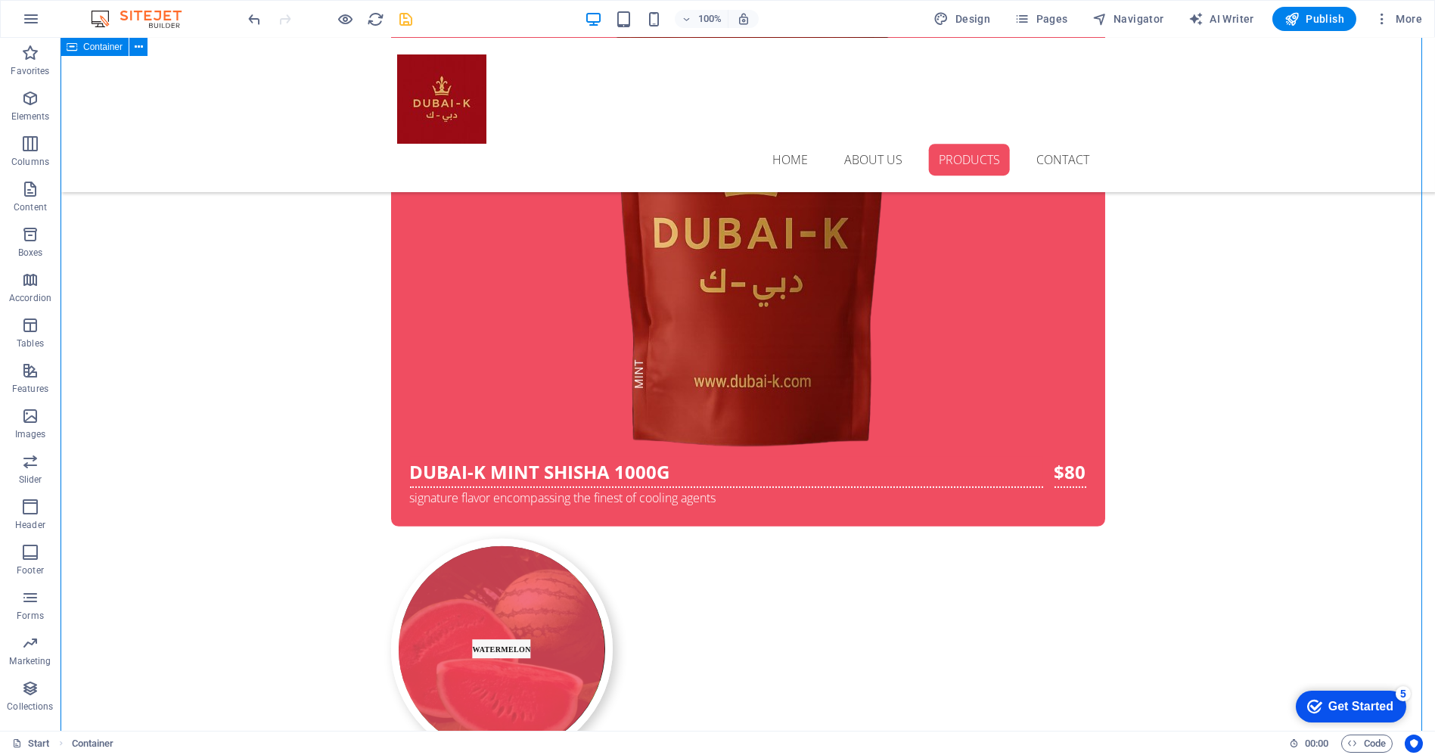
scroll to position [4492, 0]
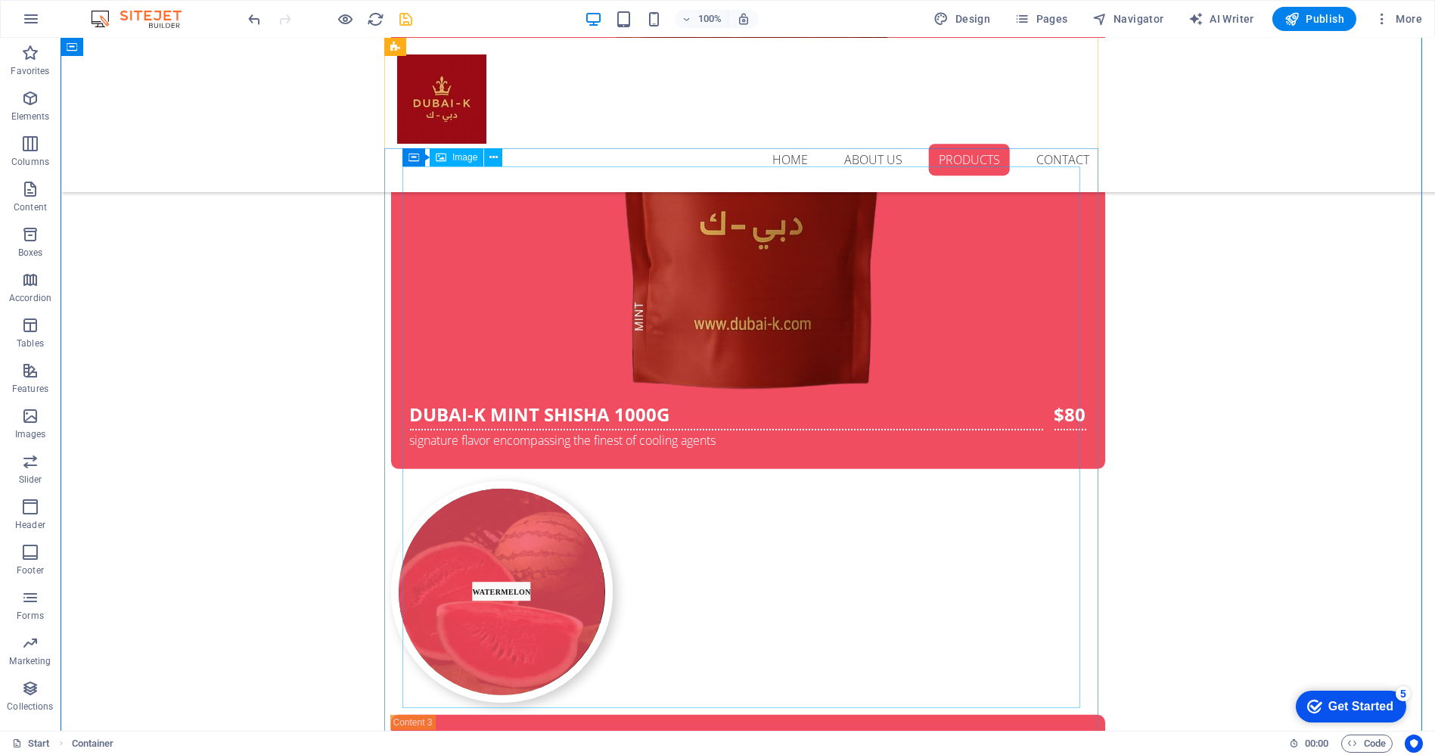
select select "px"
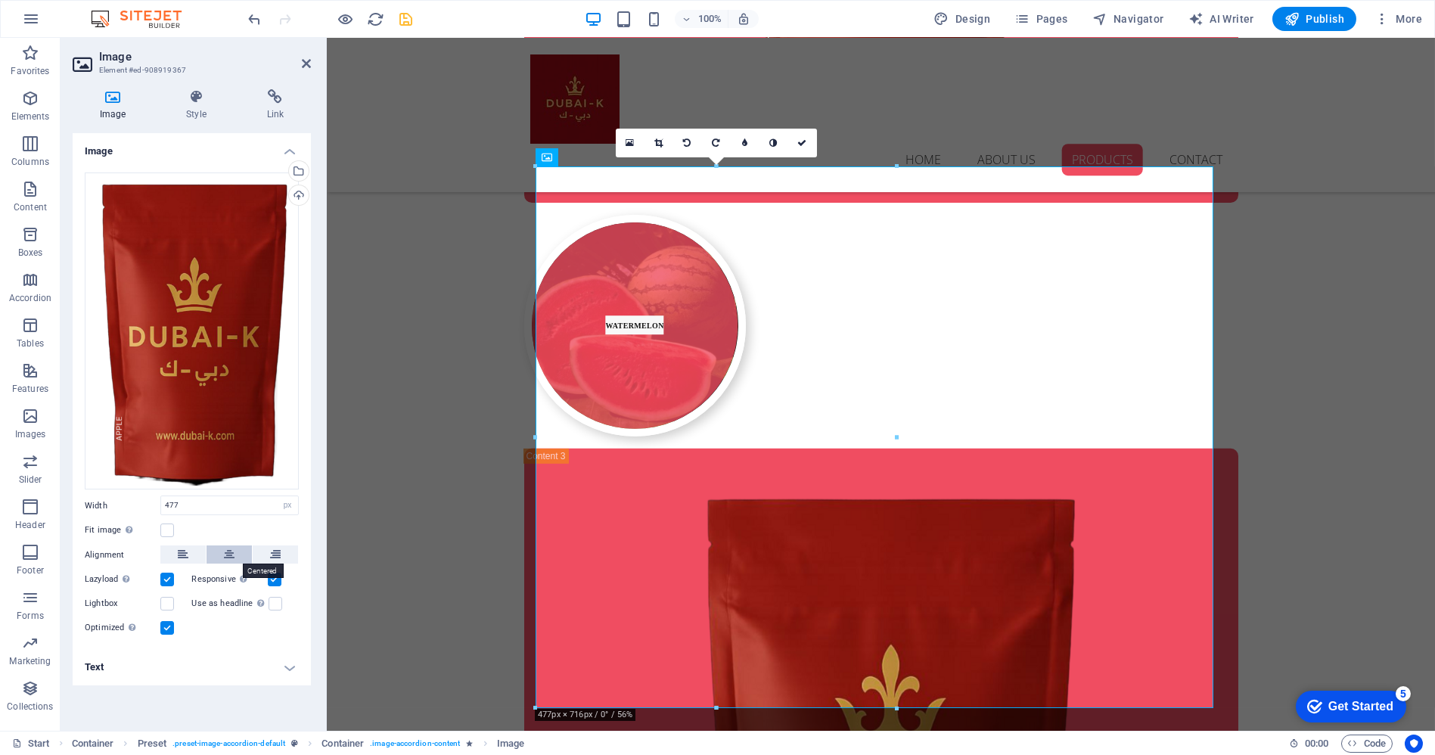
click at [224, 554] on icon at bounding box center [229, 554] width 11 height 18
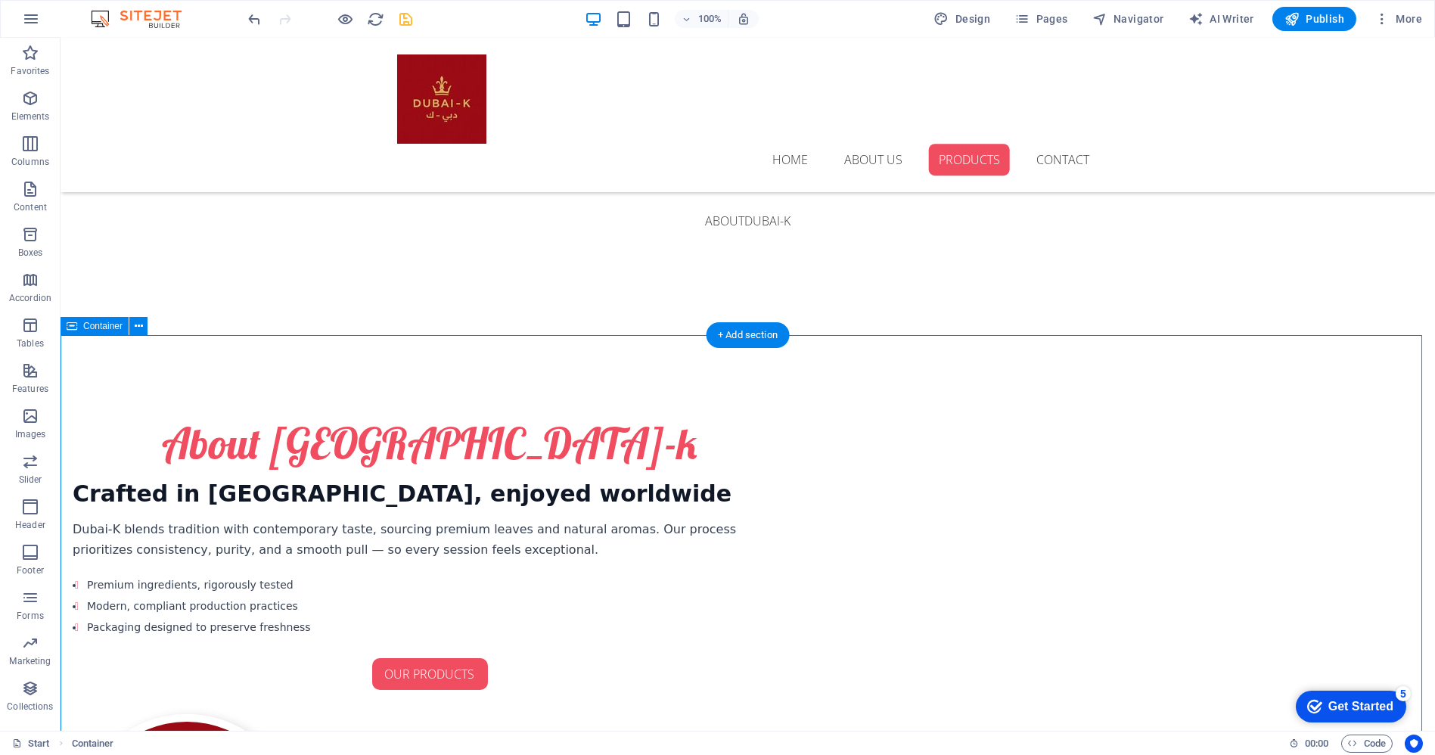
scroll to position [961, 0]
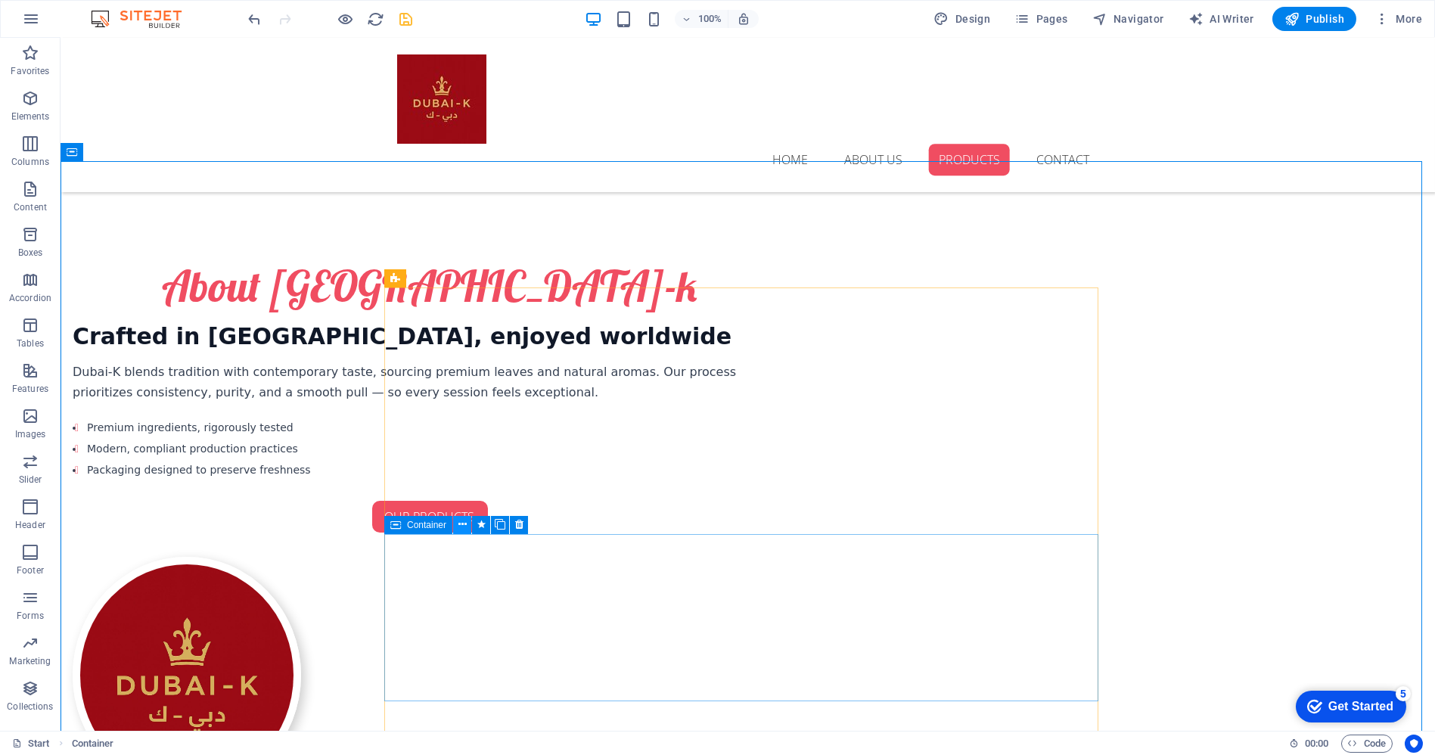
click at [462, 525] on icon at bounding box center [462, 525] width 8 height 16
click at [485, 539] on icon at bounding box center [485, 543] width 8 height 16
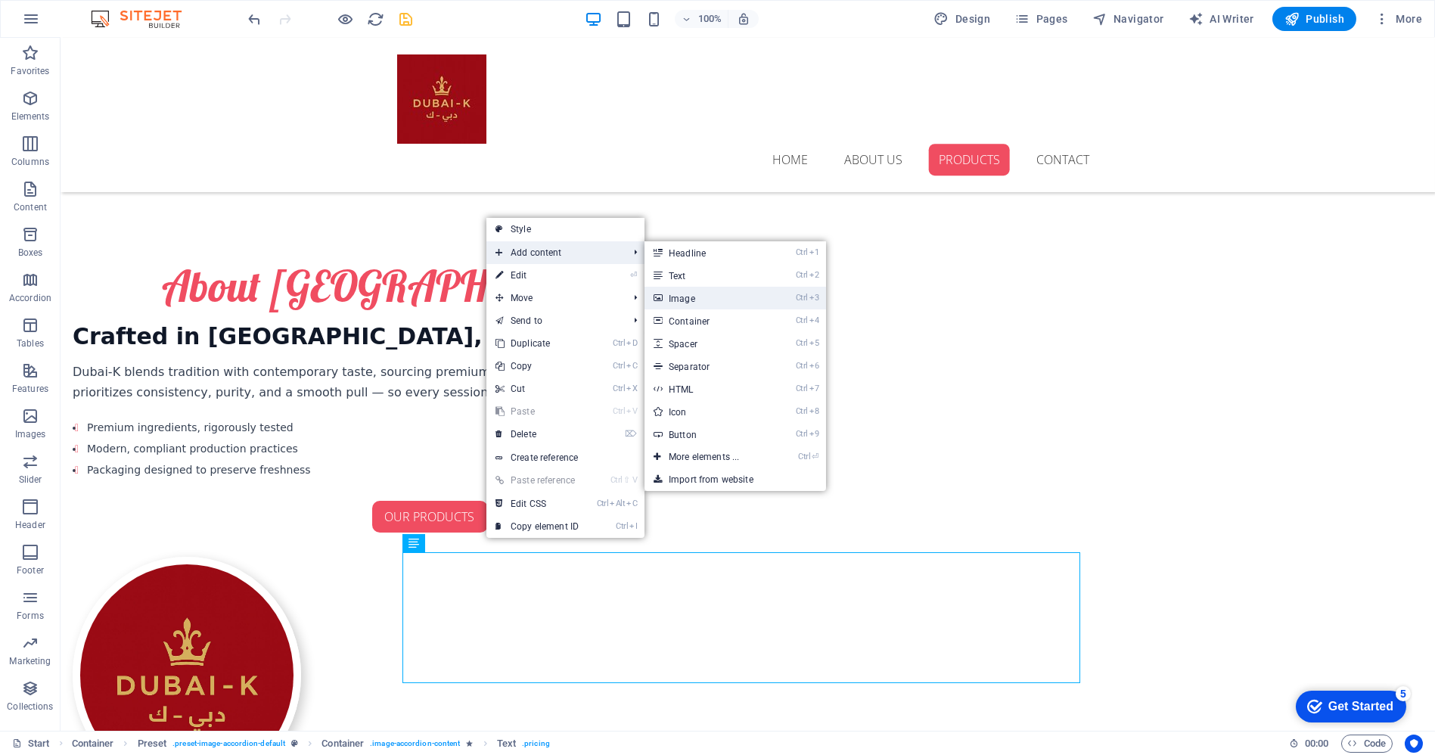
click at [683, 297] on link "Ctrl 3 Image" at bounding box center [707, 298] width 125 height 23
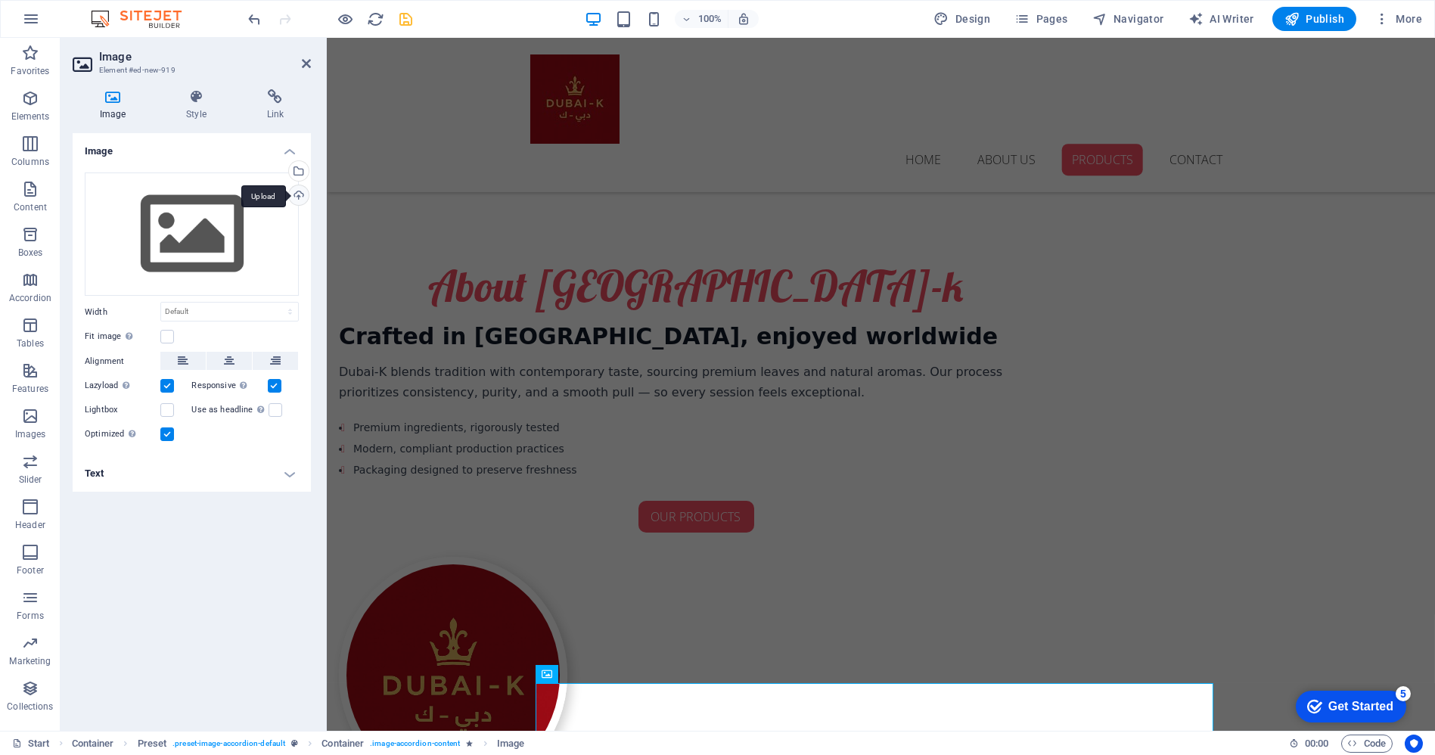
click at [302, 191] on div "Upload" at bounding box center [297, 196] width 23 height 23
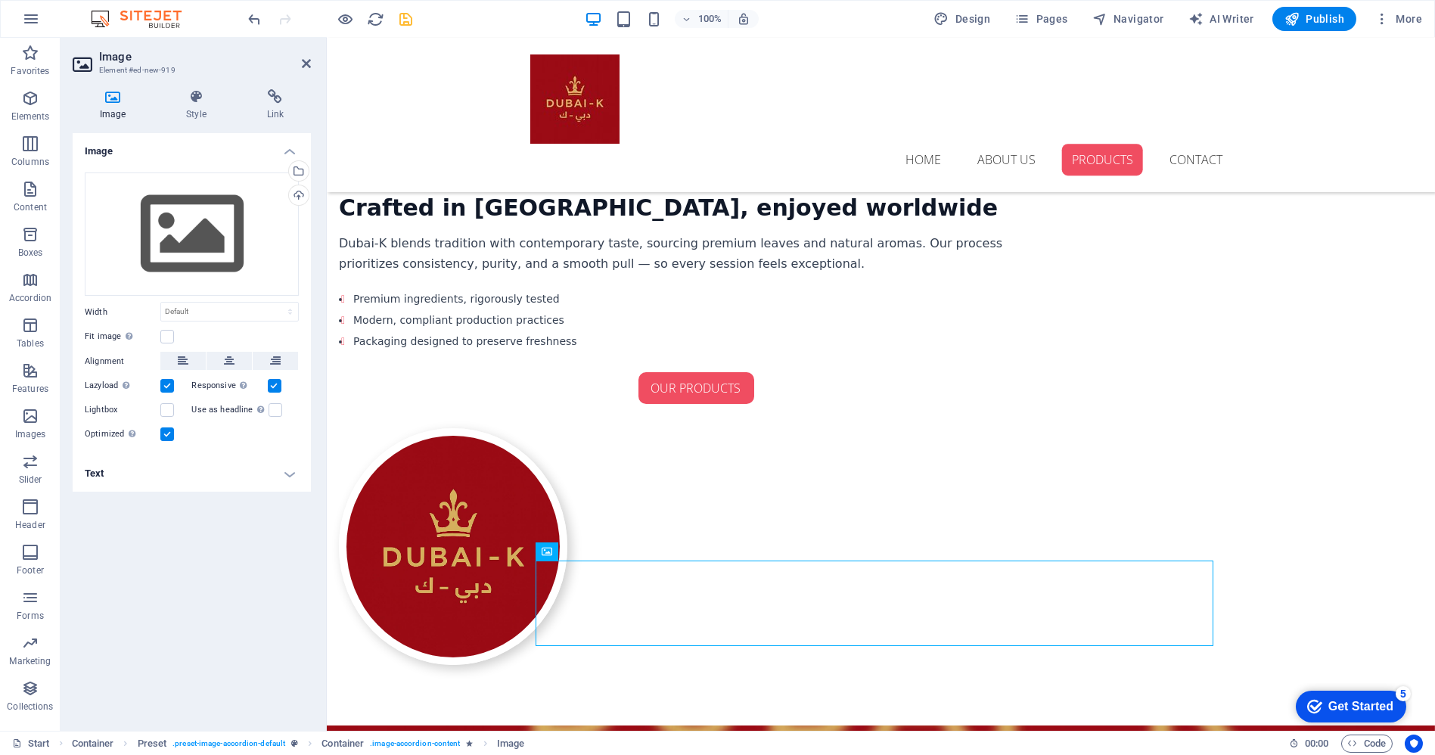
scroll to position [1101, 0]
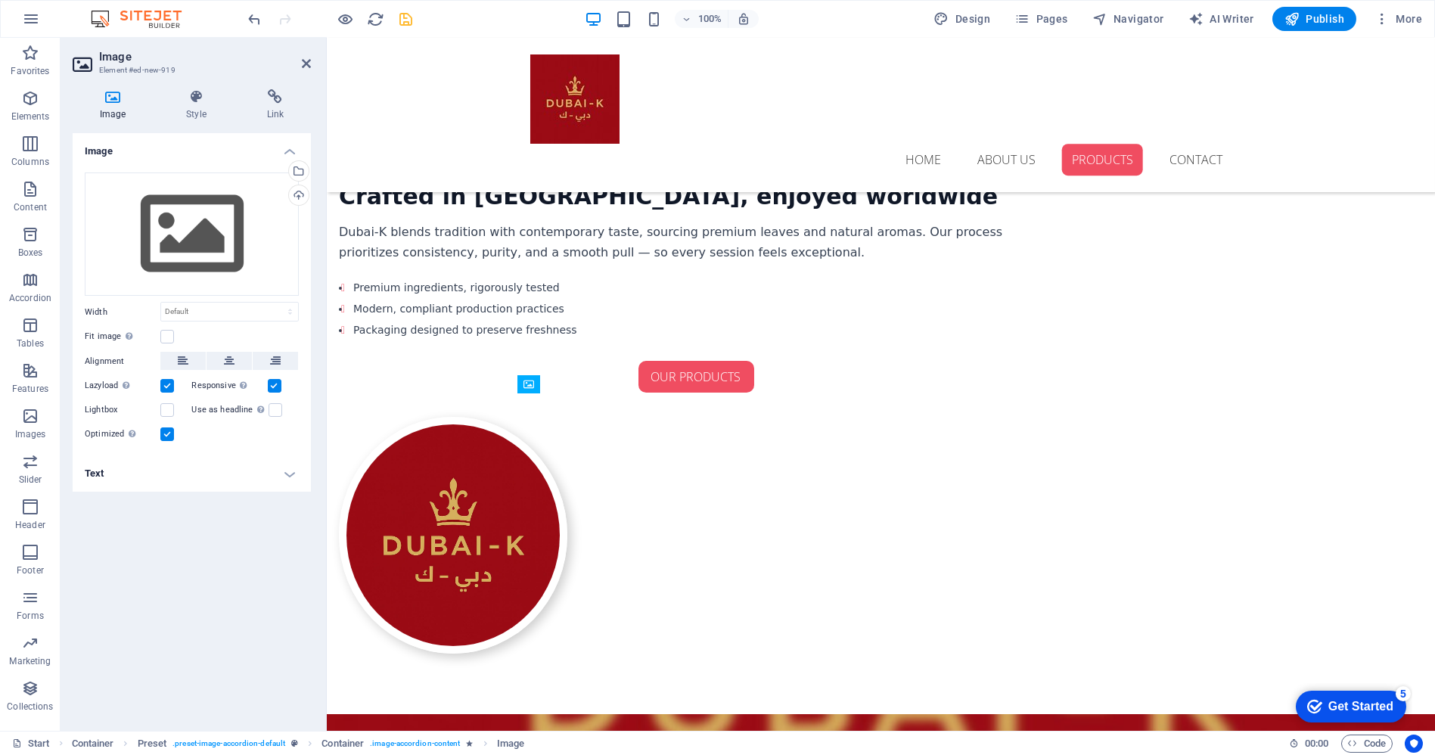
drag, startPoint x: 893, startPoint y: 631, endPoint x: 559, endPoint y: 505, distance: 356.8
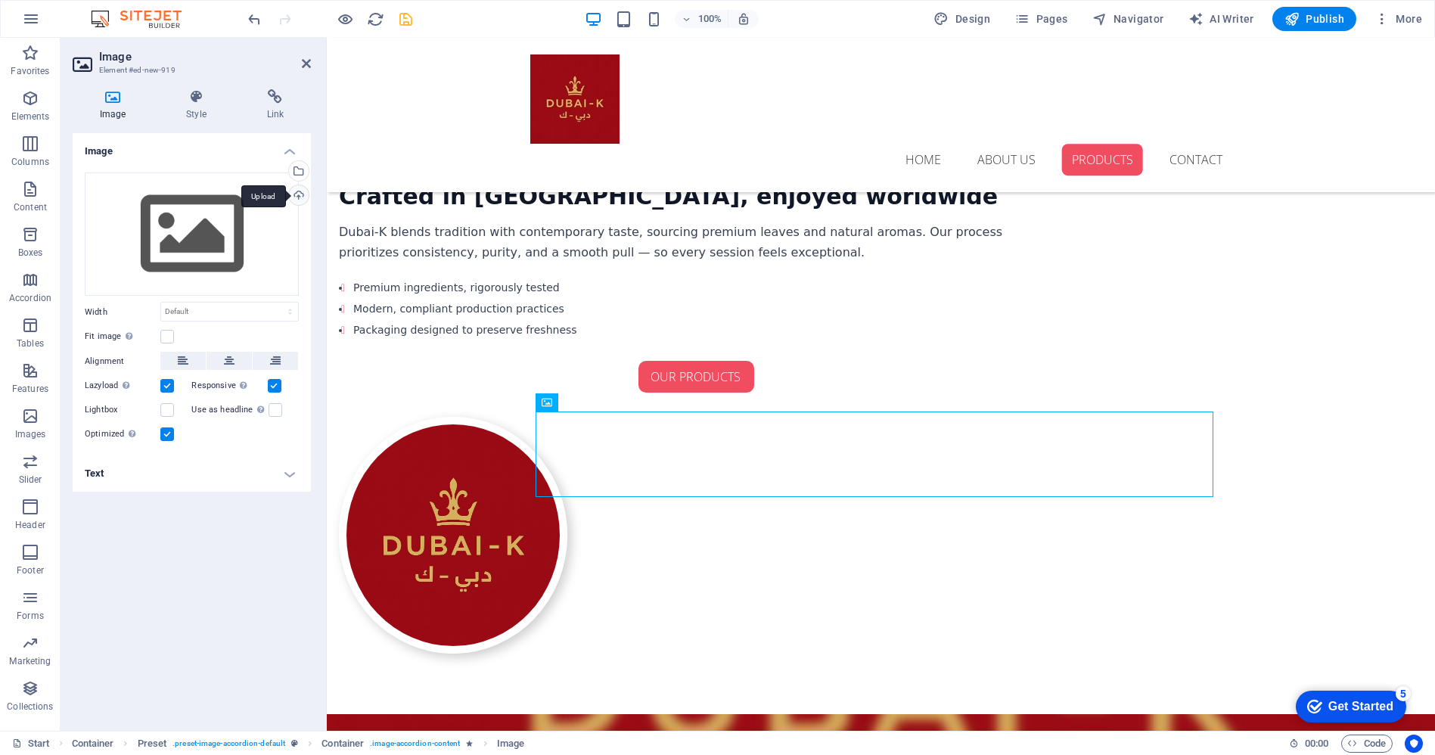
click at [296, 197] on div "Upload" at bounding box center [297, 196] width 23 height 23
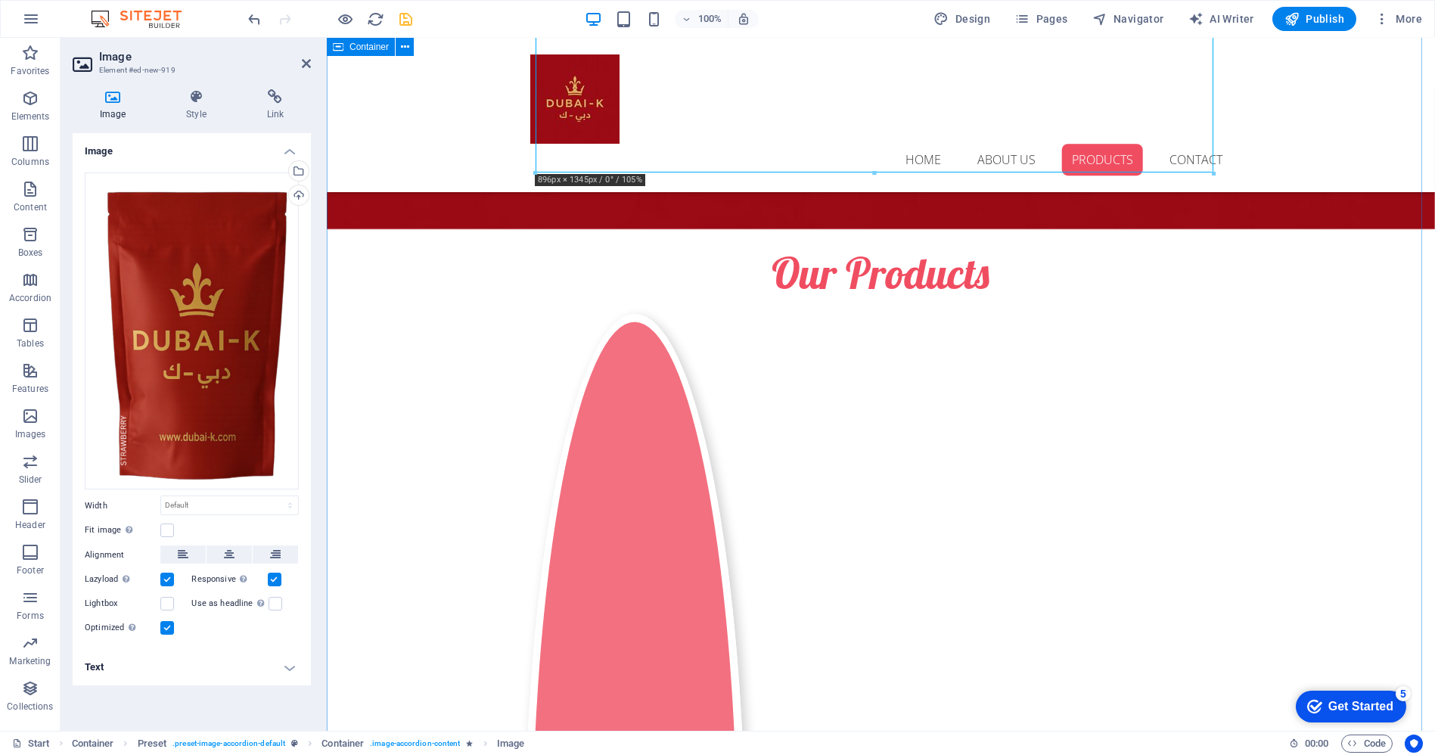
scroll to position [2278, 0]
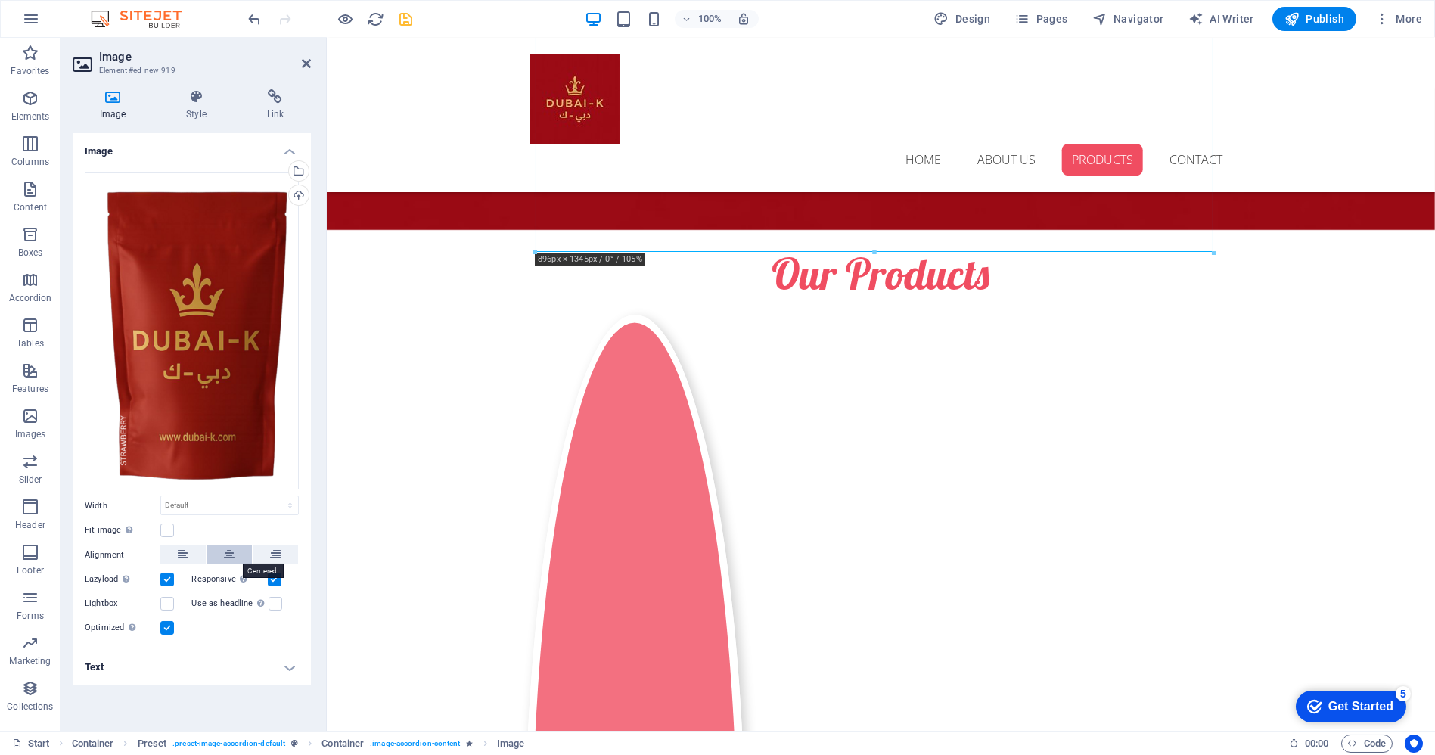
click at [235, 556] on button at bounding box center [229, 554] width 45 height 18
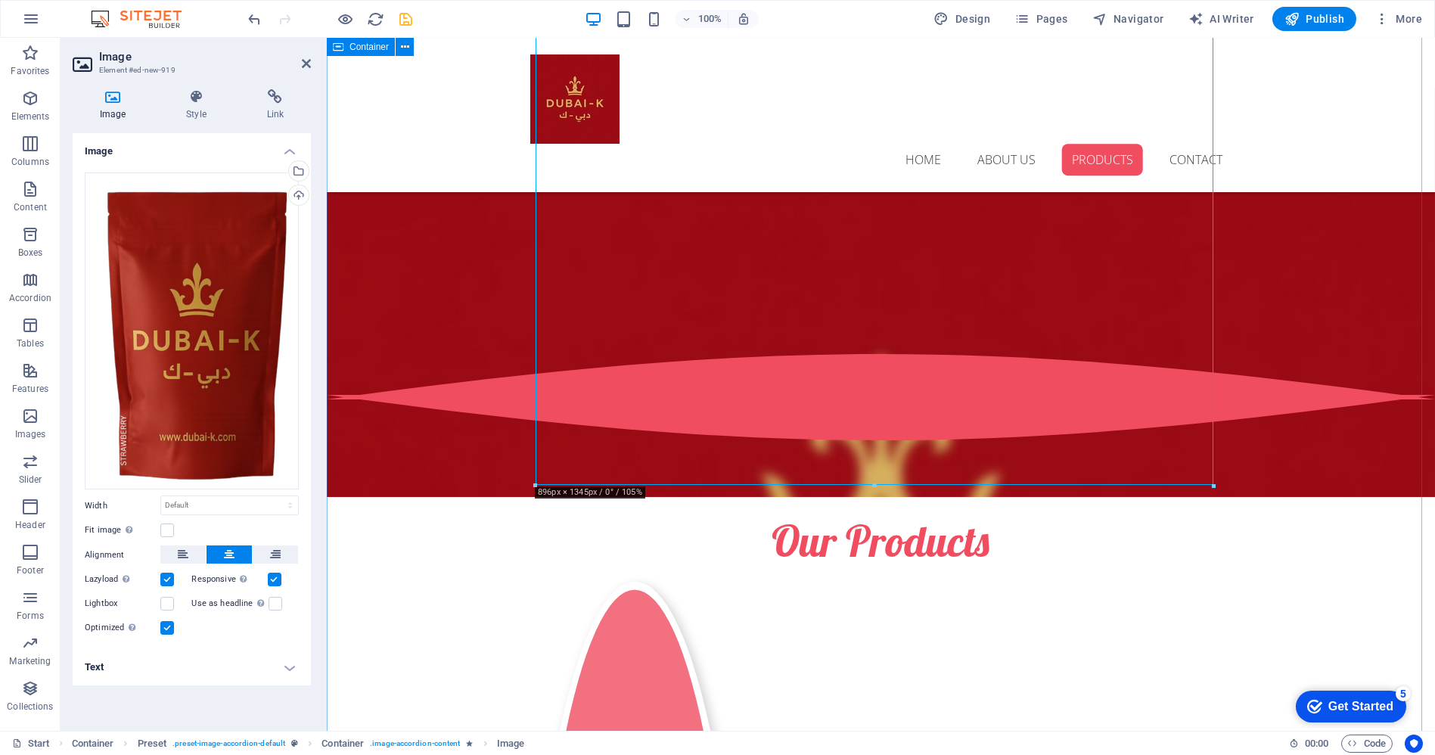
scroll to position [1941, 0]
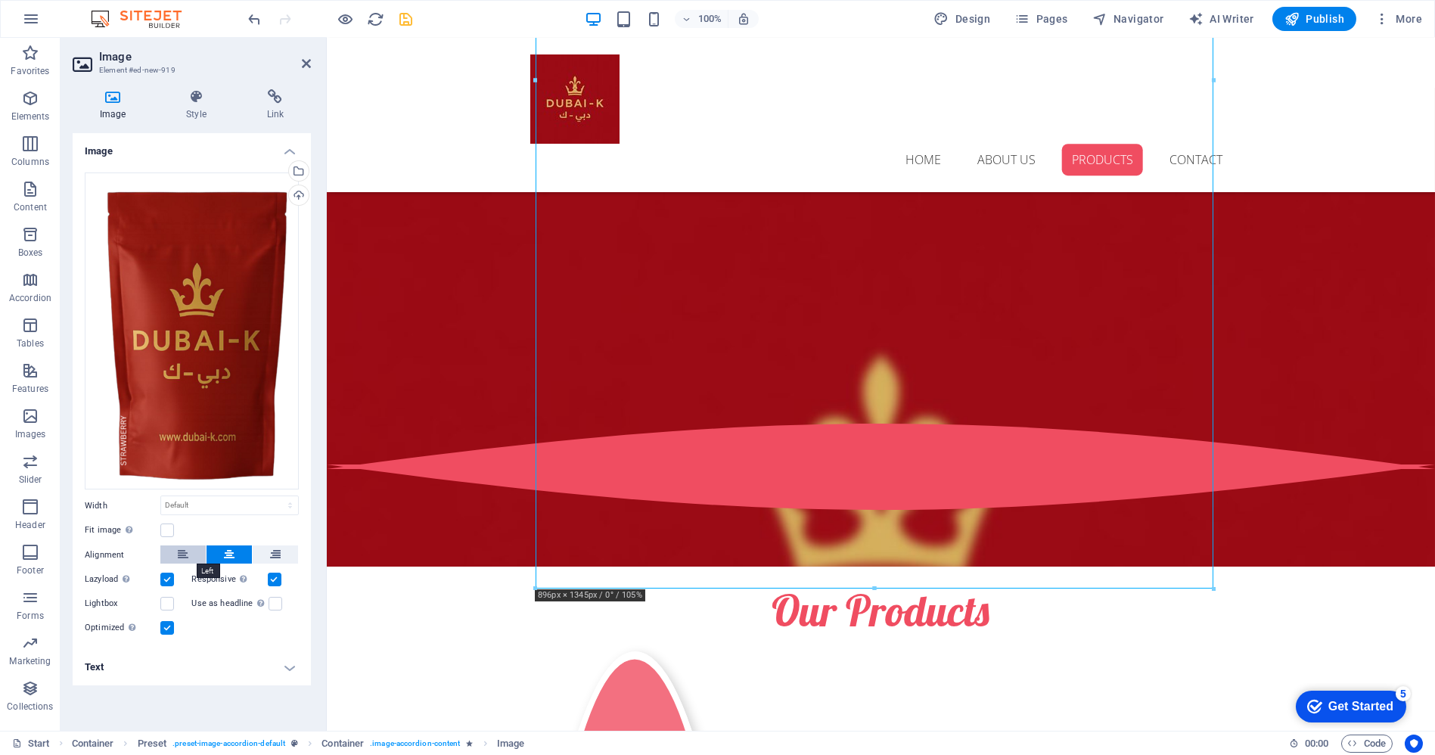
click at [188, 549] on button at bounding box center [182, 554] width 45 height 18
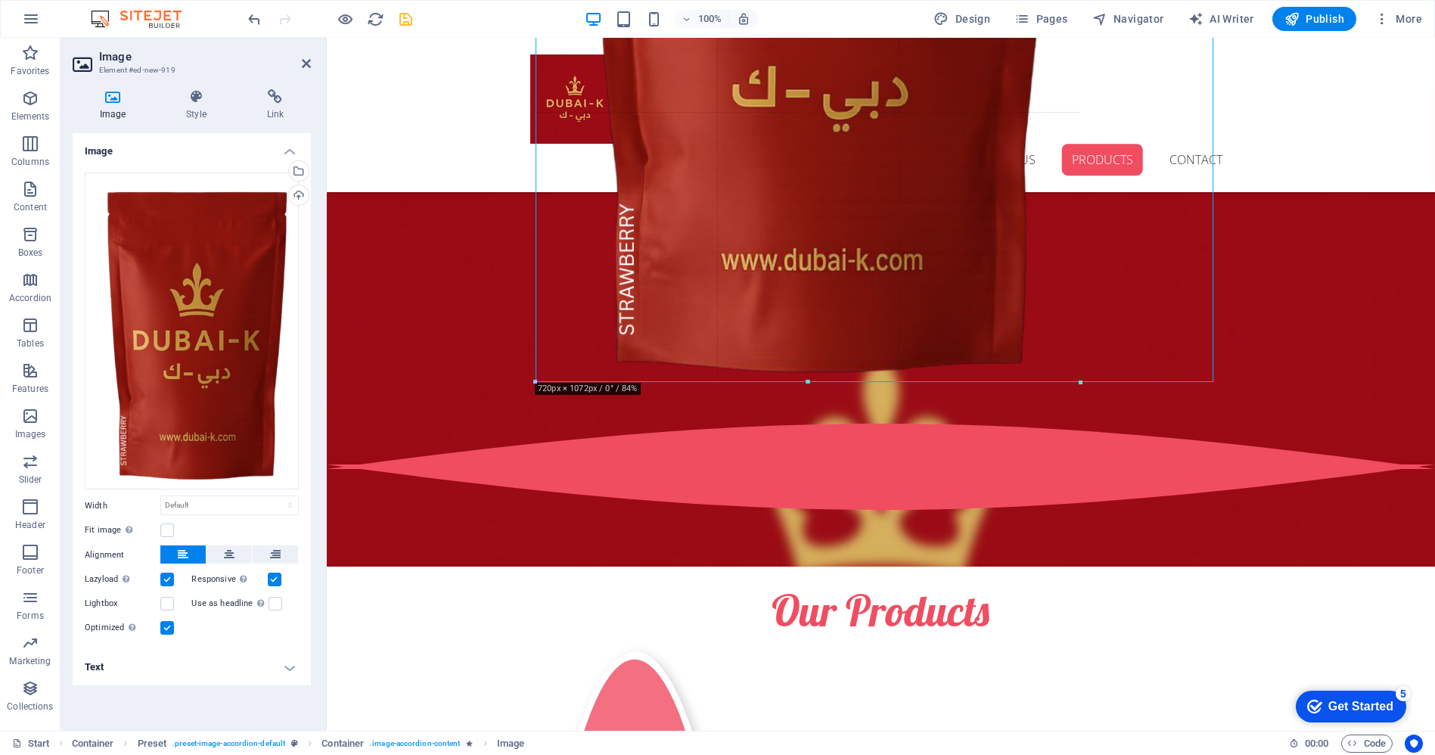
drag, startPoint x: 1214, startPoint y: 589, endPoint x: 704, endPoint y: 382, distance: 550.2
type input "720"
select select "px"
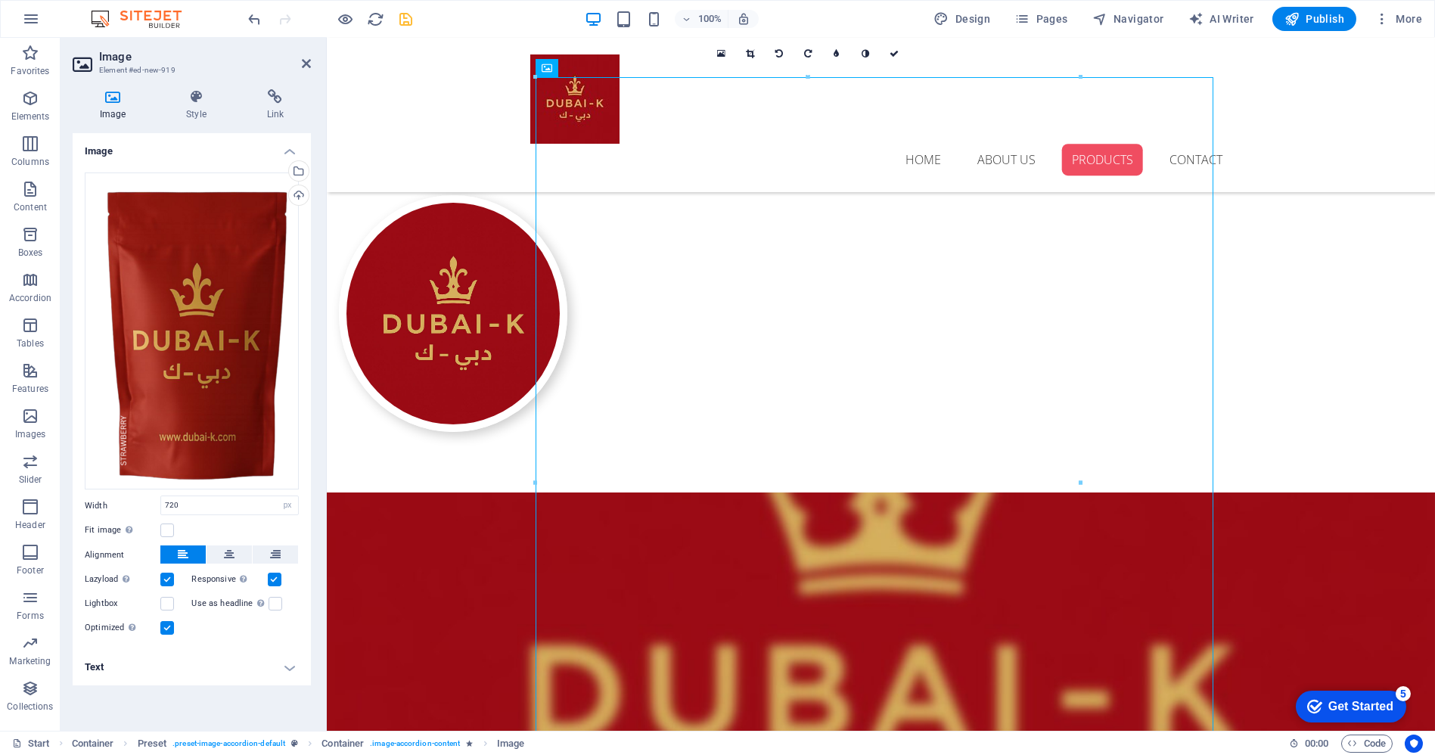
scroll to position [1269, 0]
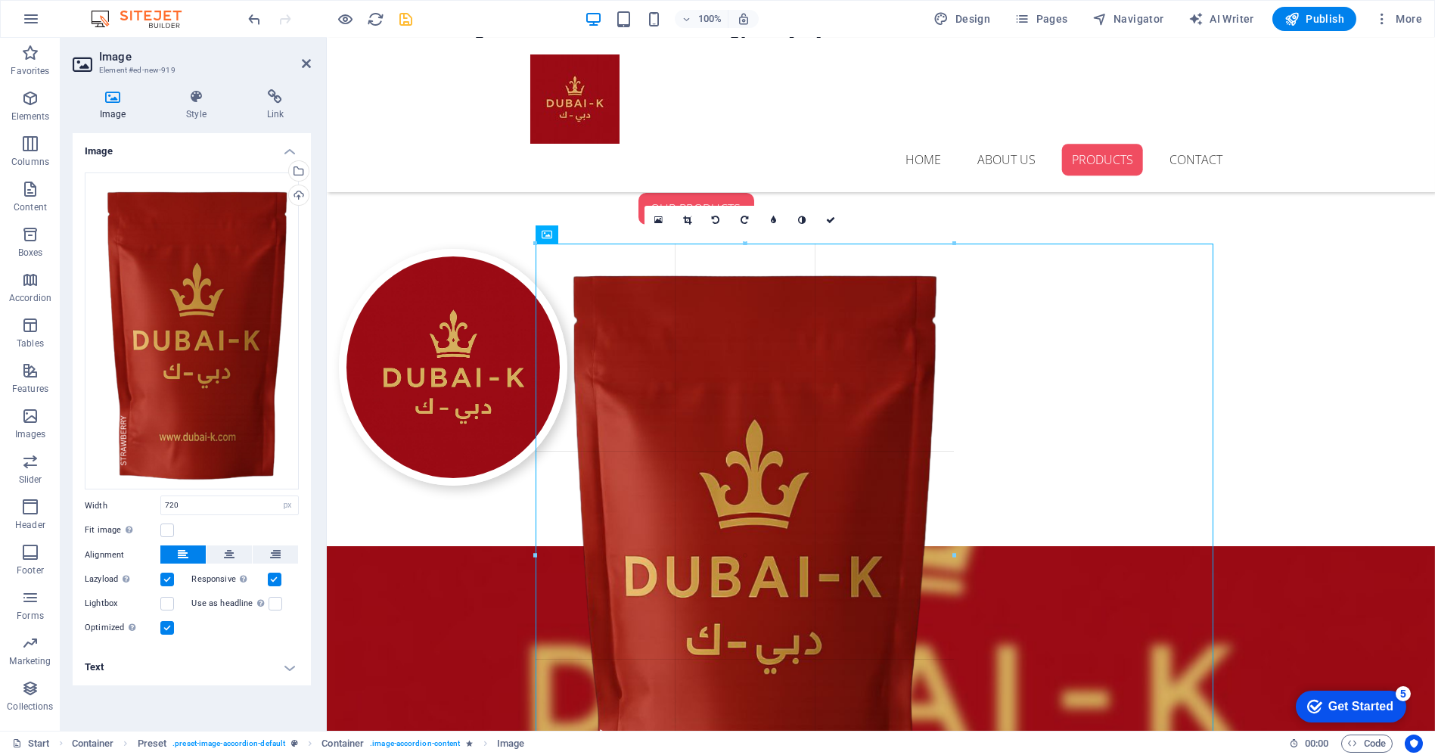
drag, startPoint x: 1082, startPoint y: 241, endPoint x: 521, endPoint y: 435, distance: 594.1
type input "557"
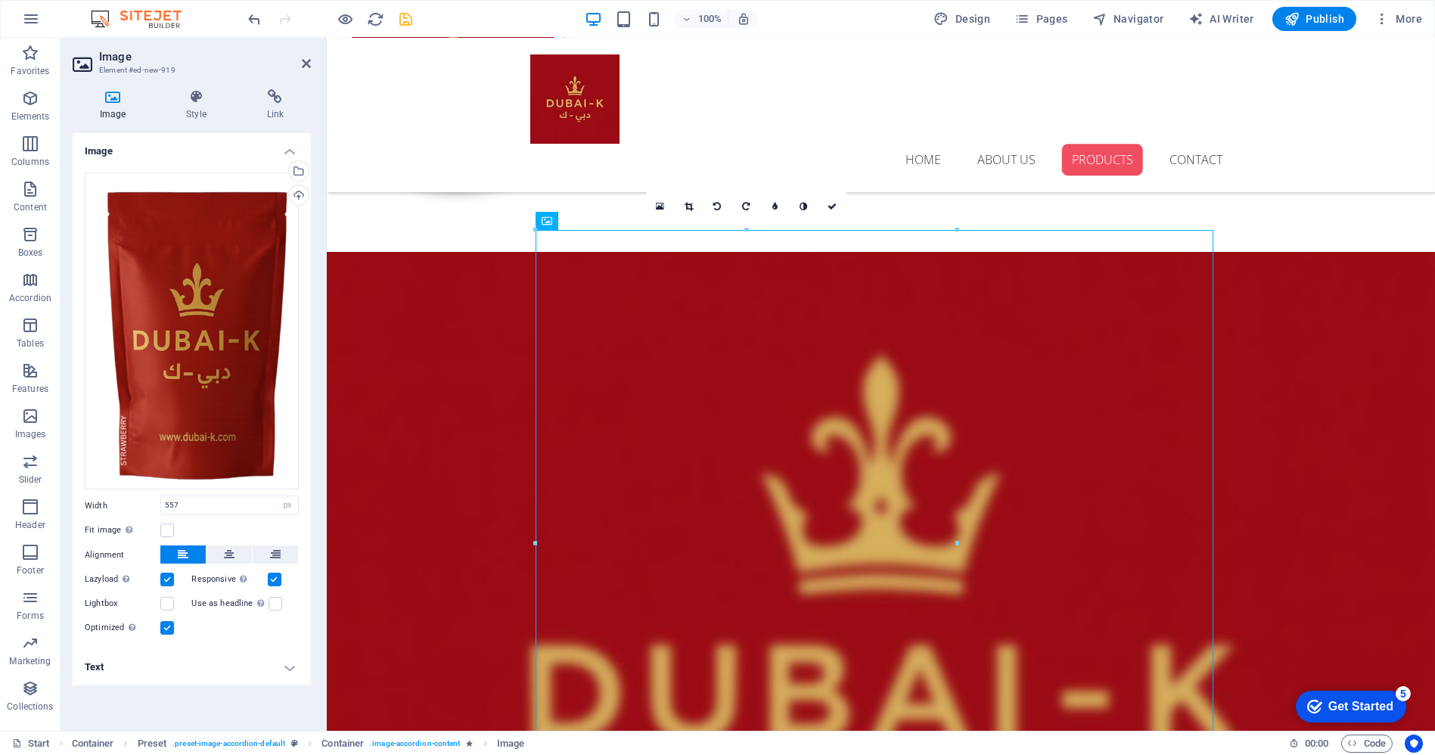
scroll to position [1605, 0]
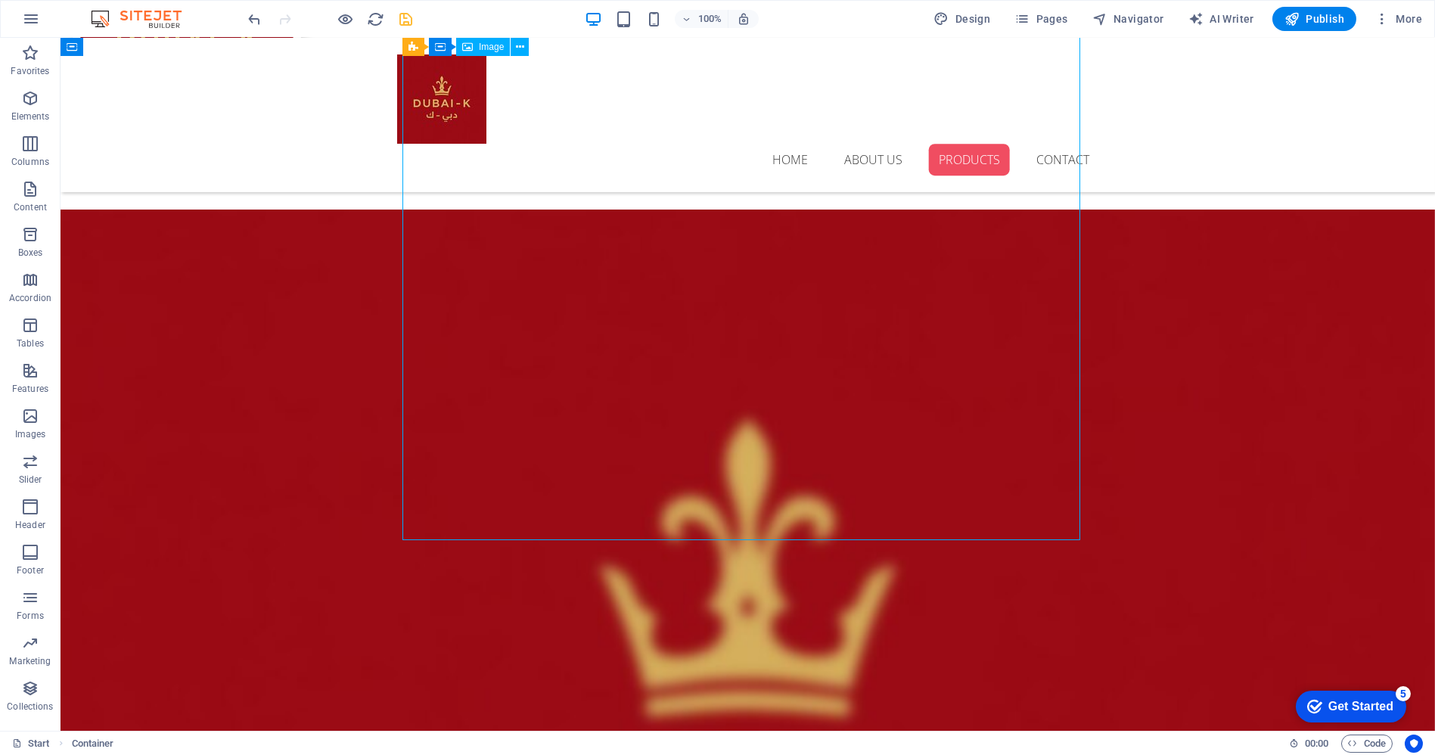
select select "px"
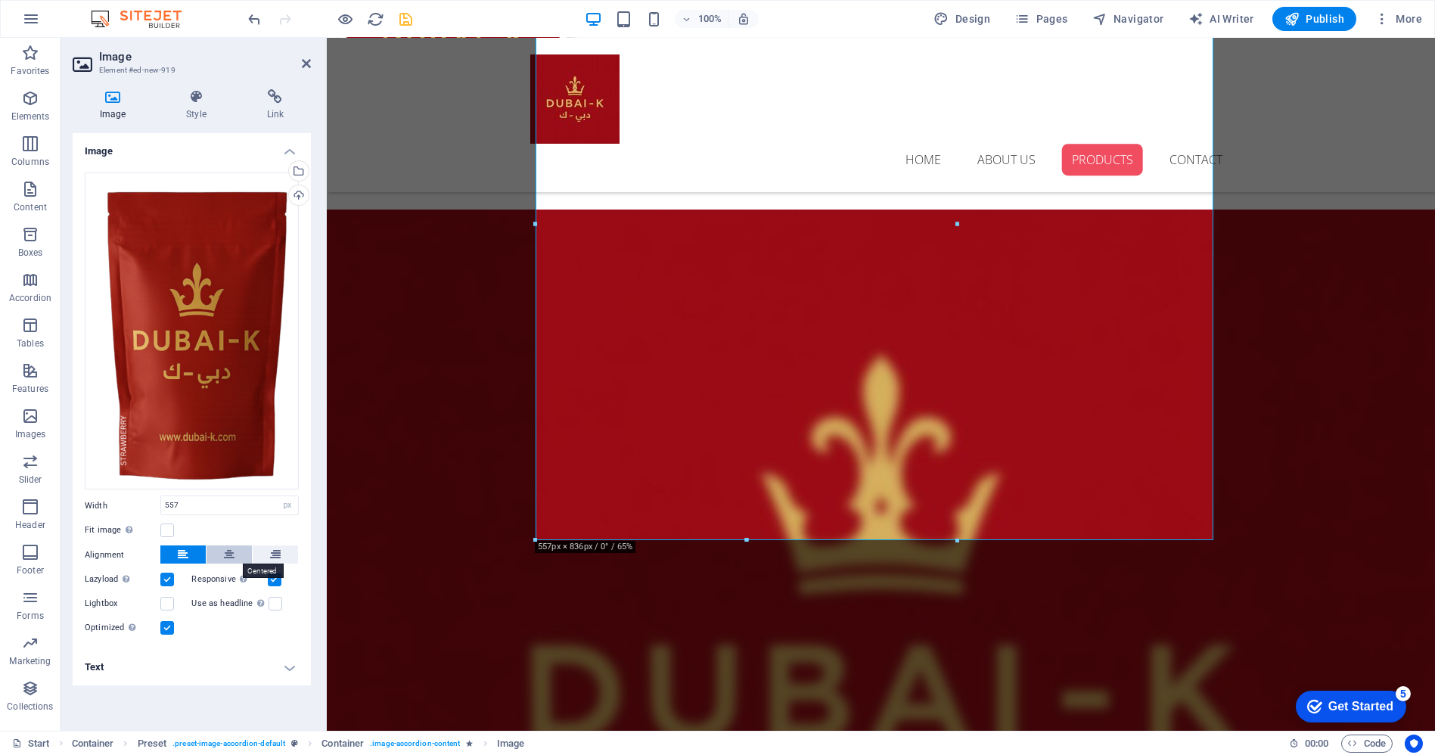
click at [230, 557] on icon at bounding box center [229, 554] width 11 height 18
click at [405, 20] on icon "save" at bounding box center [406, 19] width 17 height 17
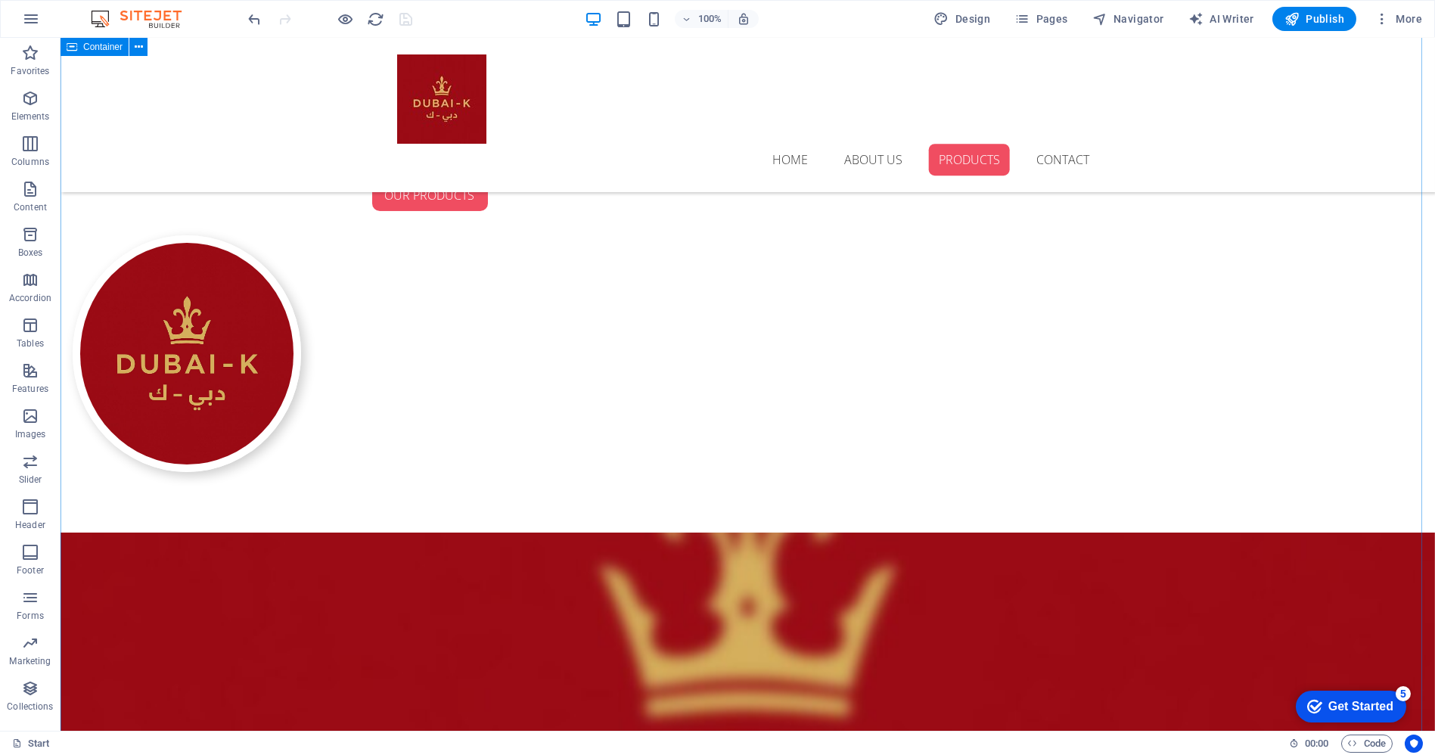
scroll to position [1269, 0]
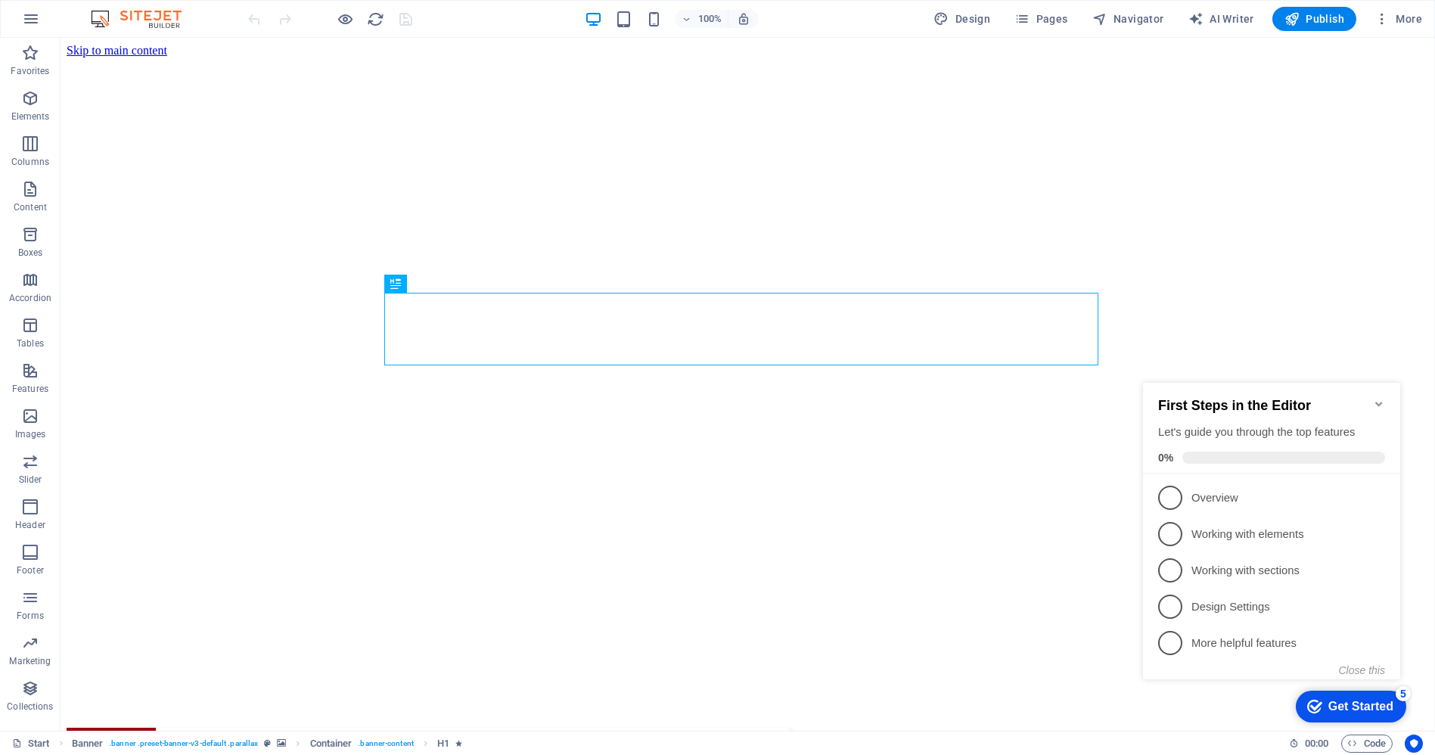
click at [1378, 397] on icon "Minimize checklist" at bounding box center [1378, 403] width 12 height 12
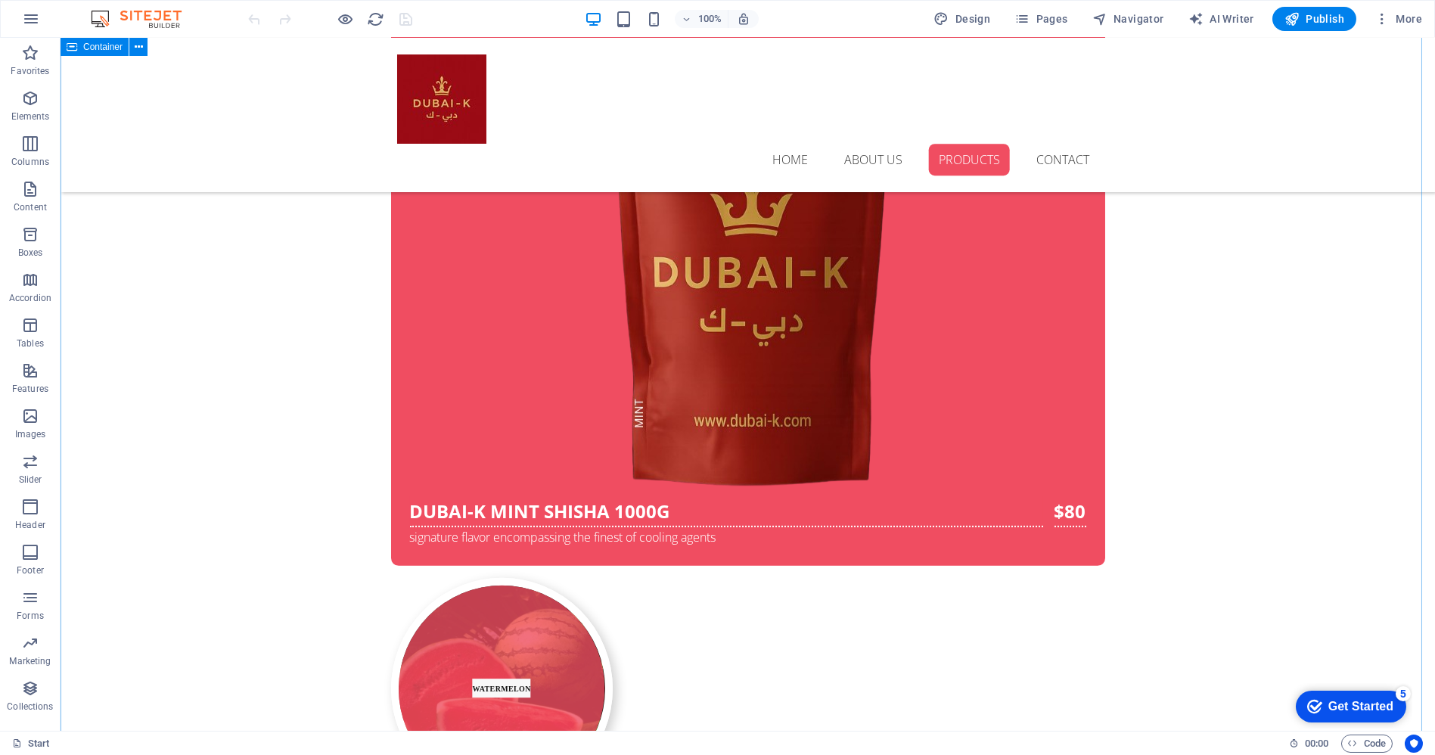
scroll to position [5127, 0]
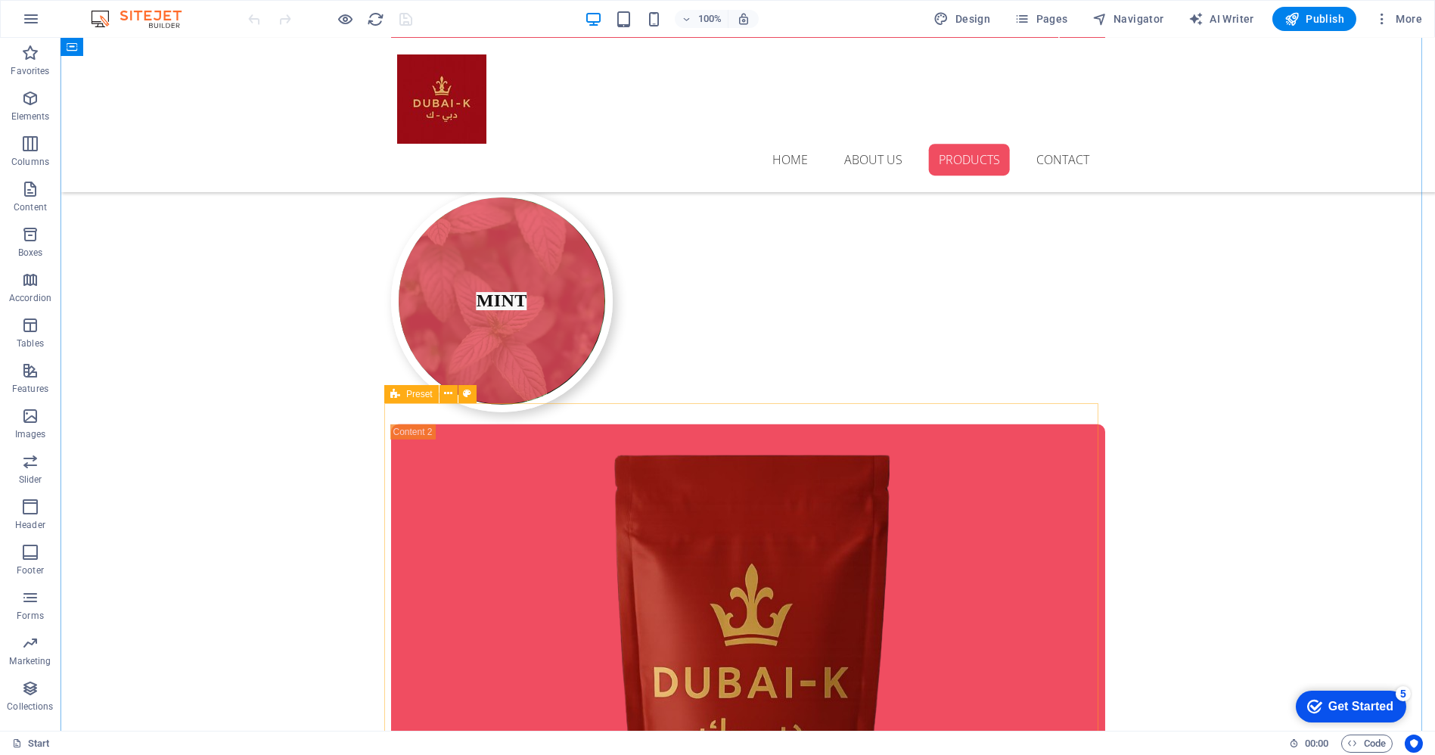
scroll to position [4623, 0]
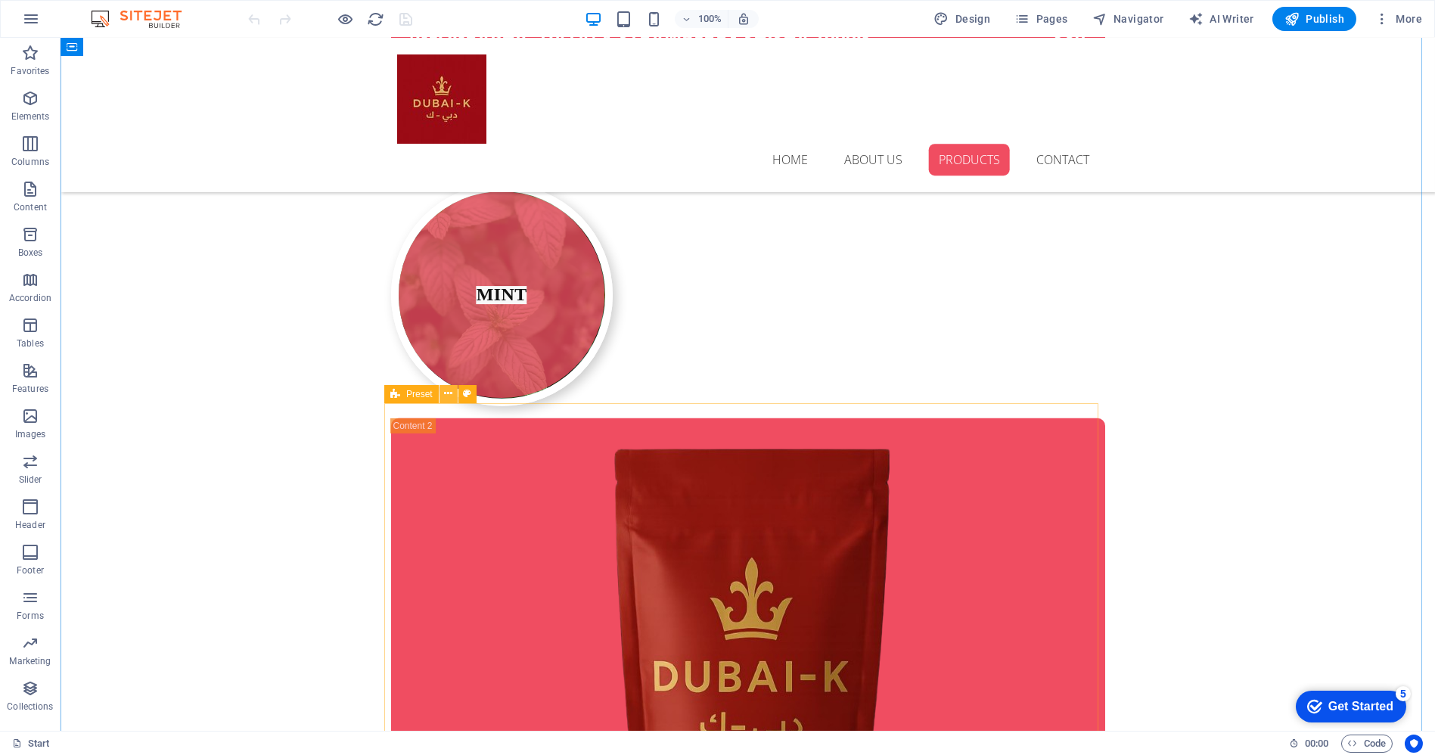
click at [445, 396] on icon at bounding box center [448, 394] width 8 height 16
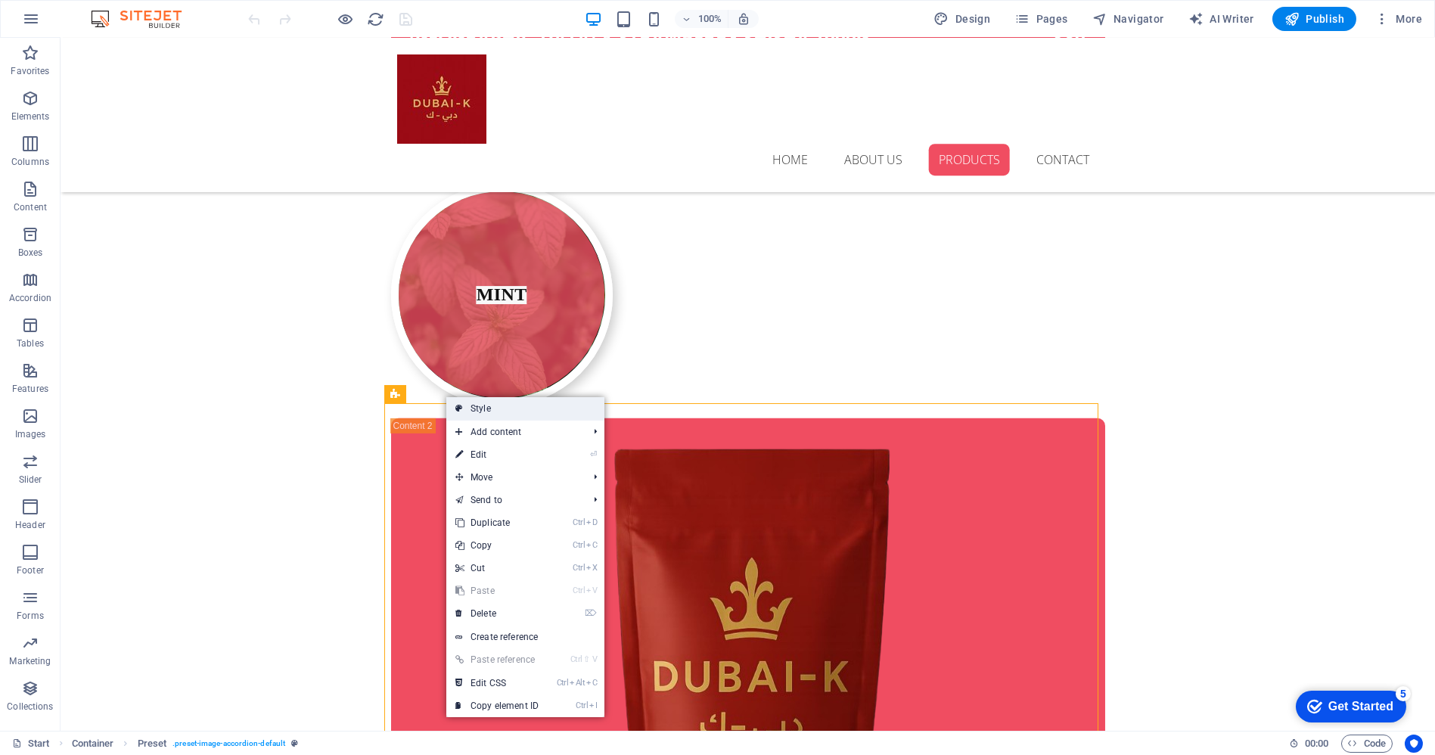
click at [484, 405] on link "Style" at bounding box center [525, 408] width 158 height 23
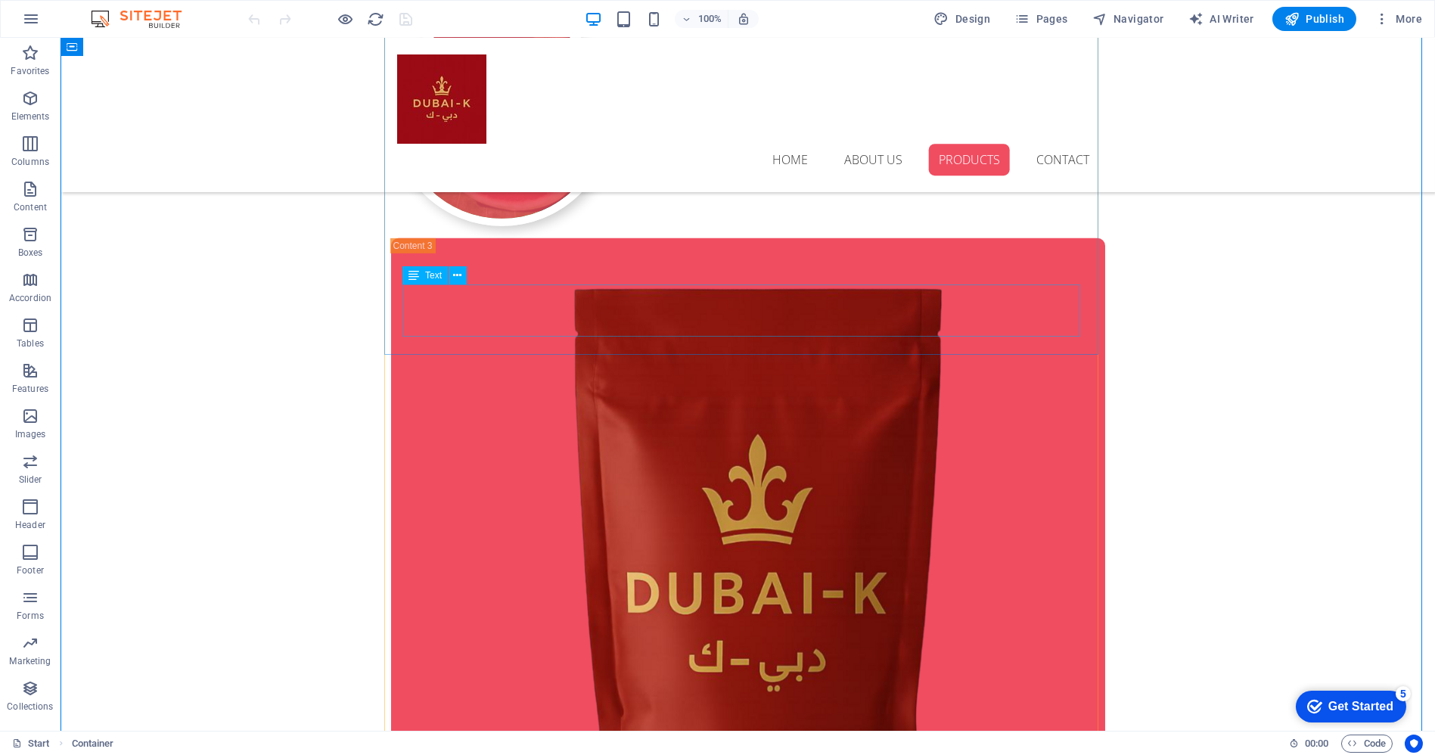
scroll to position [5800, 0]
